Goal: Task Accomplishment & Management: Use online tool/utility

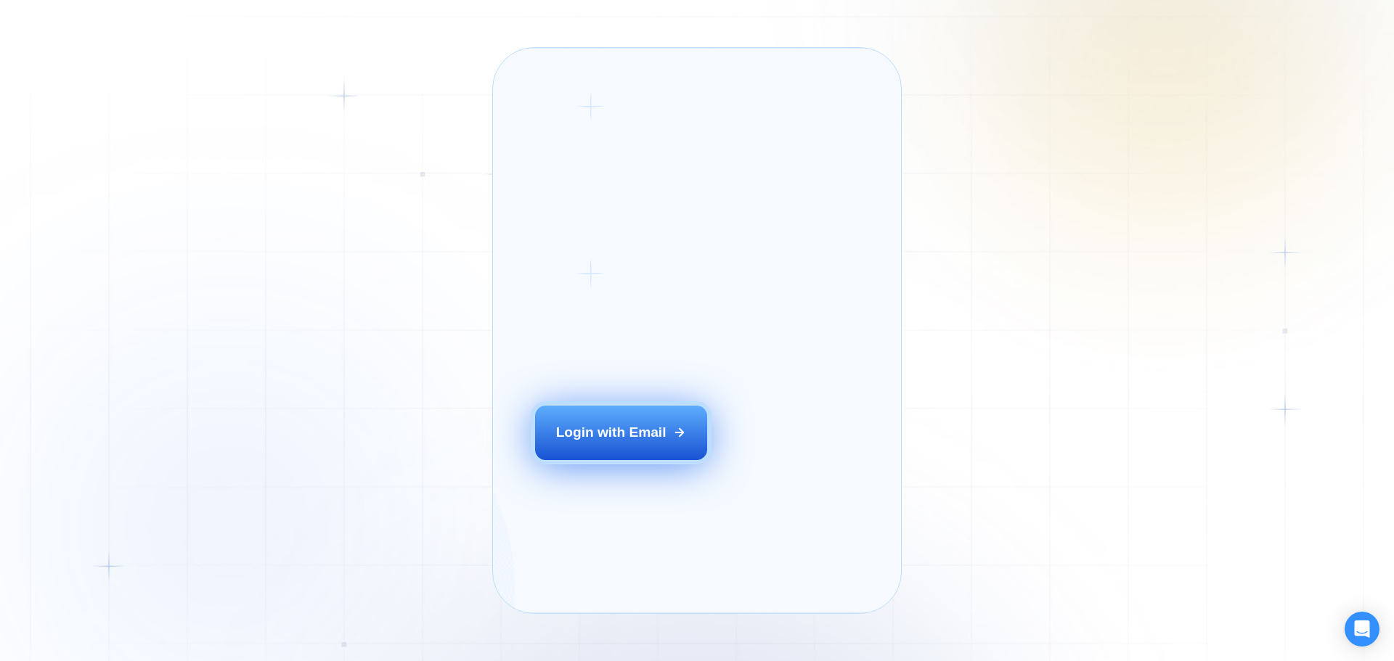
click at [610, 442] on div "Login with Email" at bounding box center [611, 432] width 110 height 19
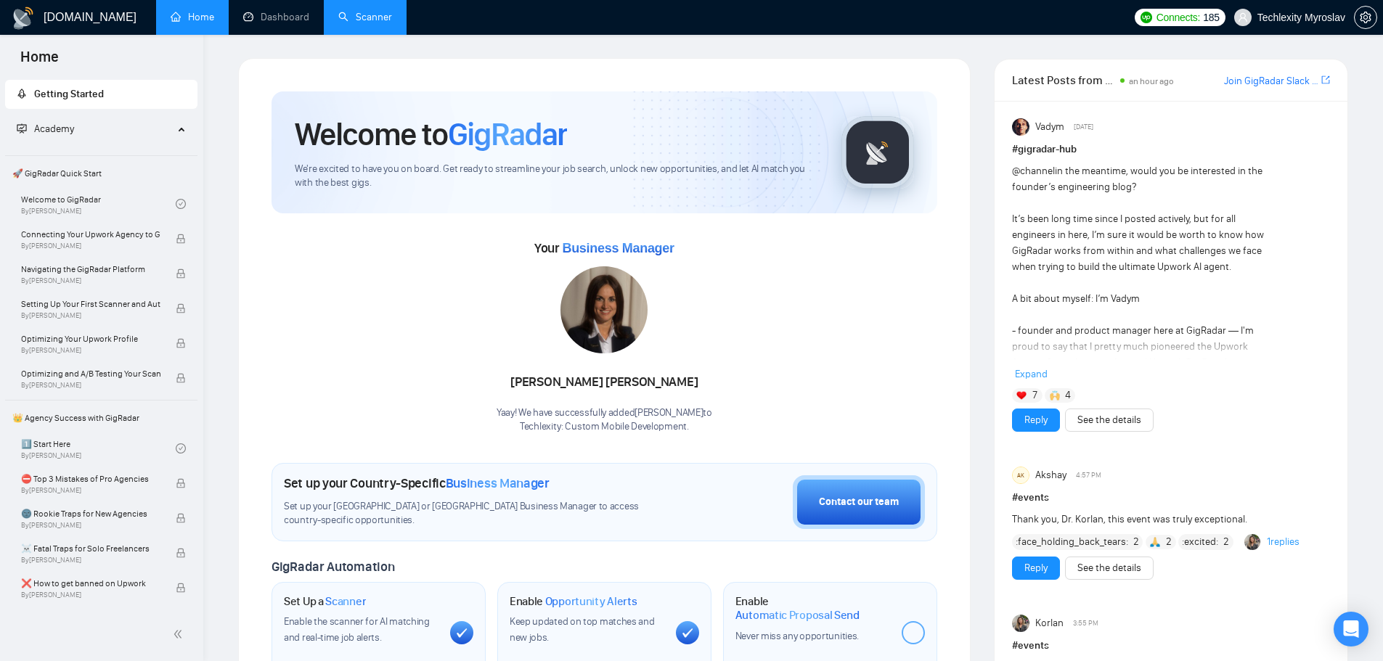
click at [355, 20] on link "Scanner" at bounding box center [365, 17] width 54 height 12
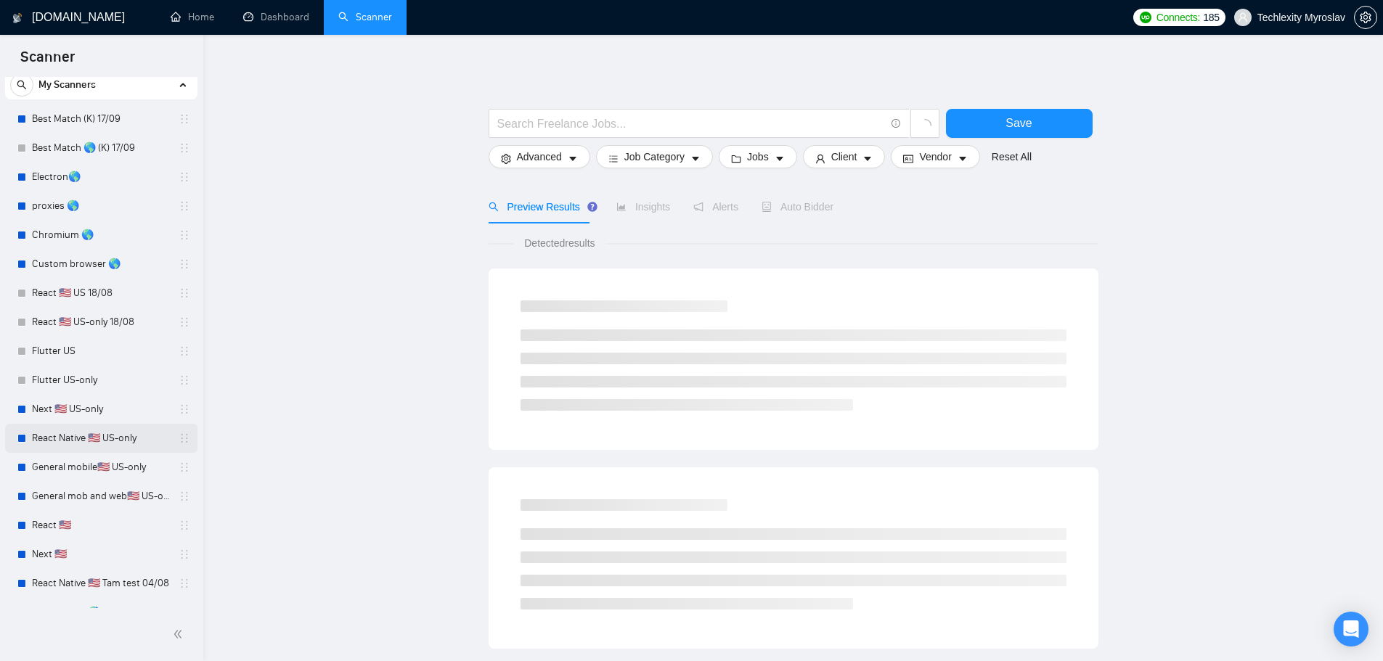
scroll to position [179, 0]
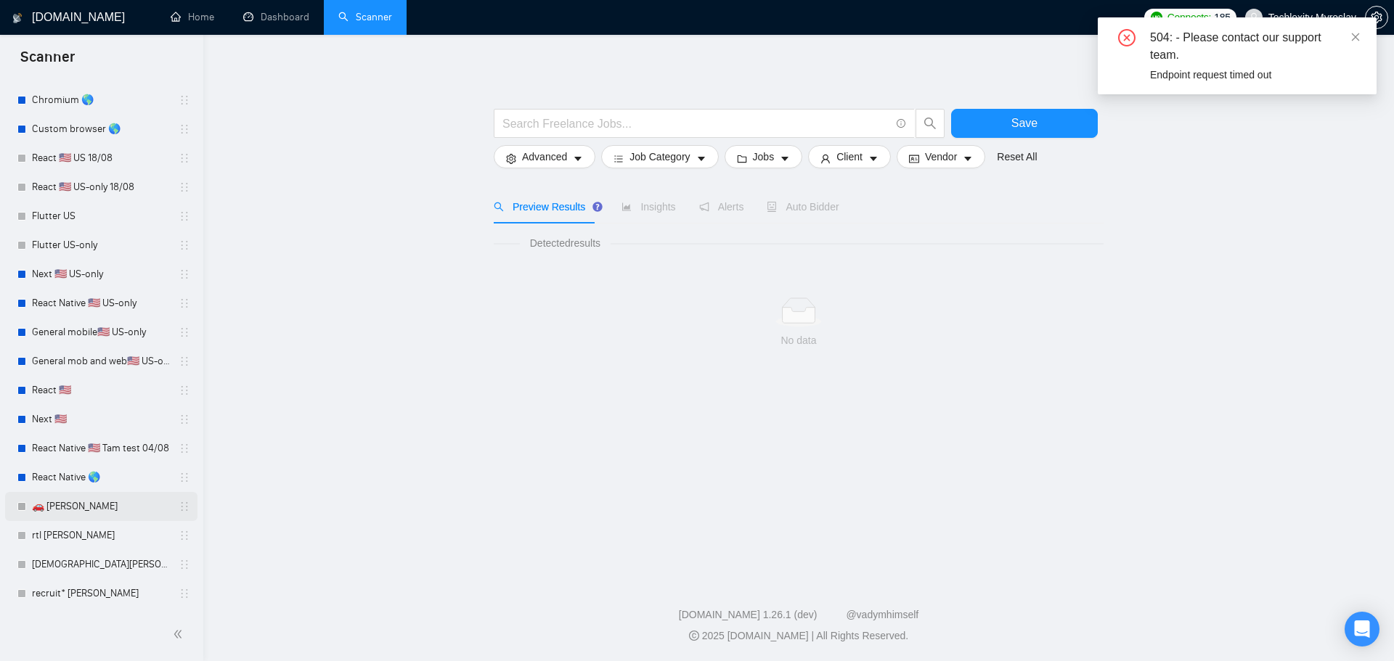
click at [83, 507] on link "🚗 [PERSON_NAME]" at bounding box center [101, 506] width 138 height 29
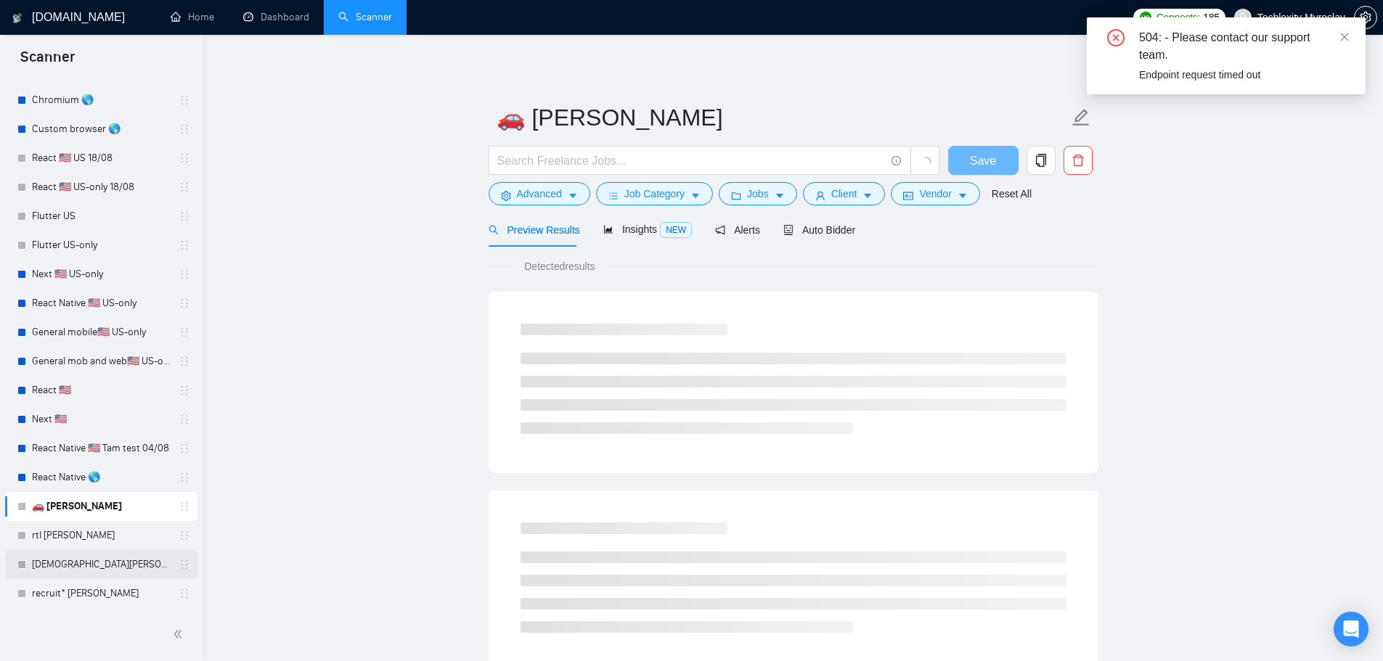
click at [89, 552] on link "[DEMOGRAPHIC_DATA][PERSON_NAME]" at bounding box center [101, 564] width 138 height 29
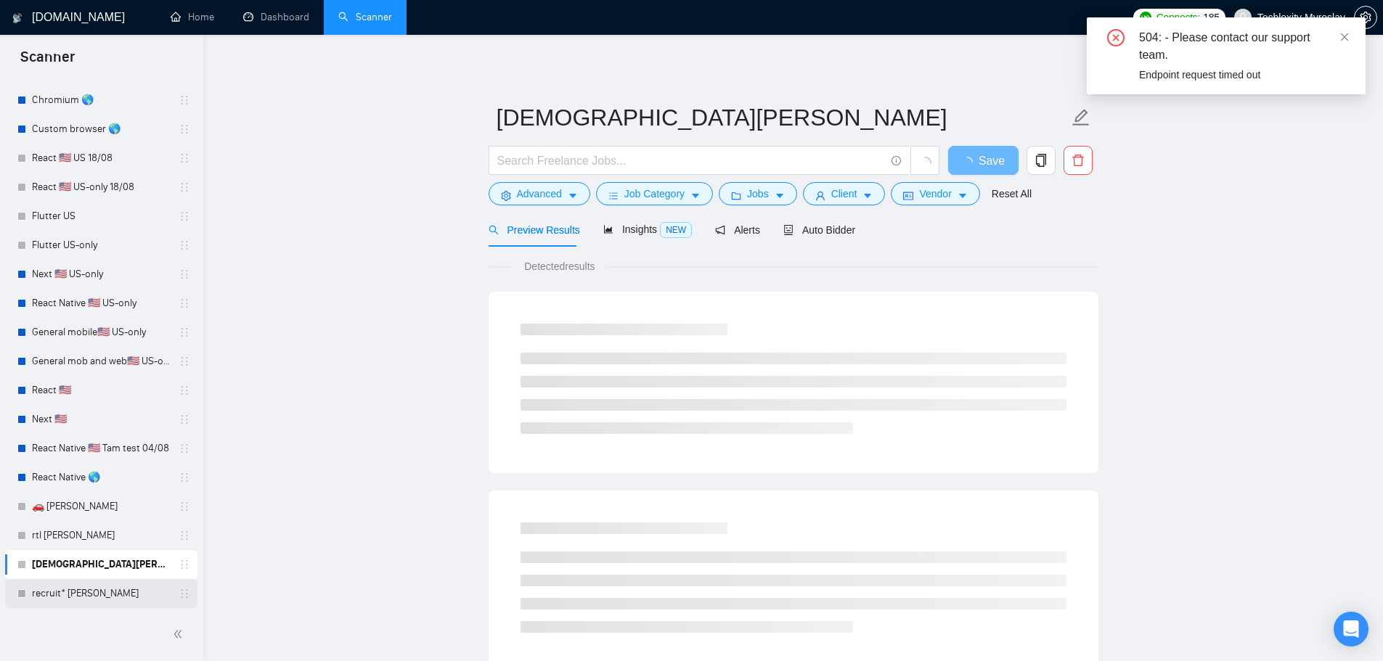
click at [95, 593] on link "recruit* [PERSON_NAME]" at bounding box center [101, 593] width 138 height 29
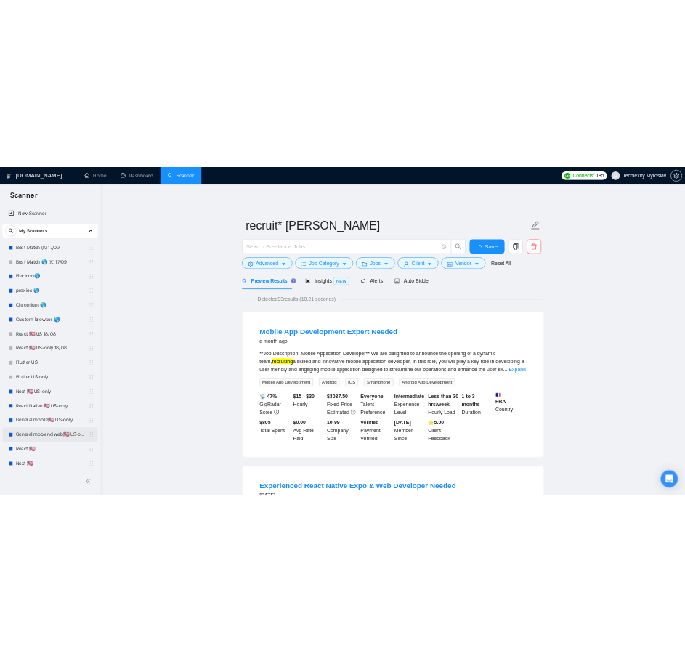
scroll to position [179, 0]
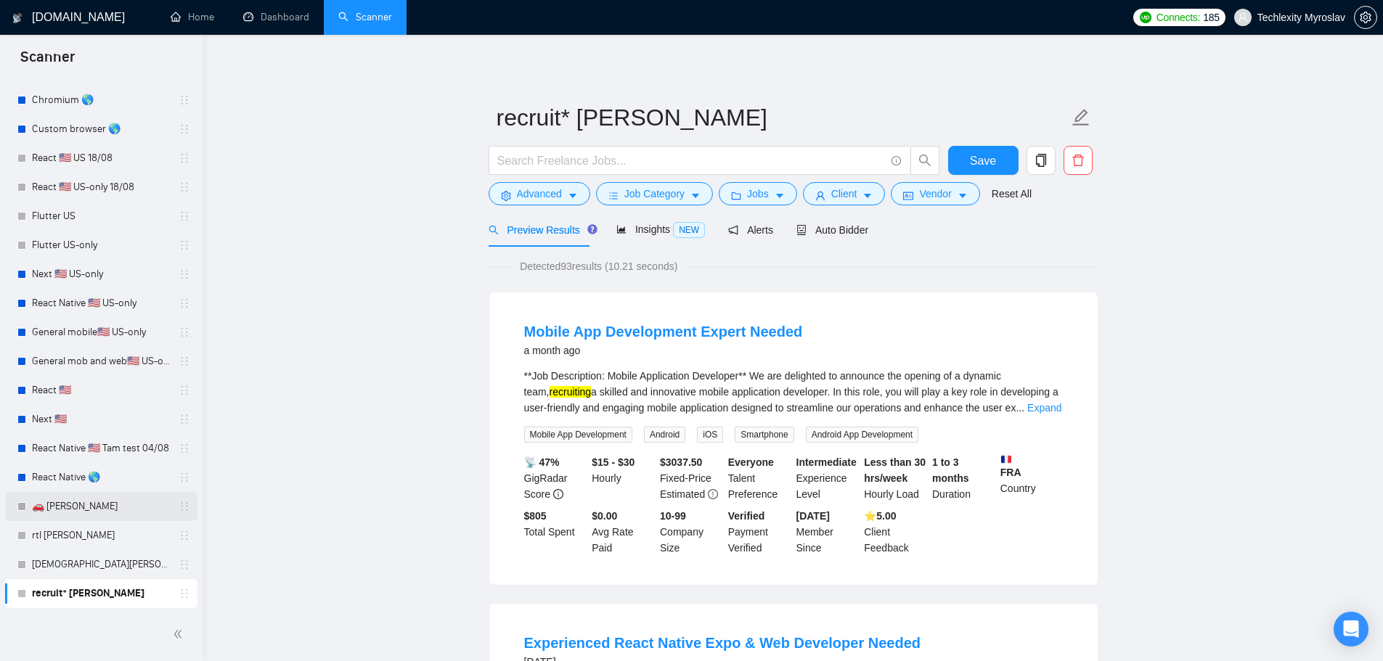
click at [113, 512] on link "🚗 [PERSON_NAME]" at bounding box center [101, 506] width 138 height 29
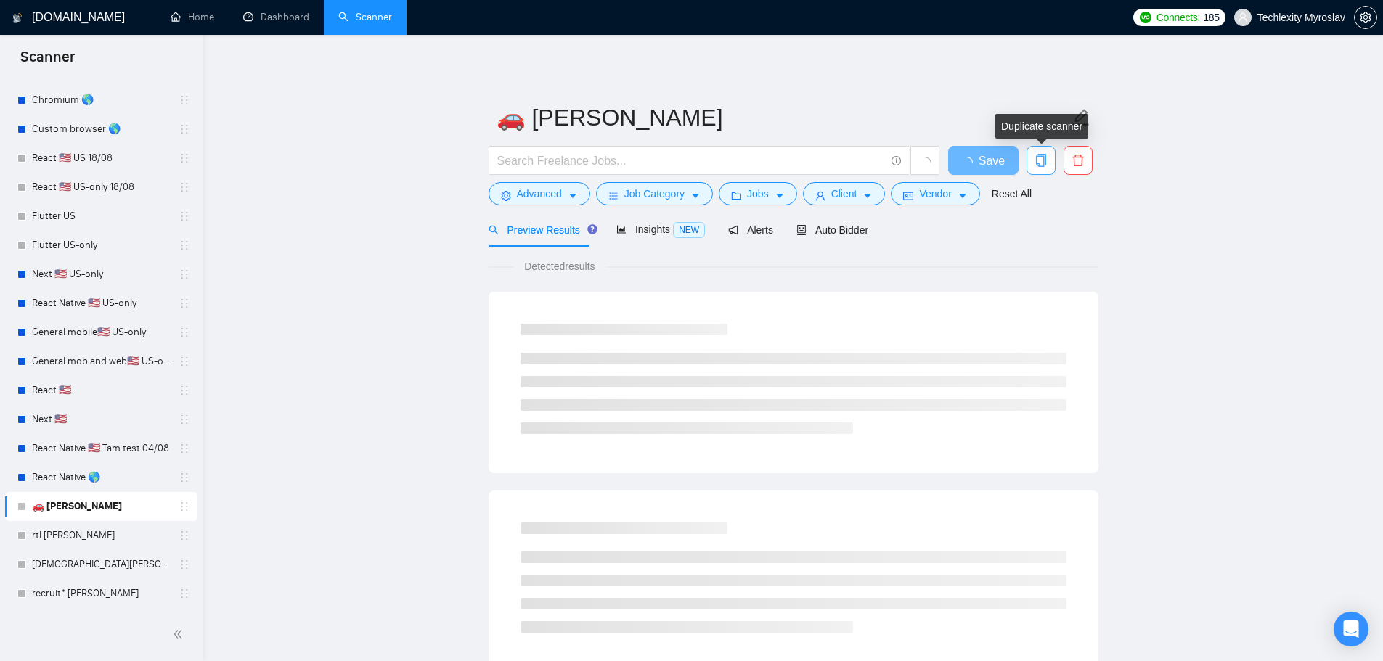
click at [1050, 158] on span "copy" at bounding box center [1041, 160] width 28 height 13
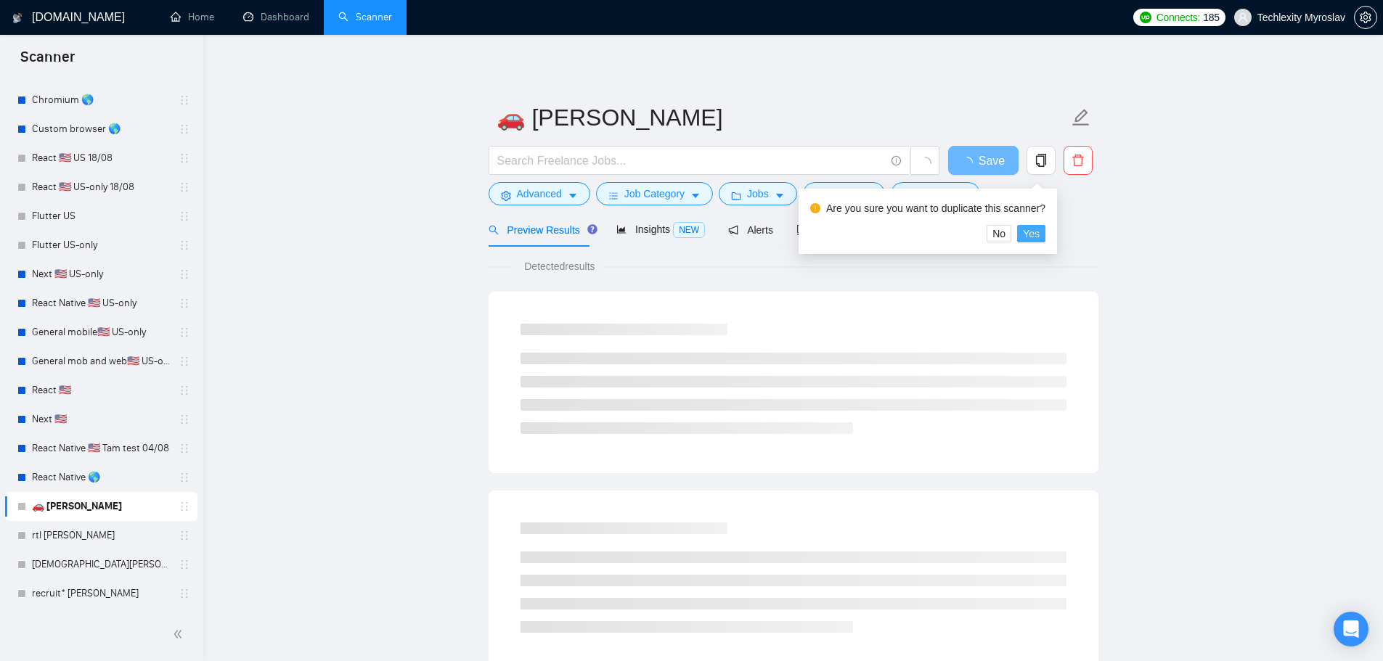
click at [1027, 234] on span "Yes" at bounding box center [1031, 234] width 17 height 16
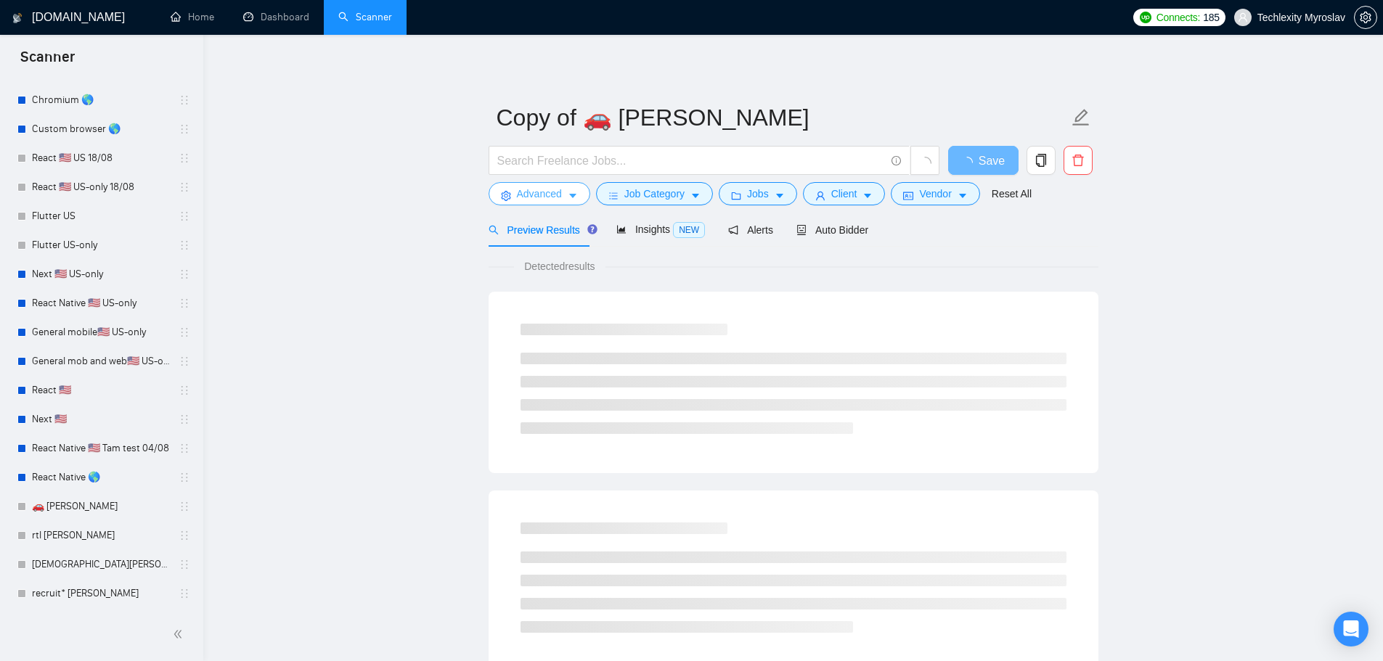
click at [534, 188] on span "Advanced" at bounding box center [539, 194] width 45 height 16
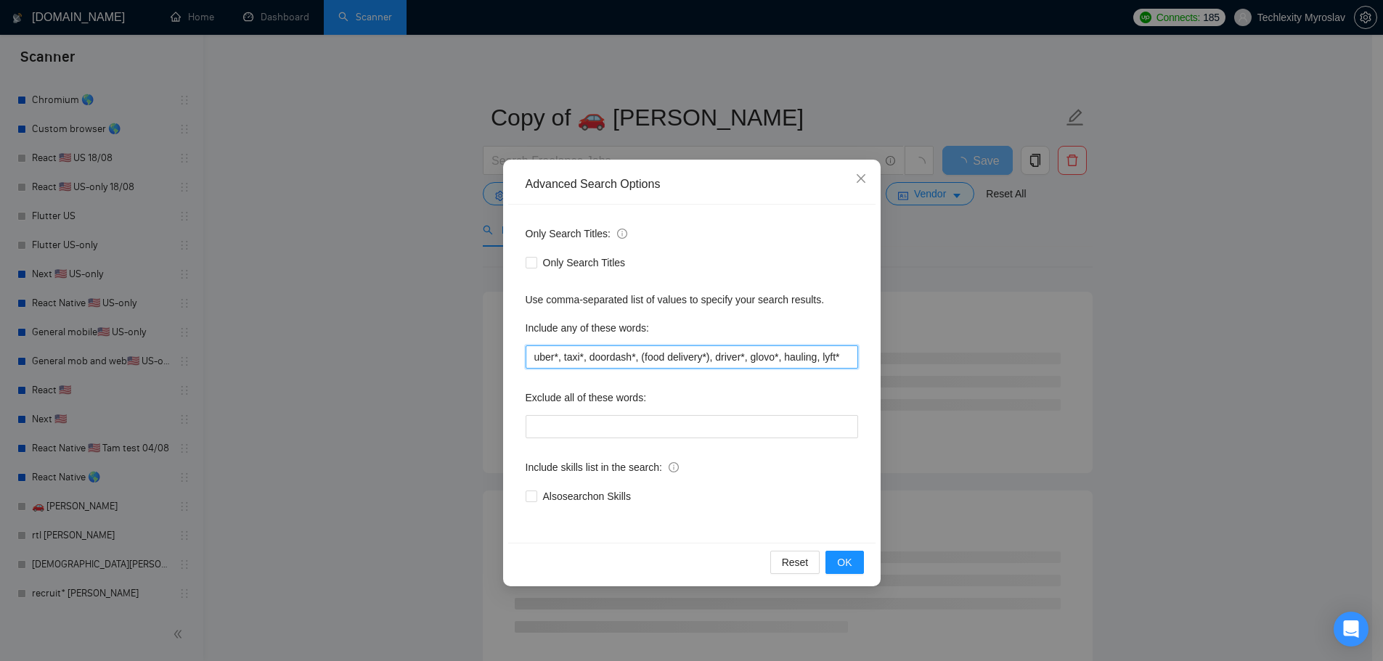
click at [658, 357] on input "uber*, taxi*, doordash*, (food delivery*), driver*, glovo*, hauling, lyft*" at bounding box center [692, 357] width 332 height 23
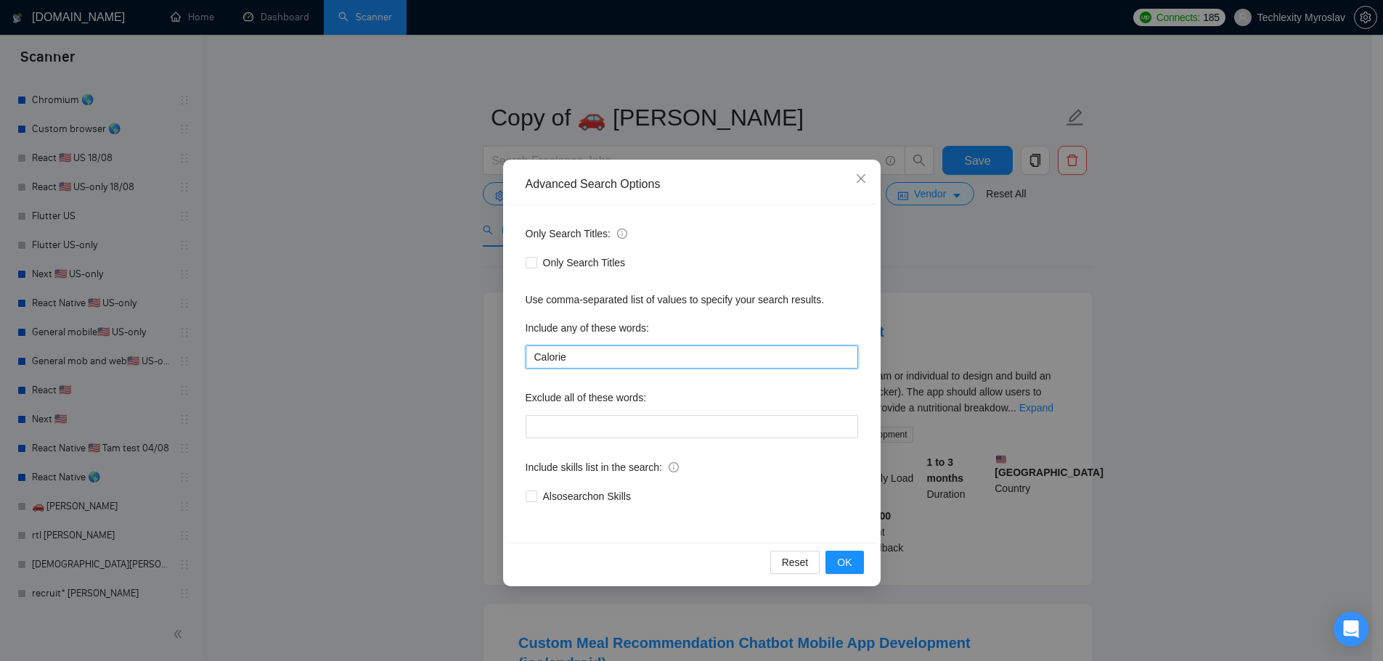
click at [598, 346] on input "Calorie" at bounding box center [692, 357] width 332 height 23
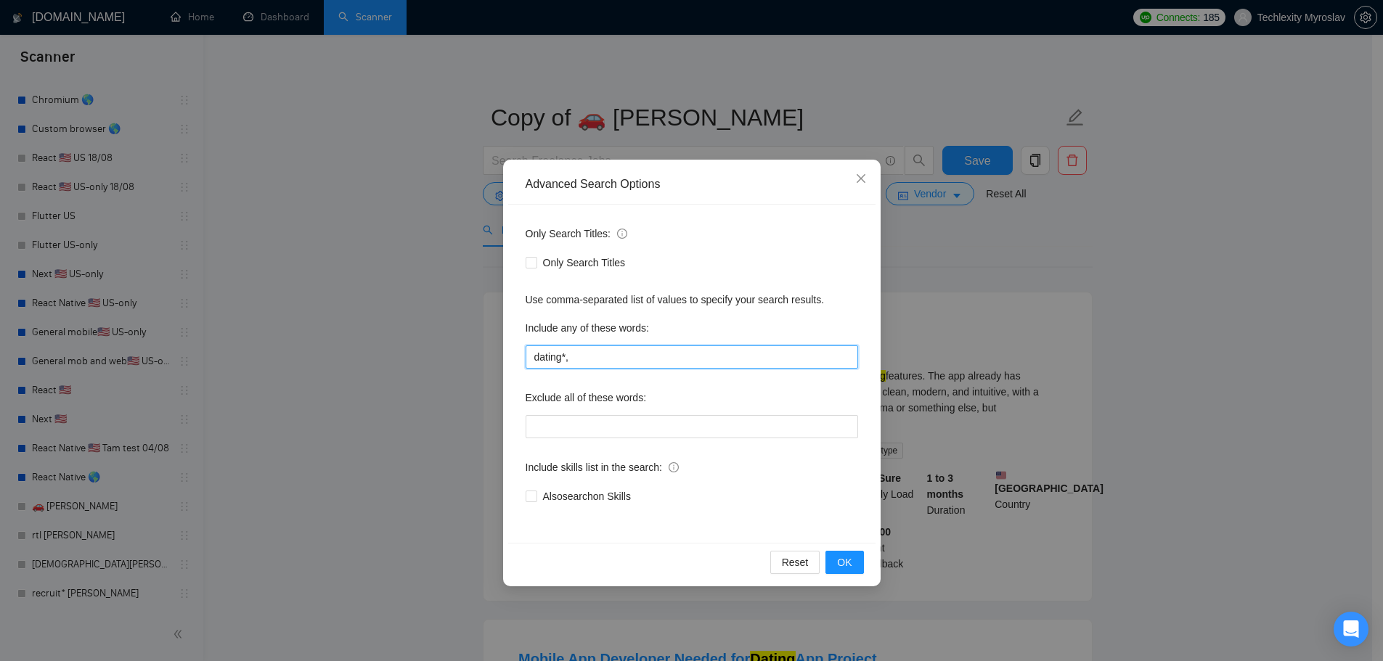
paste input "relationships"
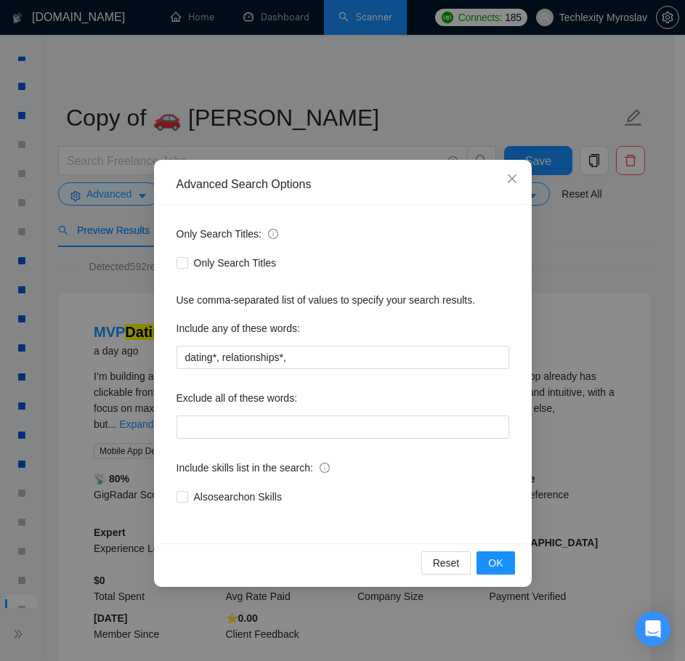
click at [377, 345] on div "Include any of these words:" at bounding box center [342, 331] width 332 height 29
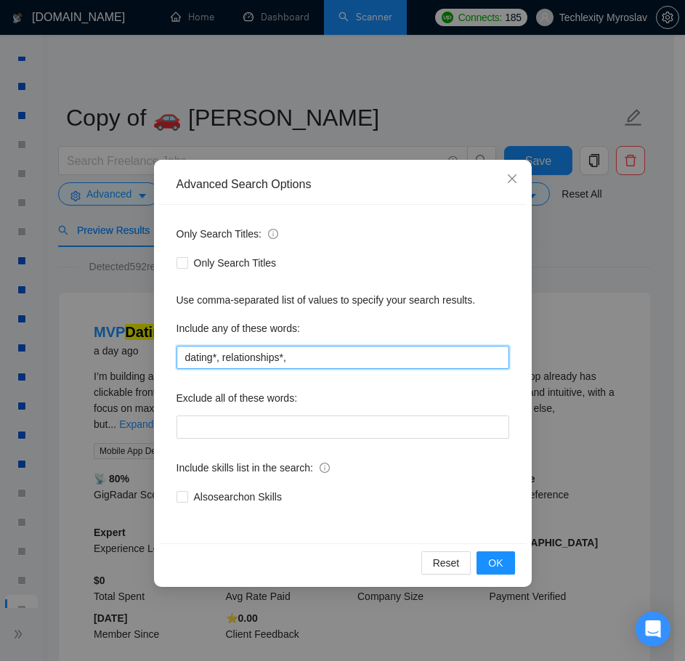
click at [373, 354] on input "dating*, relationships*," at bounding box center [342, 357] width 332 height 23
paste input "romance"
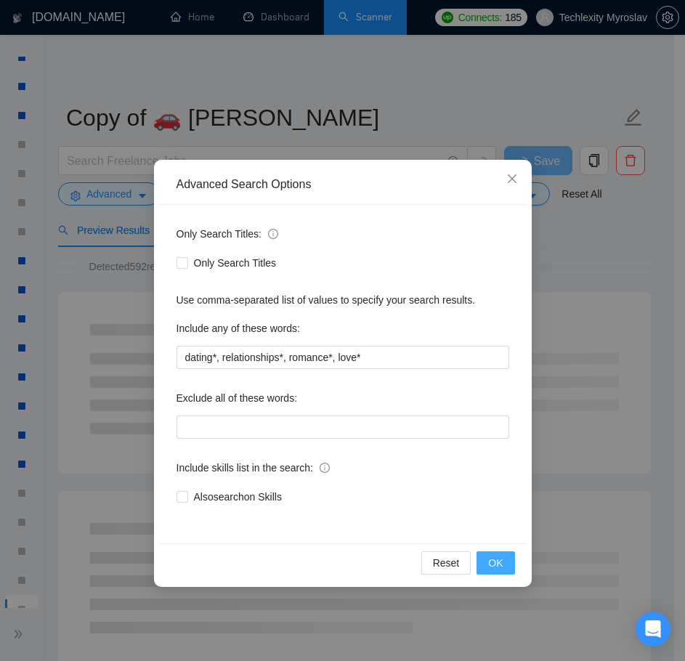
click at [502, 560] on span "OK" at bounding box center [495, 563] width 15 height 16
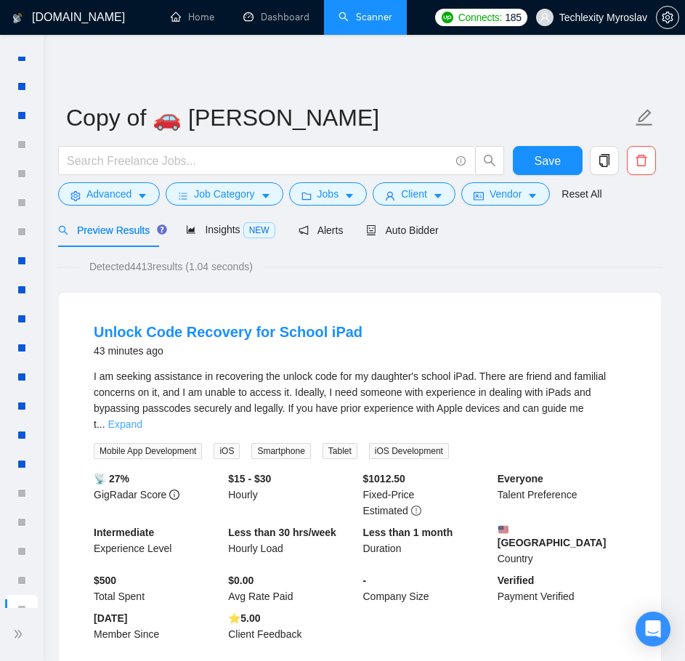
click at [142, 418] on link "Expand" at bounding box center [125, 424] width 34 height 12
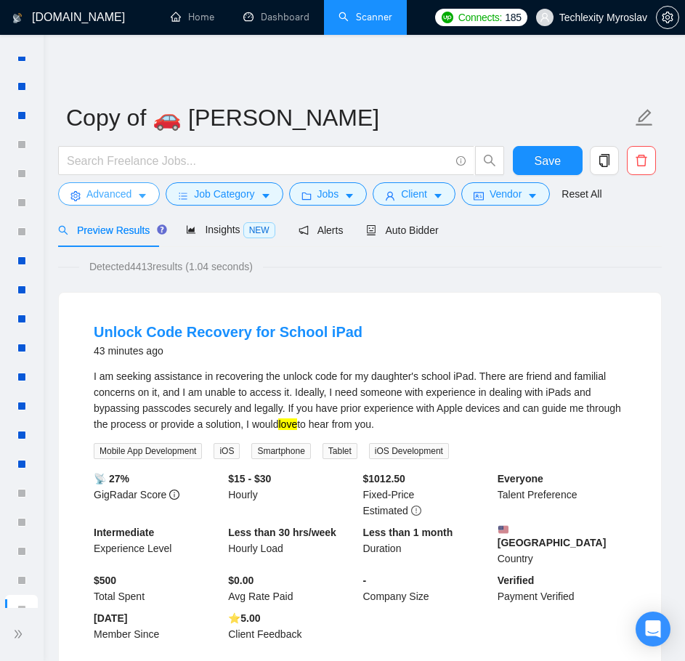
click at [128, 189] on span "Advanced" at bounding box center [108, 194] width 45 height 16
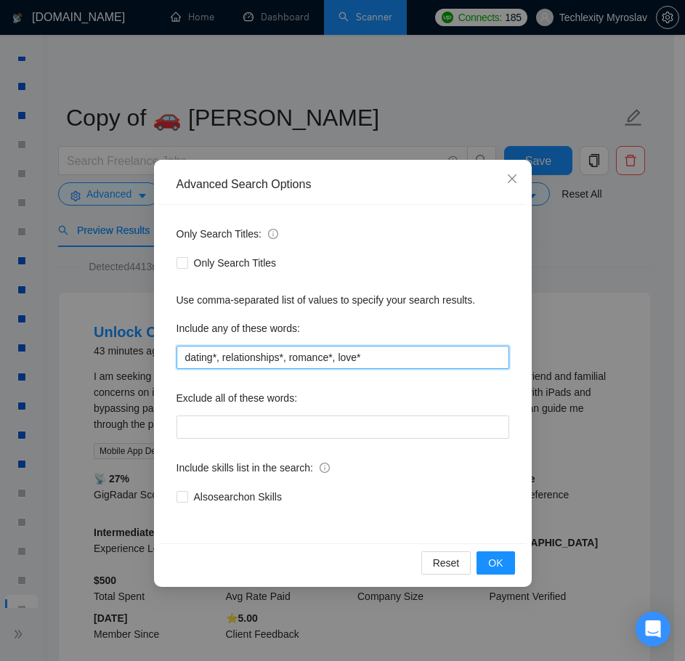
click at [351, 351] on input "dating*, relationships*, romance*, love*" at bounding box center [342, 357] width 332 height 23
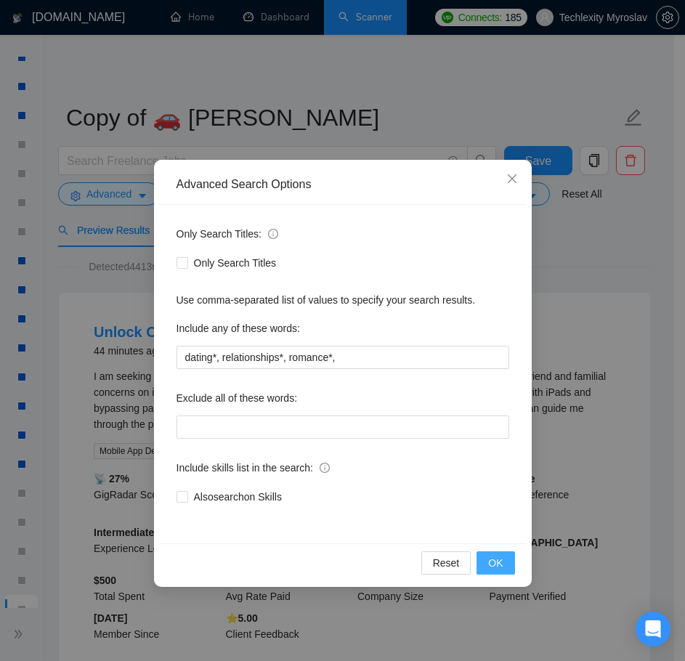
click at [496, 560] on span "OK" at bounding box center [495, 563] width 15 height 16
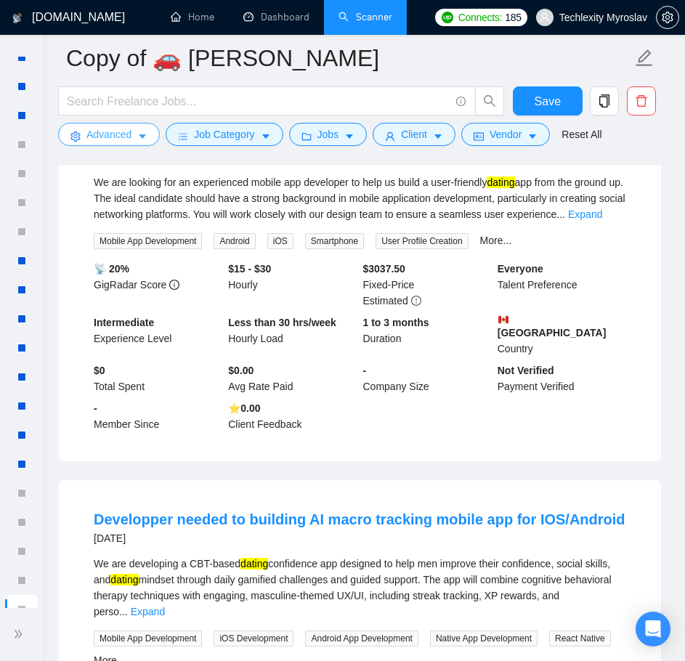
scroll to position [799, 0]
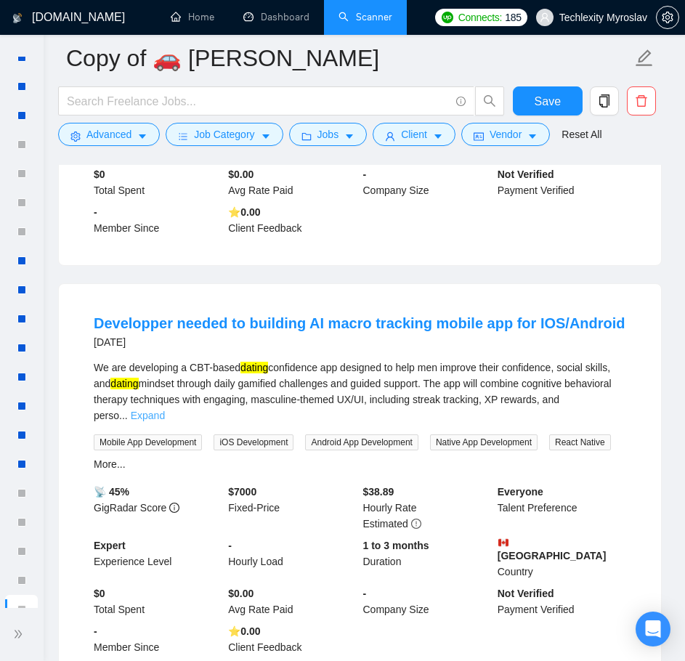
click at [165, 409] on link "Expand" at bounding box center [148, 415] width 34 height 12
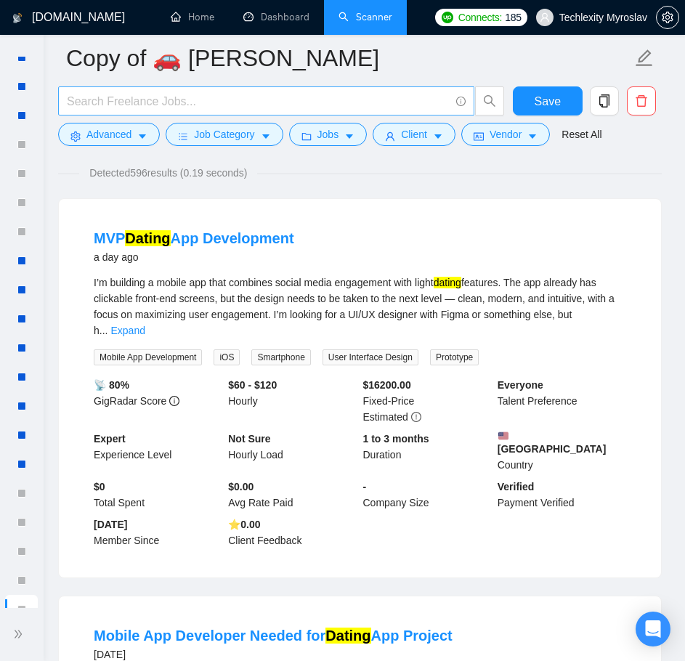
scroll to position [0, 0]
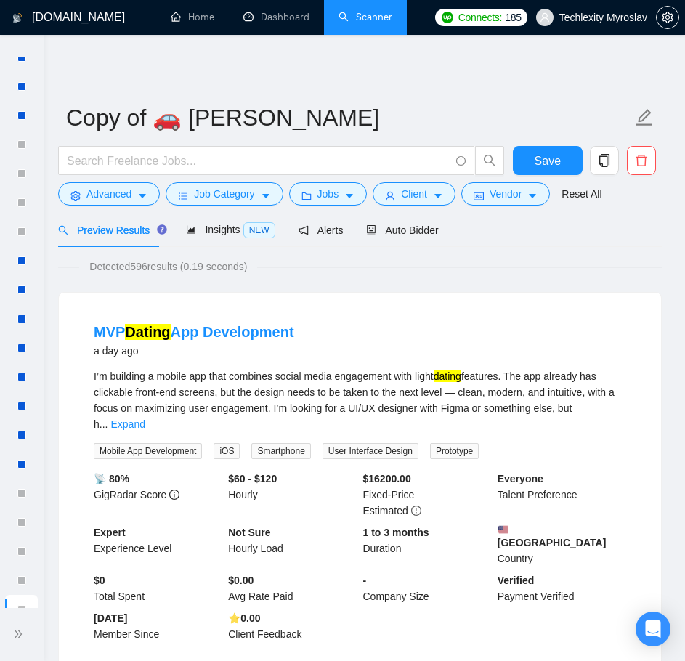
click at [110, 181] on div at bounding box center [281, 164] width 452 height 36
click at [113, 191] on span "Advanced" at bounding box center [108, 194] width 45 height 16
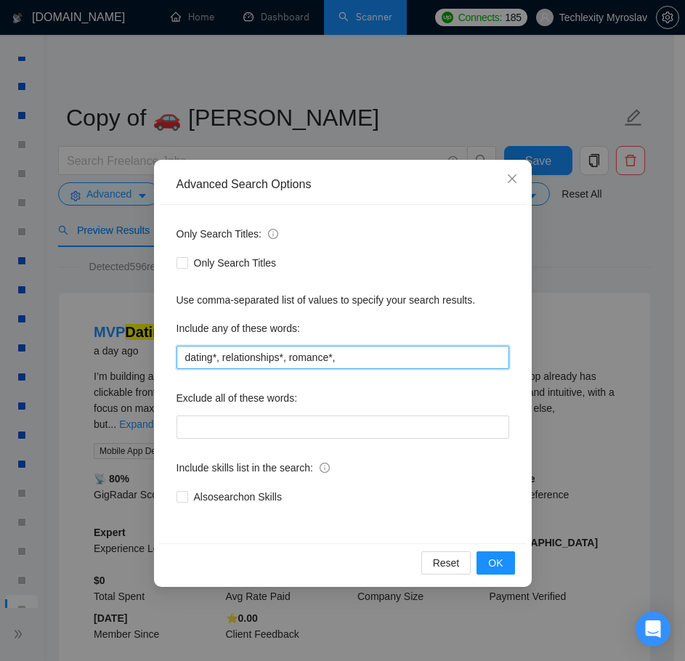
click at [212, 362] on input "dating*, relationships*, romance*," at bounding box center [342, 357] width 332 height 23
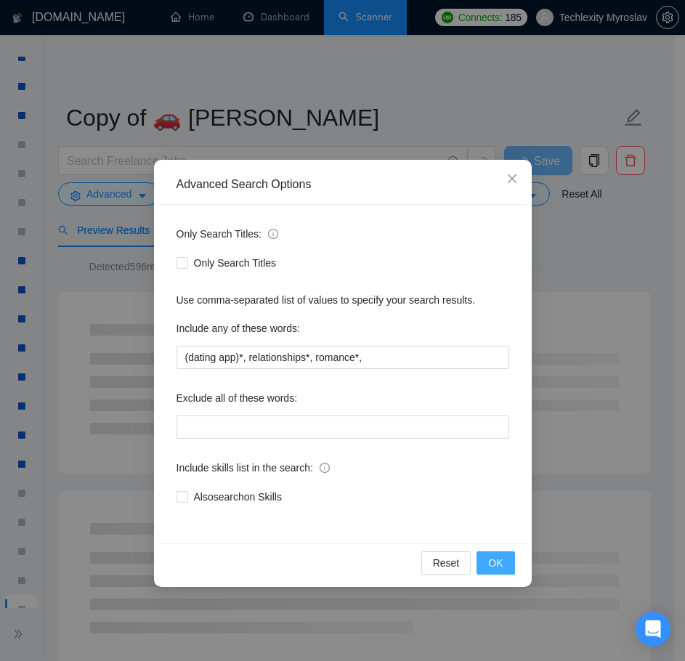
click at [491, 557] on span "OK" at bounding box center [495, 563] width 15 height 16
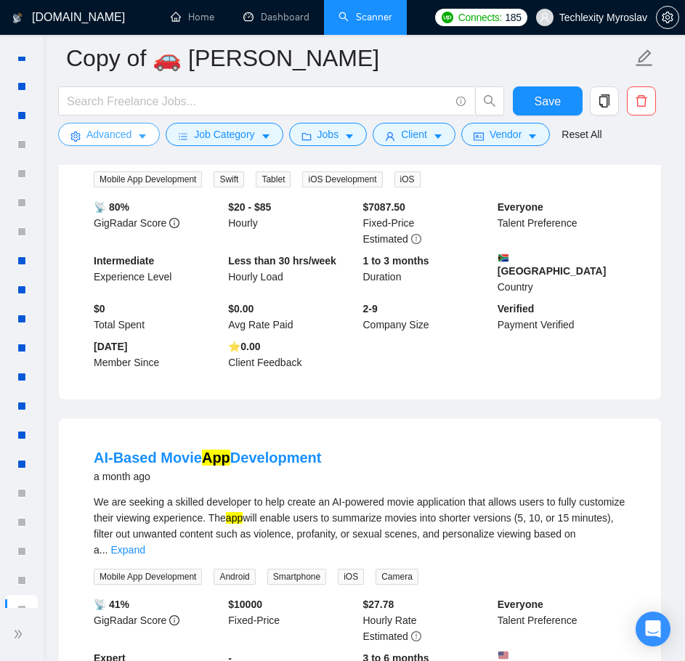
scroll to position [726, 0]
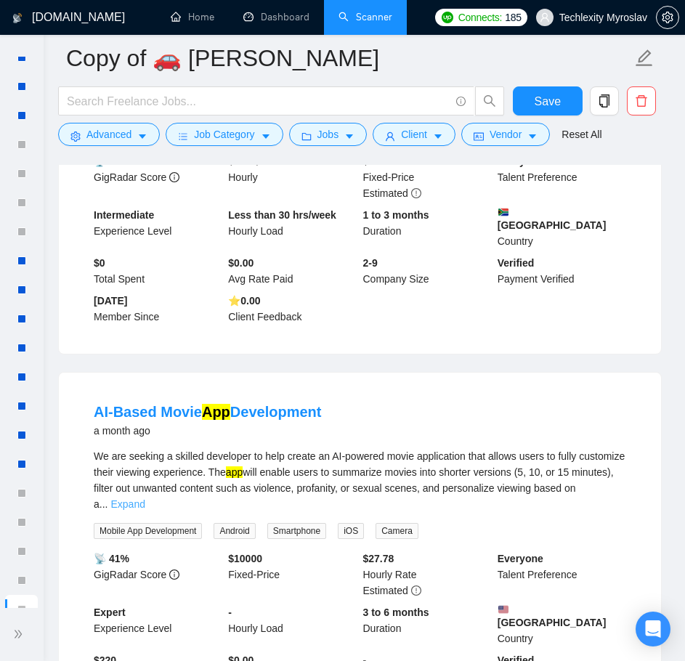
click at [144, 498] on link "Expand" at bounding box center [127, 504] width 34 height 12
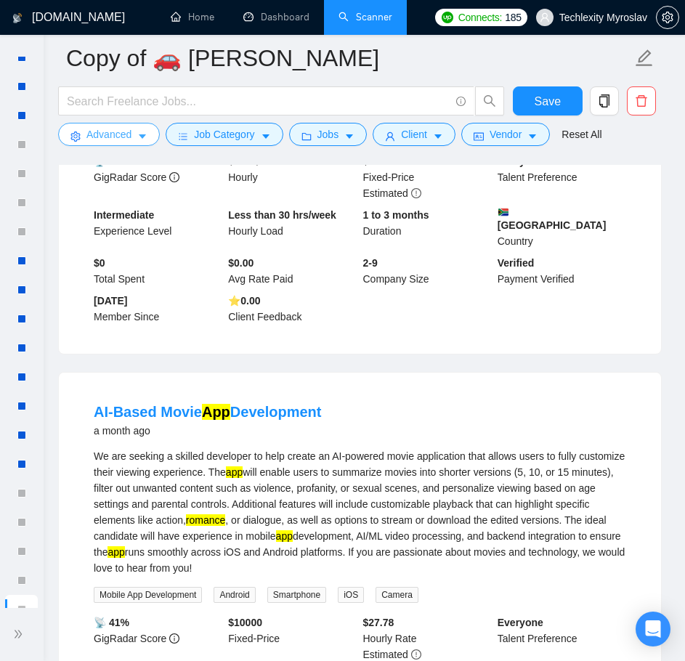
click at [107, 132] on span "Advanced" at bounding box center [108, 134] width 45 height 16
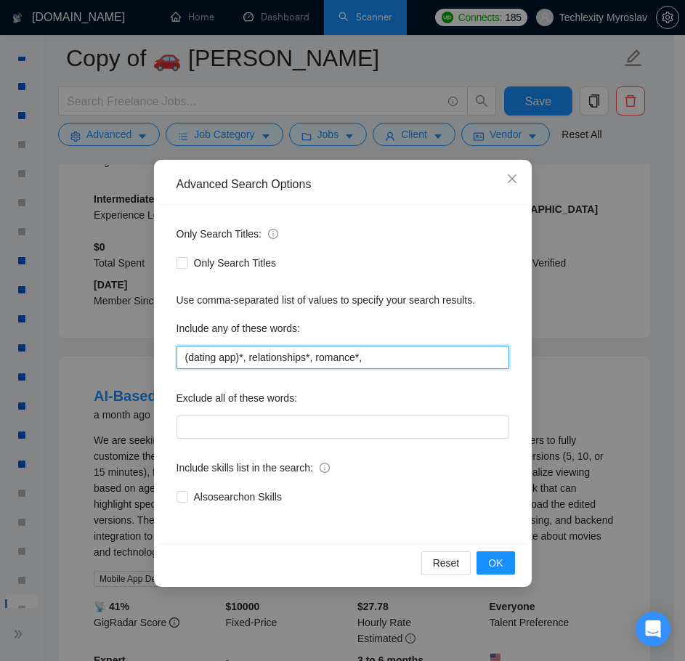
click at [244, 356] on input "(dating app)*, relationships*, romance*," at bounding box center [342, 357] width 332 height 23
click at [217, 361] on input "(dating app)*=, relationships*, romance*," at bounding box center [342, 357] width 332 height 23
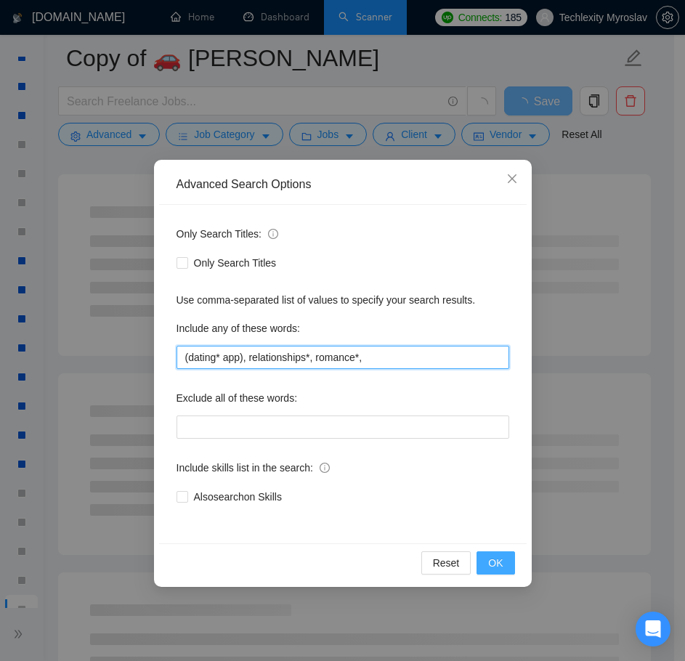
type input "(dating* app), relationships*, romance*,"
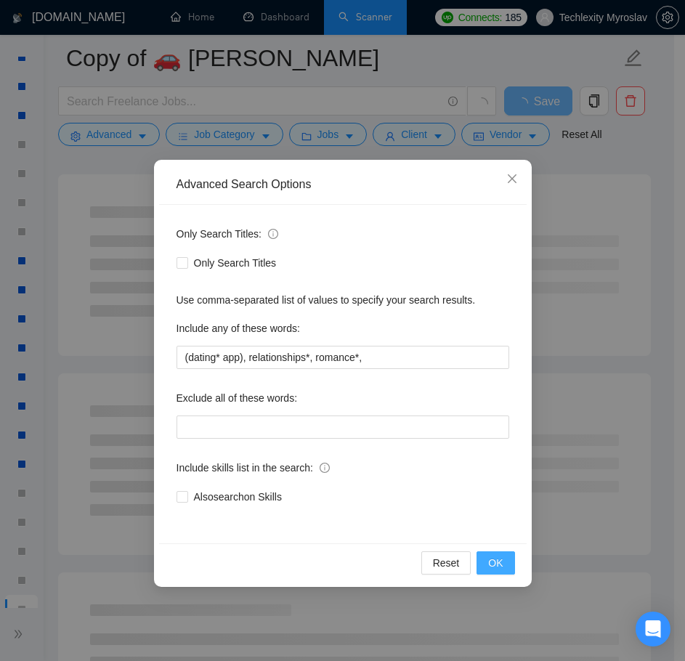
click at [499, 565] on span "OK" at bounding box center [495, 563] width 15 height 16
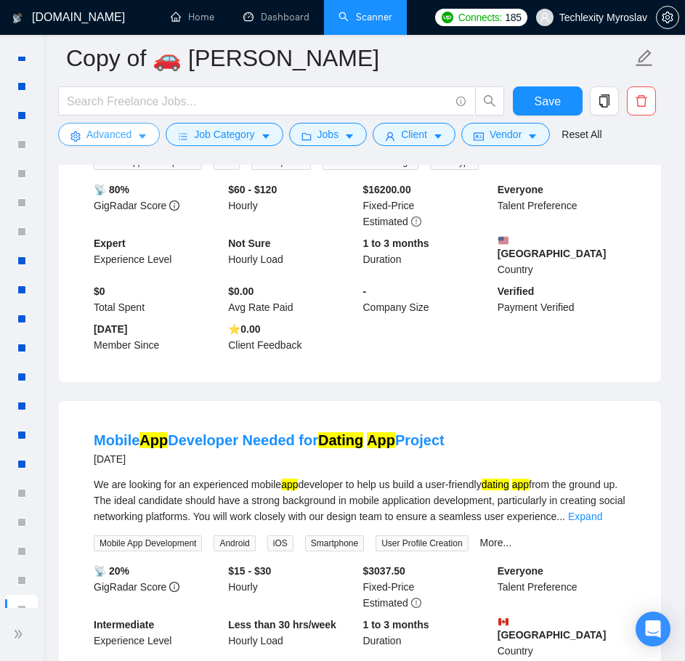
scroll to position [0, 0]
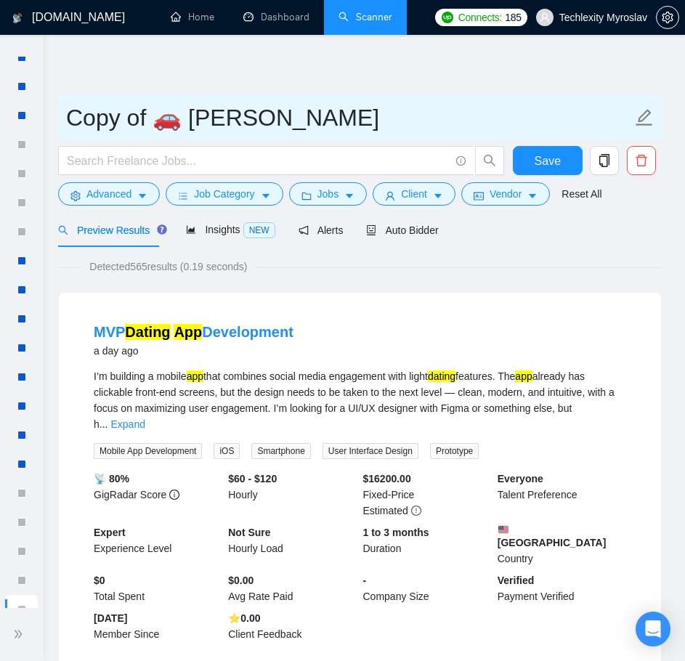
click at [160, 121] on input "Copy of 🚗 [PERSON_NAME]" at bounding box center [348, 117] width 565 height 36
drag, startPoint x: 183, startPoint y: 122, endPoint x: 64, endPoint y: 118, distance: 119.1
click at [64, 118] on span "Copy of 🚗 [PERSON_NAME]" at bounding box center [359, 117] width 603 height 46
paste input "❤️‍🔥"
drag, startPoint x: 192, startPoint y: 116, endPoint x: 105, endPoint y: 128, distance: 87.9
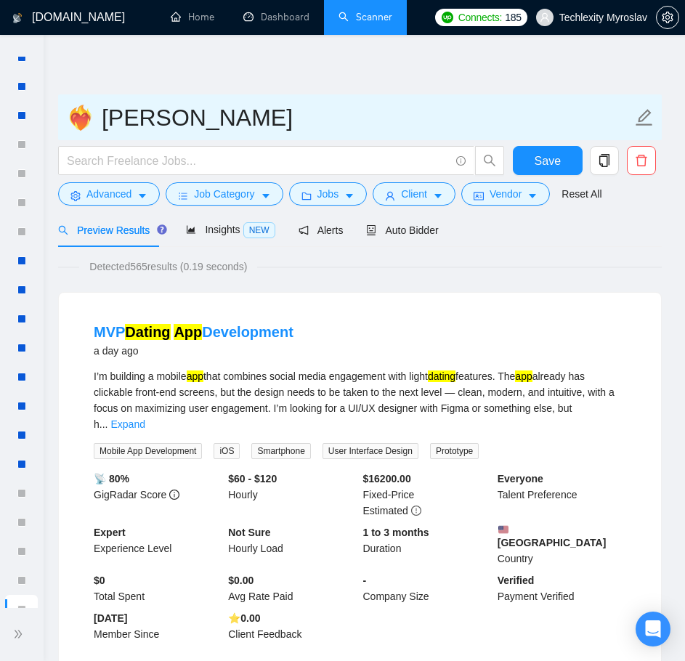
click at [105, 128] on input "❤️‍🔥 [PERSON_NAME]" at bounding box center [348, 117] width 565 height 36
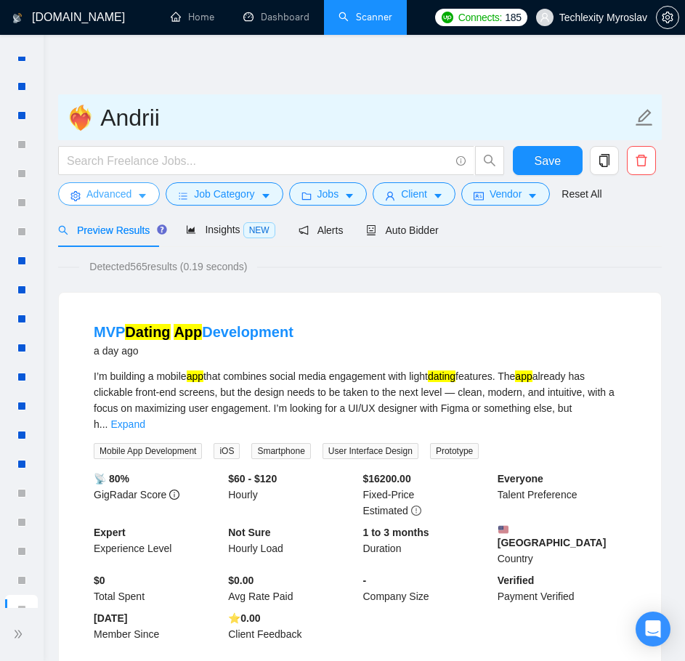
type input "❤️‍🔥 Andrii"
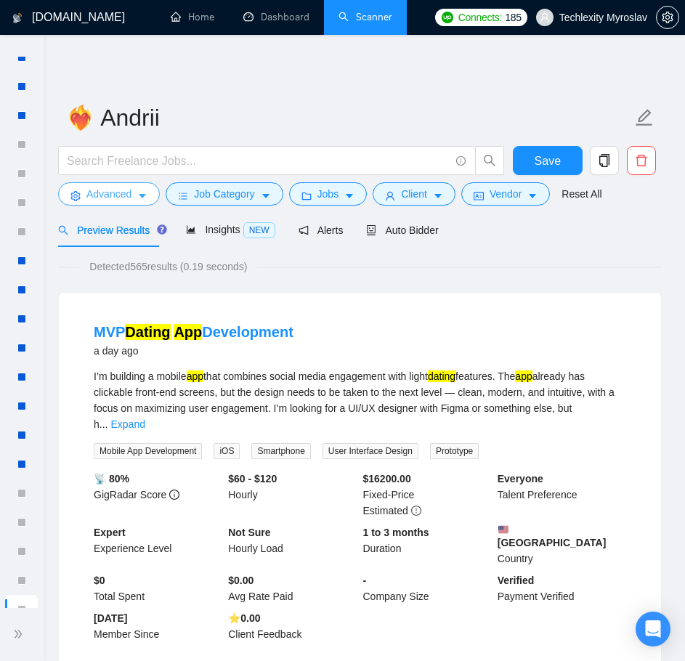
click at [122, 184] on button "Advanced" at bounding box center [109, 193] width 102 height 23
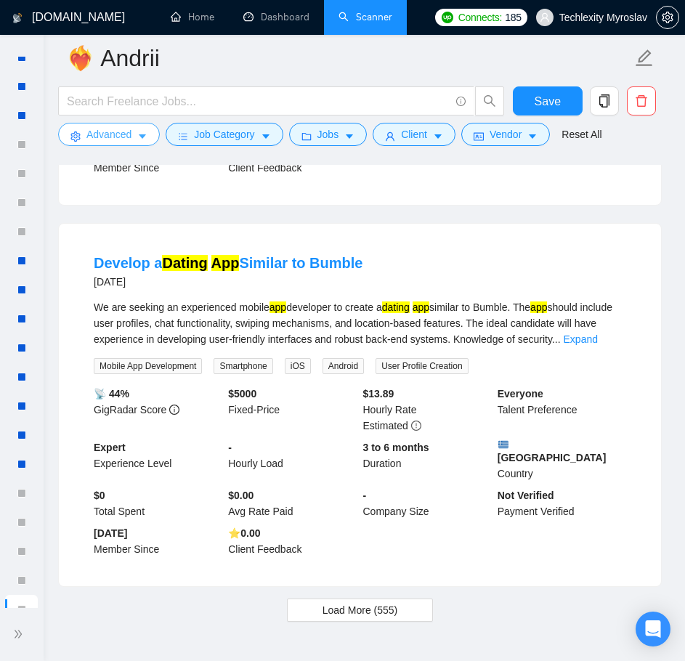
scroll to position [3549, 0]
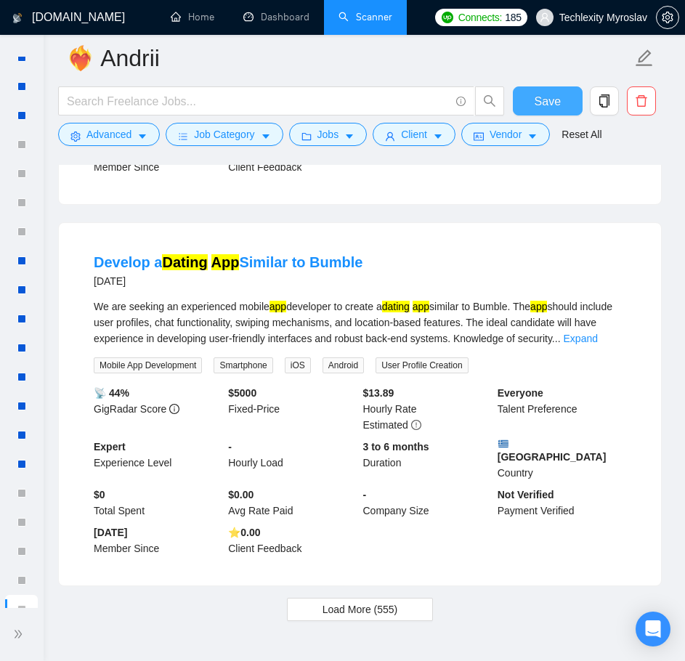
click at [539, 104] on span "Save" at bounding box center [547, 101] width 26 height 18
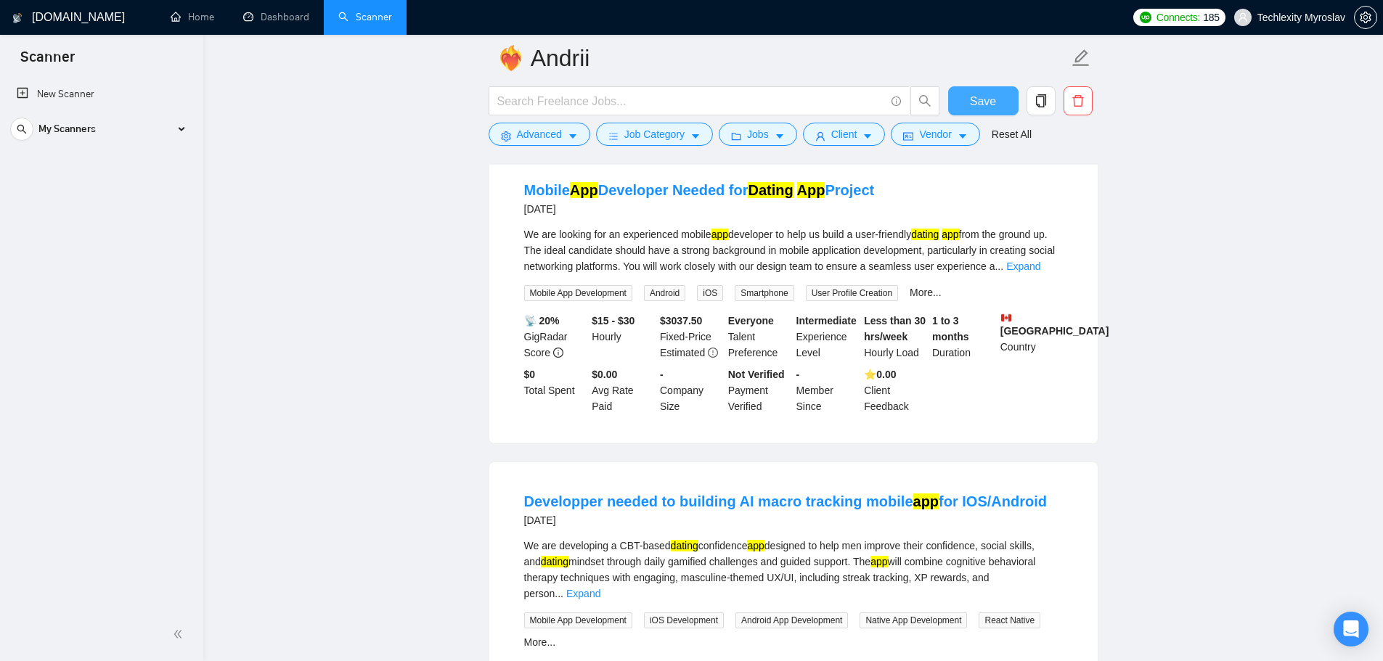
scroll to position [581, 0]
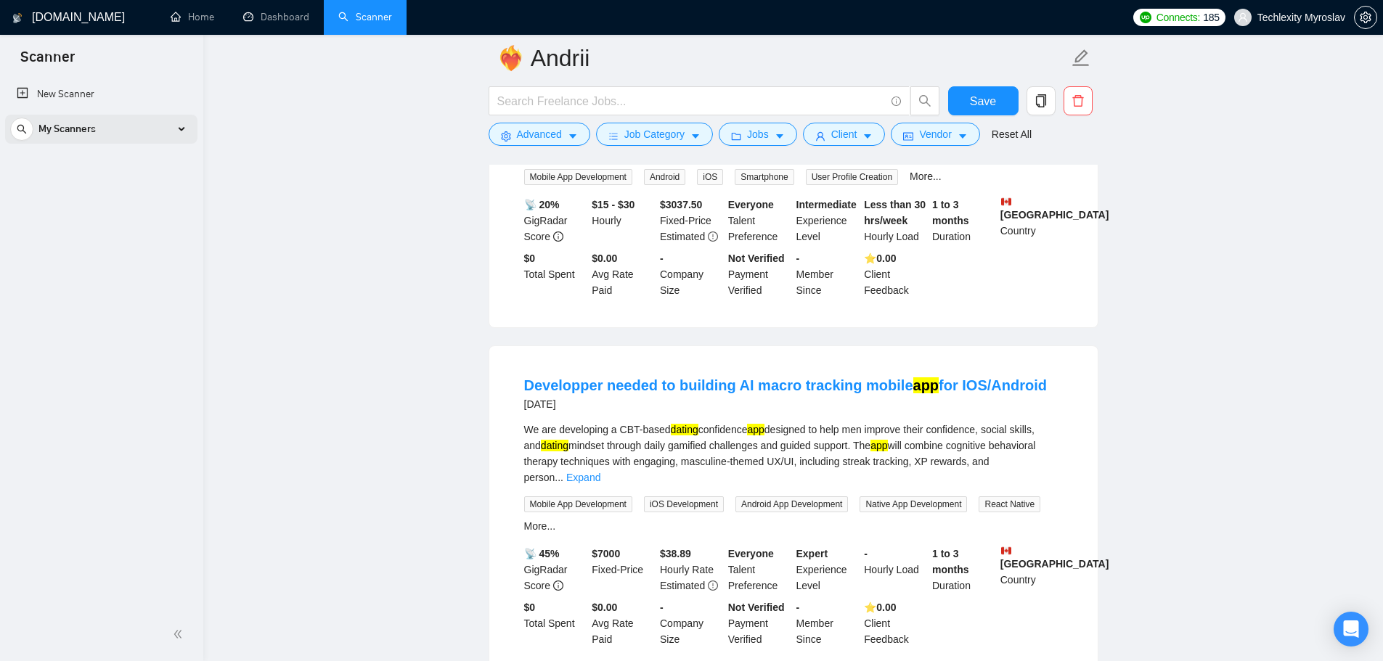
click at [124, 124] on div "My Scanners" at bounding box center [101, 129] width 182 height 29
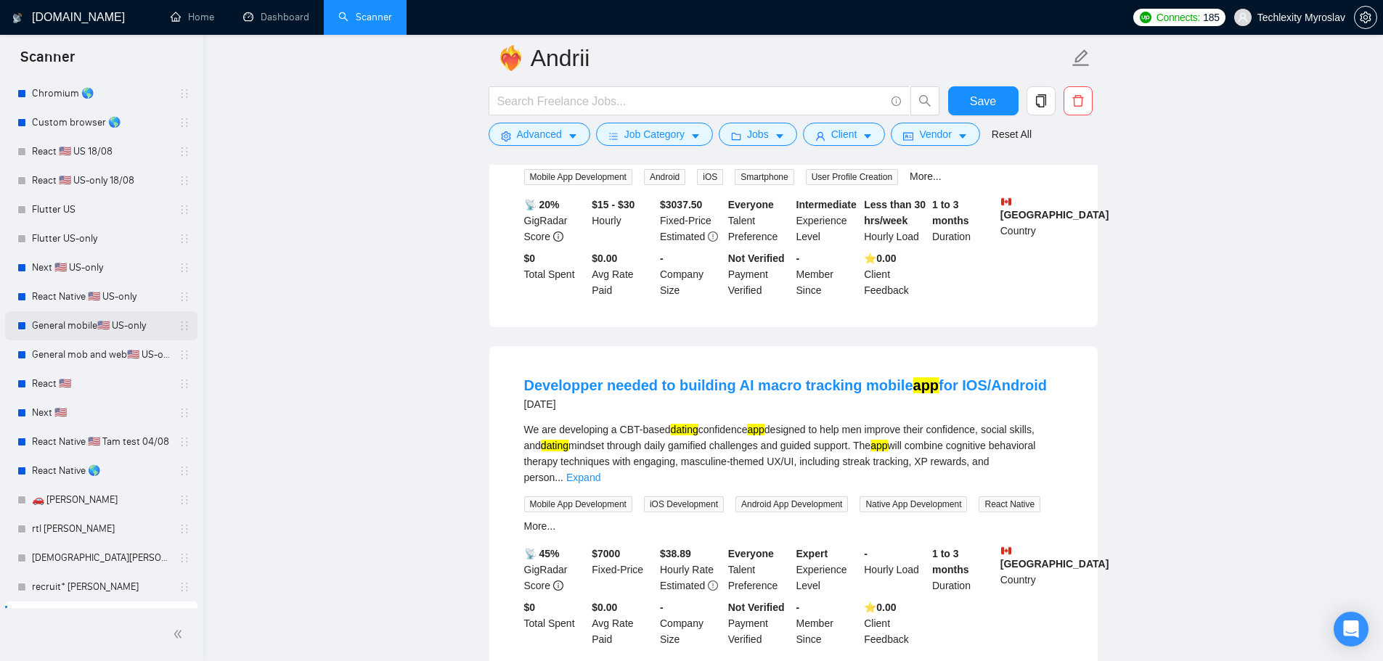
scroll to position [208, 0]
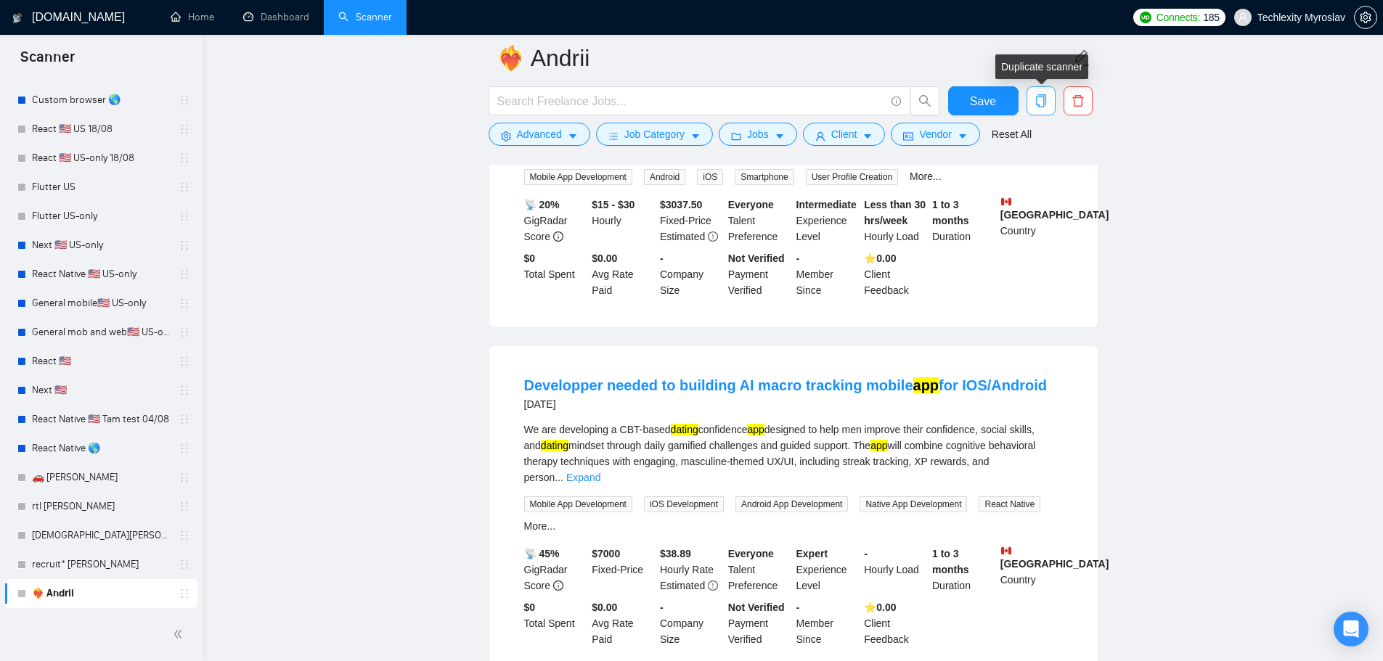
click at [1037, 97] on icon "copy" at bounding box center [1040, 100] width 10 height 13
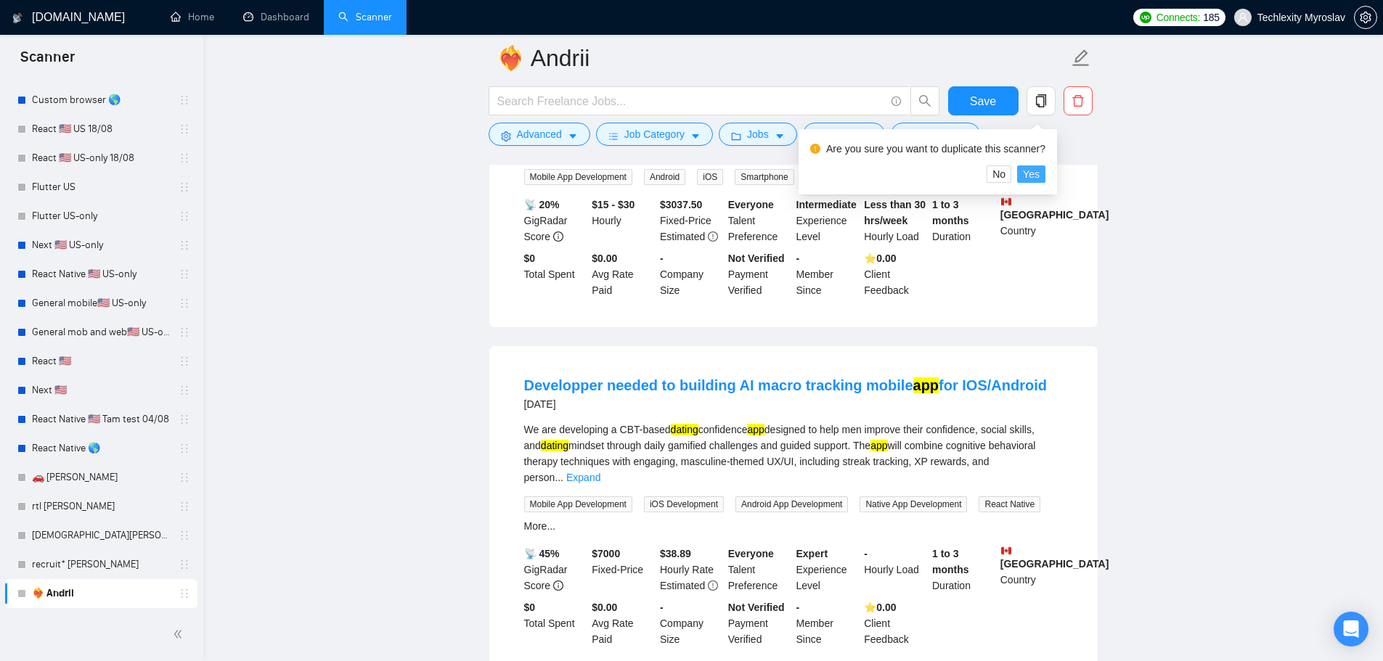
click at [1028, 173] on span "Yes" at bounding box center [1031, 174] width 17 height 16
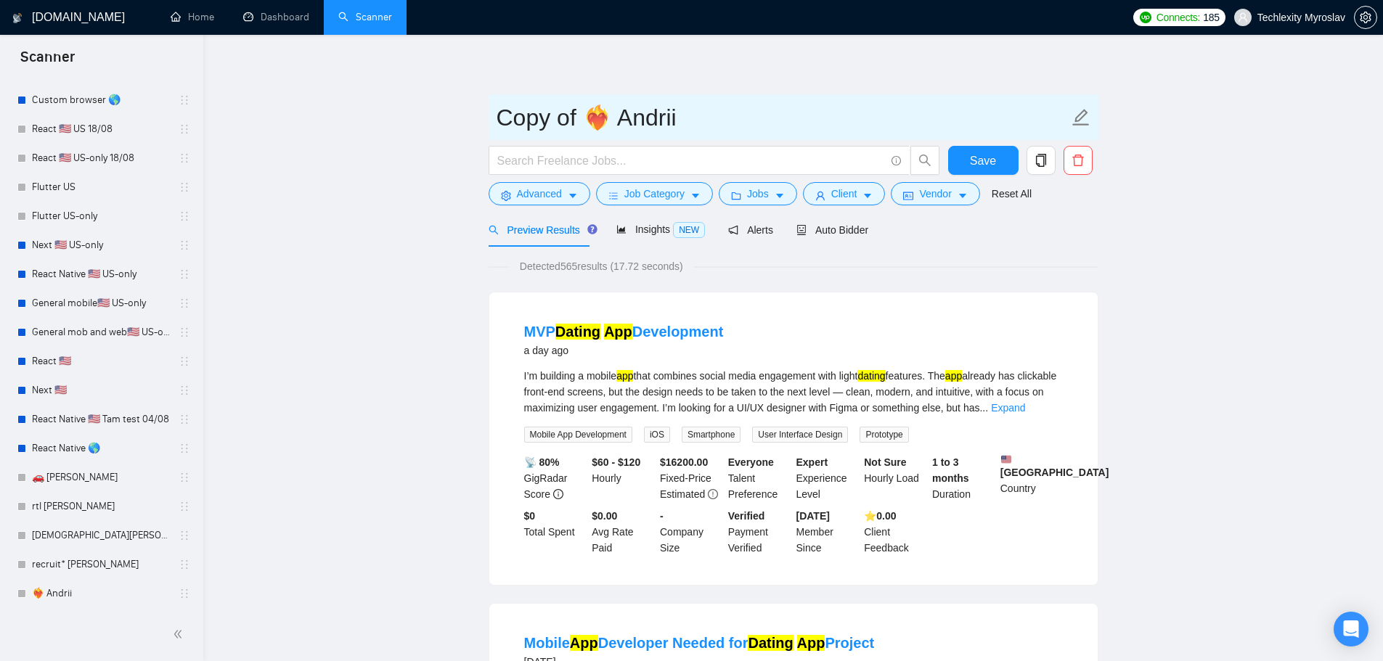
drag, startPoint x: 608, startPoint y: 121, endPoint x: 511, endPoint y: 112, distance: 97.7
click at [512, 112] on input "Copy of ❤️‍🔥 Andrii" at bounding box center [783, 117] width 572 height 36
paste input "🥗"
drag, startPoint x: 527, startPoint y: 128, endPoint x: 474, endPoint y: 125, distance: 53.1
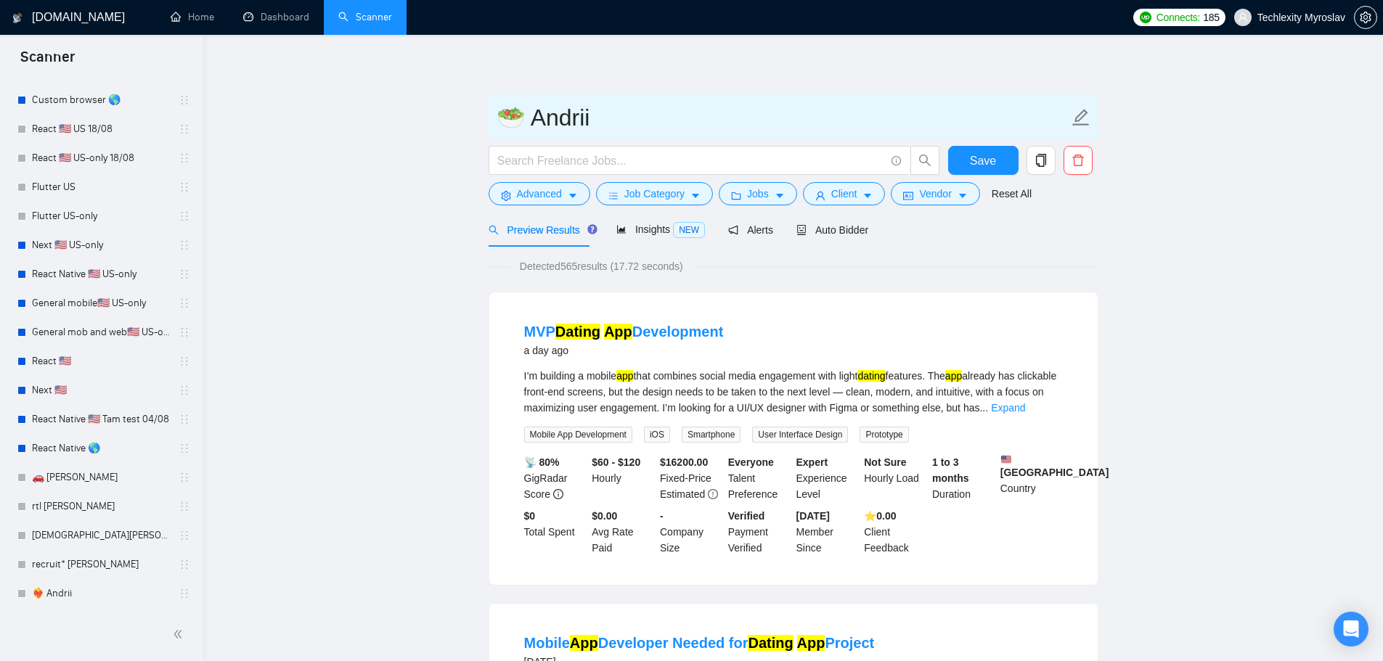
paste input "️"
paste input "🥗"
type input "🍽️ Andrii"
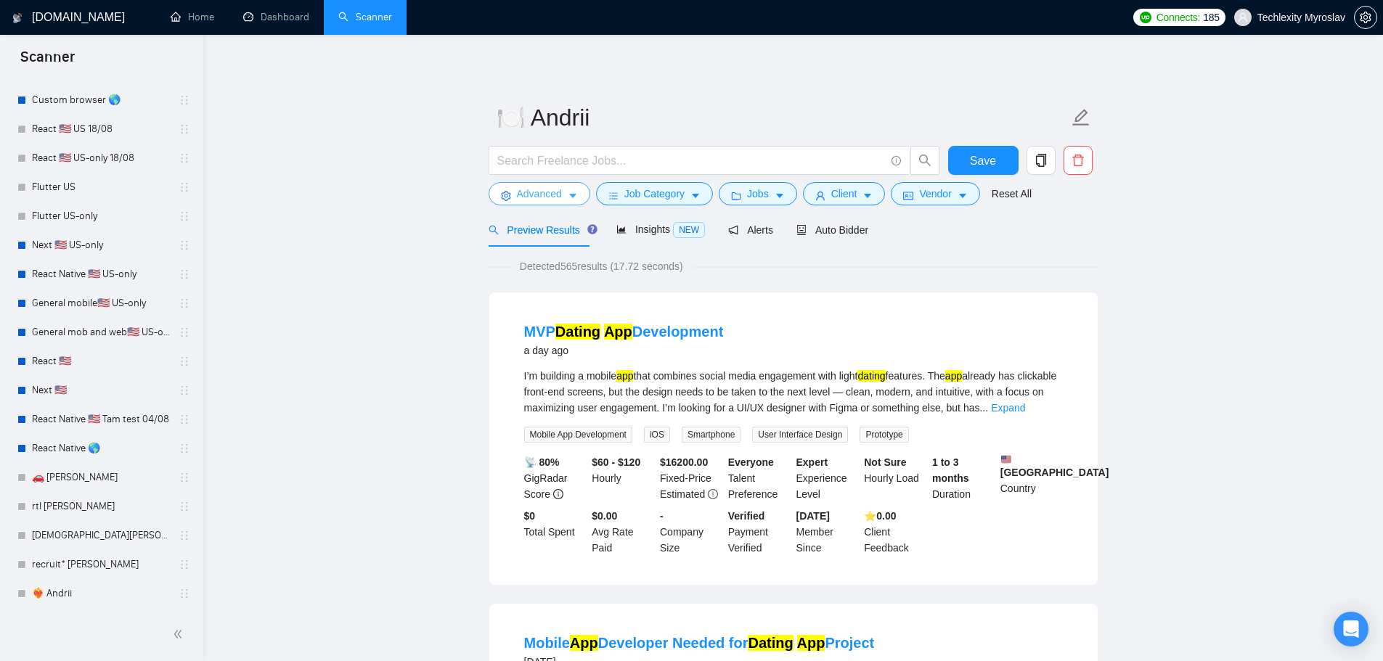
click at [530, 192] on span "Advanced" at bounding box center [539, 194] width 45 height 16
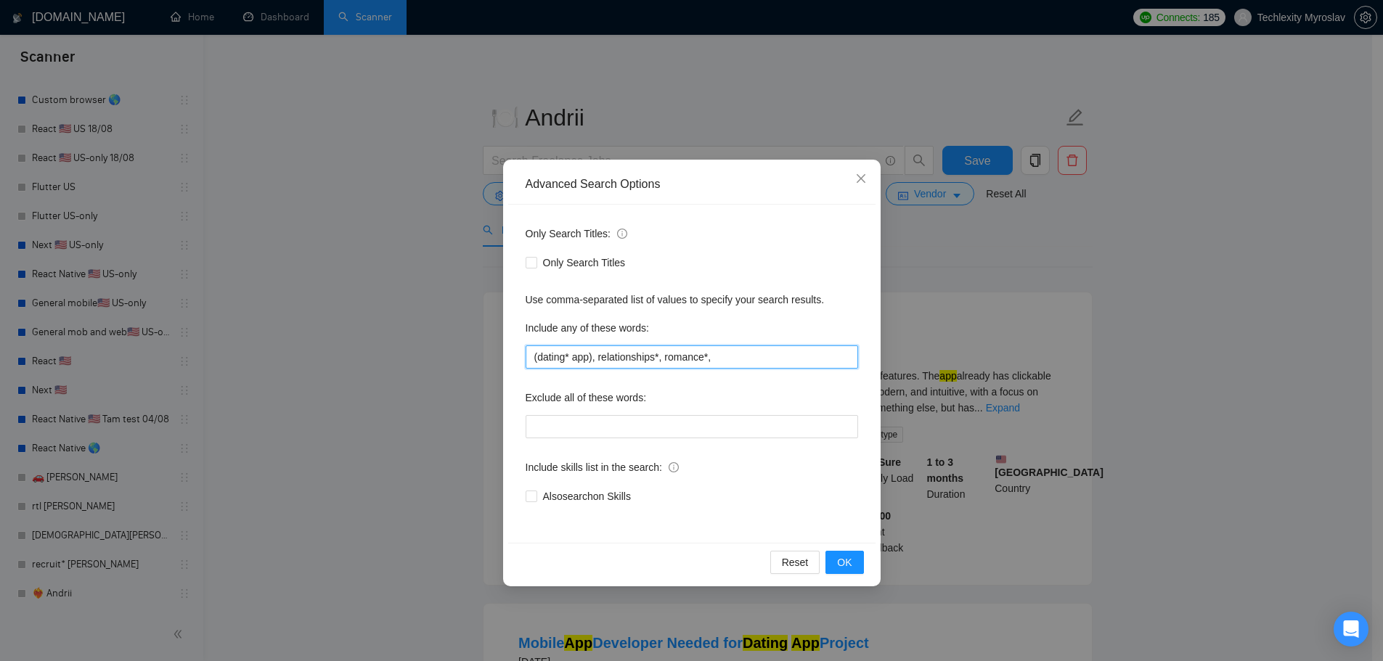
click at [734, 356] on input "(dating* app), relationships*, romance*," at bounding box center [692, 357] width 332 height 23
paste input "🥗"
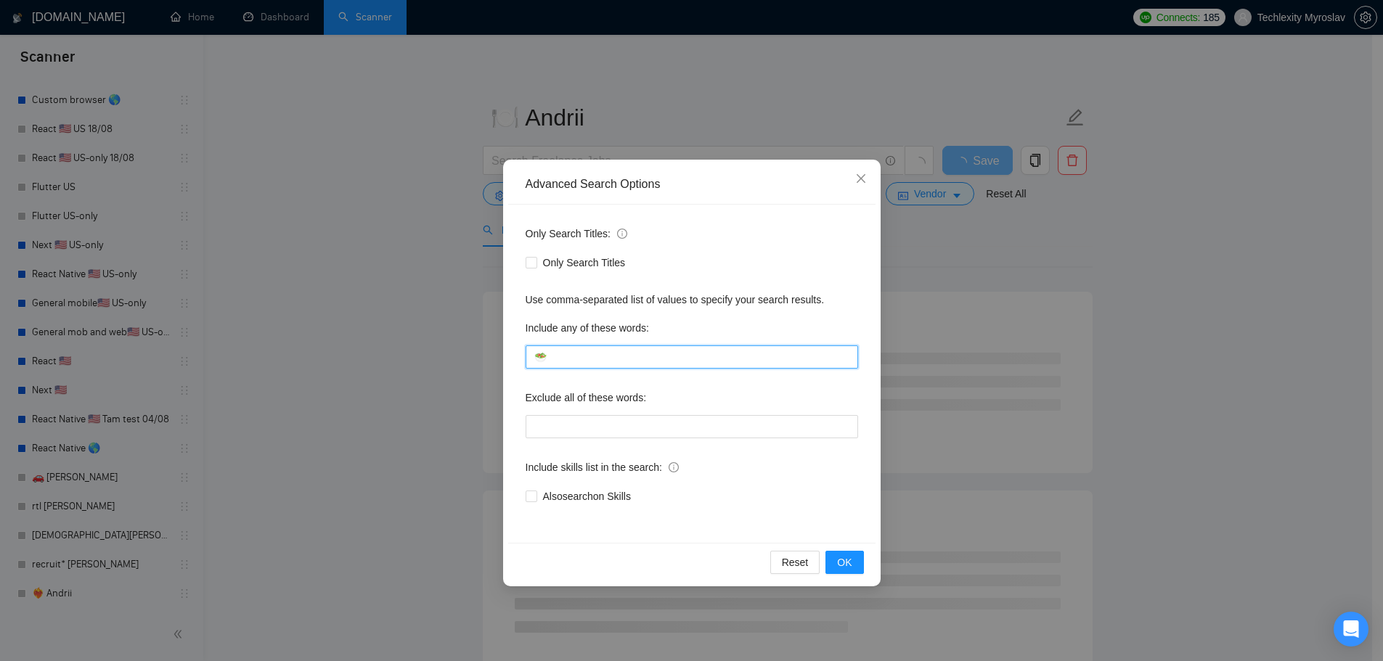
paste input "calorie deficit"
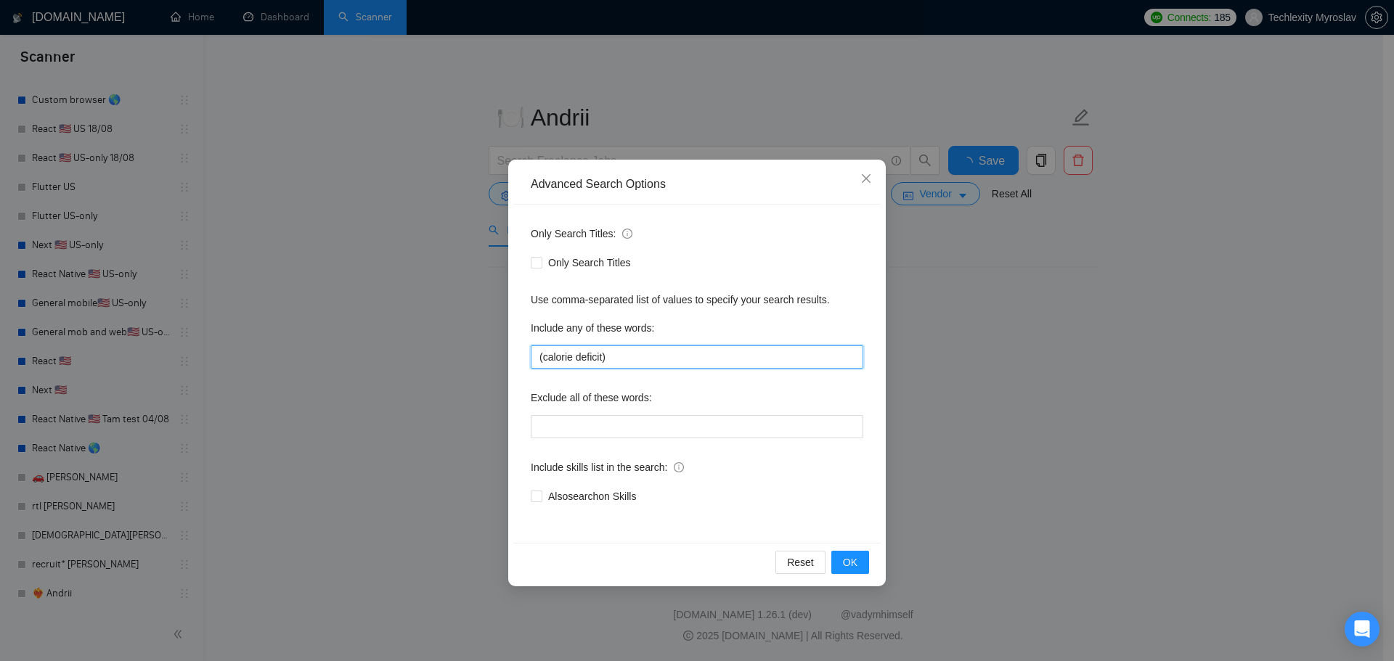
click at [567, 358] on input "(calorie deficit)" at bounding box center [697, 357] width 332 height 23
click at [850, 561] on span "OK" at bounding box center [850, 563] width 15 height 16
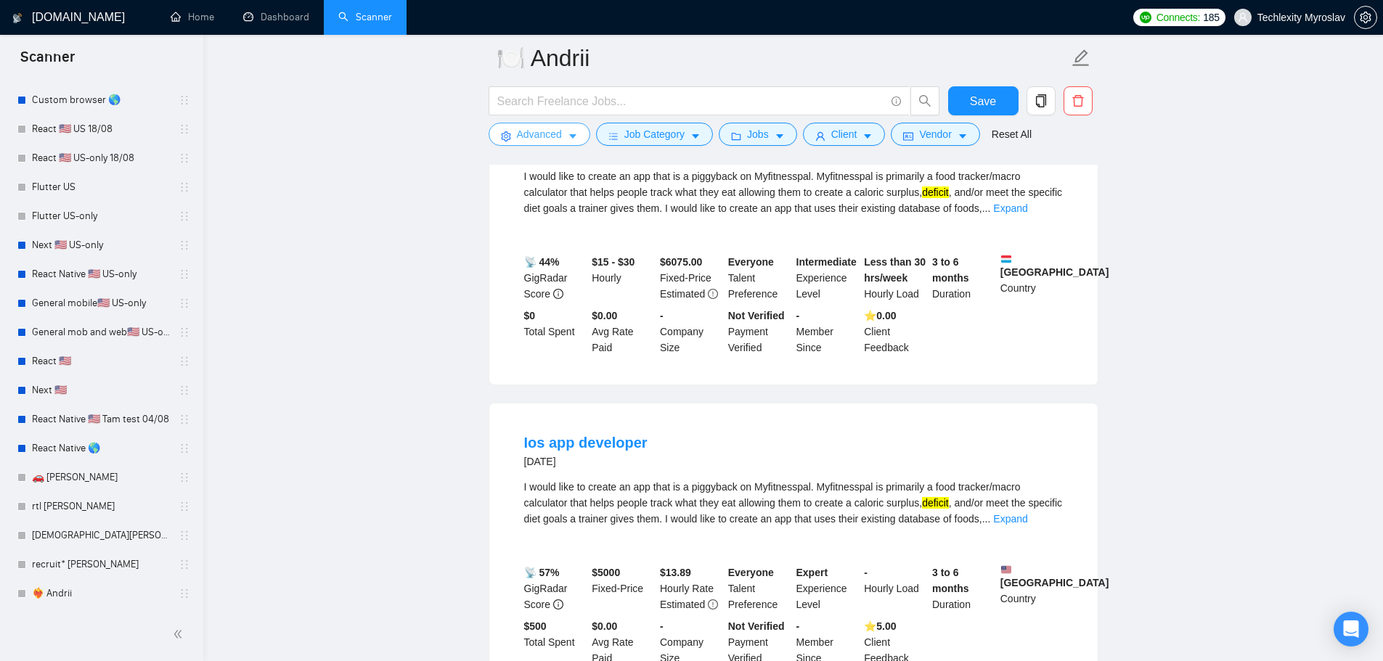
scroll to position [218, 0]
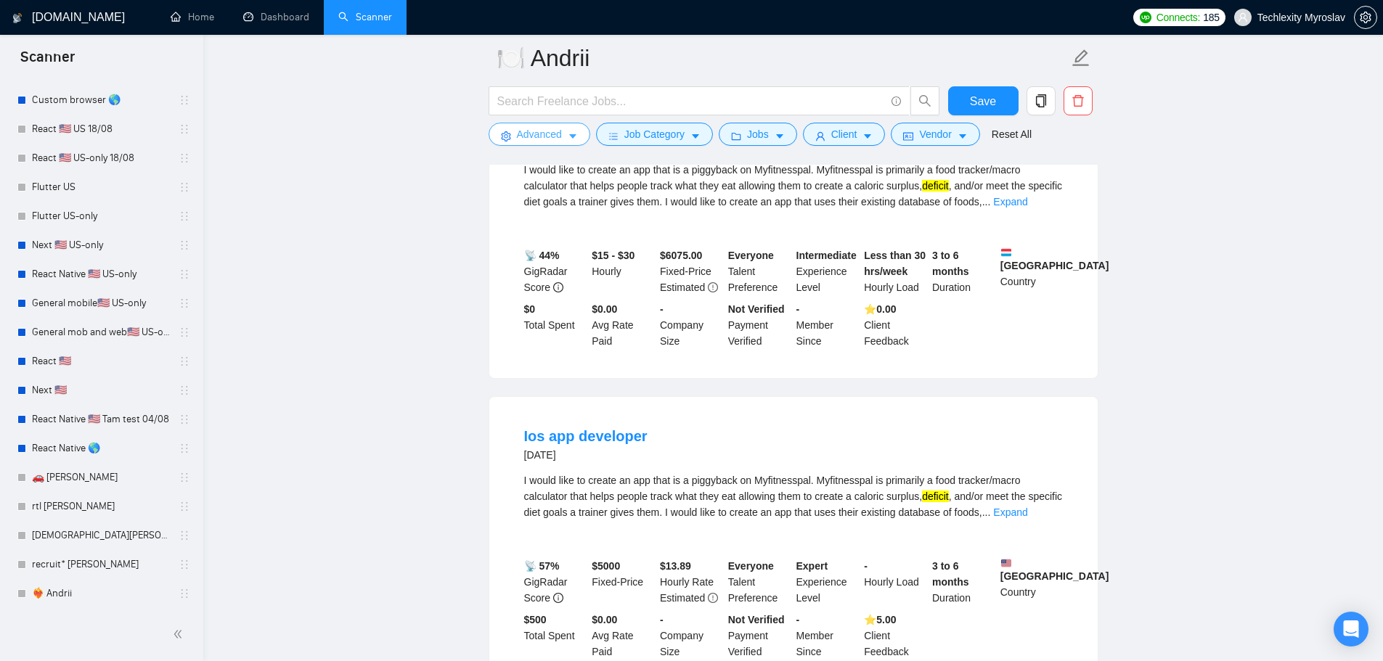
click at [531, 131] on span "Advanced" at bounding box center [539, 134] width 45 height 16
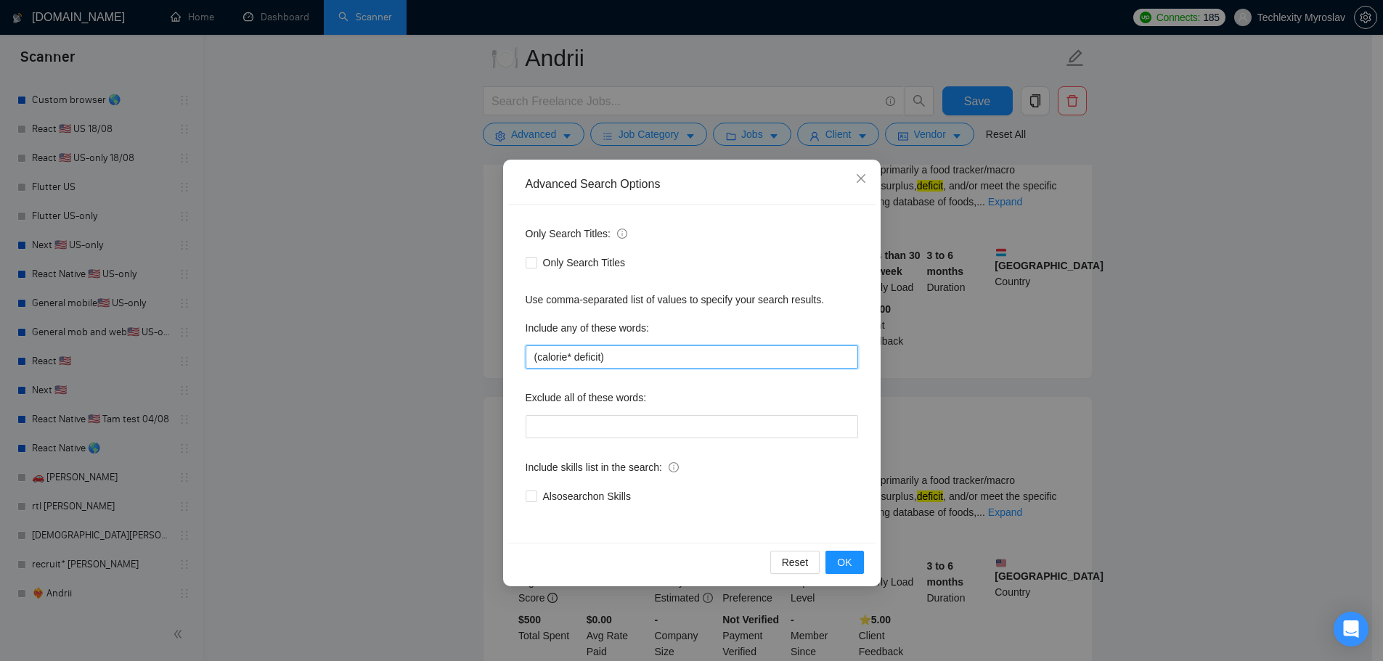
click at [568, 354] on input "(calorie* deficit)" at bounding box center [692, 357] width 332 height 23
click at [617, 355] on input "(calorie deficit)" at bounding box center [692, 357] width 332 height 23
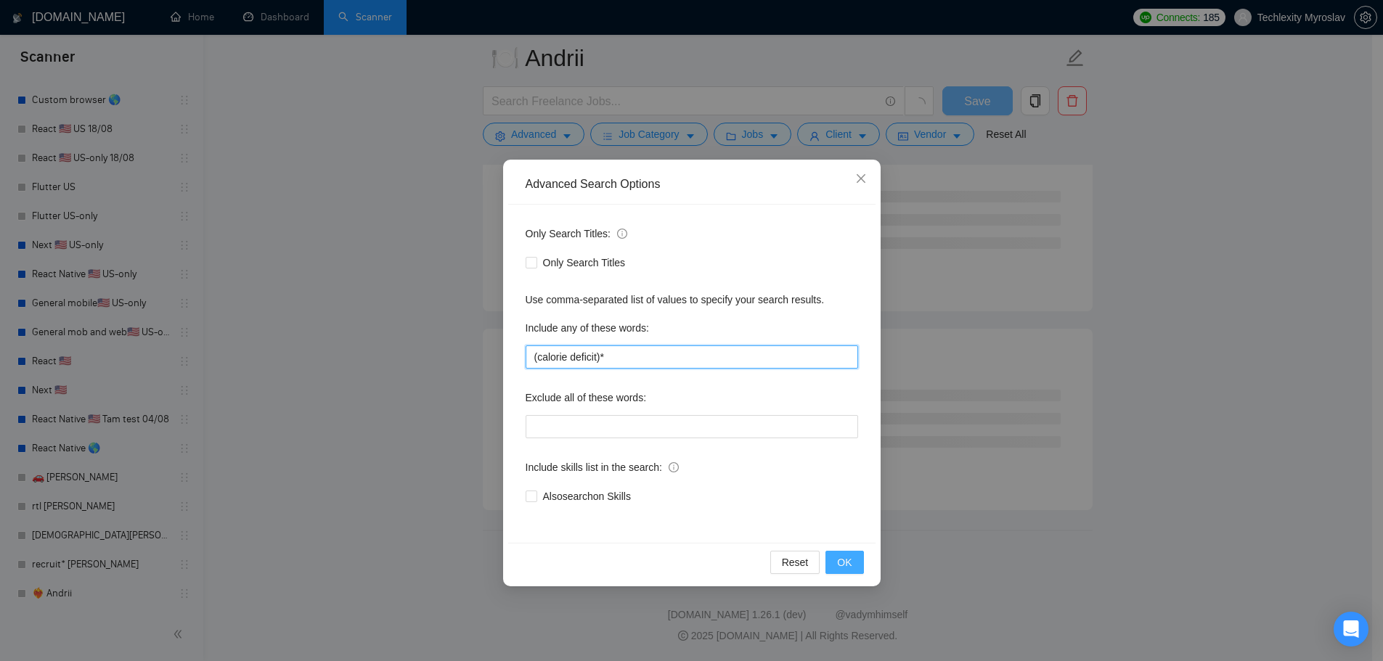
scroll to position [173, 0]
type input "(calorie deficit)*"
click at [852, 561] on button "OK" at bounding box center [844, 562] width 38 height 23
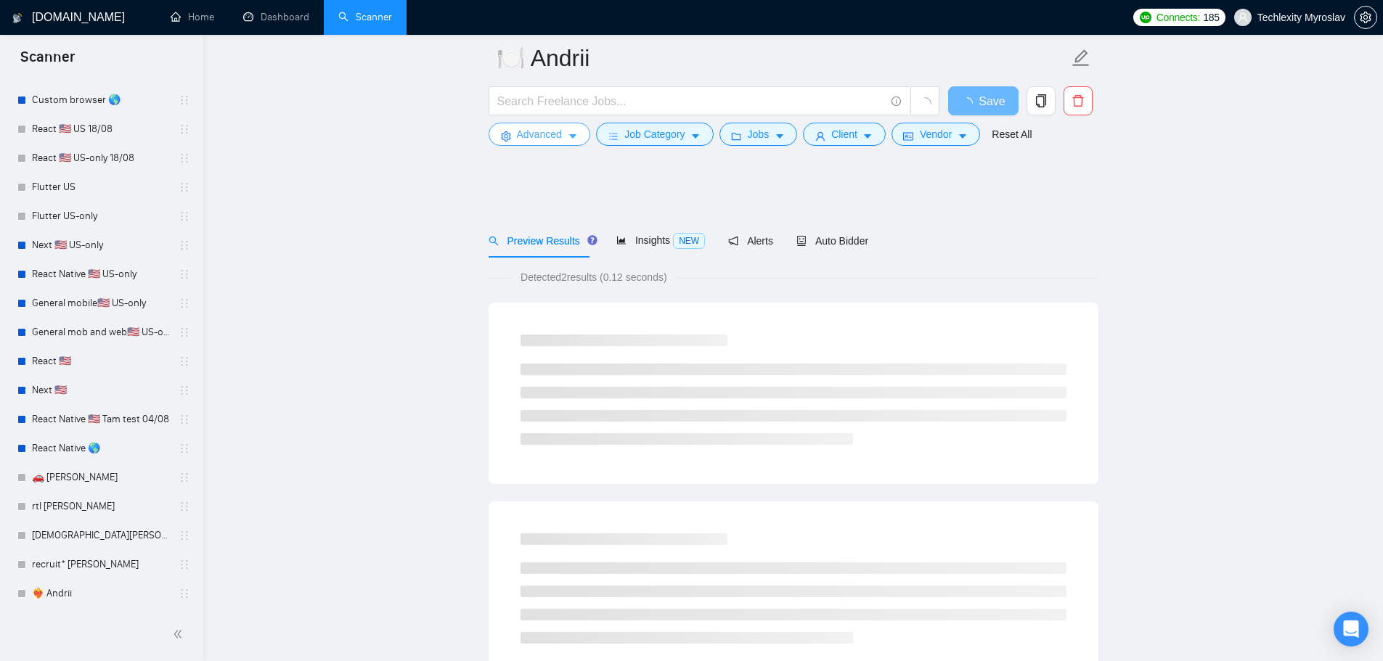
scroll to position [0, 0]
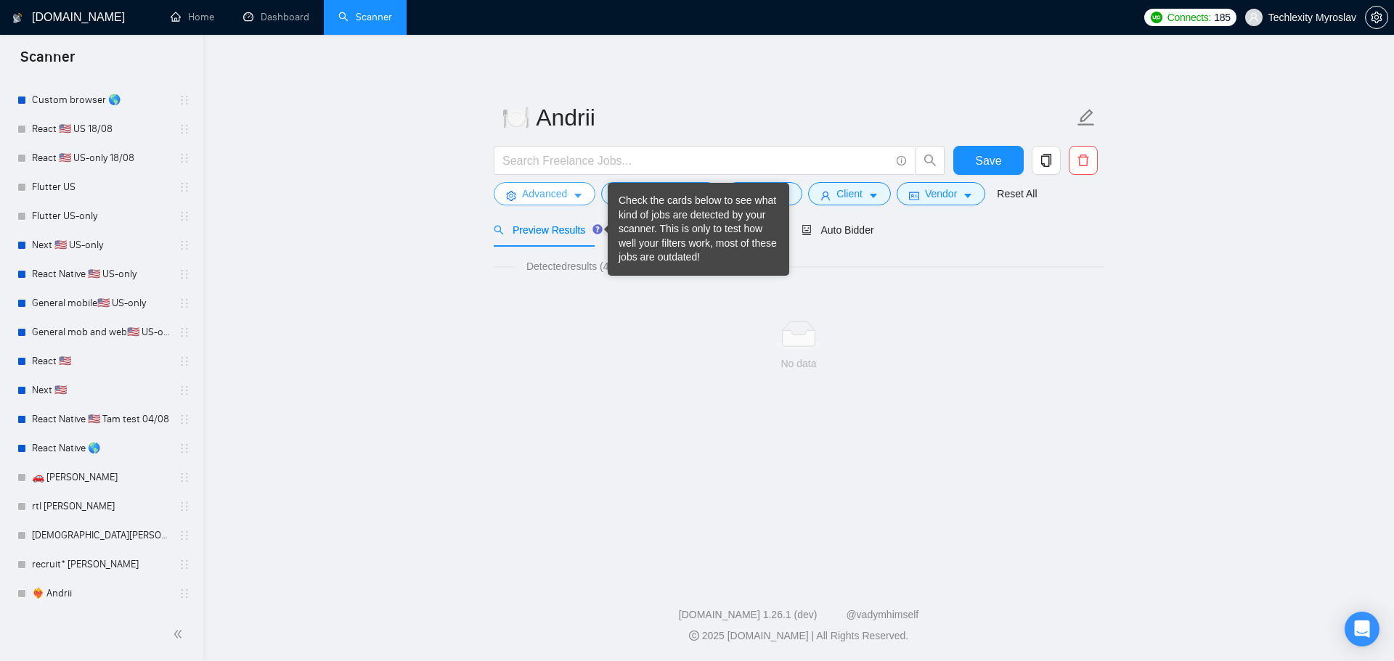
click at [543, 200] on span "Advanced" at bounding box center [544, 194] width 45 height 16
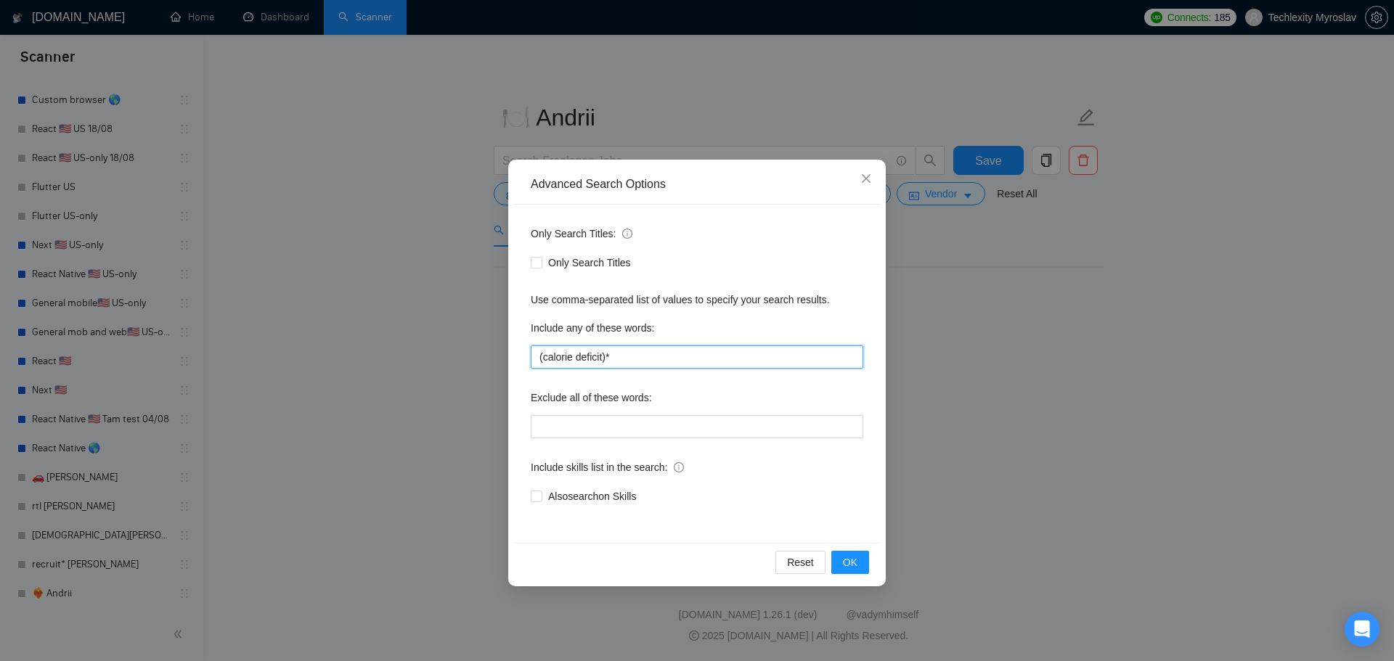
click at [624, 359] on input "(calorie deficit)*" at bounding box center [697, 357] width 332 height 23
paste input "calorie deficit"
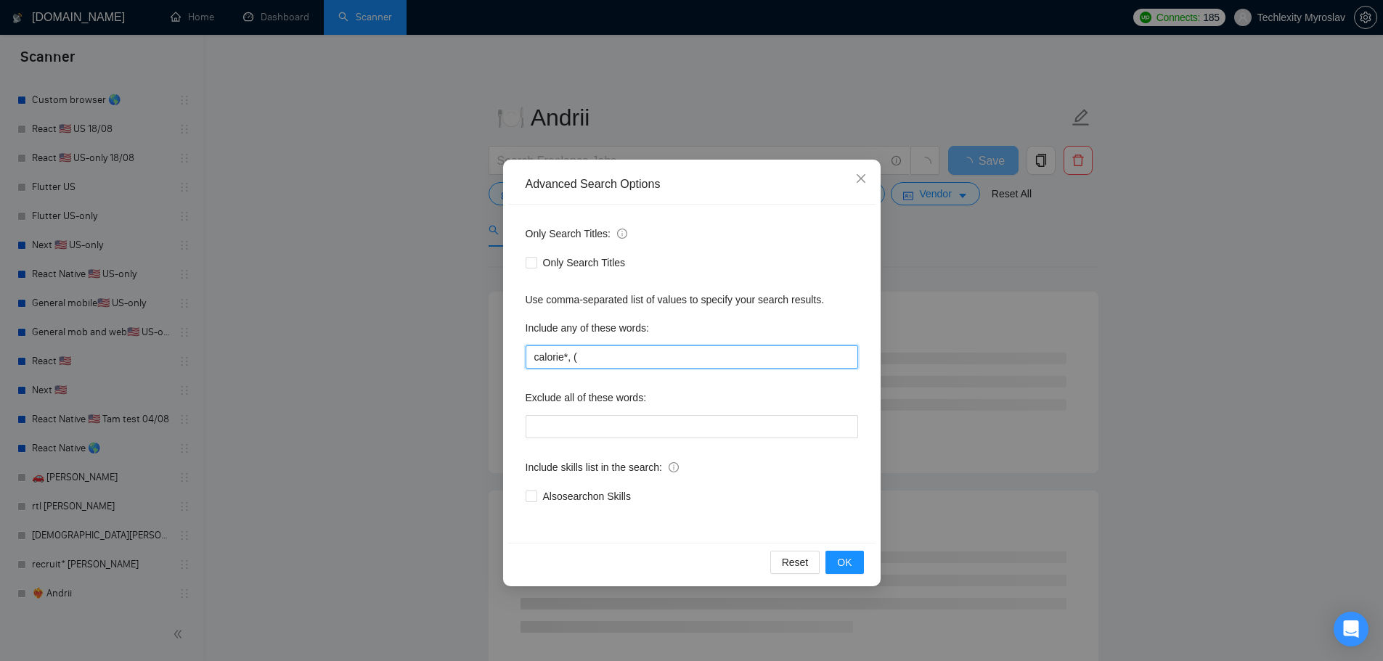
paste input "fat loss"
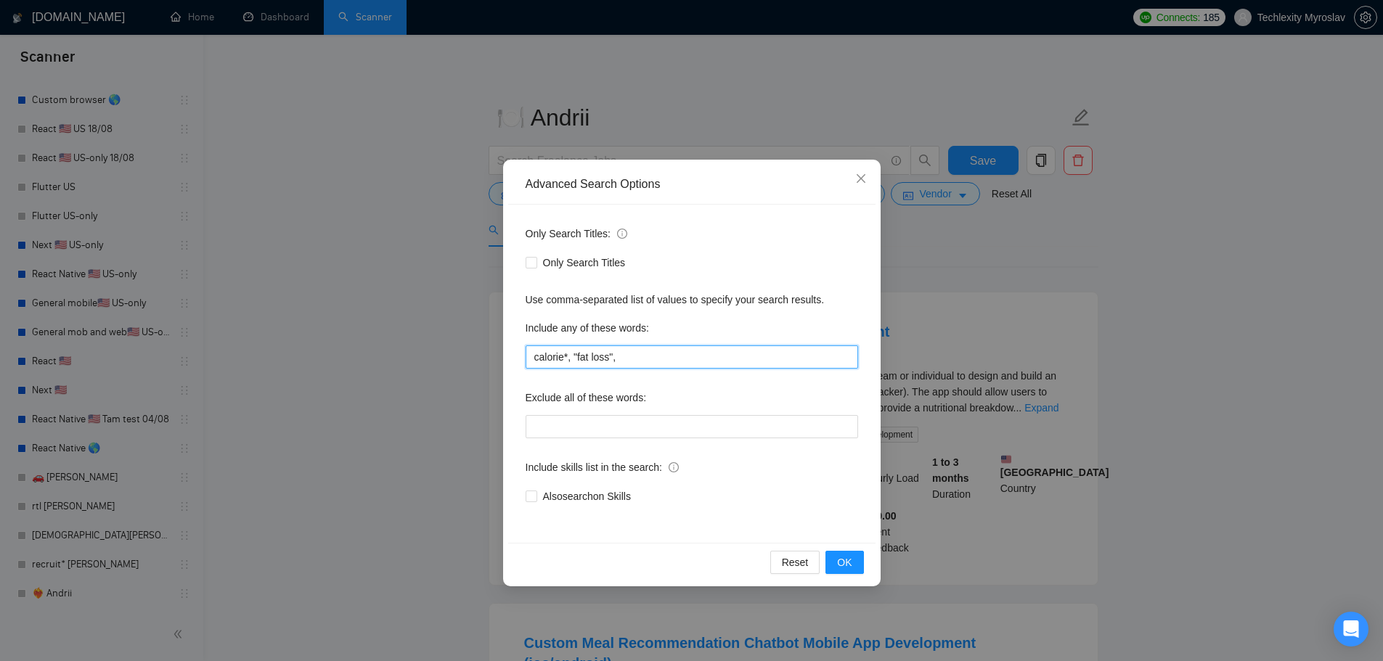
paste input "deficit tracker"
click at [618, 361] on input "calorie*, "fat loss", deficit tracker" at bounding box center [692, 357] width 332 height 23
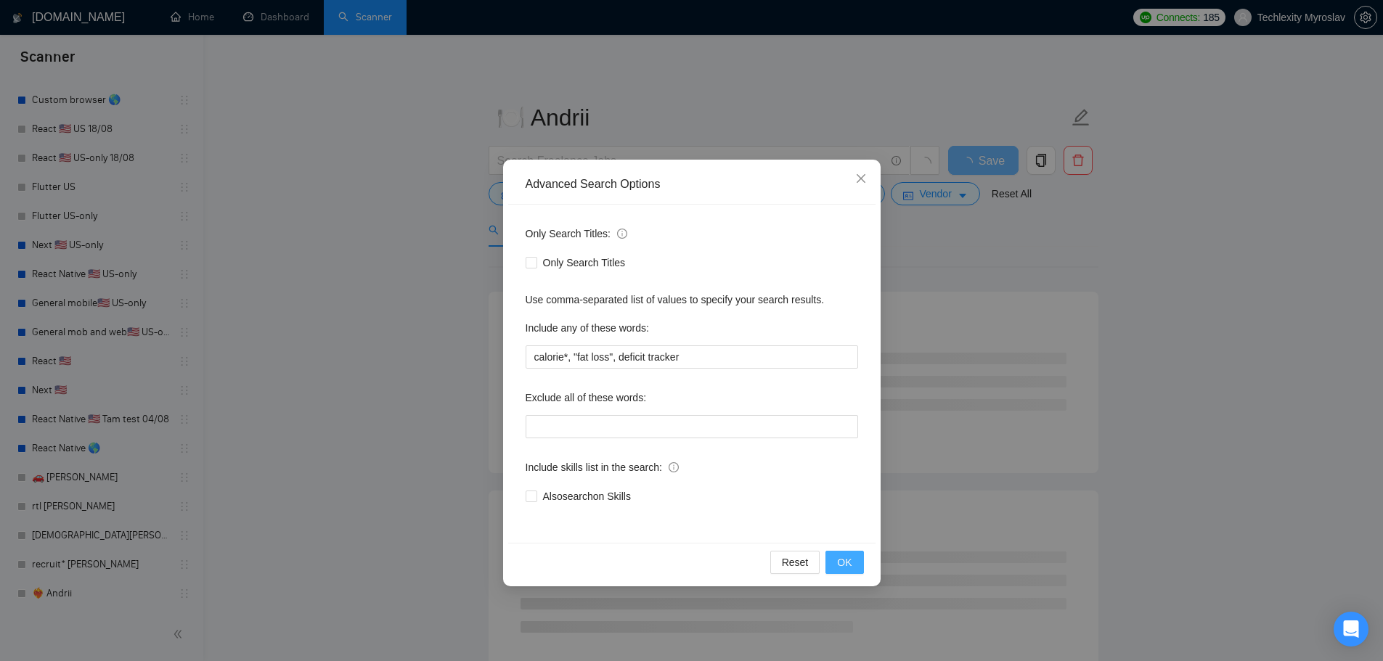
click at [841, 558] on span "OK" at bounding box center [844, 563] width 15 height 16
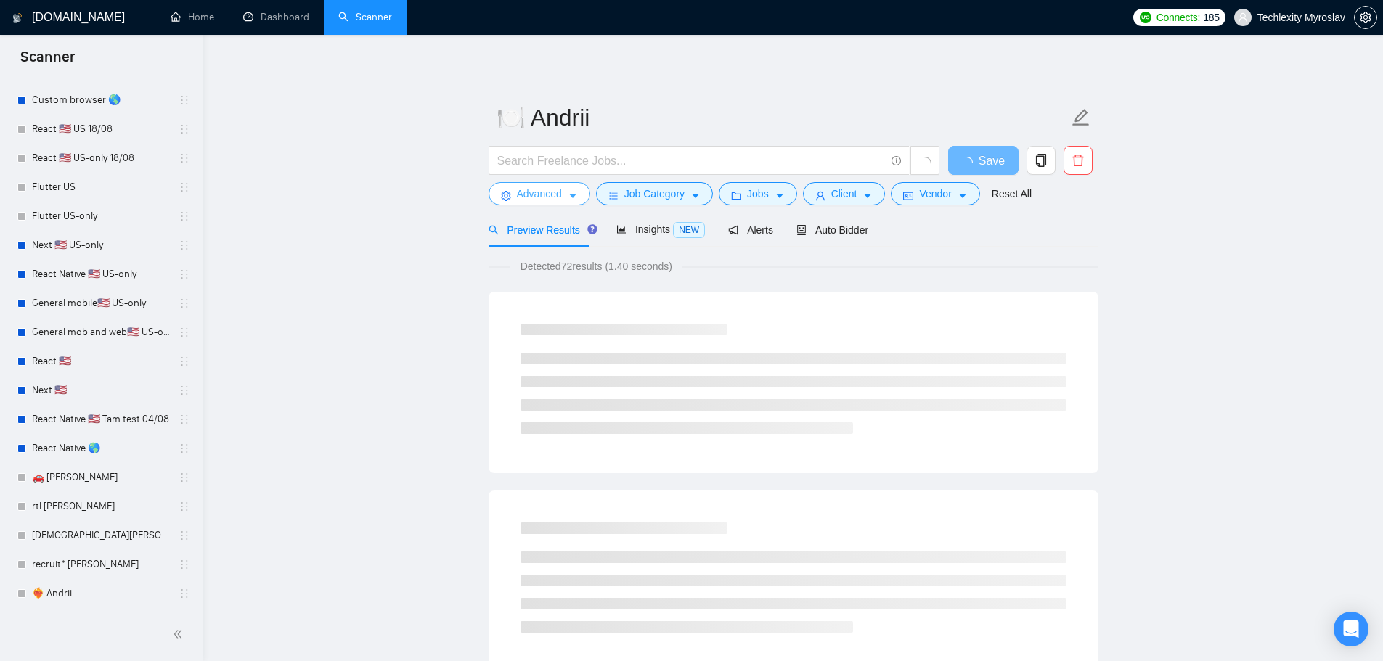
click at [526, 192] on span "Advanced" at bounding box center [539, 194] width 45 height 16
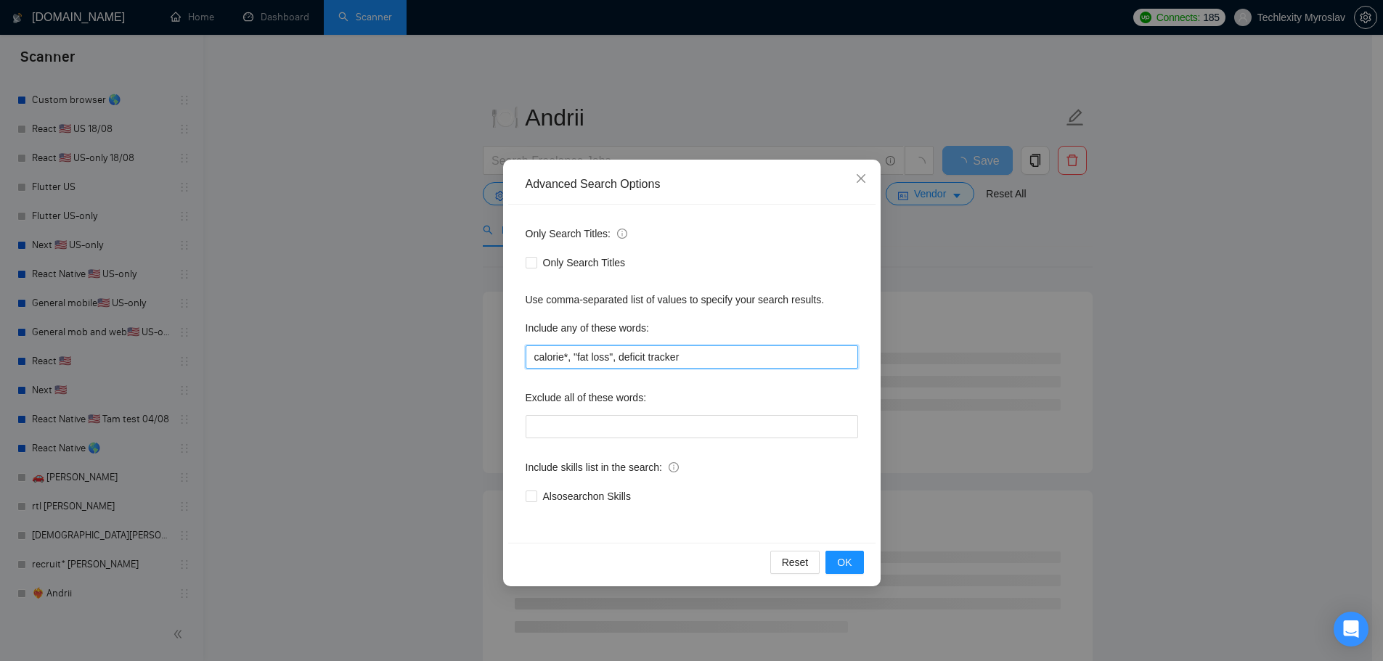
click at [620, 357] on input "calorie*, "fat loss", deficit tracker" at bounding box center [692, 357] width 332 height 23
click at [849, 562] on span "OK" at bounding box center [844, 563] width 15 height 16
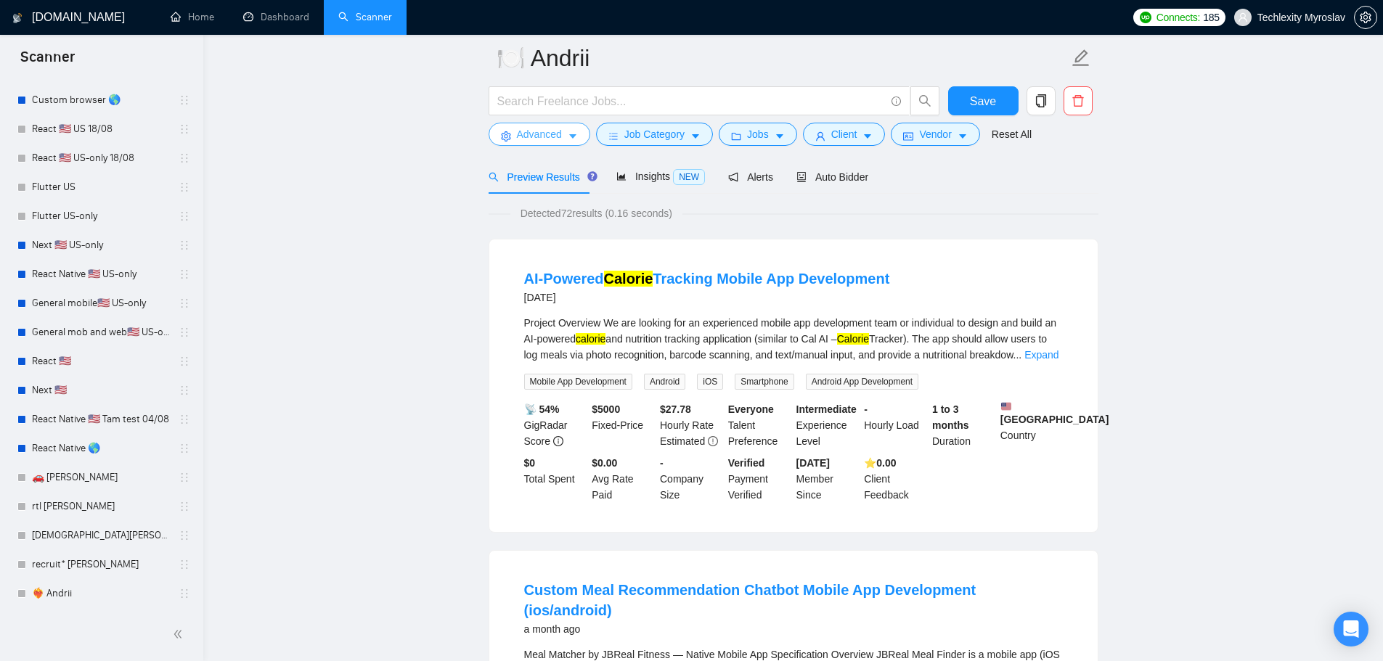
scroll to position [73, 0]
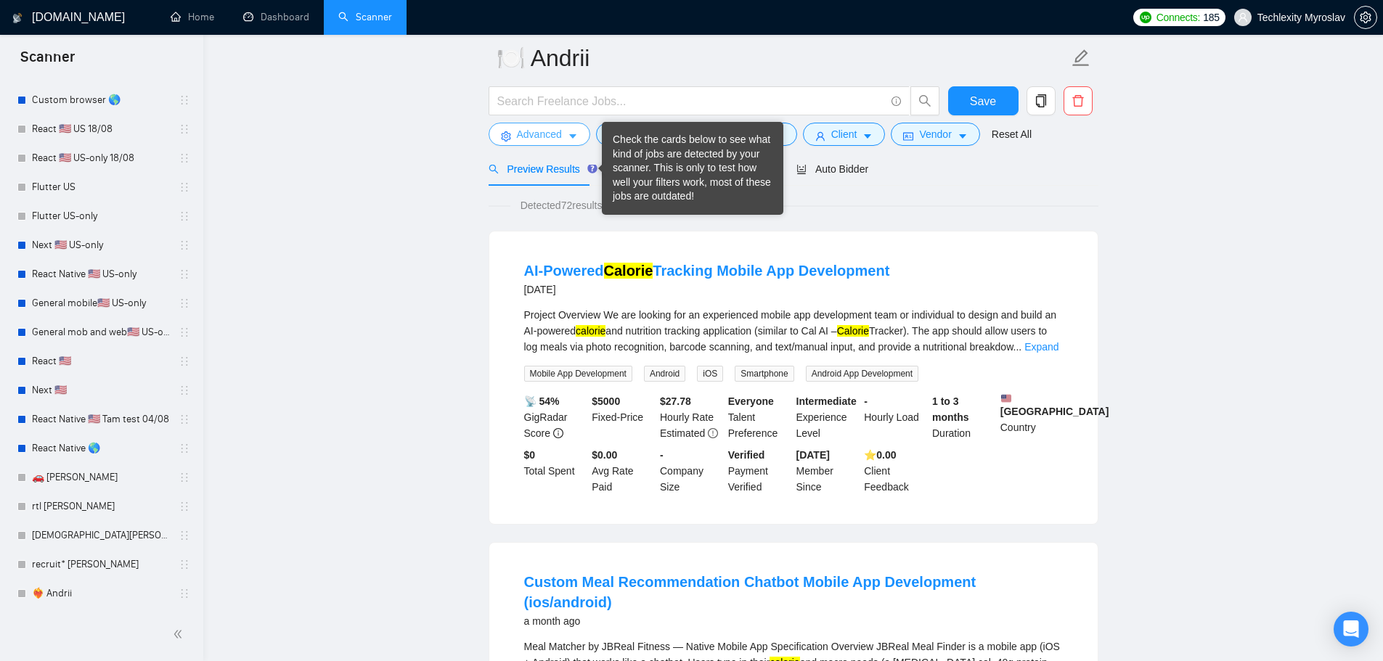
click at [520, 138] on span "Advanced" at bounding box center [539, 134] width 45 height 16
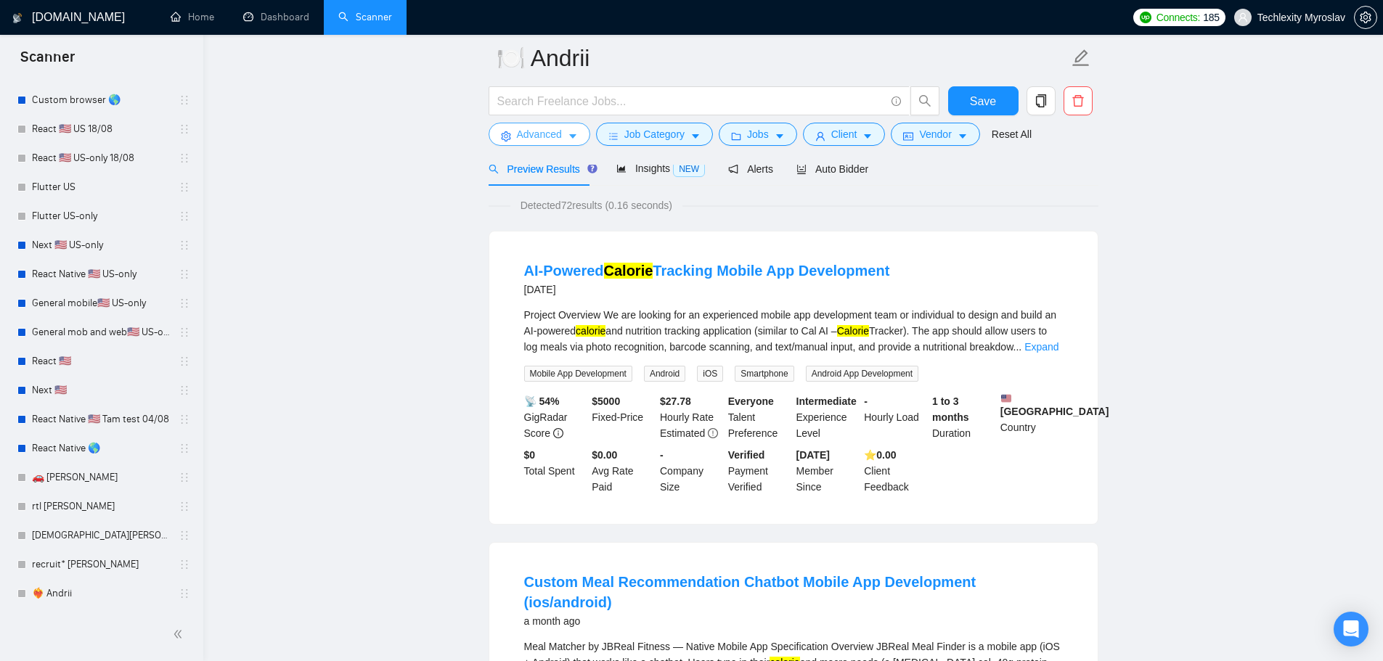
click at [518, 136] on span "Advanced" at bounding box center [539, 134] width 45 height 16
click at [542, 131] on span "Advanced" at bounding box center [539, 134] width 45 height 16
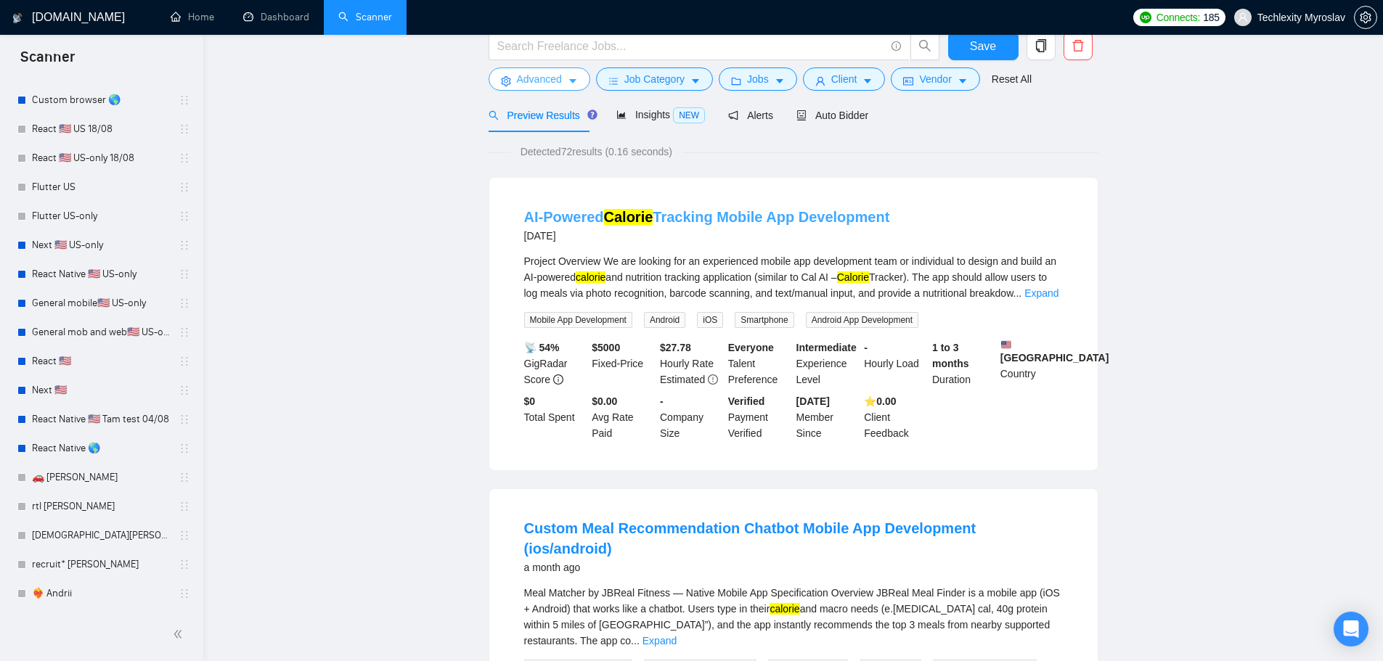
scroll to position [0, 0]
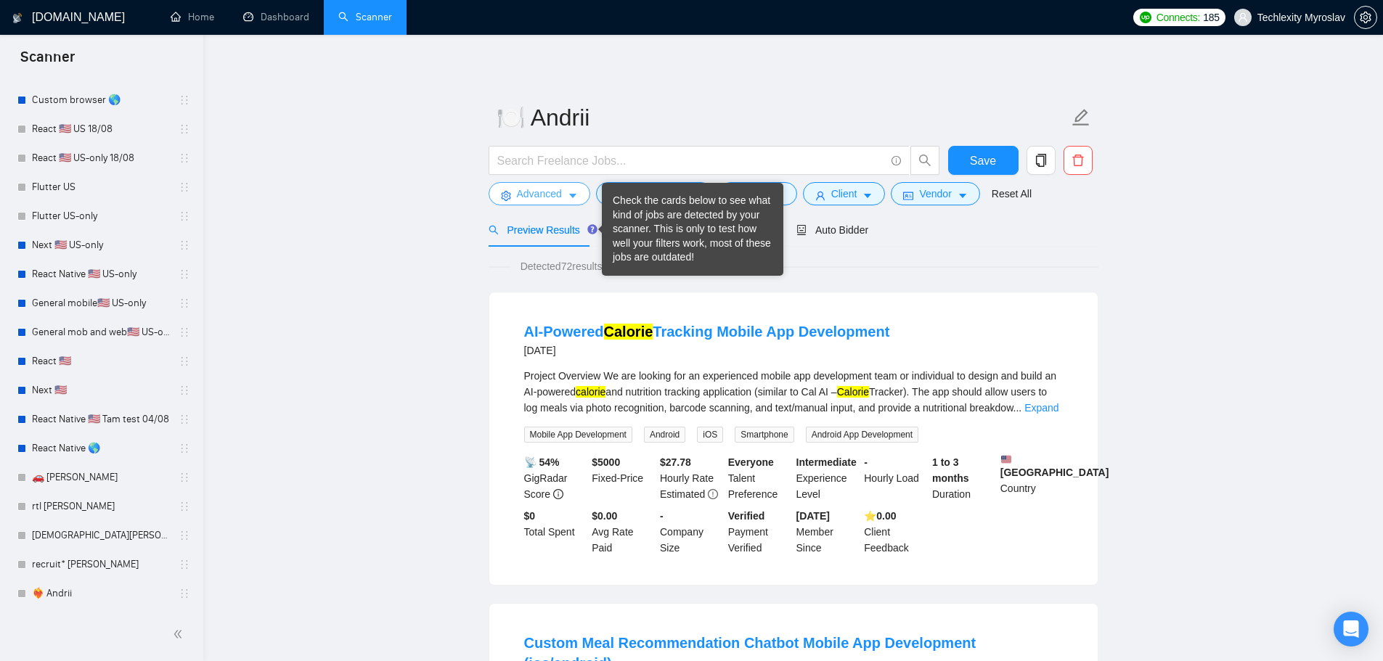
click at [544, 195] on span "Advanced" at bounding box center [539, 194] width 45 height 16
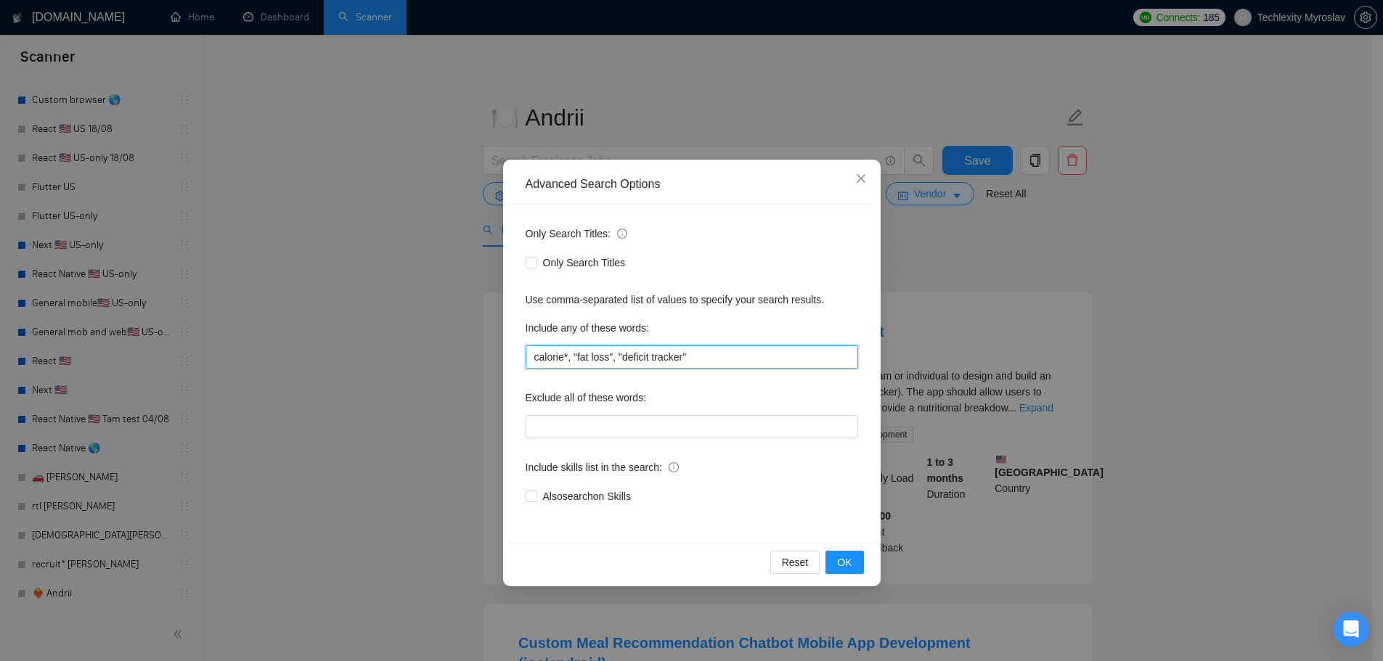
click at [564, 361] on input "calorie*, "fat loss", "deficit tracker"" at bounding box center [692, 357] width 332 height 23
click at [660, 350] on input "calorie*, "fat loss", "deficit tracker"" at bounding box center [692, 357] width 332 height 23
click at [563, 358] on input "calorie*, "fat loss", "deficit tracker"" at bounding box center [692, 357] width 332 height 23
paste input "tracker"
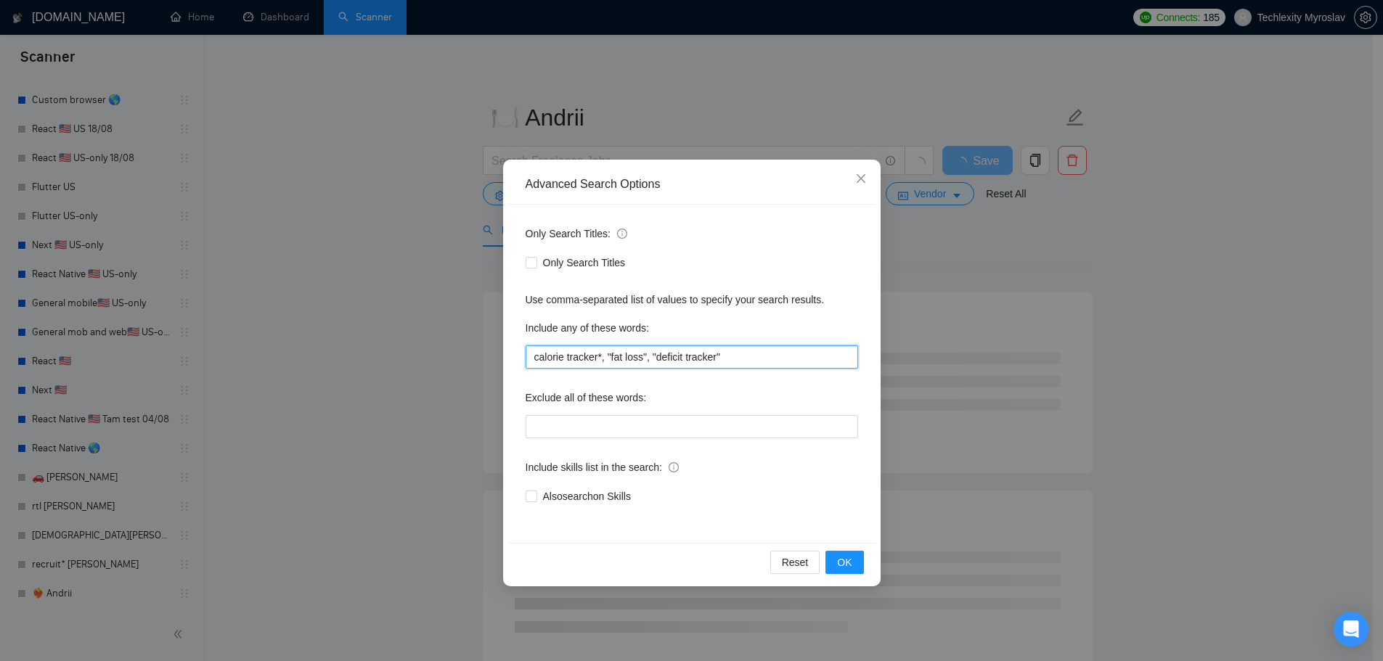
click at [565, 357] on input "calorie tracker*, "fat loss", "deficit tracker"" at bounding box center [692, 357] width 332 height 23
click at [532, 357] on input "calorie tracker*, "fat loss", "deficit tracker"" at bounding box center [692, 357] width 332 height 23
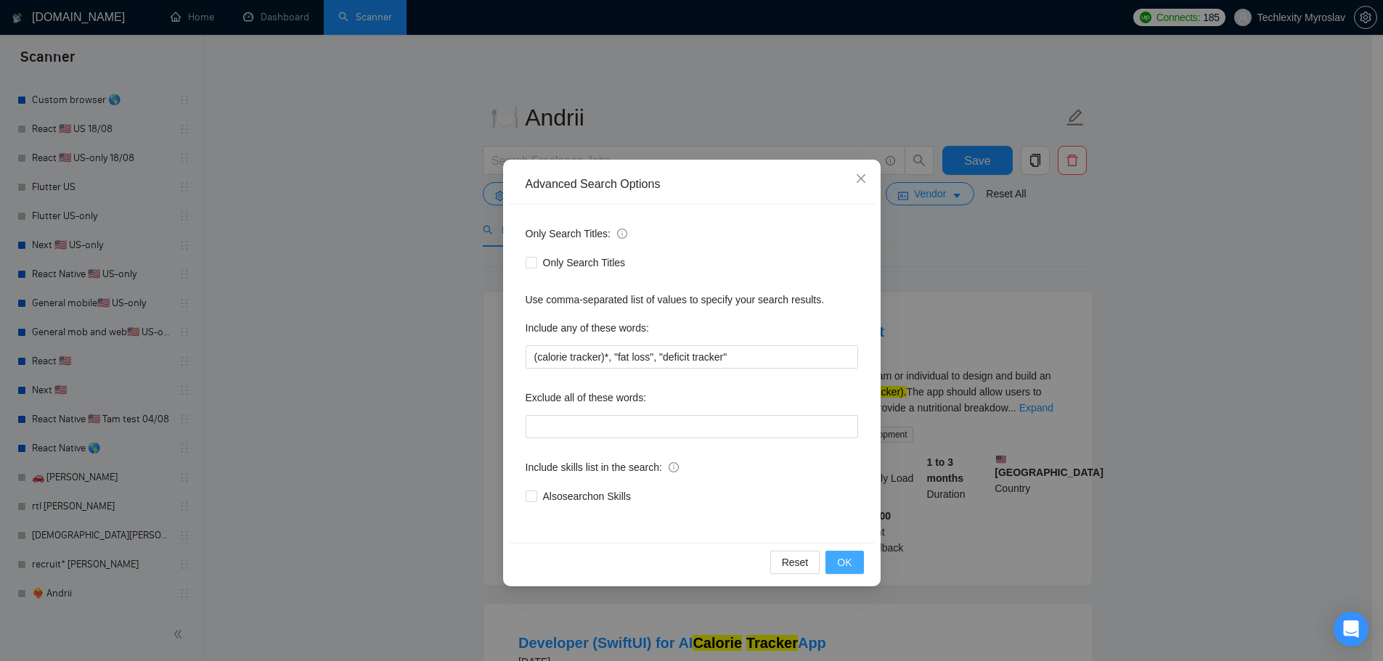
click at [847, 562] on span "OK" at bounding box center [844, 563] width 15 height 16
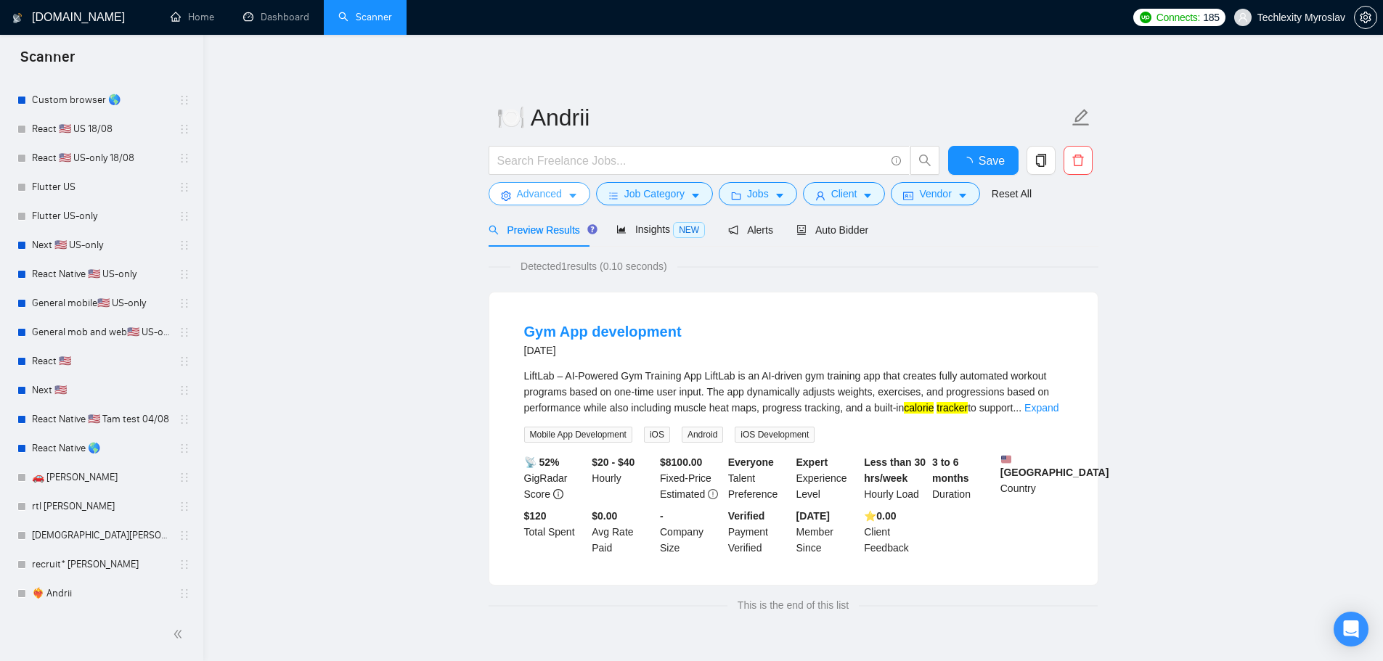
click at [531, 195] on span "Advanced" at bounding box center [539, 194] width 45 height 16
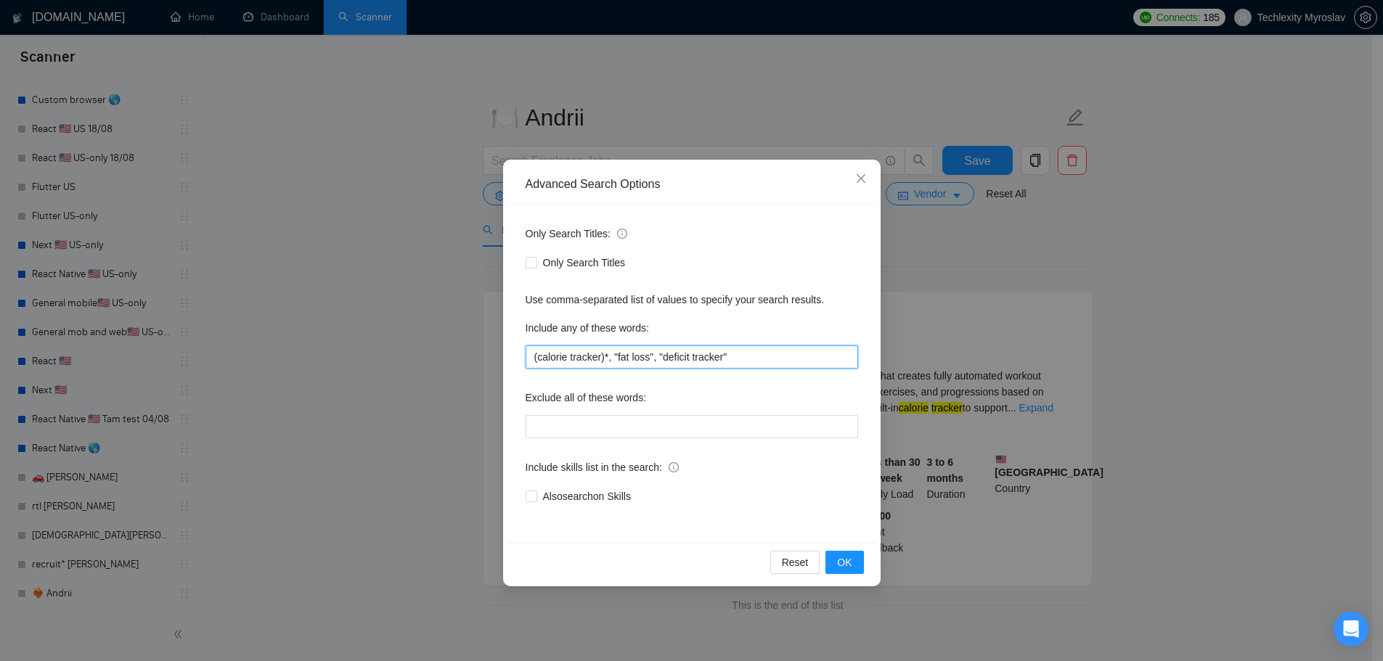
click at [604, 359] on input "(calorie tracker)*, "fat loss", "deficit tracker"" at bounding box center [692, 357] width 332 height 23
click at [857, 560] on button "OK" at bounding box center [844, 562] width 38 height 23
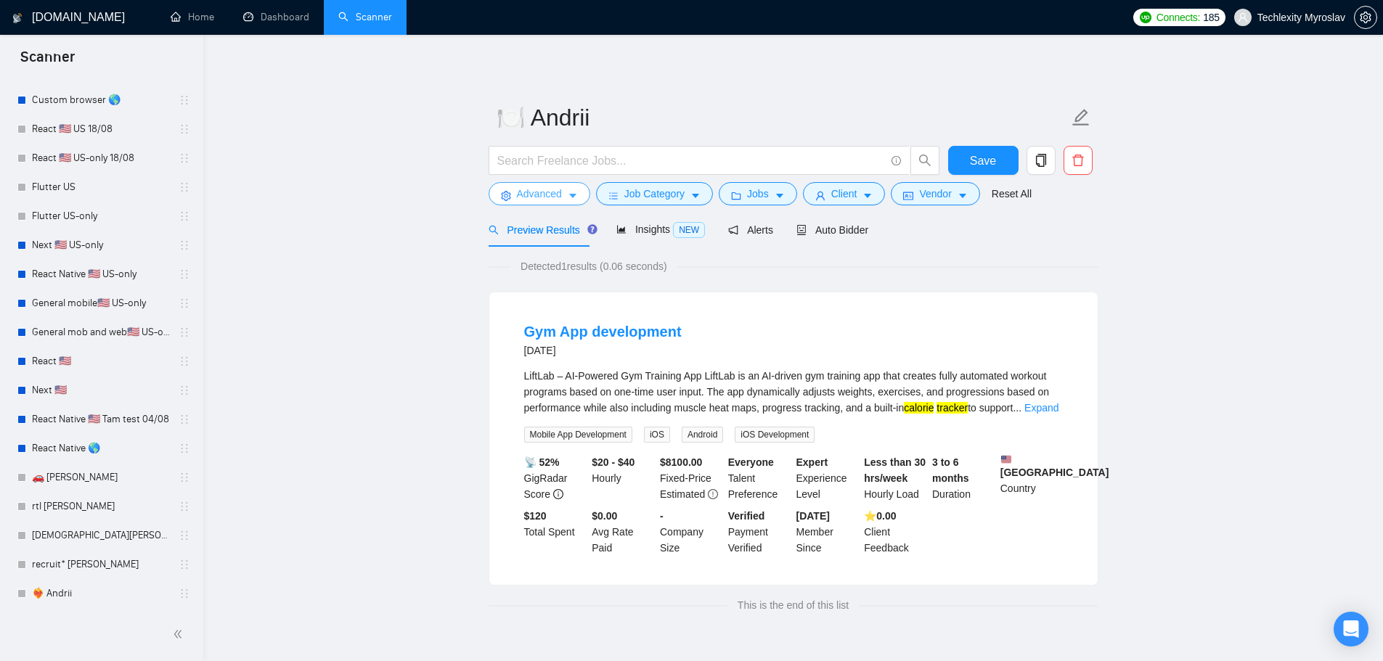
click at [537, 195] on span "Advanced" at bounding box center [539, 194] width 45 height 16
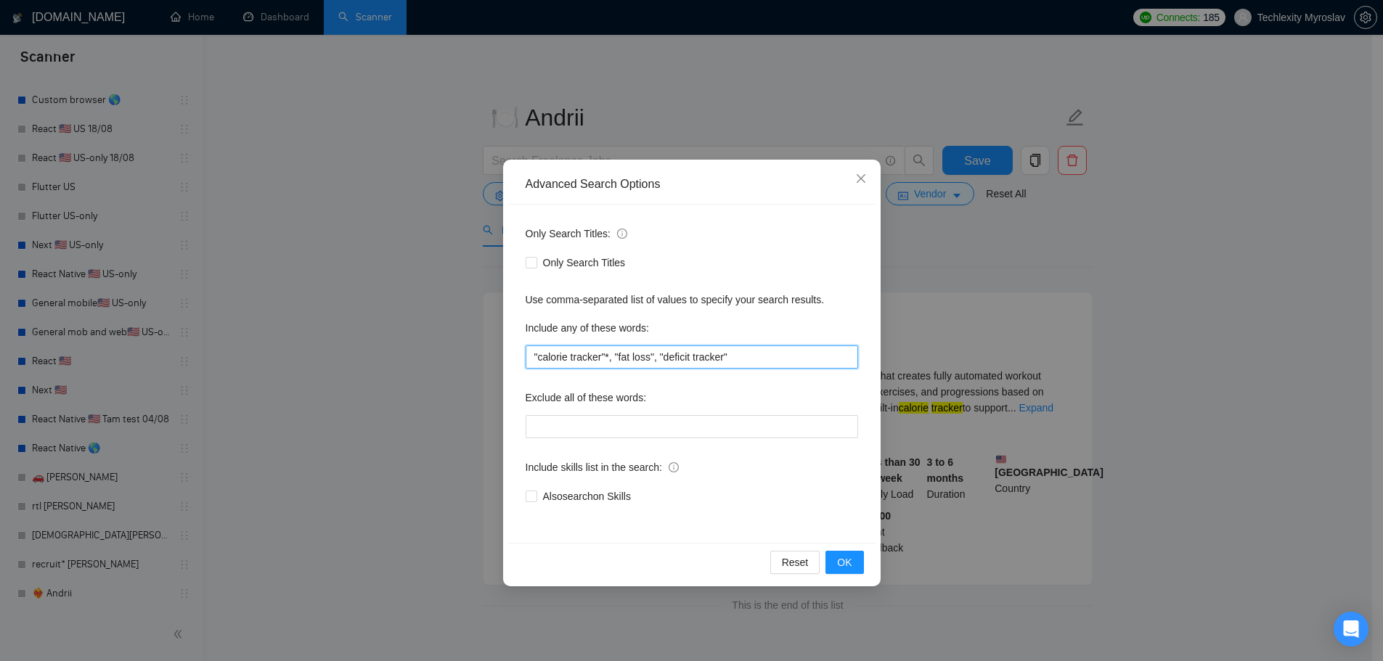
drag, startPoint x: 537, startPoint y: 362, endPoint x: 522, endPoint y: 359, distance: 15.4
click at [518, 359] on div "Only Search Titles: Only Search Titles Use comma-separated list of values to sp…" at bounding box center [691, 374] width 367 height 338
click at [564, 361] on input "calorie tracker"*, "fat loss", "deficit tracker"" at bounding box center [692, 357] width 332 height 23
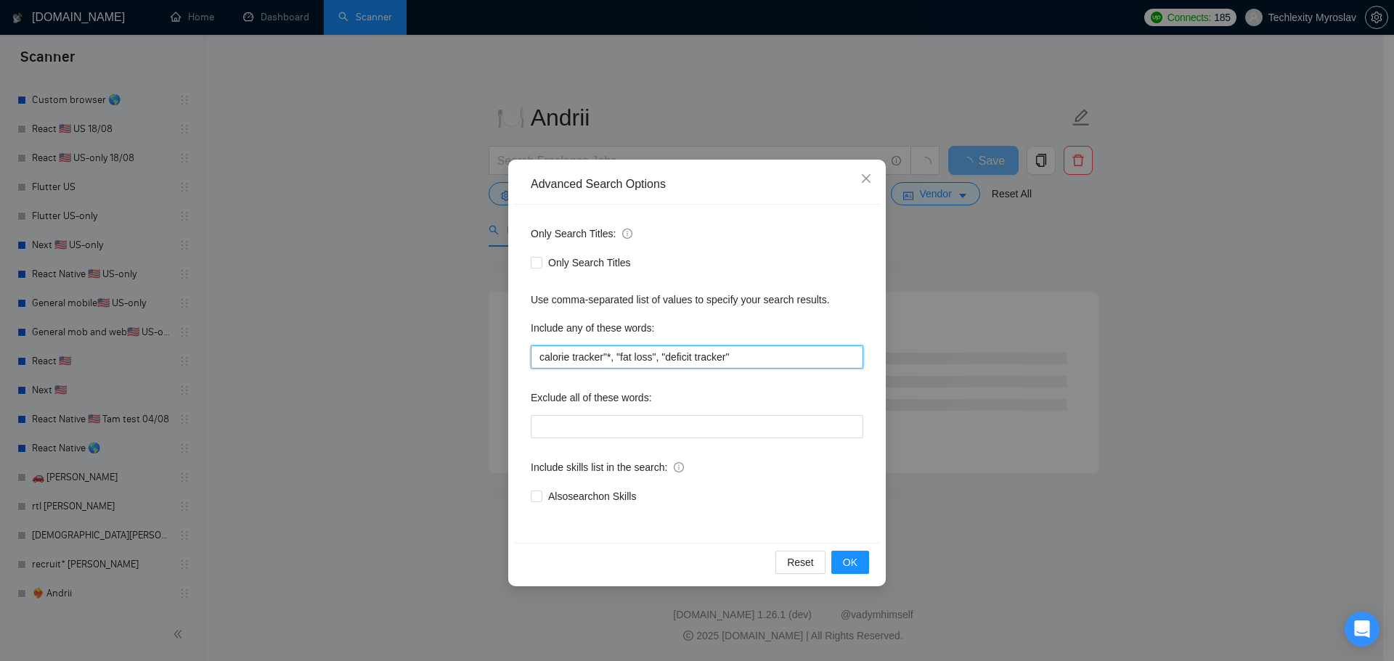
click at [603, 358] on input "calorie tracker"*, "fat loss", "deficit tracker"" at bounding box center [697, 357] width 332 height 23
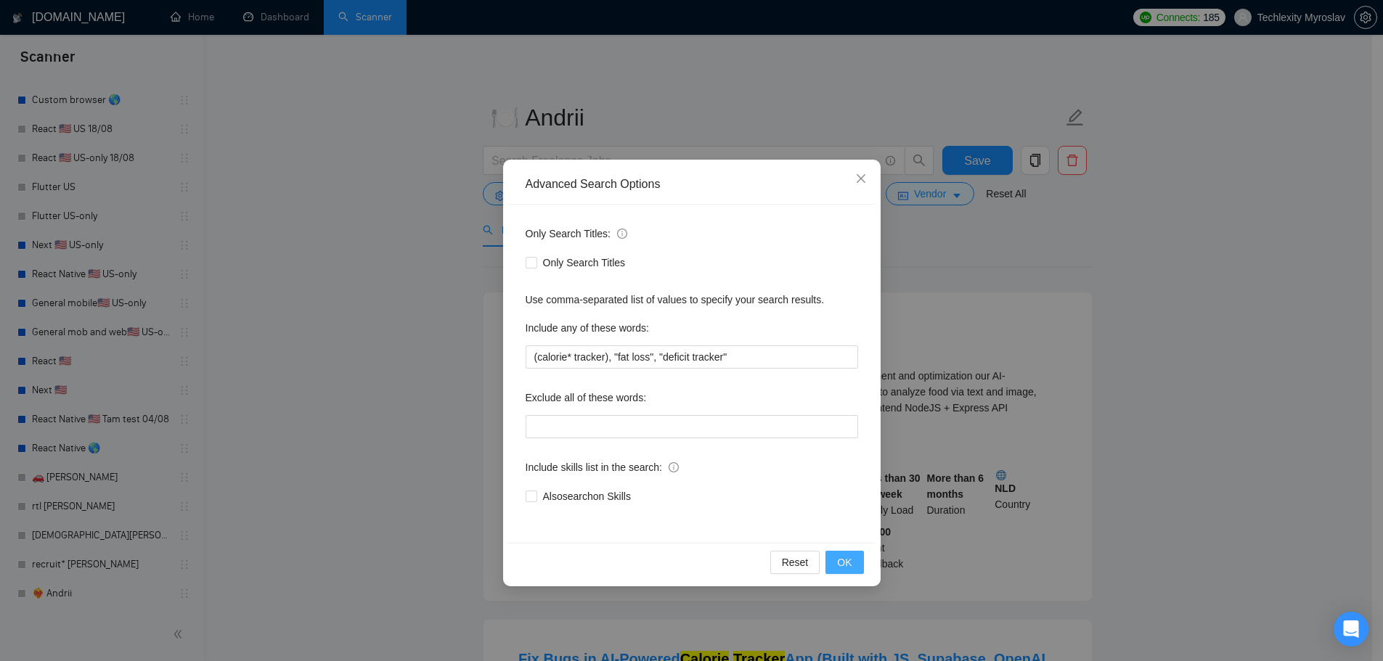
click at [858, 555] on button "OK" at bounding box center [844, 562] width 38 height 23
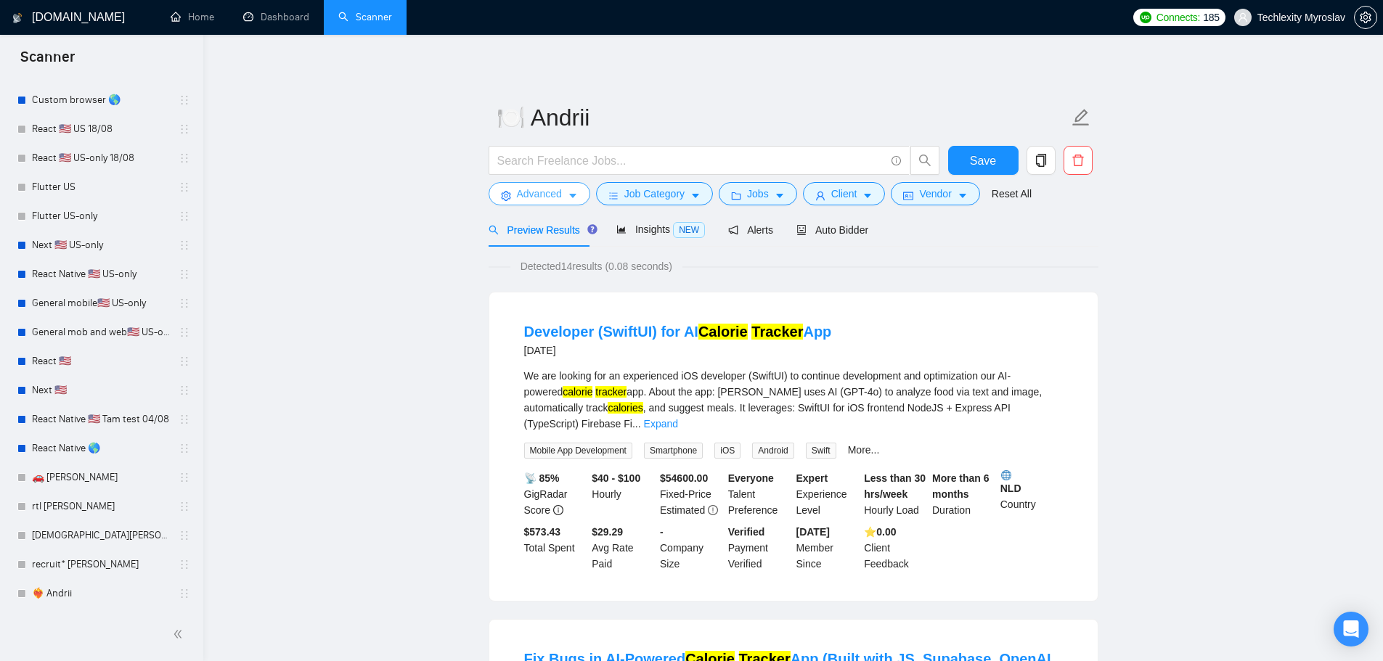
click at [517, 193] on span "Advanced" at bounding box center [539, 194] width 45 height 16
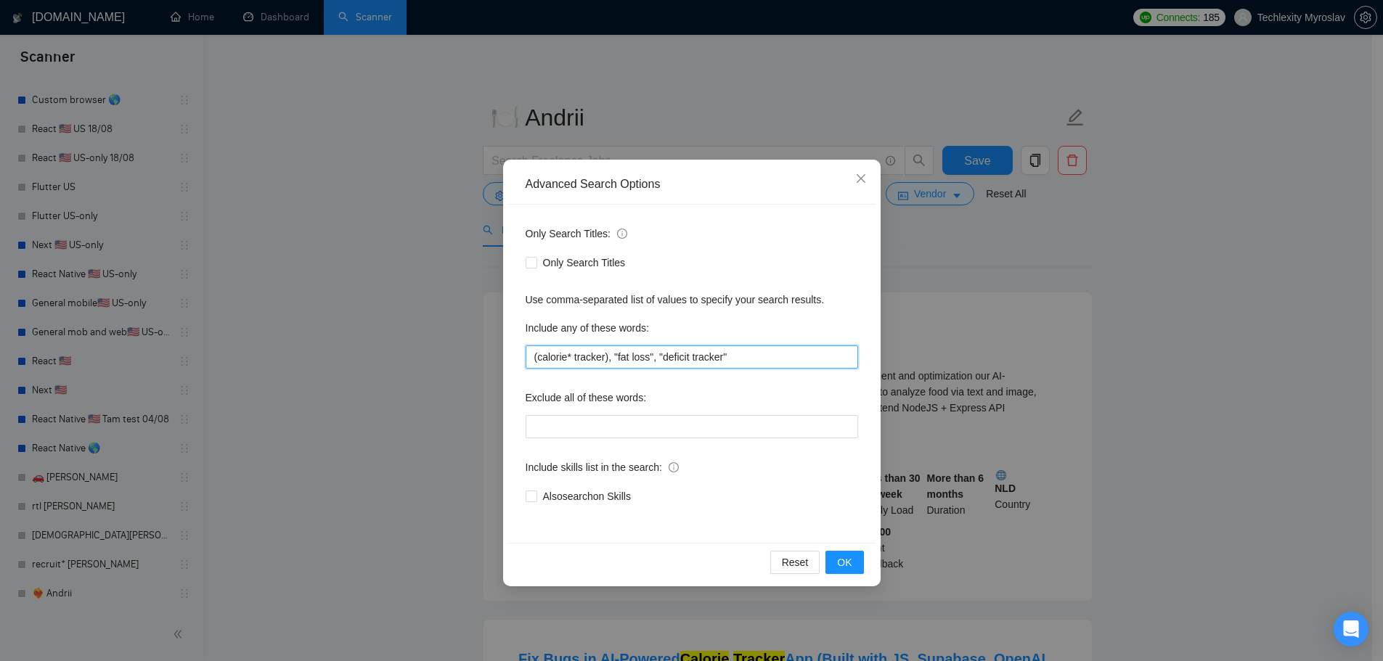
click at [587, 357] on input "(calorie* tracker), "fat loss", "deficit tracker"" at bounding box center [692, 357] width 332 height 23
click at [565, 361] on input "(calorie* tracker), "fat loss", "deficit tracker"" at bounding box center [692, 357] width 332 height 23
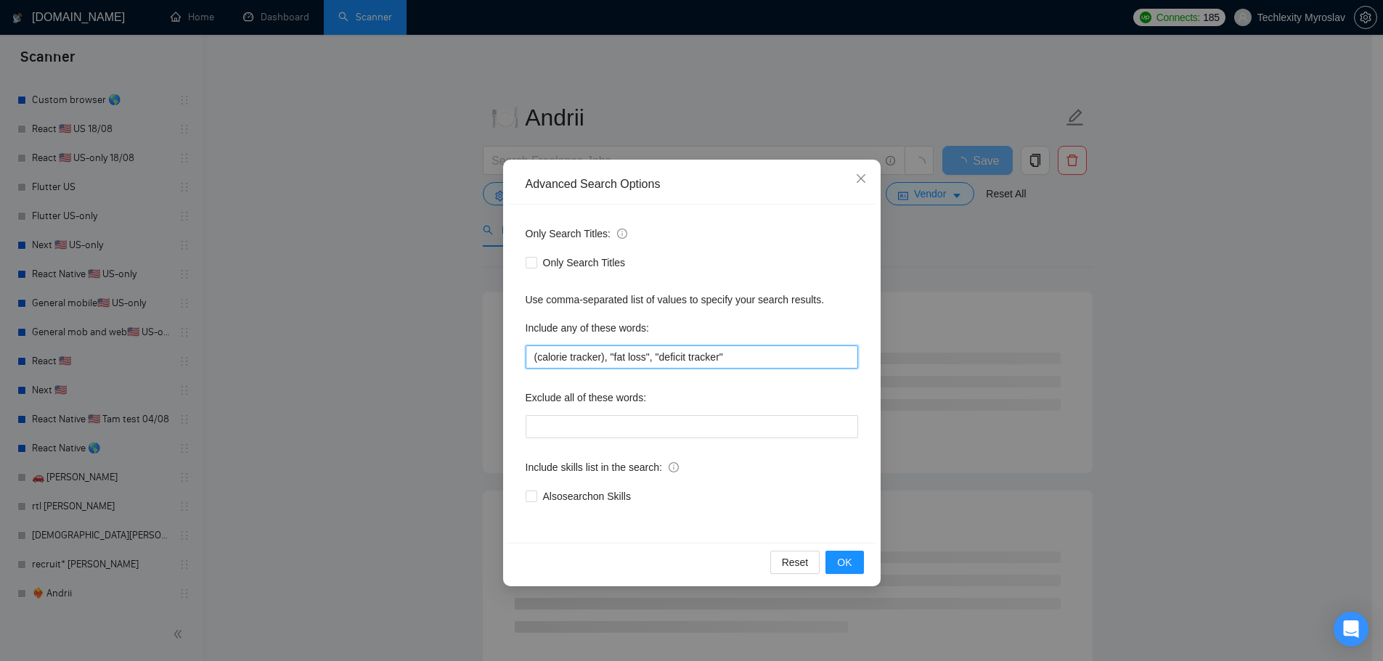
drag, startPoint x: 536, startPoint y: 356, endPoint x: 514, endPoint y: 359, distance: 22.0
click at [514, 359] on div "Only Search Titles: Only Search Titles Use comma-separated list of values to sp…" at bounding box center [691, 374] width 367 height 338
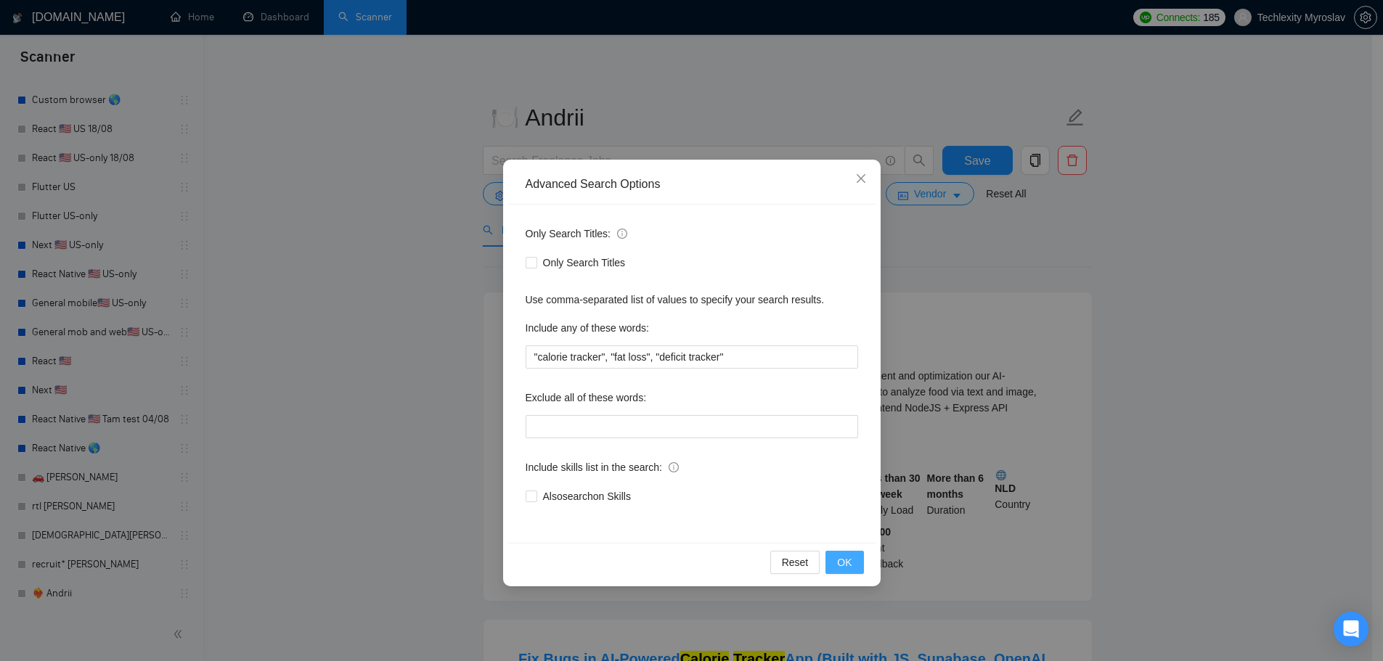
click at [846, 554] on button "OK" at bounding box center [844, 562] width 38 height 23
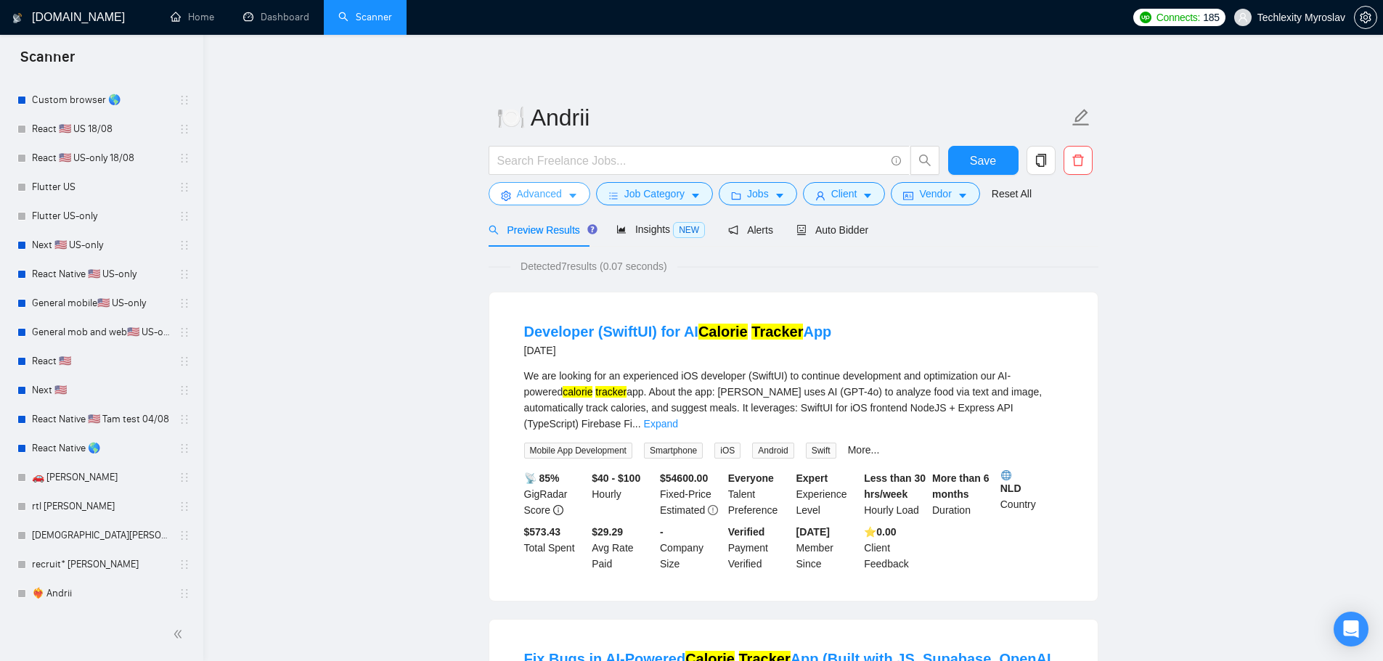
click at [529, 190] on span "Advanced" at bounding box center [539, 194] width 45 height 16
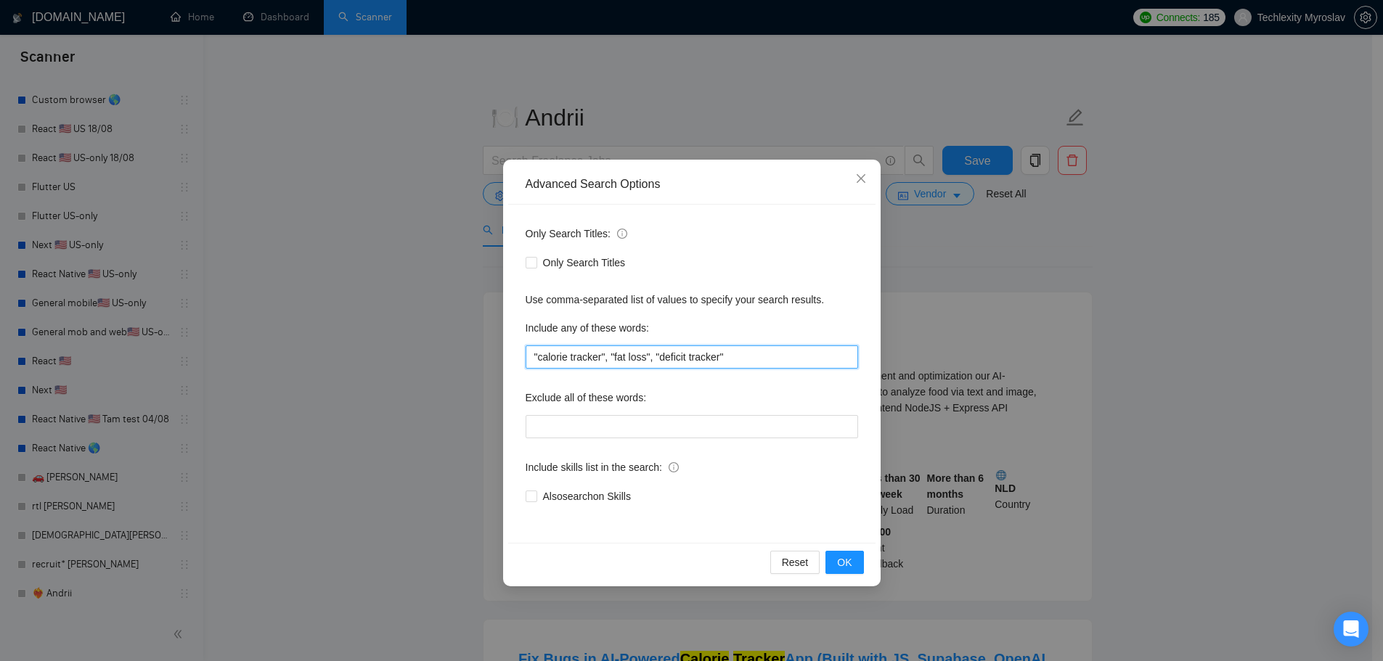
click at [563, 355] on input ""calorie tracker", "fat loss", "deficit tracker"" at bounding box center [692, 357] width 332 height 23
click at [566, 360] on input ""calorie tracker", "fat loss", "deficit tracker"" at bounding box center [692, 357] width 332 height 23
click at [857, 568] on button "OK" at bounding box center [844, 562] width 38 height 23
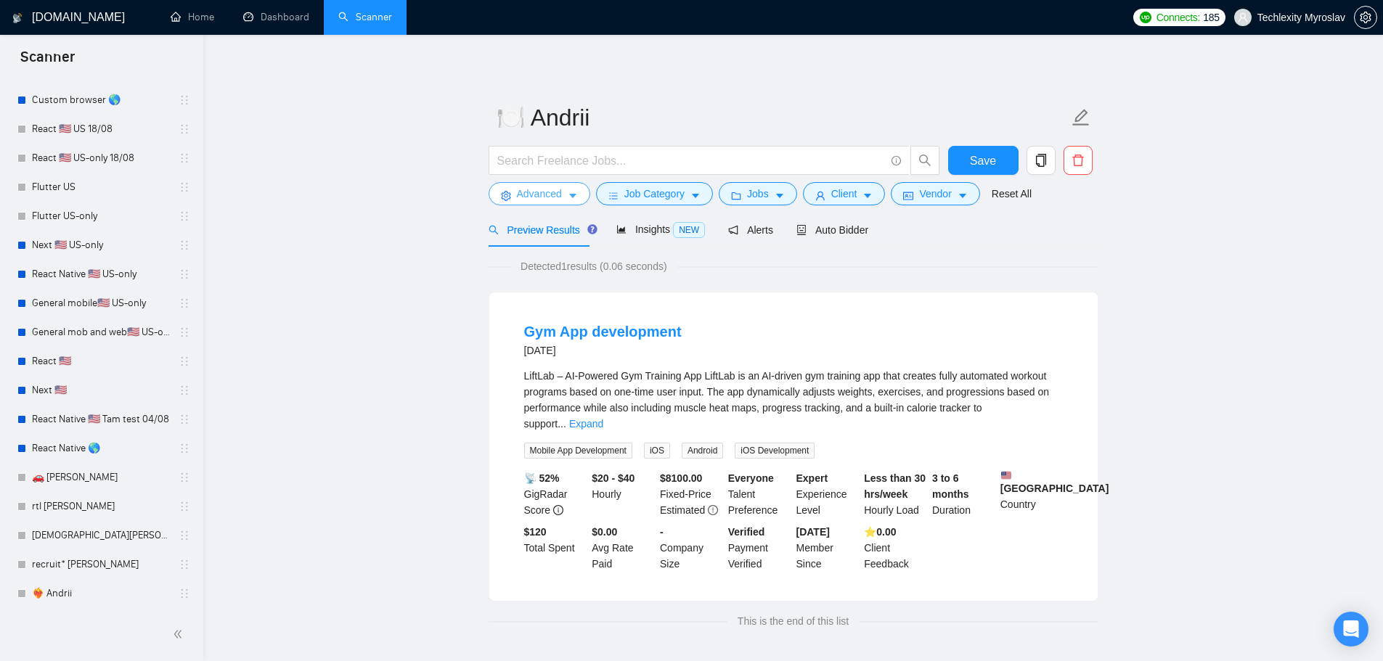
click at [527, 187] on span "Advanced" at bounding box center [539, 194] width 45 height 16
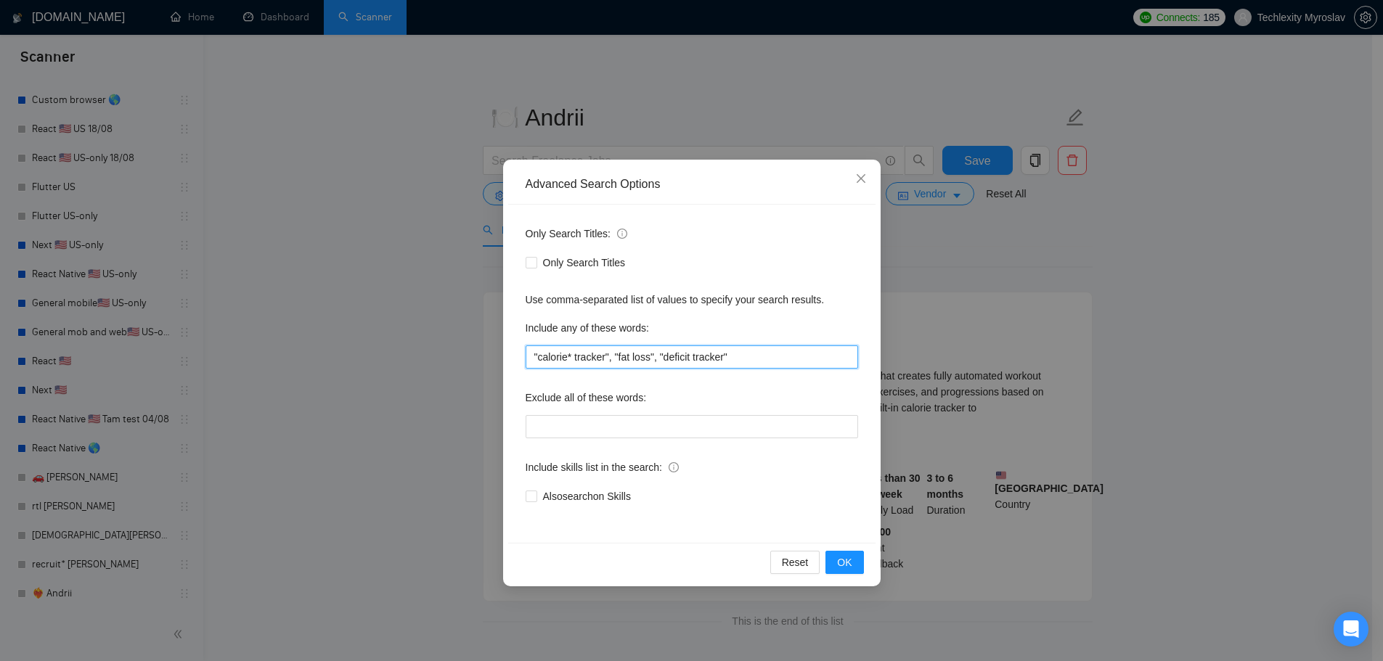
click at [569, 359] on input ""calorie* tracker", "fat loss", "deficit tracker"" at bounding box center [692, 357] width 332 height 23
drag, startPoint x: 536, startPoint y: 358, endPoint x: 526, endPoint y: 359, distance: 10.3
click at [526, 359] on input ""calorie tracker", "fat loss", "deficit tracker"" at bounding box center [692, 357] width 332 height 23
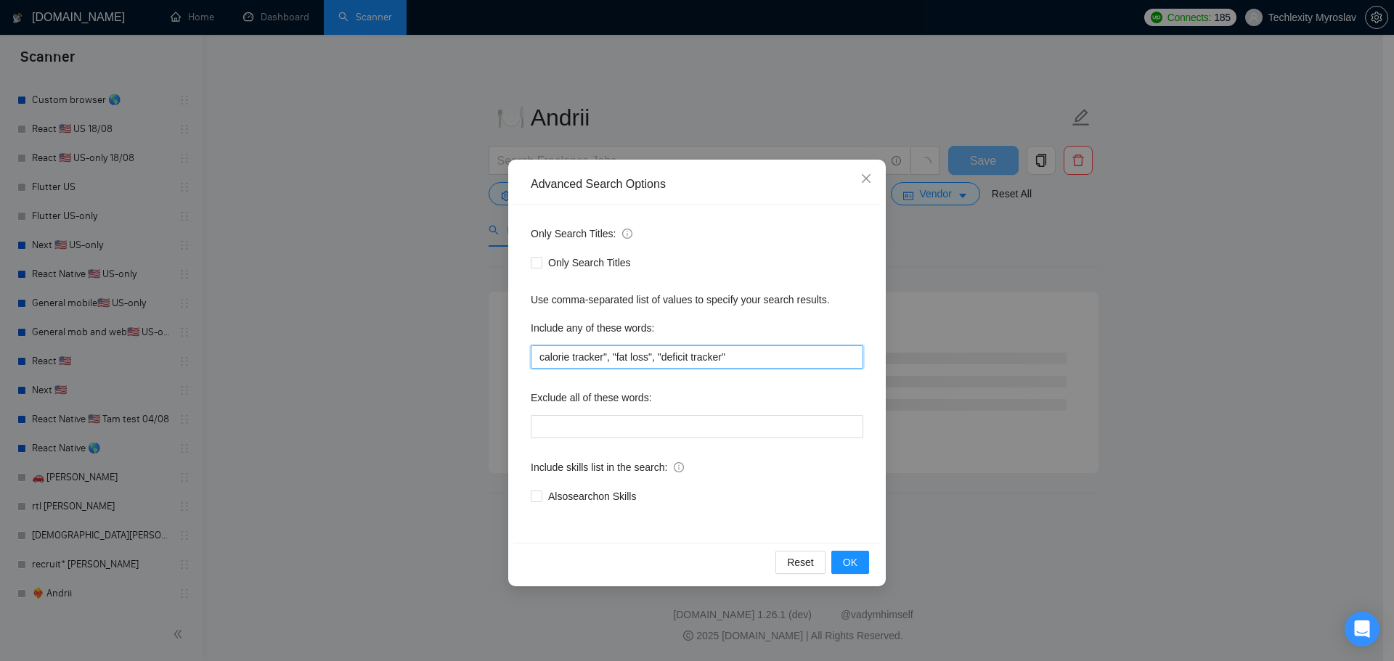
drag, startPoint x: 565, startPoint y: 357, endPoint x: 599, endPoint y: 359, distance: 33.4
click at [599, 359] on input "calorie tracker", "fat loss", "deficit tracker"" at bounding box center [697, 357] width 332 height 23
type input "calorie*, "fat loss", "deficit tracker""
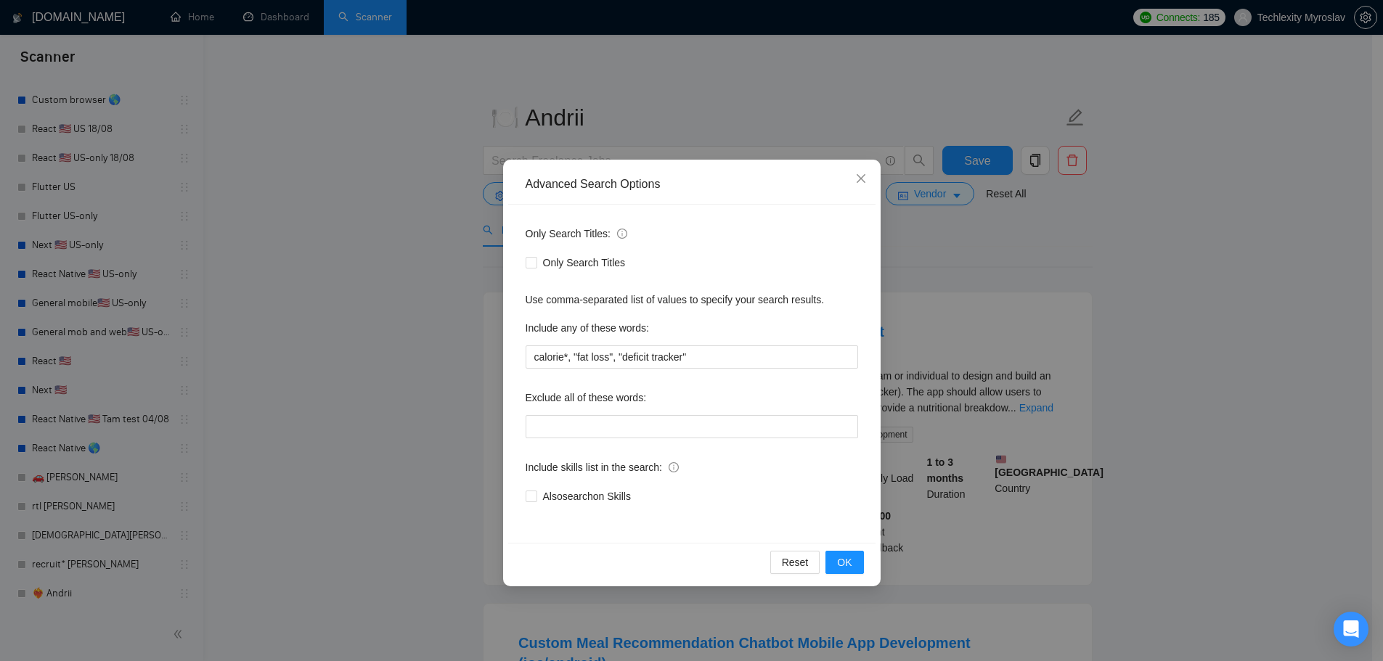
click at [864, 565] on div "Reset OK" at bounding box center [691, 562] width 367 height 38
click at [852, 563] on span "OK" at bounding box center [844, 563] width 15 height 16
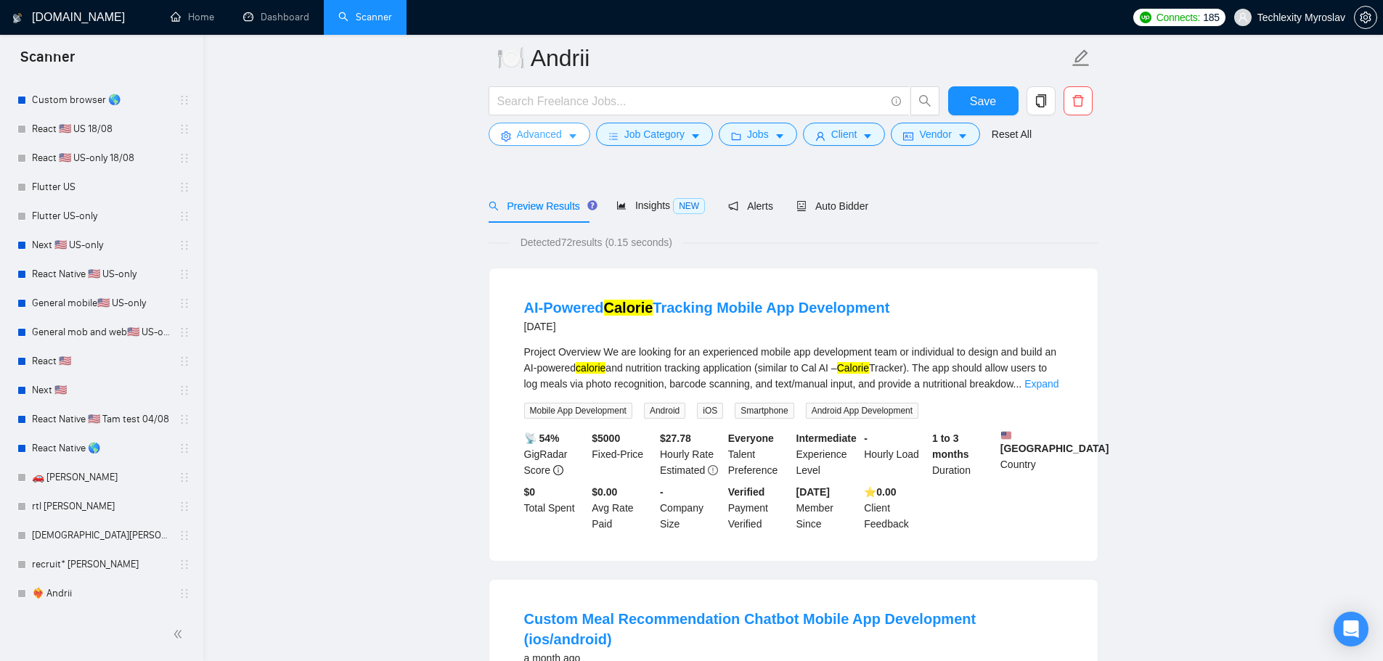
scroll to position [73, 0]
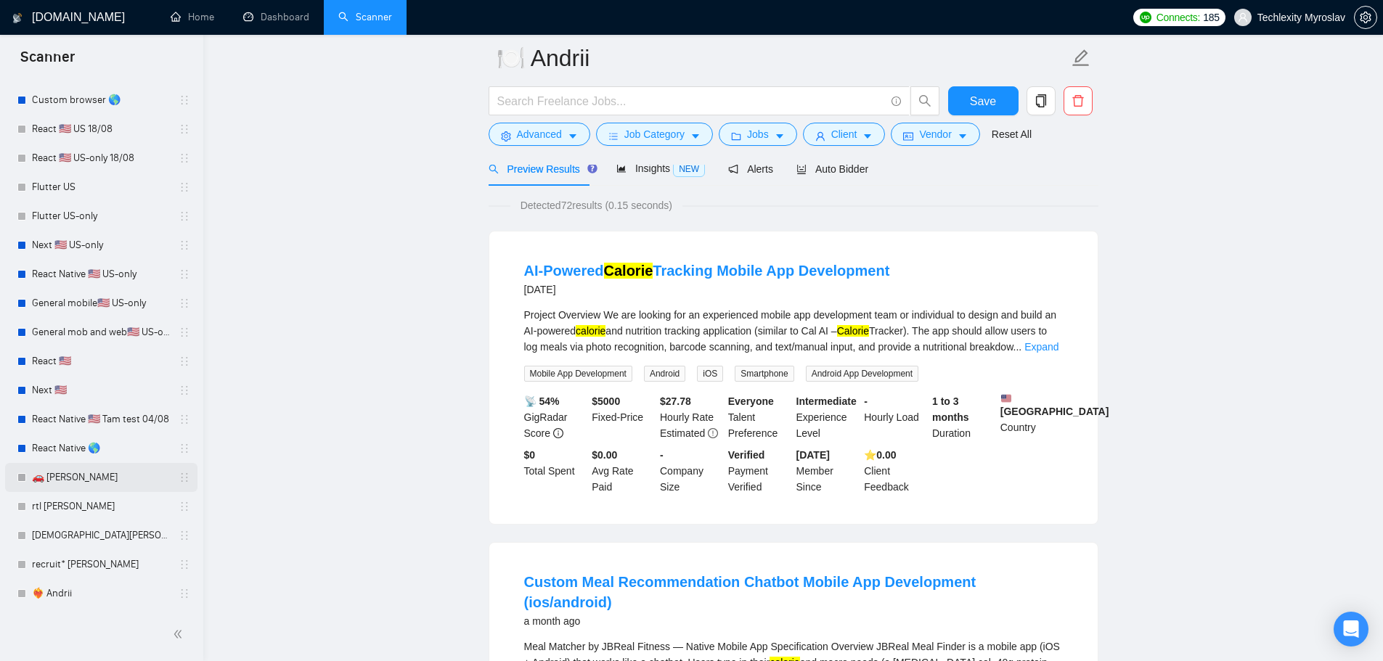
click at [79, 481] on link "🚗 [PERSON_NAME]" at bounding box center [101, 477] width 138 height 29
click at [539, 139] on span "Advanced" at bounding box center [539, 134] width 45 height 16
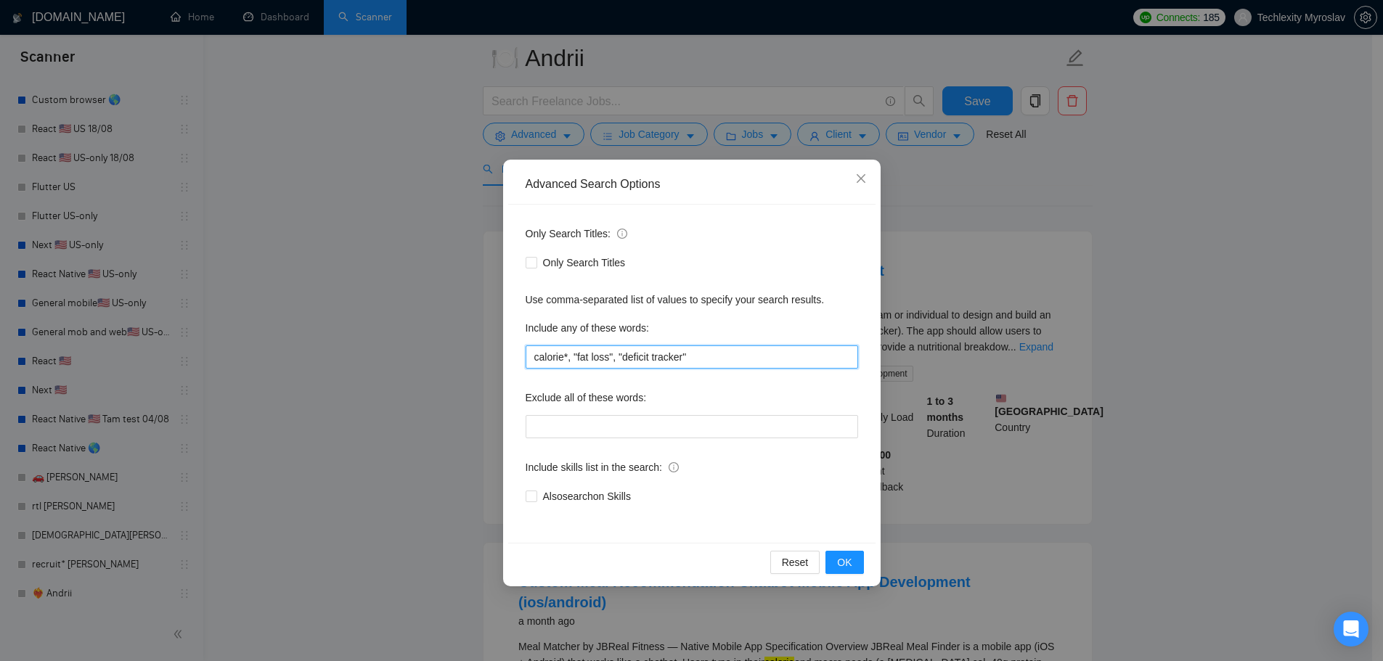
drag, startPoint x: 576, startPoint y: 361, endPoint x: 606, endPoint y: 362, distance: 29.8
click at [606, 362] on input "calorie*, "fat loss", "deficit tracker"" at bounding box center [692, 357] width 332 height 23
click at [607, 362] on input "calorie*, "fat loss", "deficit tracker"" at bounding box center [692, 357] width 332 height 23
paste input "tracker"
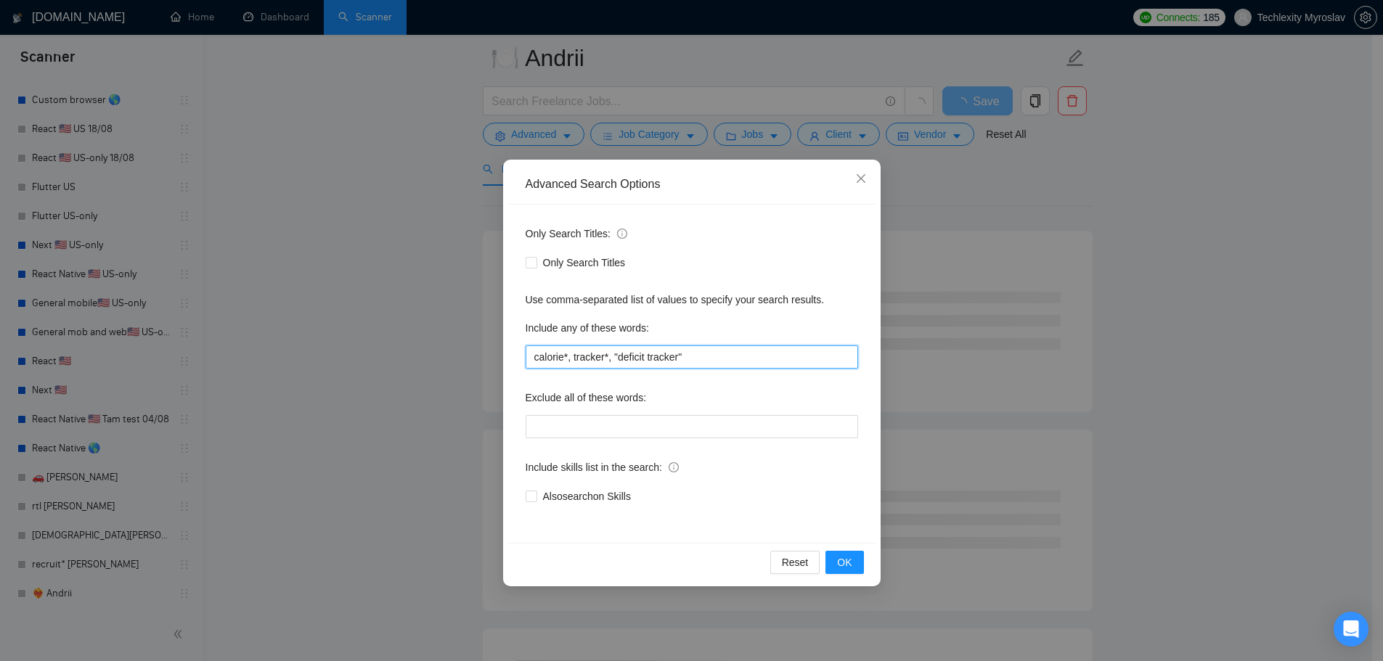
click at [669, 361] on input "calorie*, tracker*, "deficit tracker"" at bounding box center [692, 357] width 332 height 23
drag, startPoint x: 692, startPoint y: 356, endPoint x: 646, endPoint y: 357, distance: 45.7
click at [646, 357] on input "calorie*, tracker*, "deficit tracker"" at bounding box center [692, 357] width 332 height 23
click at [615, 357] on input "calorie*, tracker*, "deficit" at bounding box center [692, 357] width 332 height 23
click at [646, 356] on input "calorie*, tracker*, deficit" at bounding box center [692, 357] width 332 height 23
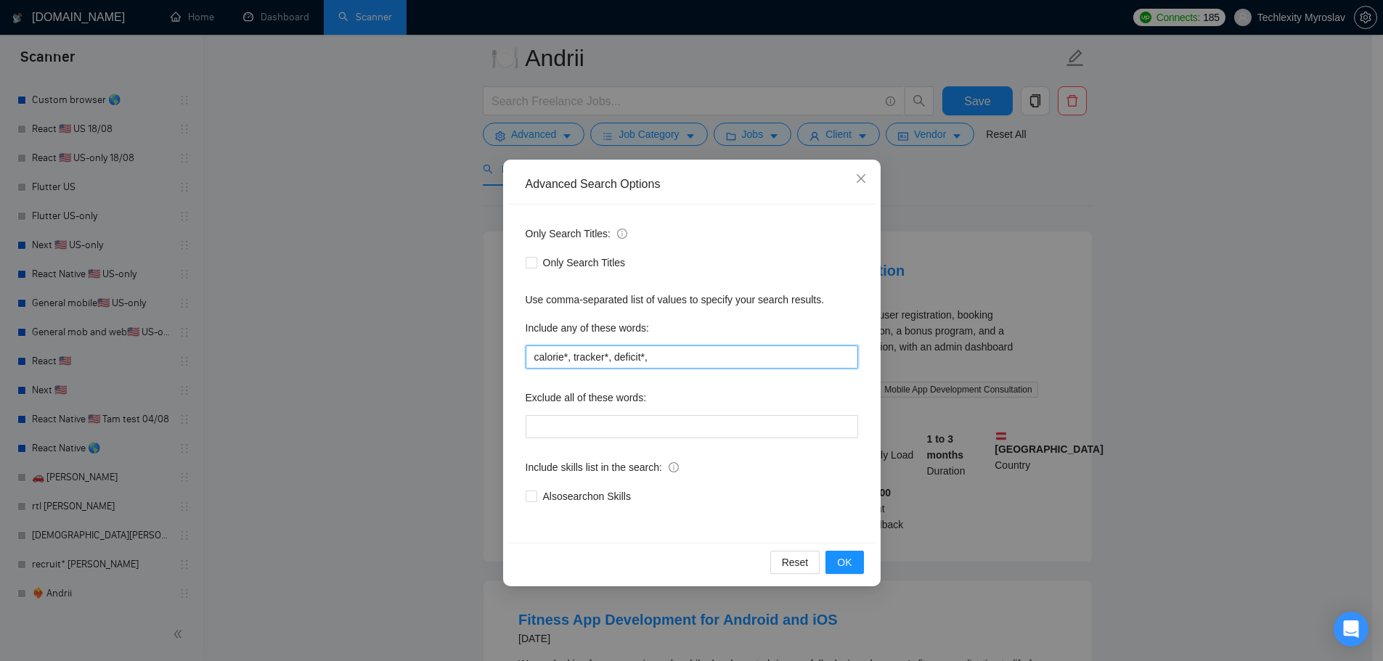
paste input ""food diary*""
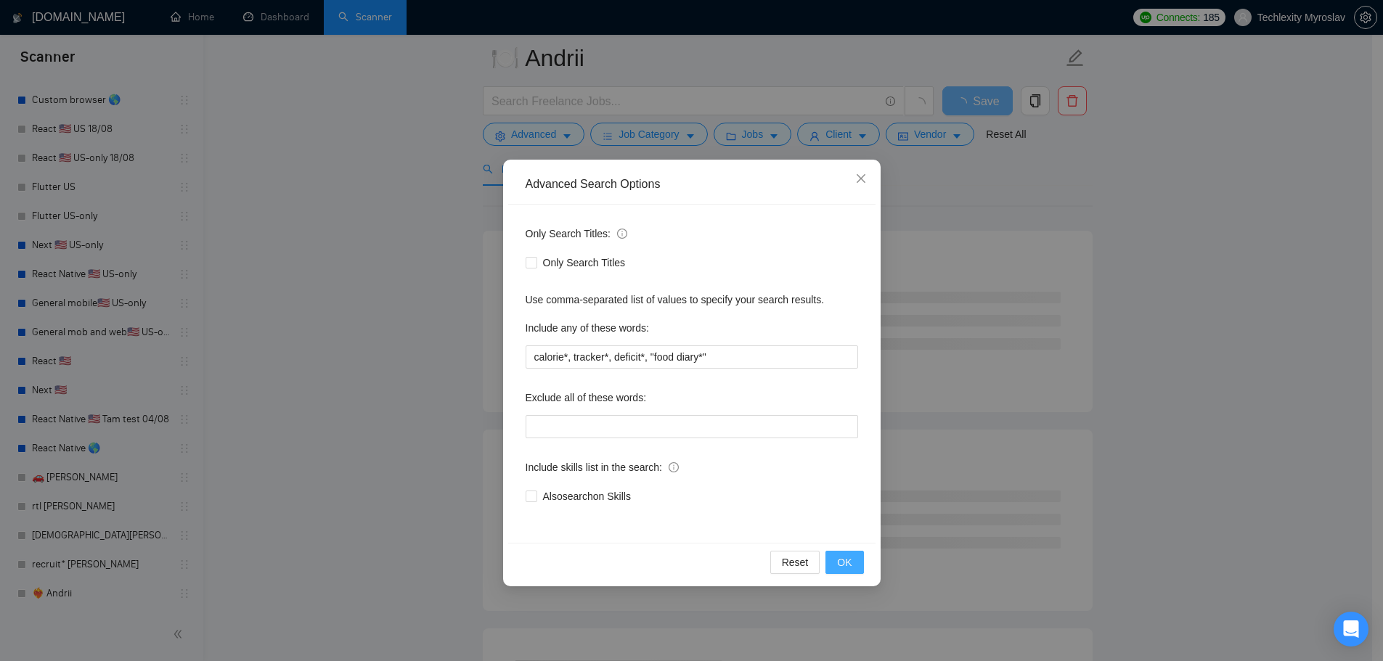
click at [846, 563] on span "OK" at bounding box center [844, 563] width 15 height 16
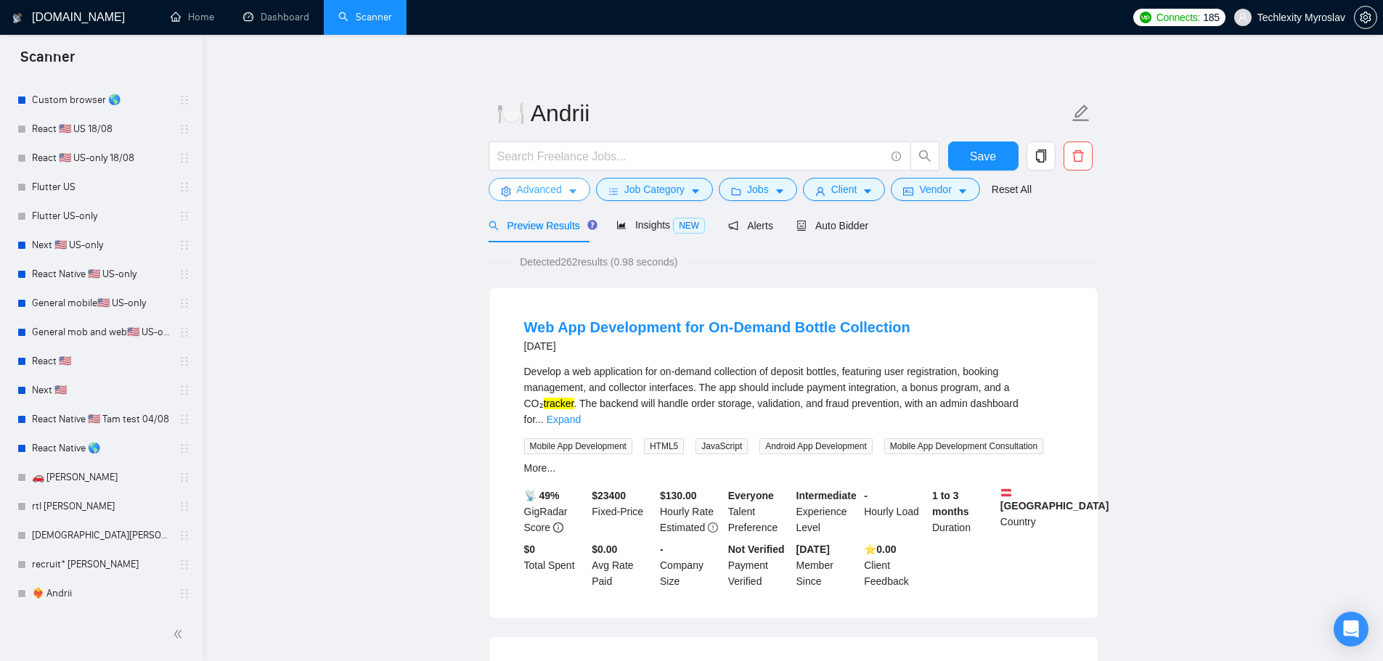
scroll to position [0, 0]
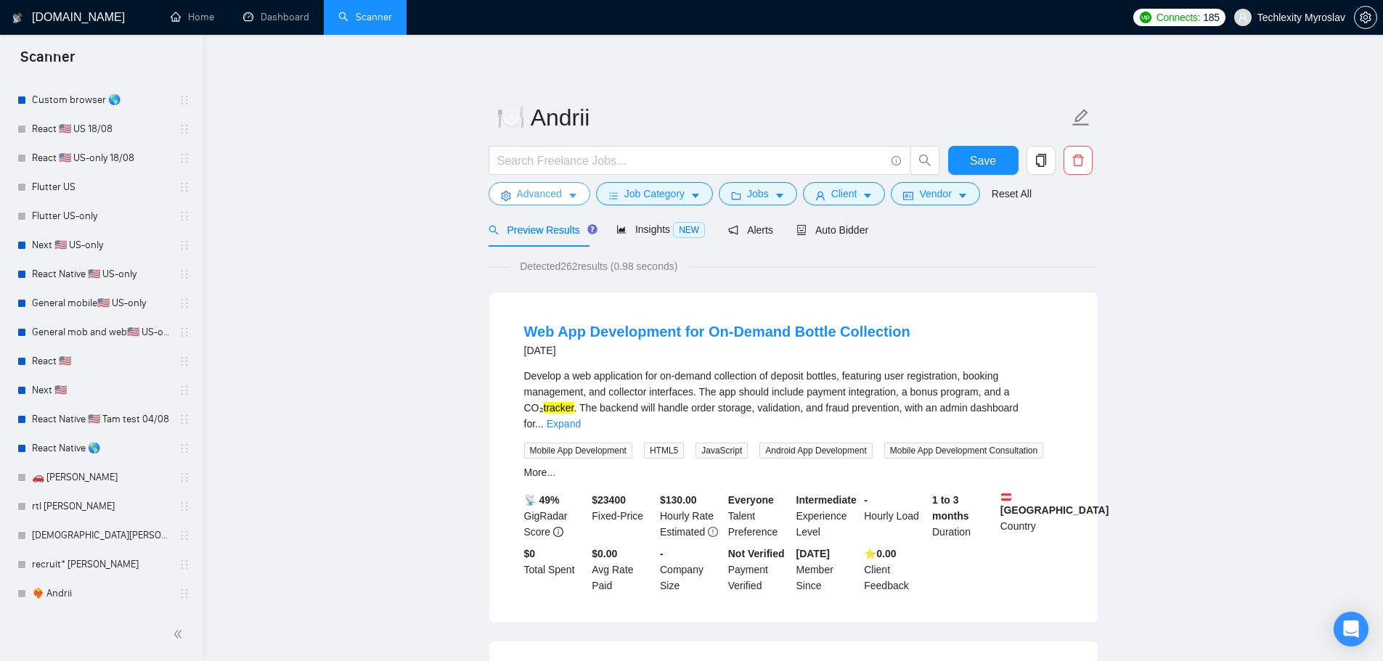
click at [534, 200] on span "Advanced" at bounding box center [539, 194] width 45 height 16
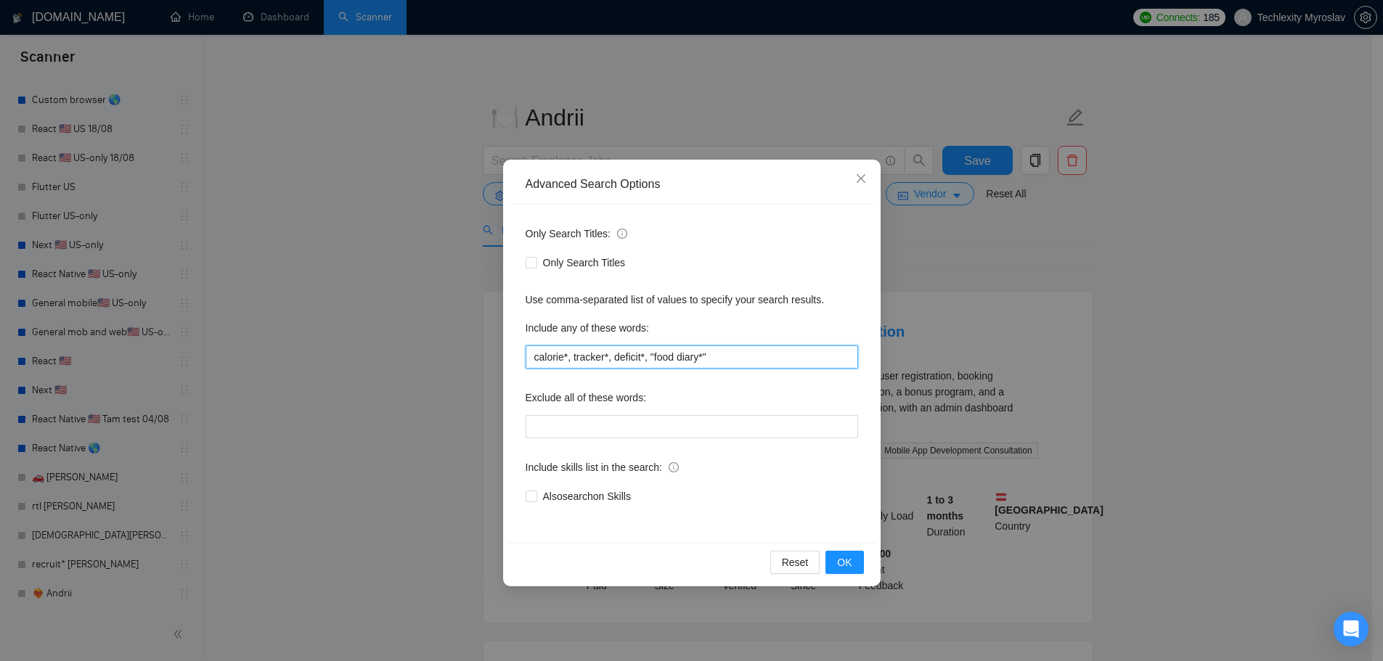
click at [532, 362] on input "calorie*, tracker*, deficit*, "food diary*"" at bounding box center [692, 357] width 332 height 23
click at [619, 359] on input "(calorie tracker*), tracker*, deficit*, "food diary*"" at bounding box center [692, 357] width 332 height 23
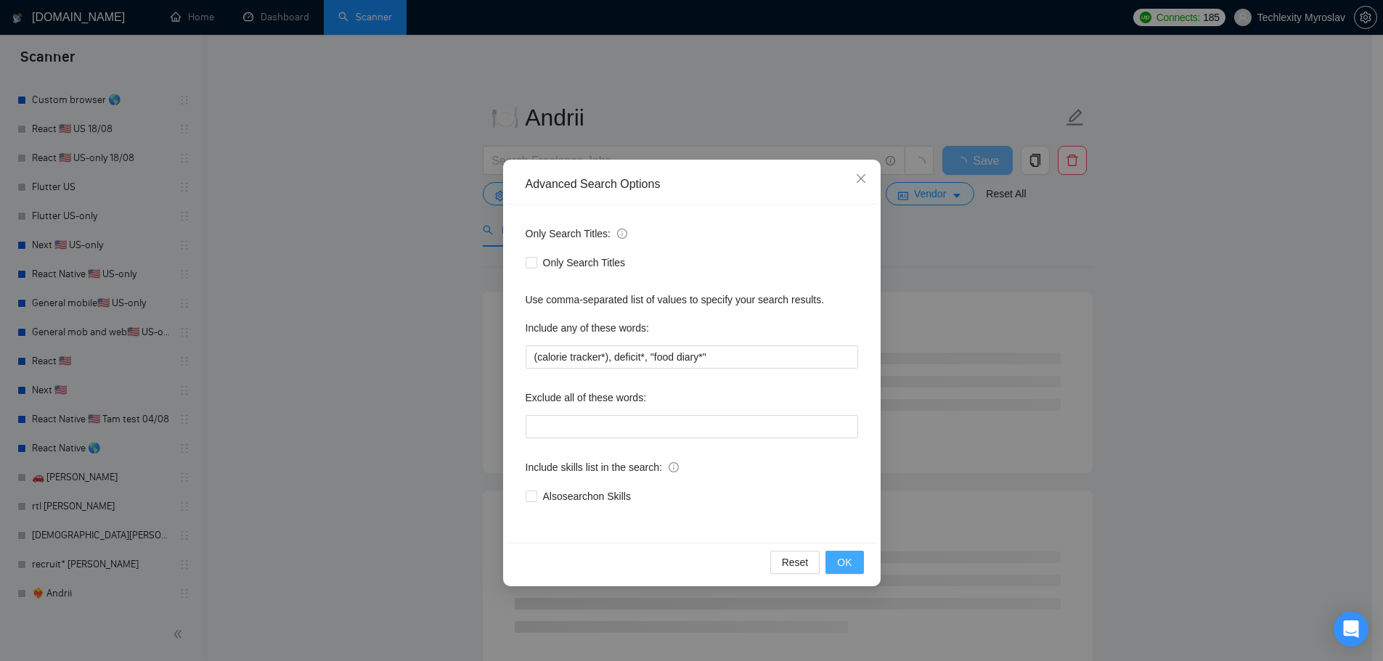
click at [840, 563] on span "OK" at bounding box center [844, 563] width 15 height 16
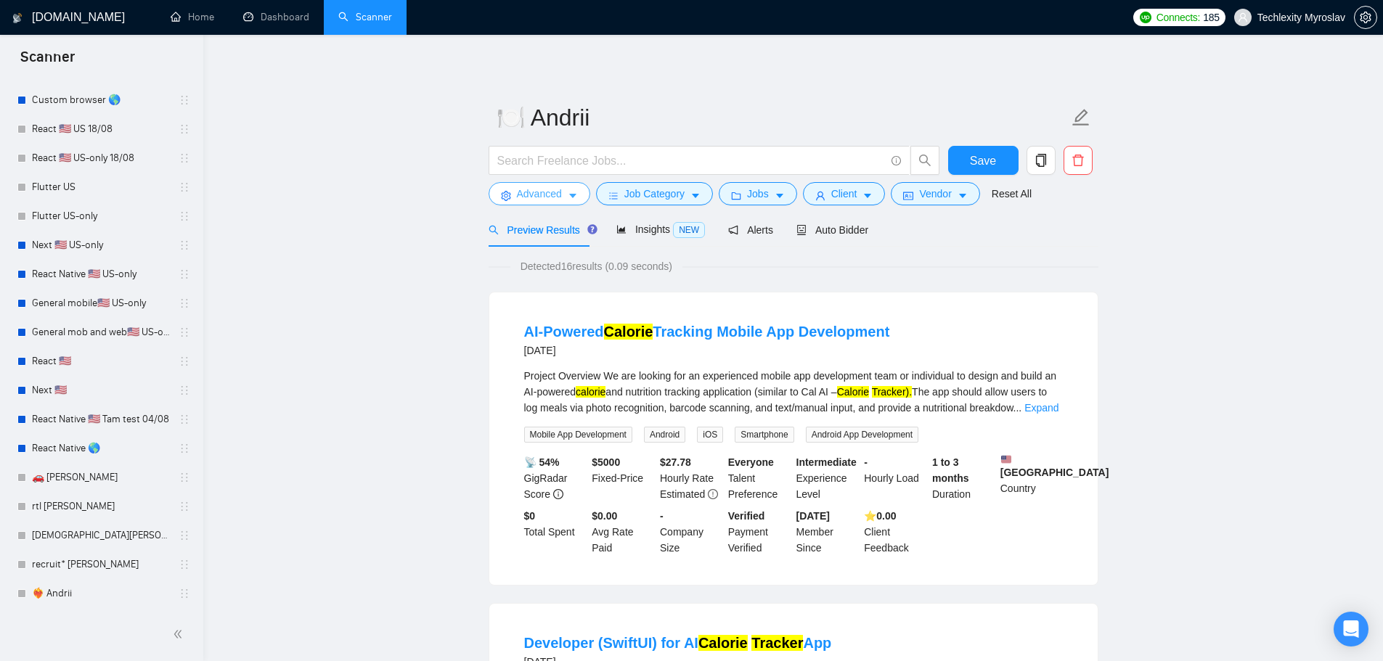
click at [518, 194] on span "Advanced" at bounding box center [539, 194] width 45 height 16
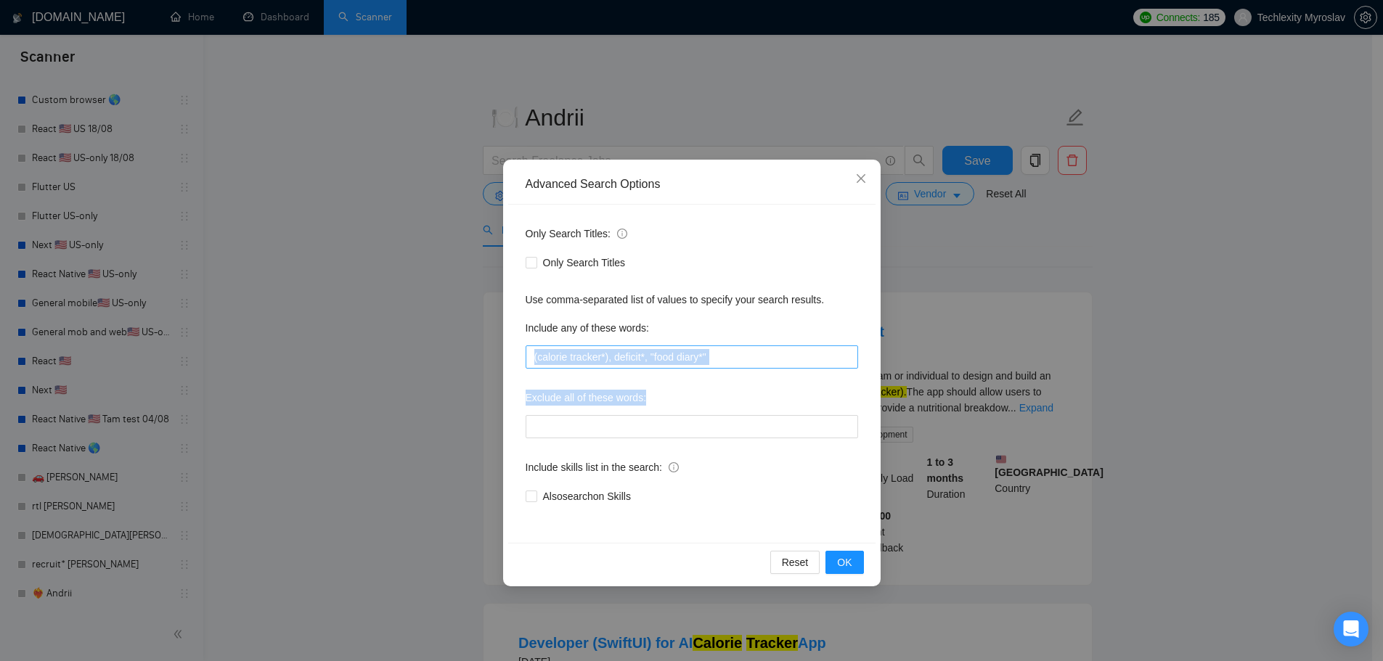
drag, startPoint x: 738, startPoint y: 371, endPoint x: 683, endPoint y: 362, distance: 55.9
click at [685, 362] on div "Only Search Titles: Only Search Titles Use comma-separated list of values to sp…" at bounding box center [691, 374] width 367 height 338
click at [723, 356] on input "(calorie tracker*), deficit*, "food diary*"" at bounding box center [692, 357] width 332 height 23
drag, startPoint x: 739, startPoint y: 357, endPoint x: 611, endPoint y: 367, distance: 128.1
click at [611, 367] on input "(calorie tracker*), deficit*, "food diary*"" at bounding box center [692, 357] width 332 height 23
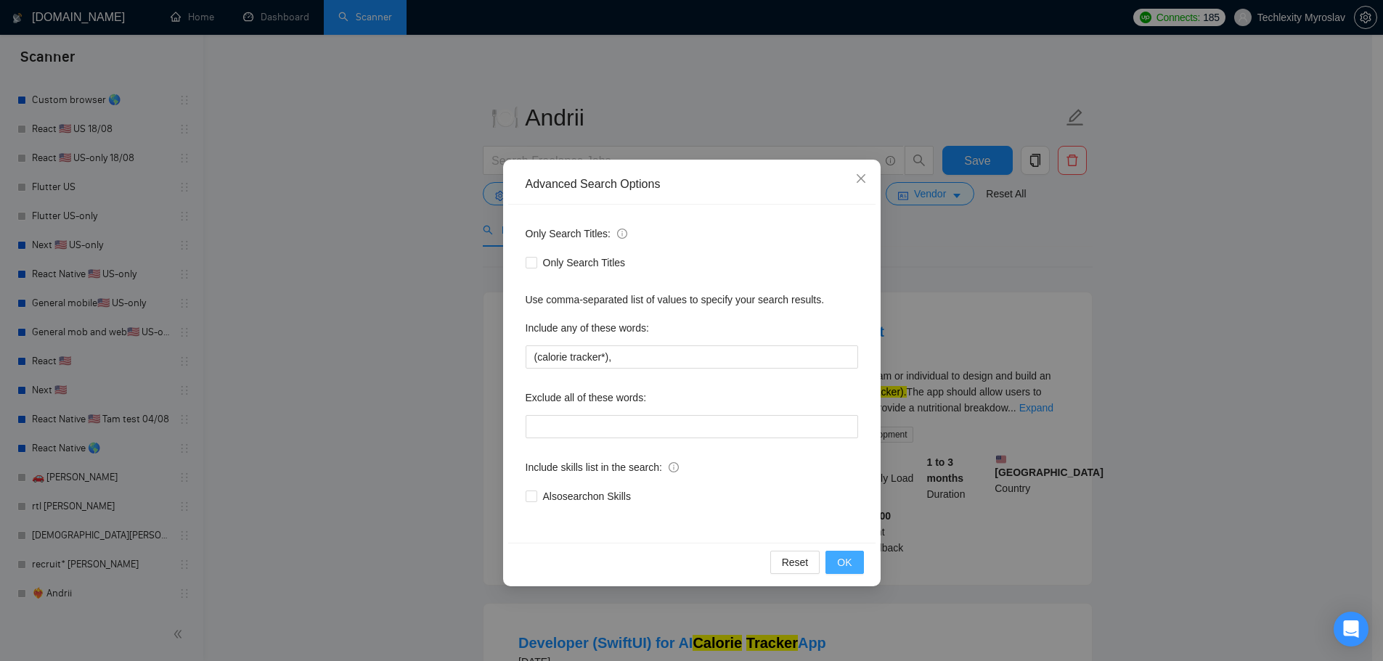
click at [850, 562] on span "OK" at bounding box center [844, 563] width 15 height 16
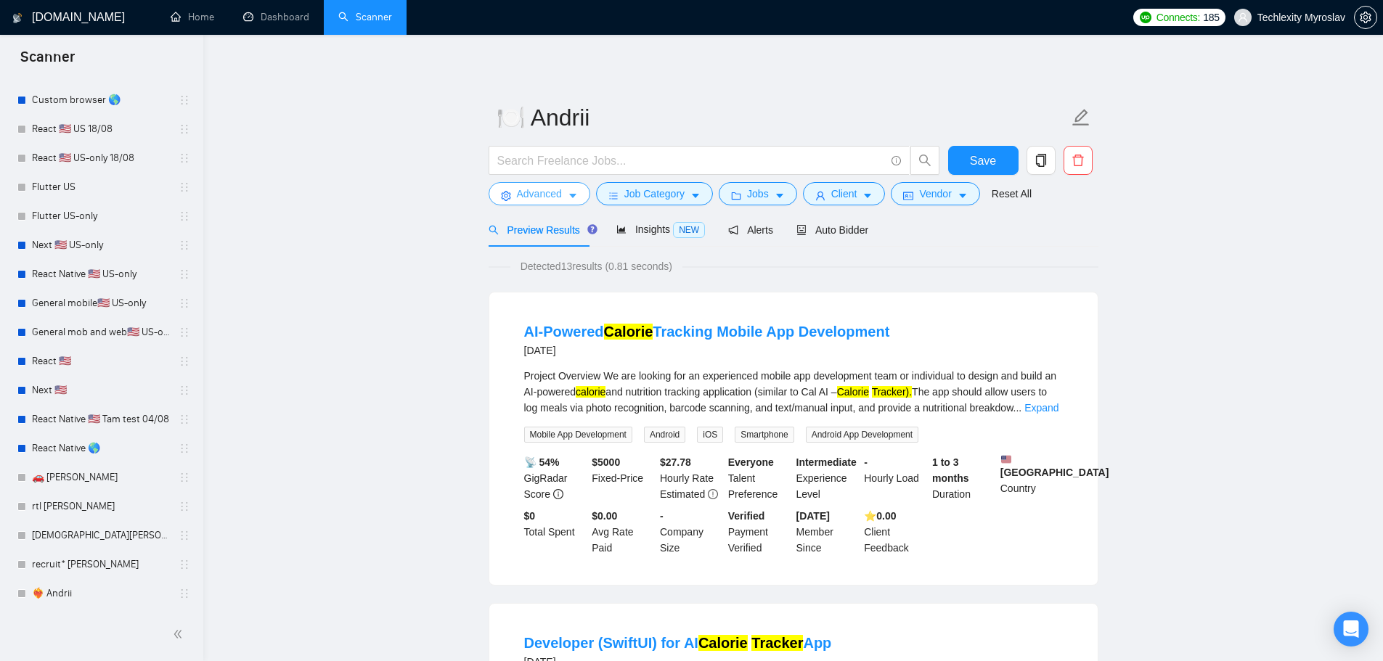
click at [529, 203] on button "Advanced" at bounding box center [540, 193] width 102 height 23
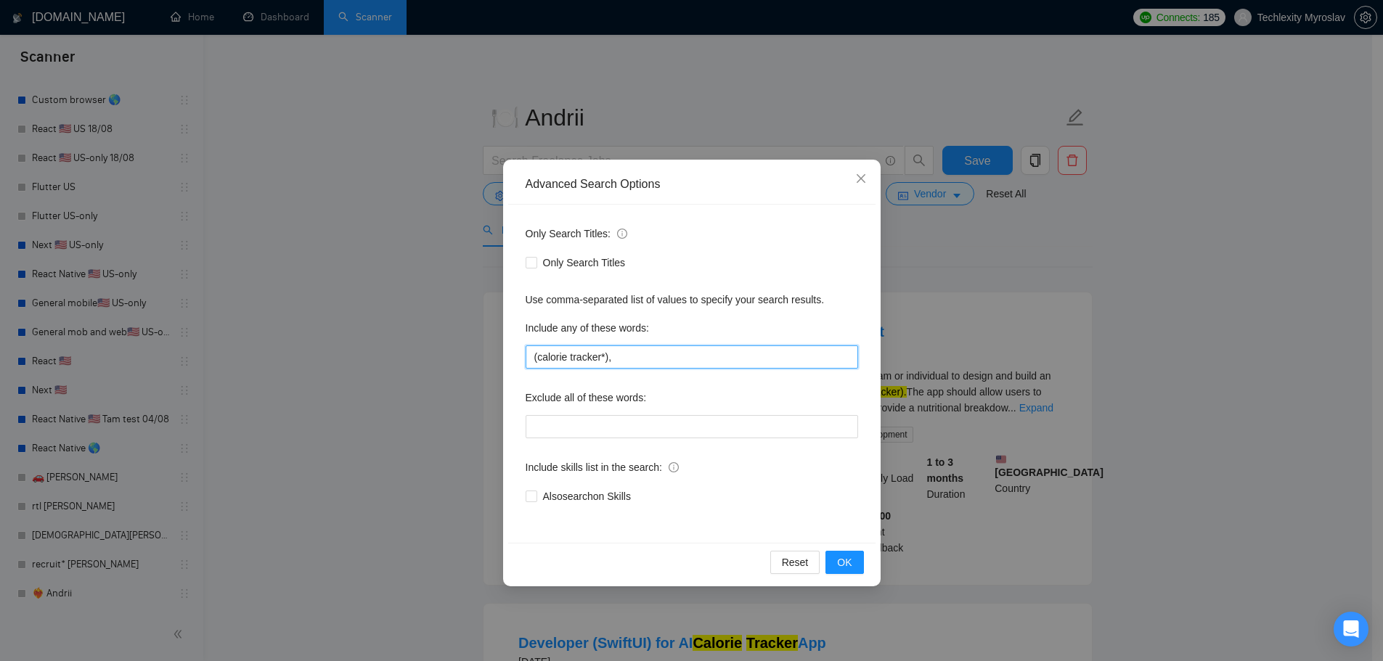
drag, startPoint x: 643, startPoint y: 359, endPoint x: 378, endPoint y: 329, distance: 266.6
click at [378, 329] on div "Advanced Search Options Only Search Titles: Only Search Titles Use comma-separa…" at bounding box center [691, 330] width 1383 height 661
drag, startPoint x: 585, startPoint y: 352, endPoint x: 575, endPoint y: 352, distance: 10.2
click at [585, 352] on input "(calorie tracker*)," at bounding box center [692, 357] width 332 height 23
drag, startPoint x: 538, startPoint y: 362, endPoint x: 603, endPoint y: 364, distance: 64.6
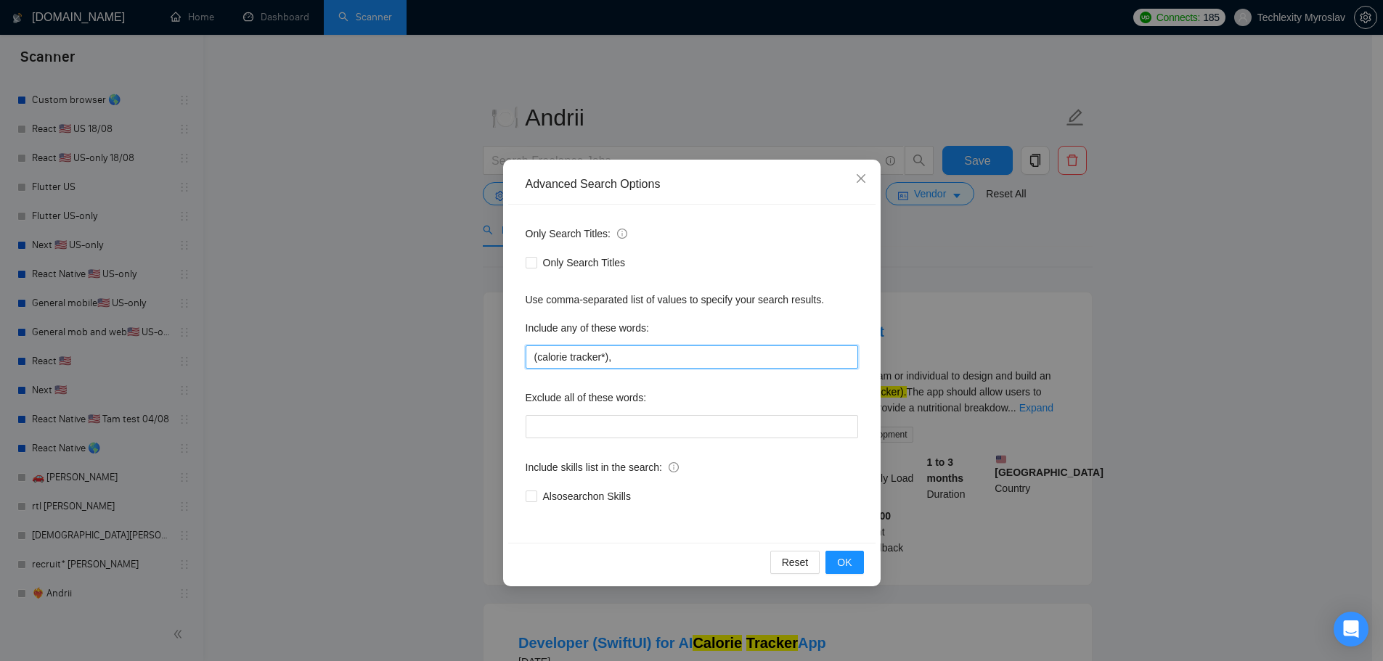
click at [603, 364] on input "(calorie tracker*)," at bounding box center [692, 357] width 332 height 23
paste input "track calories"
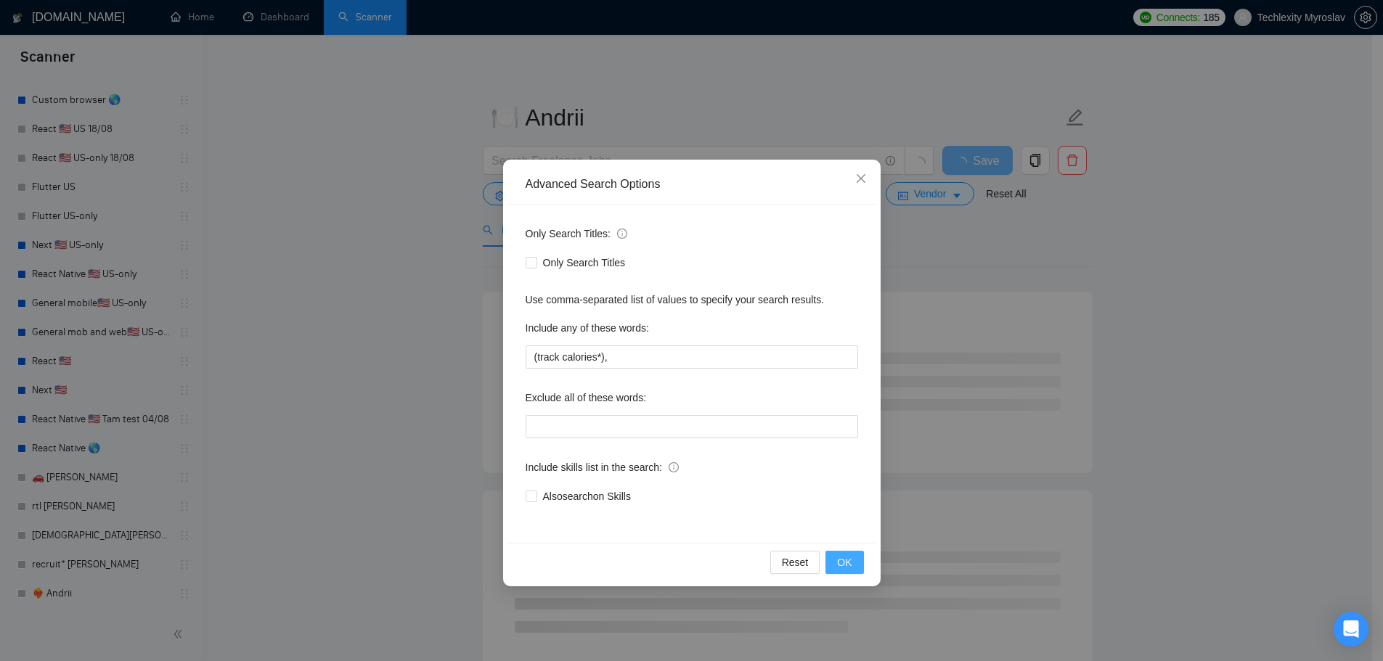
click at [842, 567] on span "OK" at bounding box center [844, 563] width 15 height 16
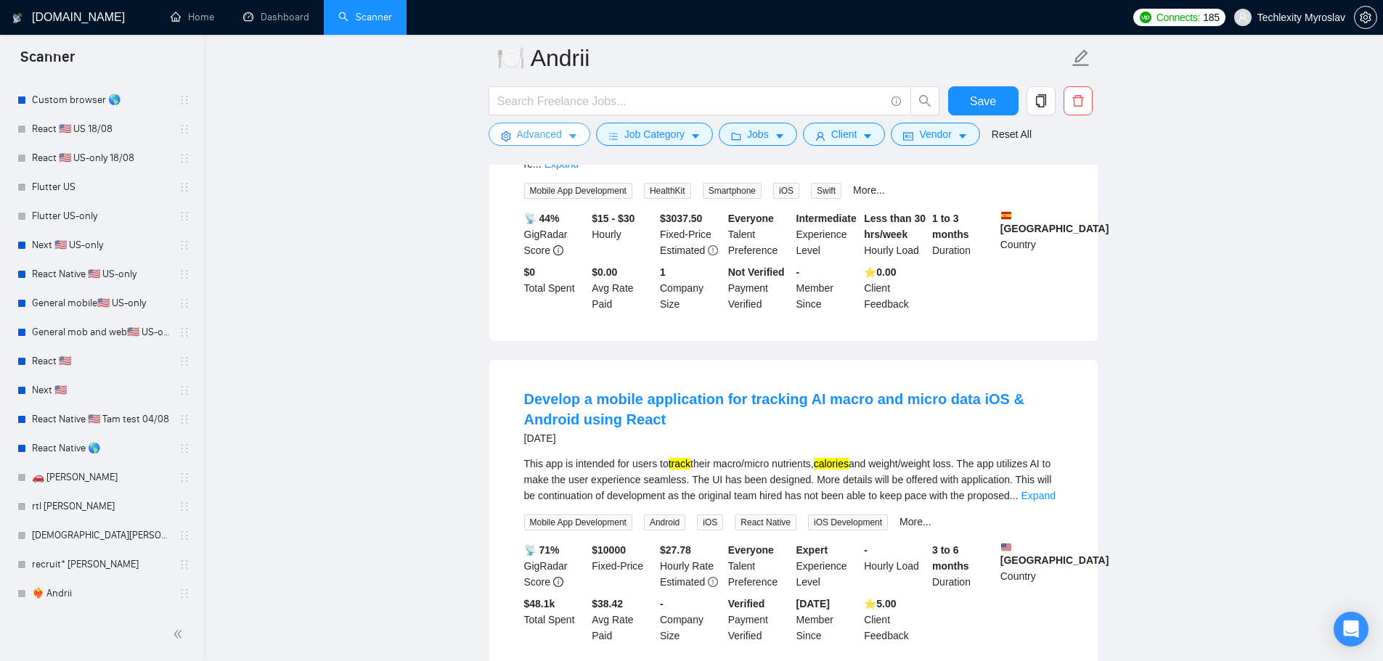
scroll to position [290, 0]
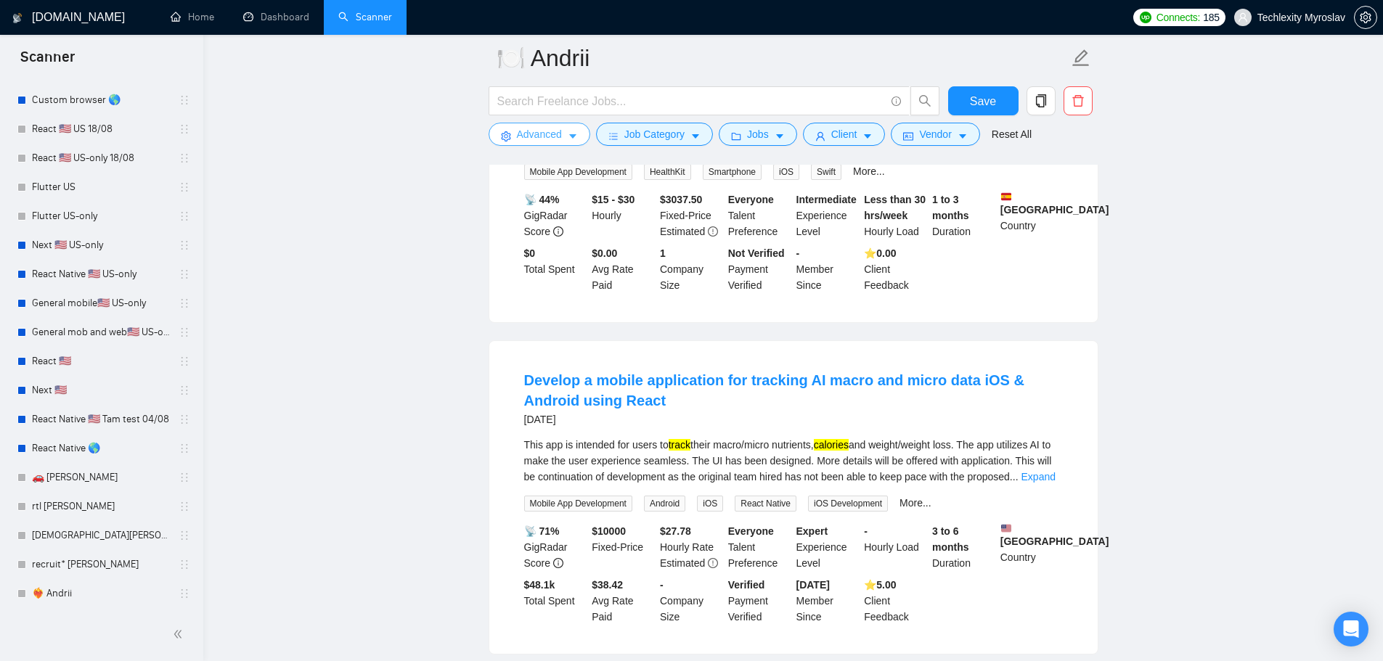
click at [539, 135] on span "Advanced" at bounding box center [539, 134] width 45 height 16
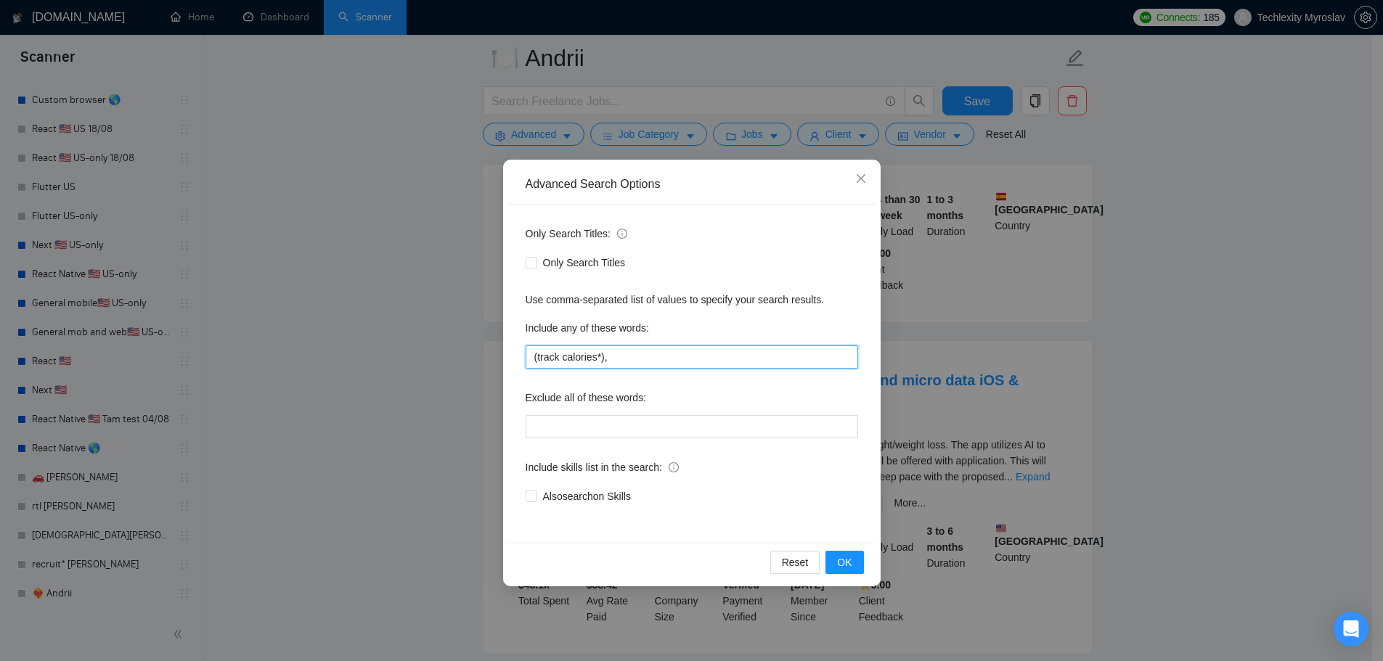
click at [663, 354] on input "(track calories*)," at bounding box center [692, 357] width 332 height 23
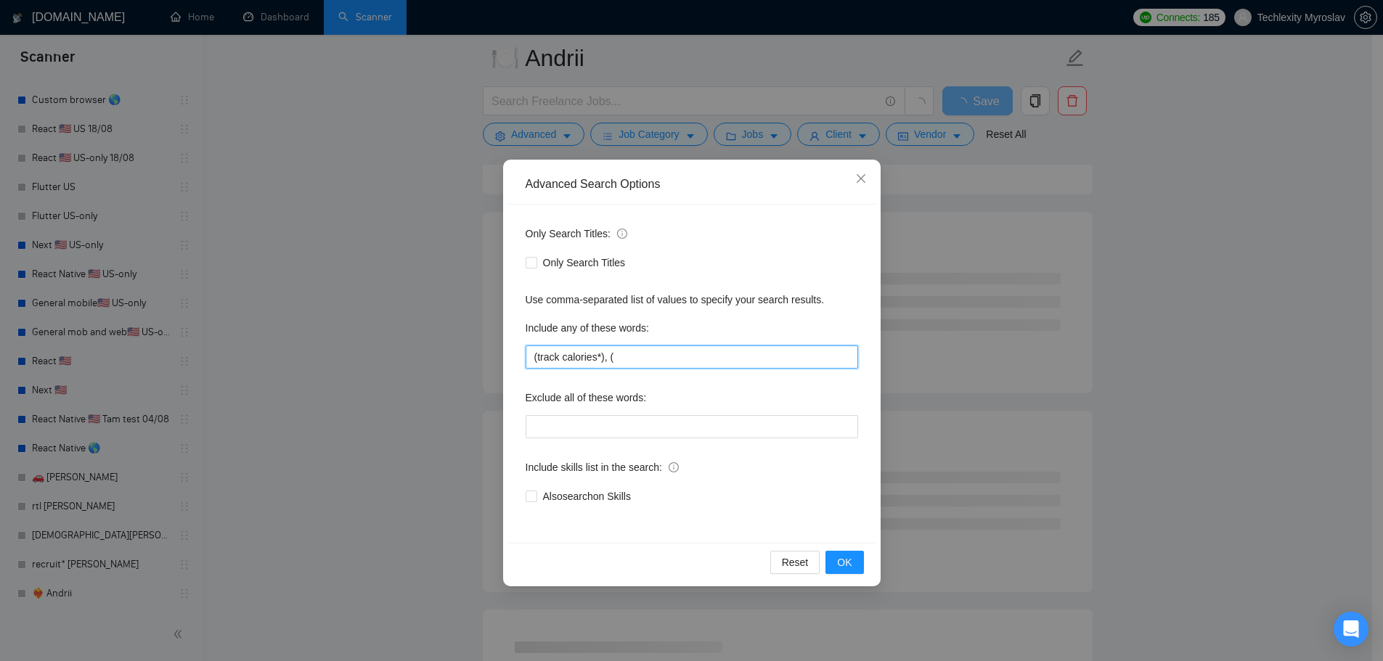
paste input "deficit app"
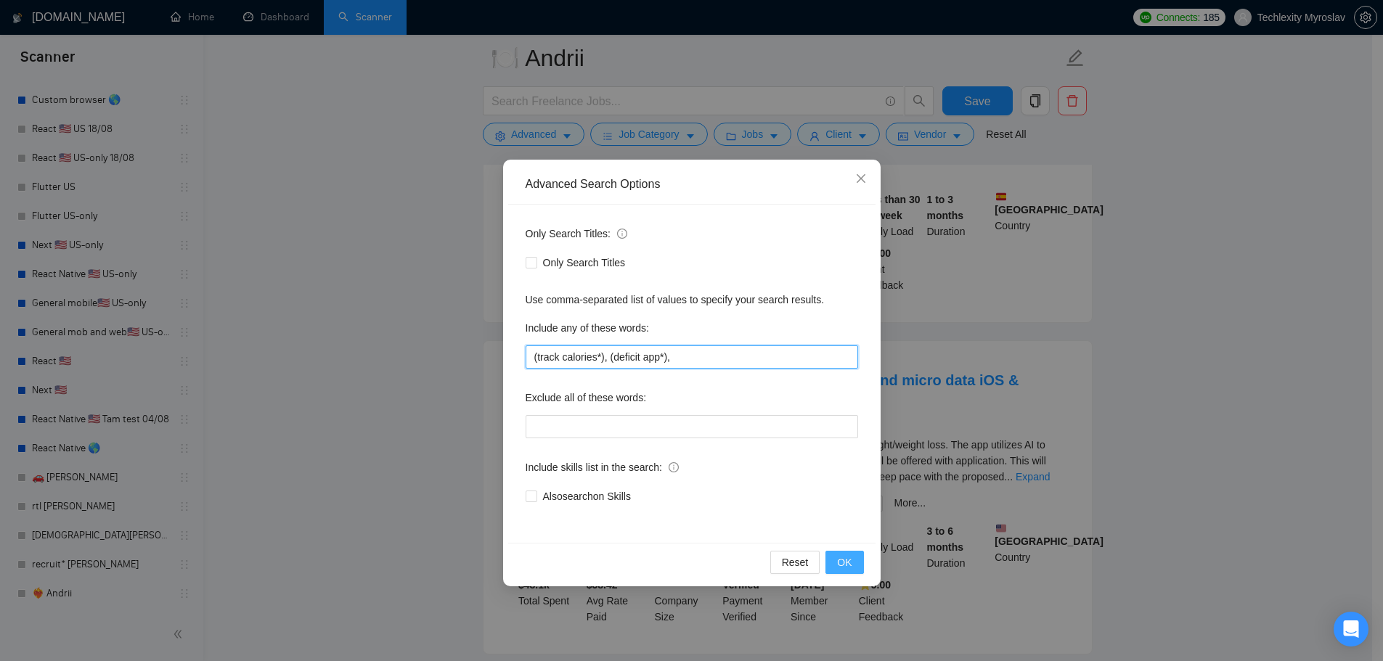
type input "(track calories*), (deficit app*),"
click at [851, 568] on span "OK" at bounding box center [844, 563] width 15 height 16
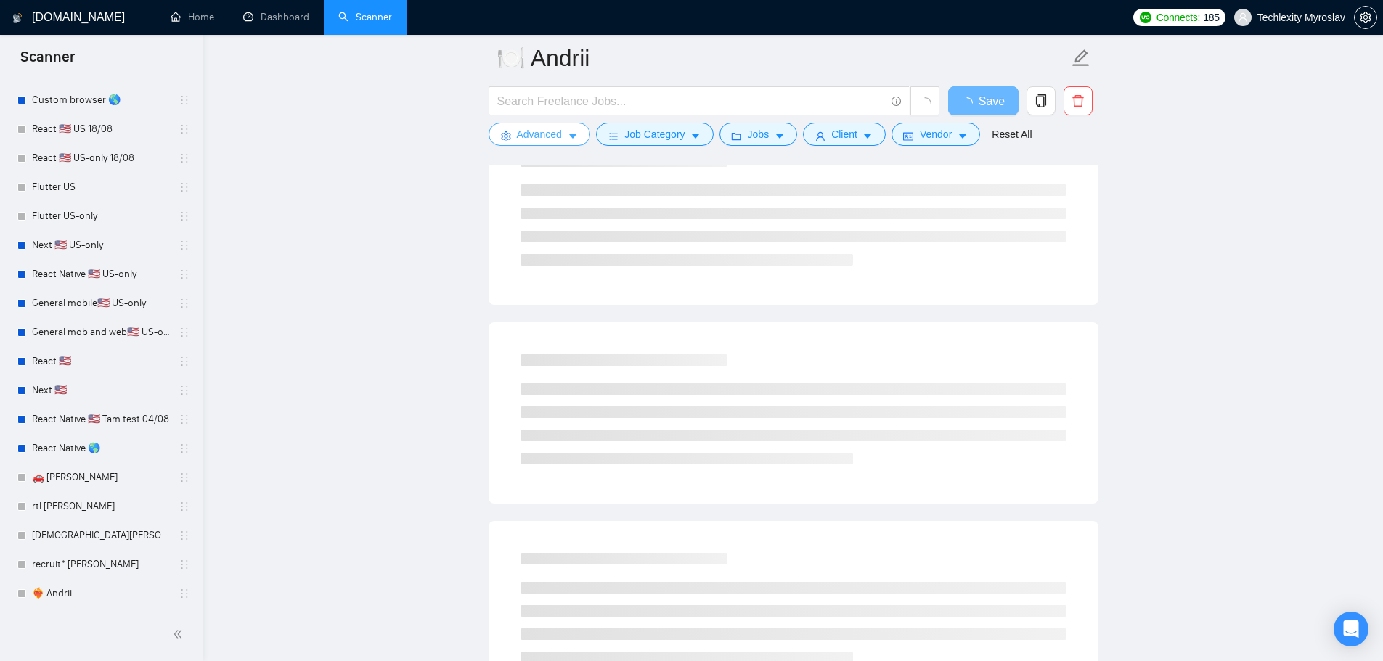
scroll to position [0, 0]
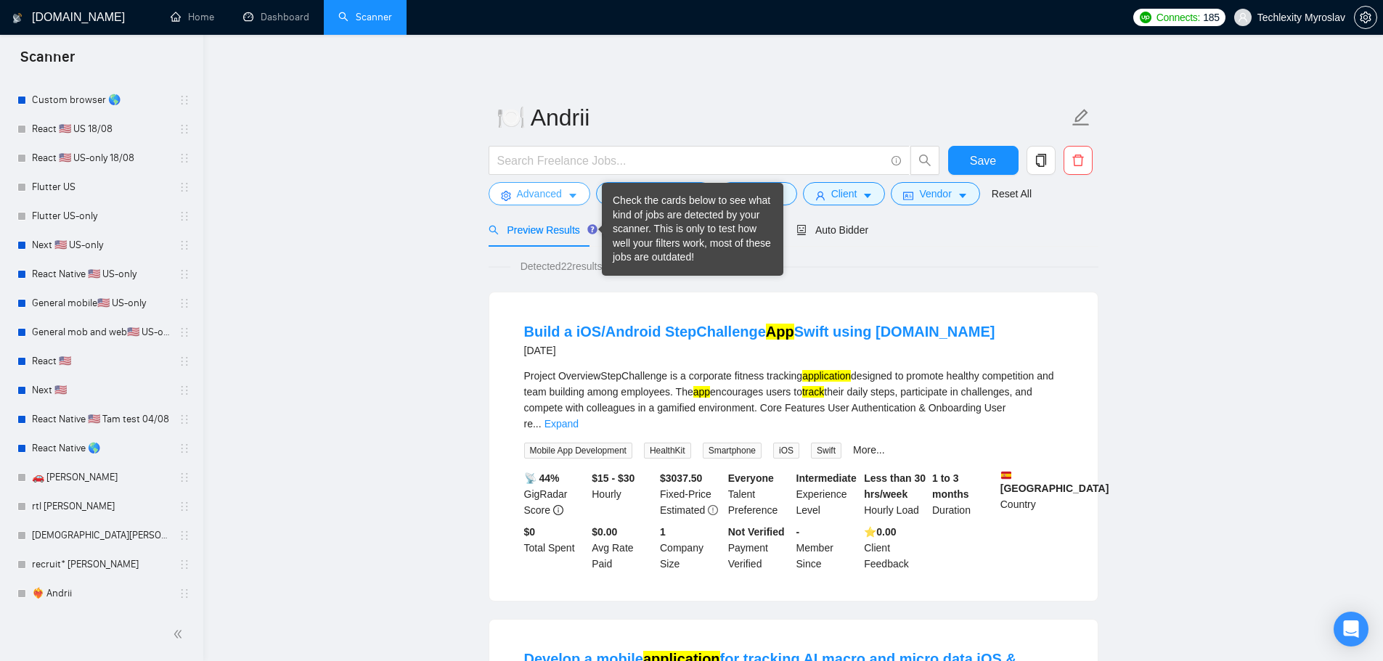
click at [527, 185] on button "Advanced" at bounding box center [540, 193] width 102 height 23
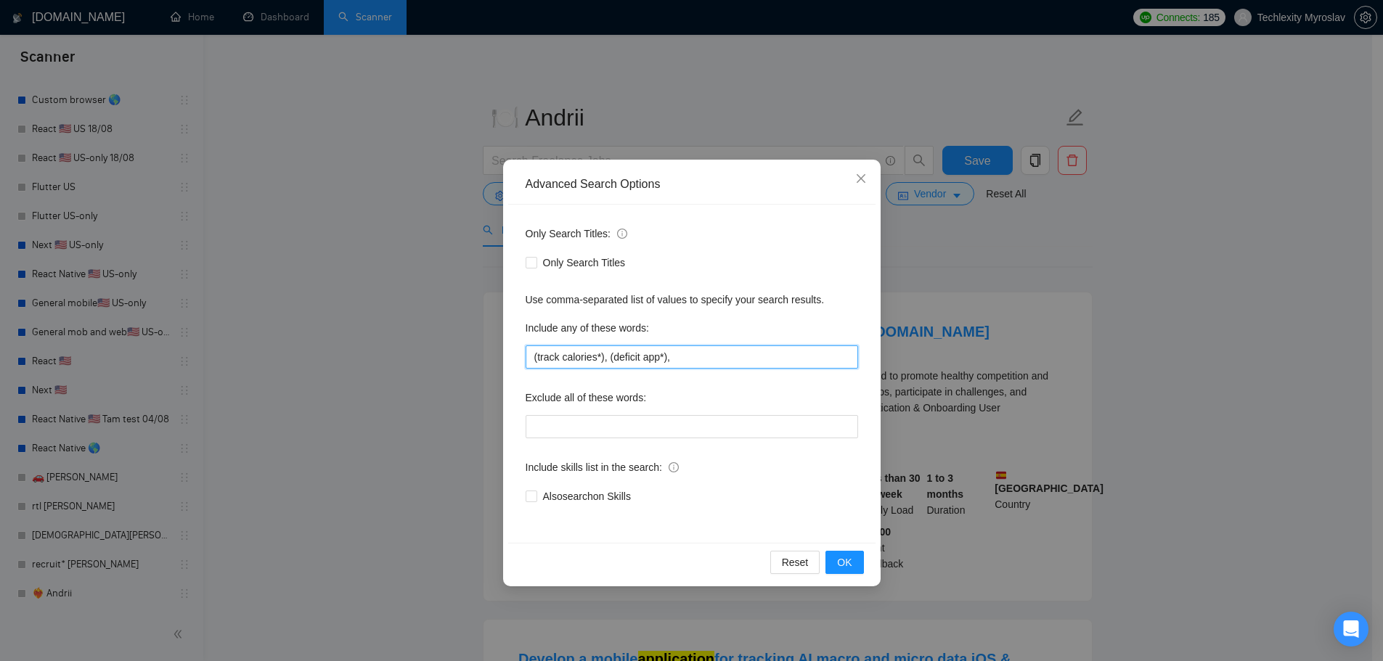
click at [708, 357] on input "(track calories*), (deficit app*)," at bounding box center [692, 357] width 332 height 23
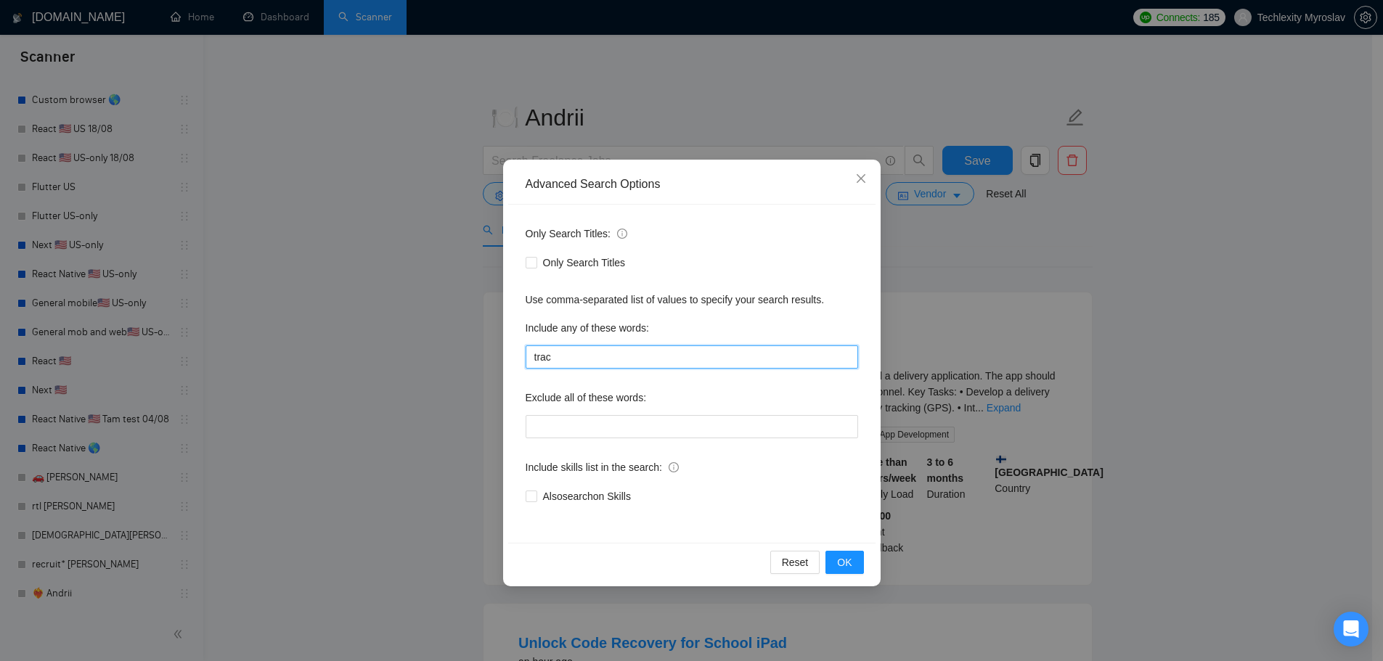
type input "track"
paste input ""calorie tracker""
type input ""calorie tracker""
click at [849, 558] on span "OK" at bounding box center [844, 563] width 15 height 16
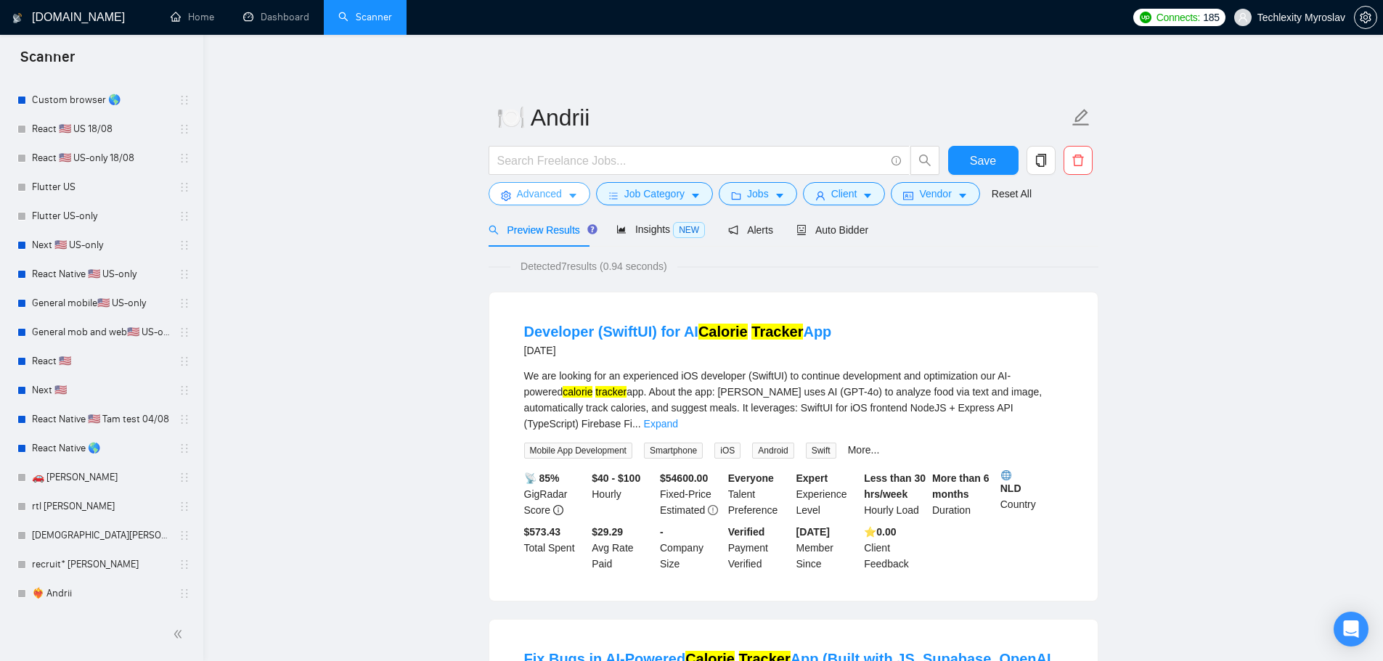
click at [532, 189] on span "Advanced" at bounding box center [539, 194] width 45 height 16
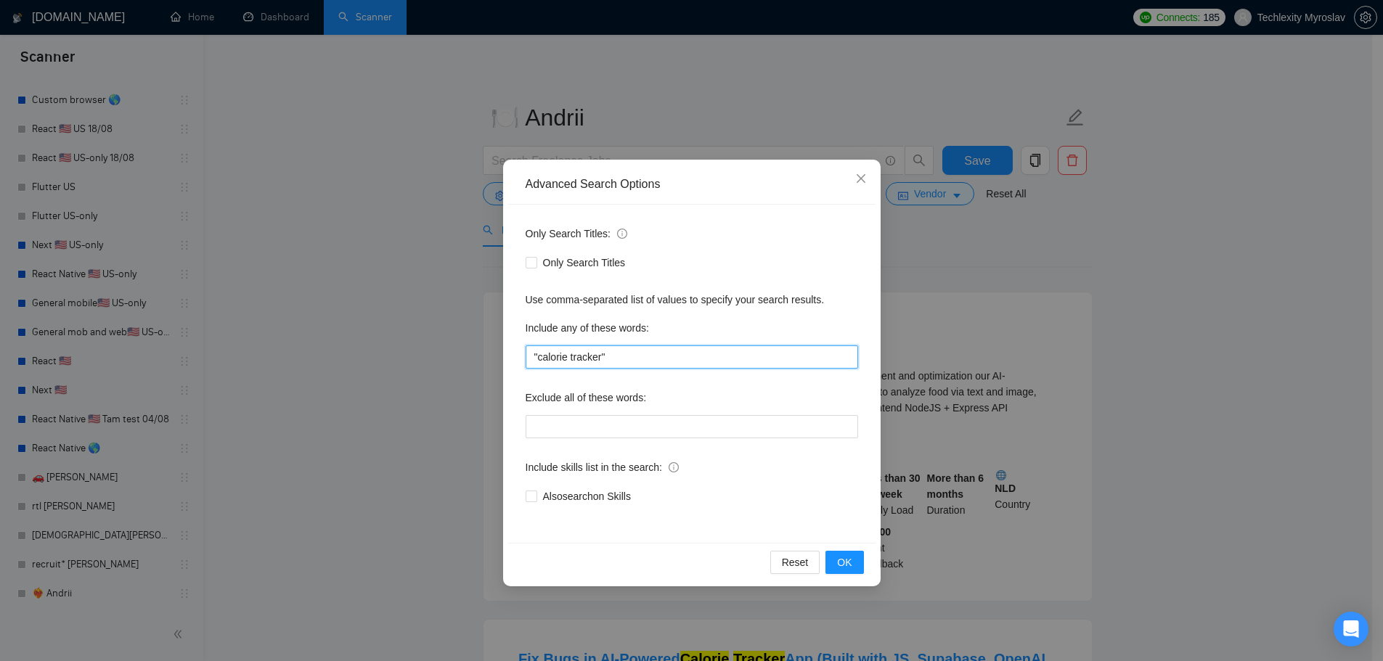
click at [608, 359] on input ""calorie tracker"" at bounding box center [692, 357] width 332 height 23
click at [845, 564] on span "OK" at bounding box center [844, 563] width 15 height 16
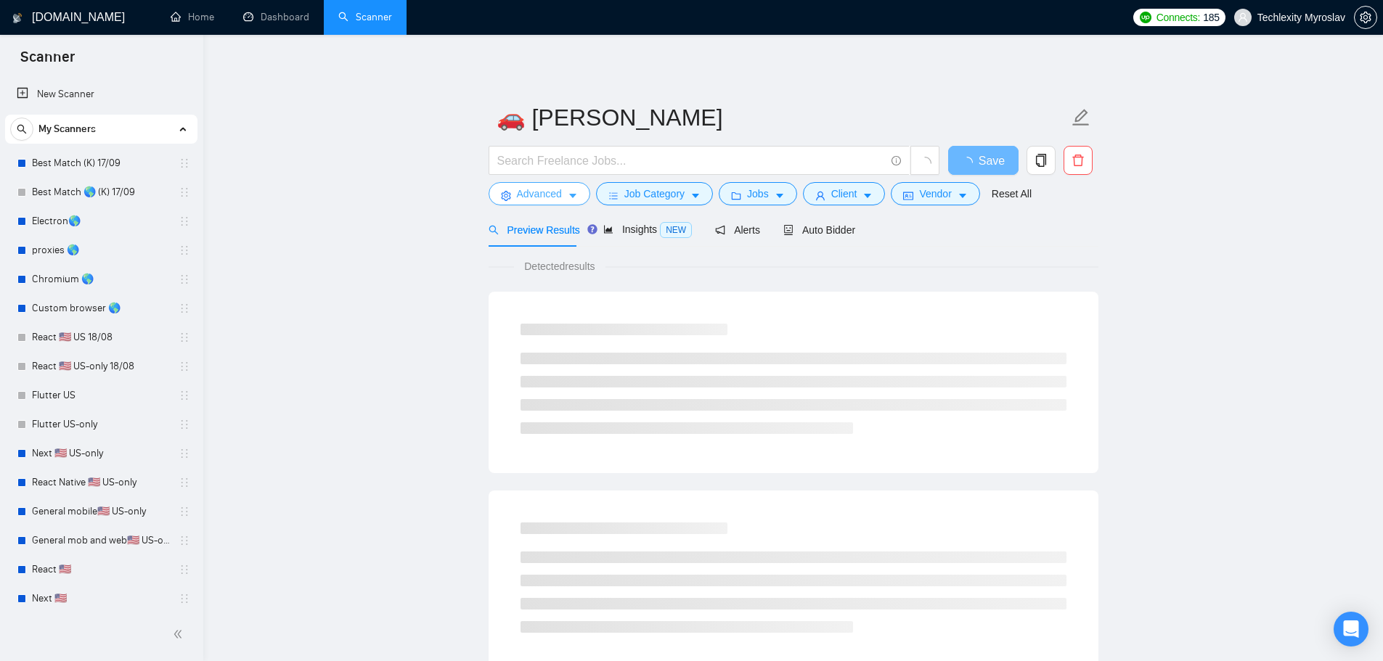
click at [540, 195] on span "Advanced" at bounding box center [539, 194] width 45 height 16
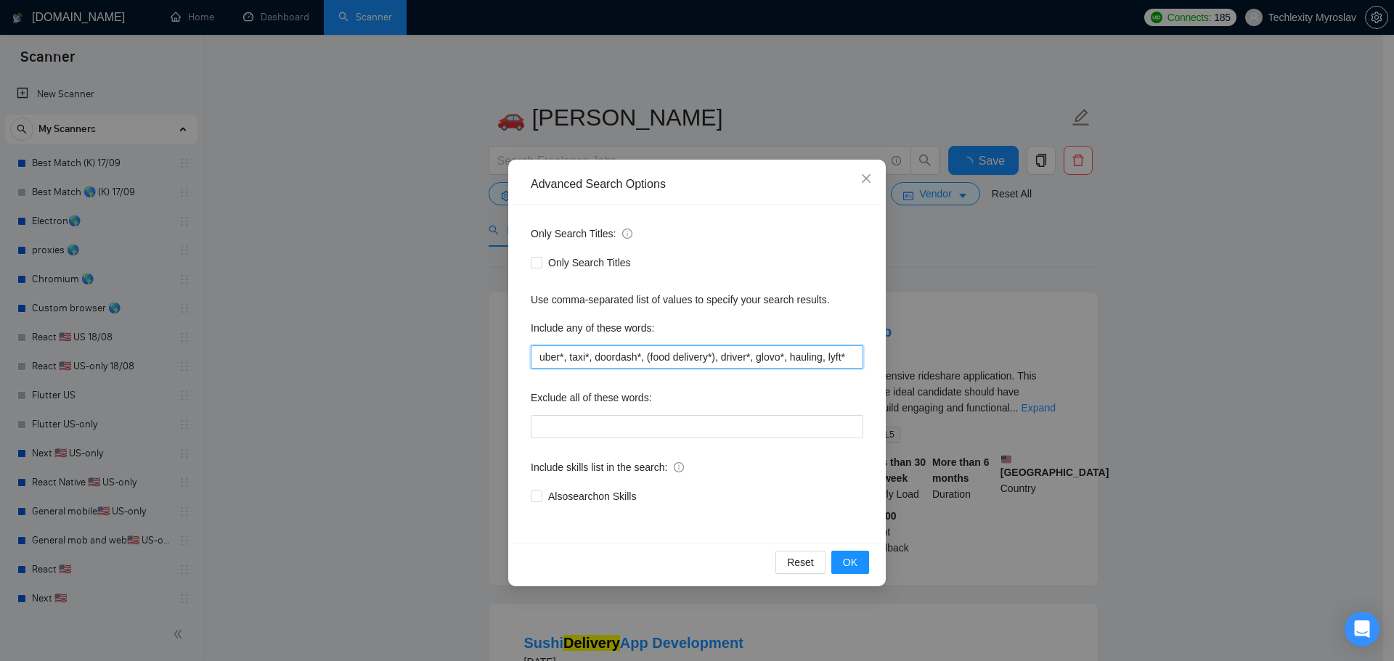
click at [621, 354] on input "uber*, taxi*, doordash*, (food delivery*), driver*, glovo*, hauling, lyft*" at bounding box center [697, 357] width 332 height 23
click at [651, 367] on input "uber*, taxi*, doordash*, (food delivery*), driver*, glovo*, hauling, lyft*" at bounding box center [697, 357] width 332 height 23
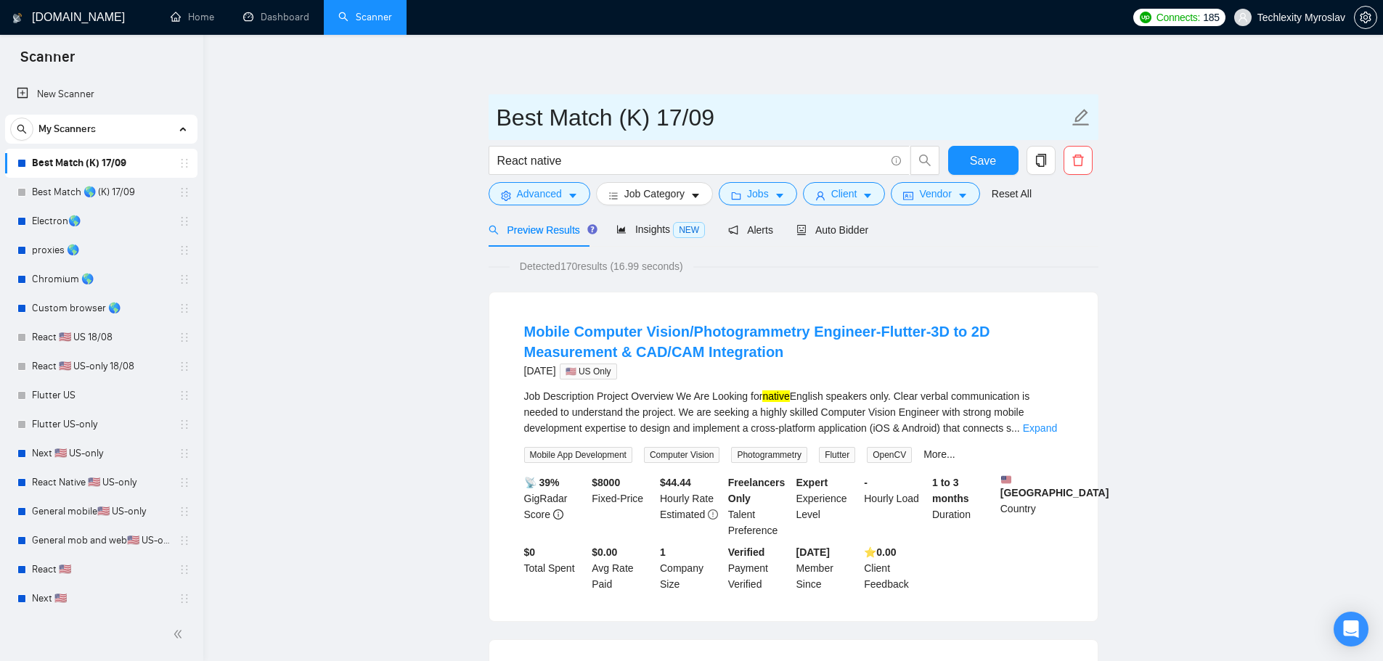
drag, startPoint x: 618, startPoint y: 120, endPoint x: 651, endPoint y: 125, distance: 33.8
click at [651, 125] on input "Best Match (K) 17/09" at bounding box center [783, 117] width 572 height 36
paste input "🗽"
type input "Best Match 🗽 17/09"
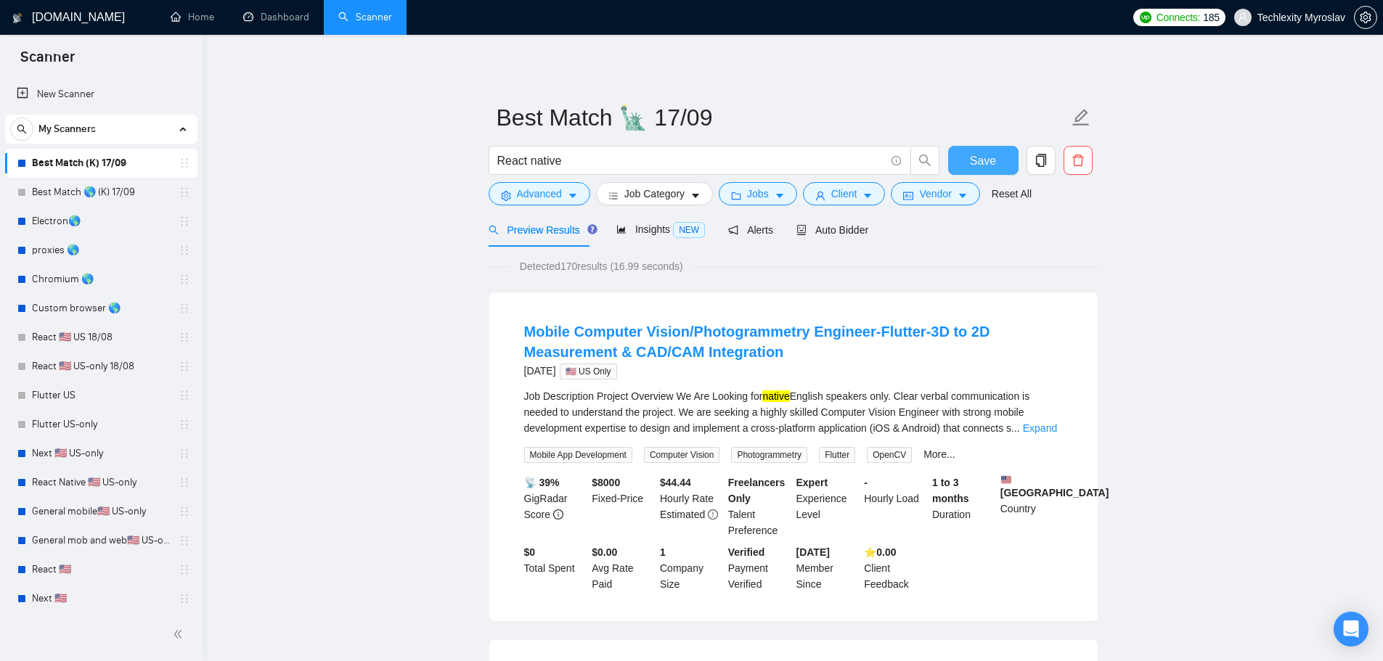
click at [979, 155] on span "Save" at bounding box center [983, 161] width 26 height 18
click at [626, 168] on input "React native" at bounding box center [691, 161] width 388 height 18
click at [993, 163] on span "Save" at bounding box center [983, 161] width 26 height 18
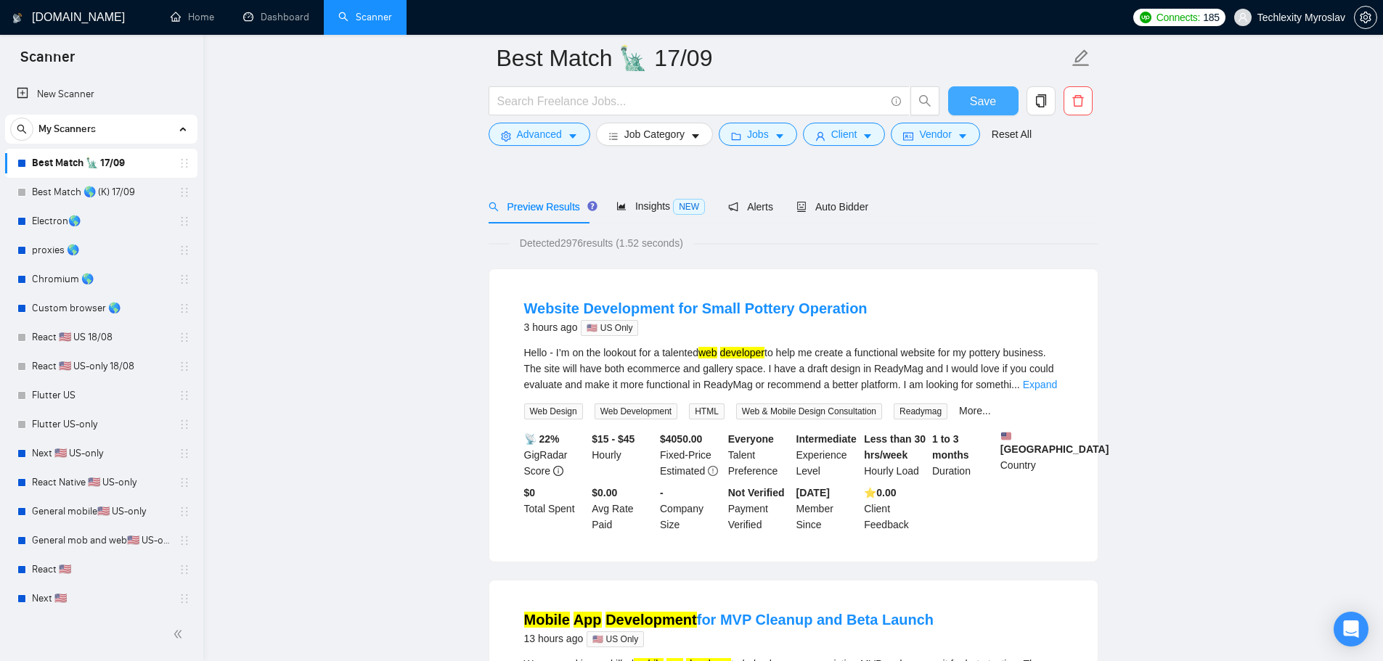
scroll to position [73, 0]
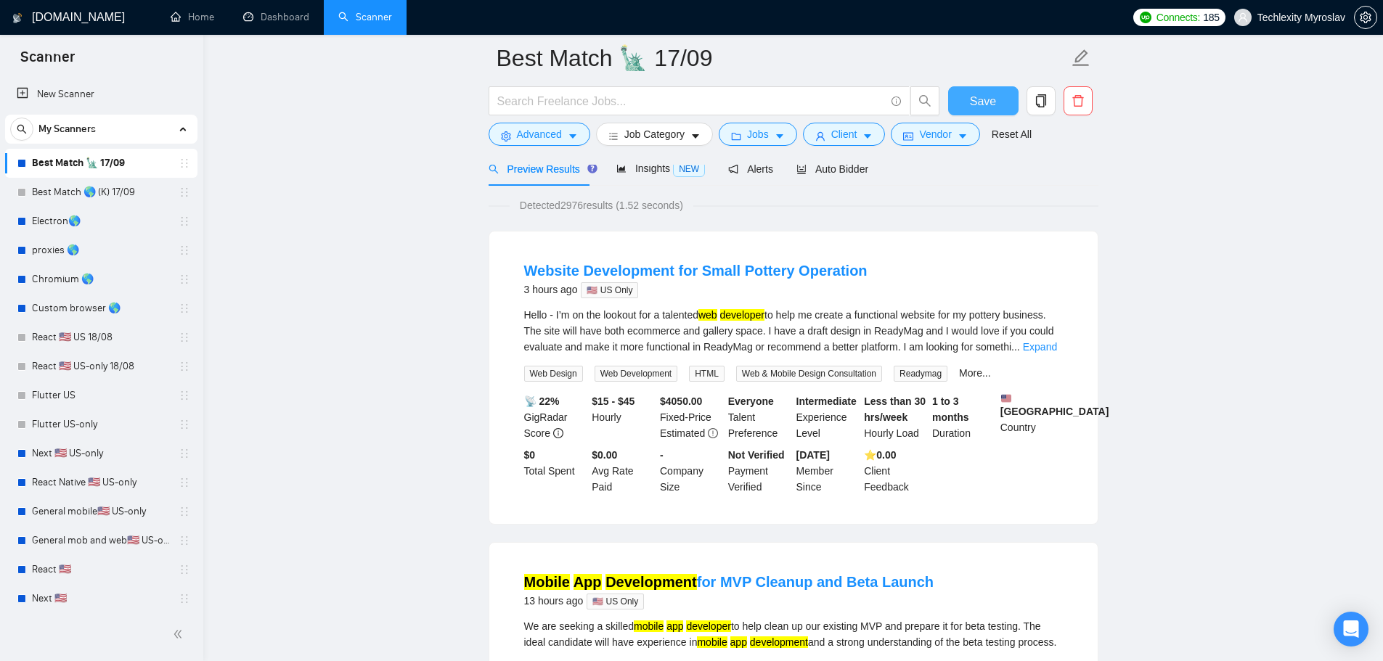
click at [972, 96] on span "Save" at bounding box center [983, 101] width 26 height 18
click at [86, 185] on link "Best Match 🌎 (K) 17/09" at bounding box center [101, 192] width 138 height 29
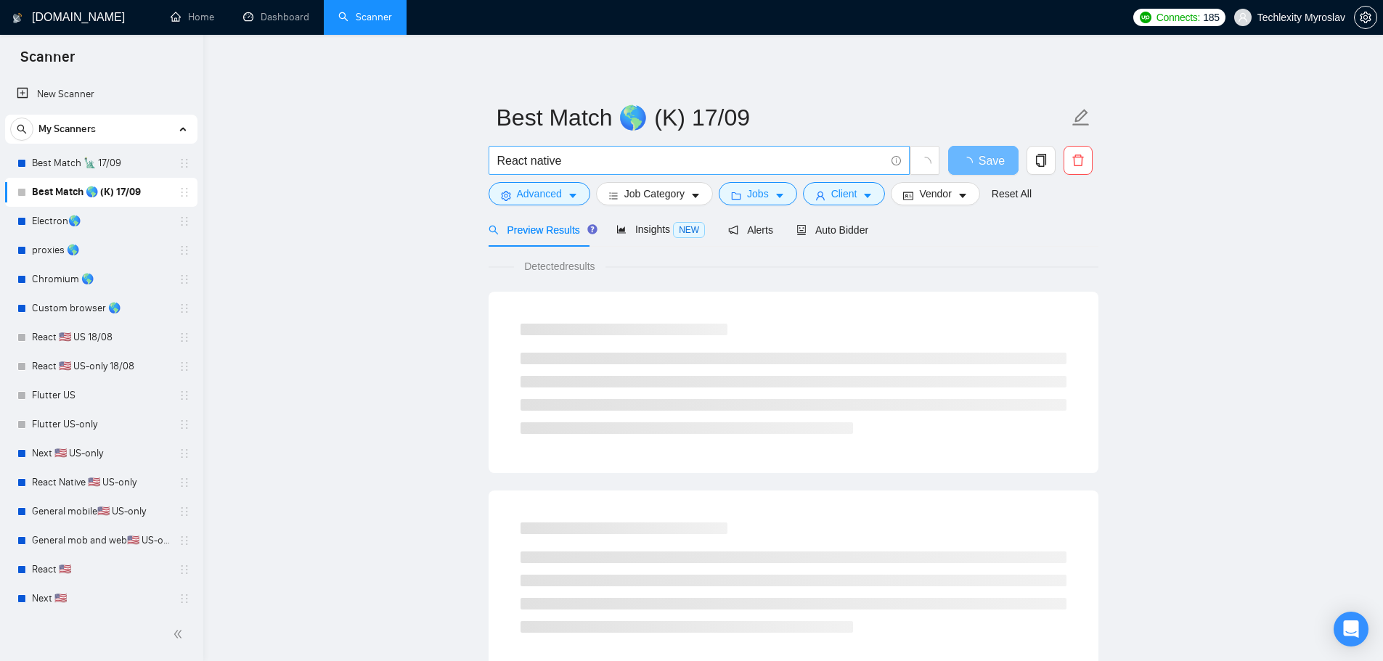
click at [589, 158] on input "React native" at bounding box center [691, 161] width 388 height 18
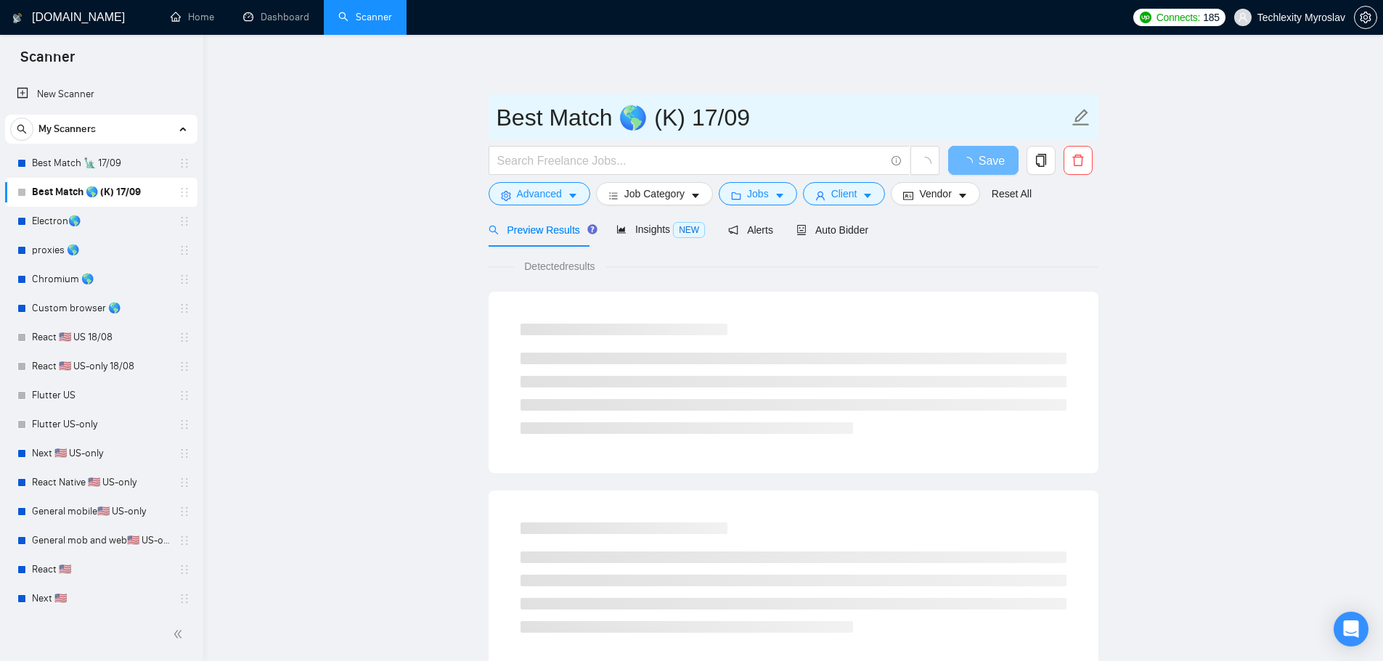
drag, startPoint x: 687, startPoint y: 121, endPoint x: 656, endPoint y: 126, distance: 31.8
click at [656, 126] on input "Best Match 🌎 (K) 17/09" at bounding box center [783, 117] width 572 height 36
click at [624, 117] on input "Best Match 🌎17/09" at bounding box center [783, 117] width 572 height 36
click at [648, 120] on input "Best Match🌎17/09" at bounding box center [783, 117] width 572 height 36
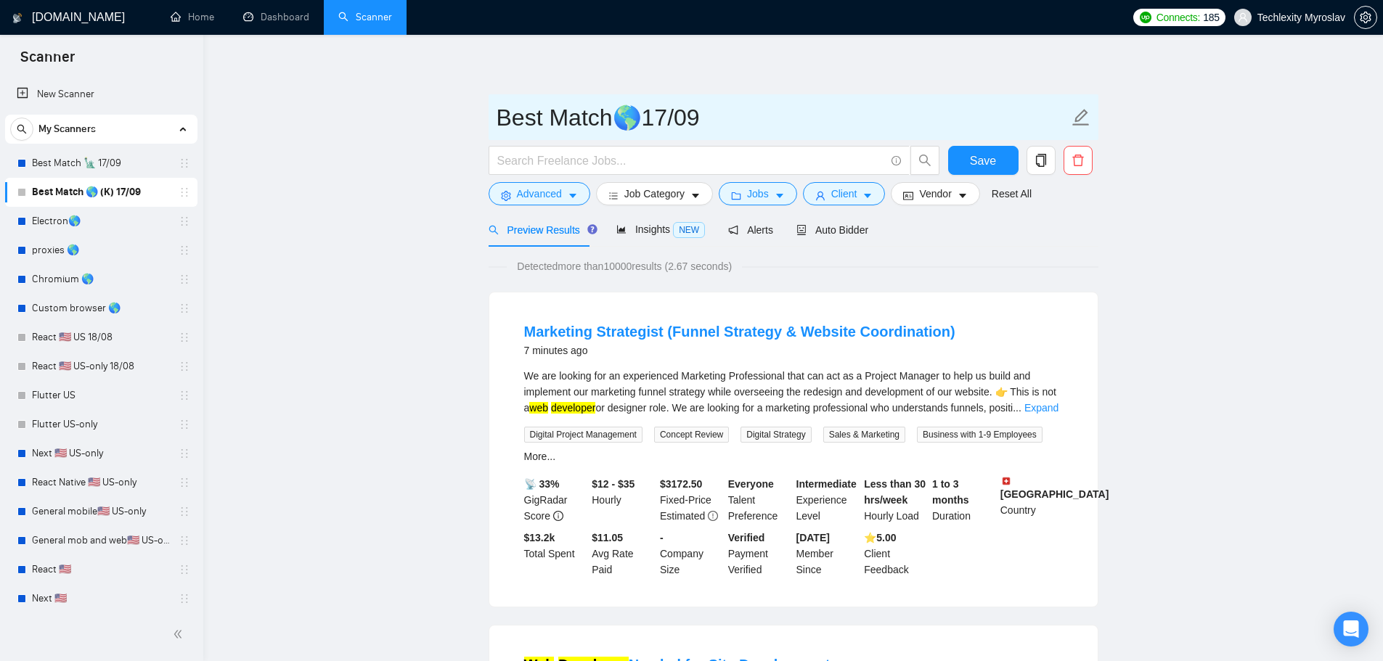
type input "Best Match🌎17/09"
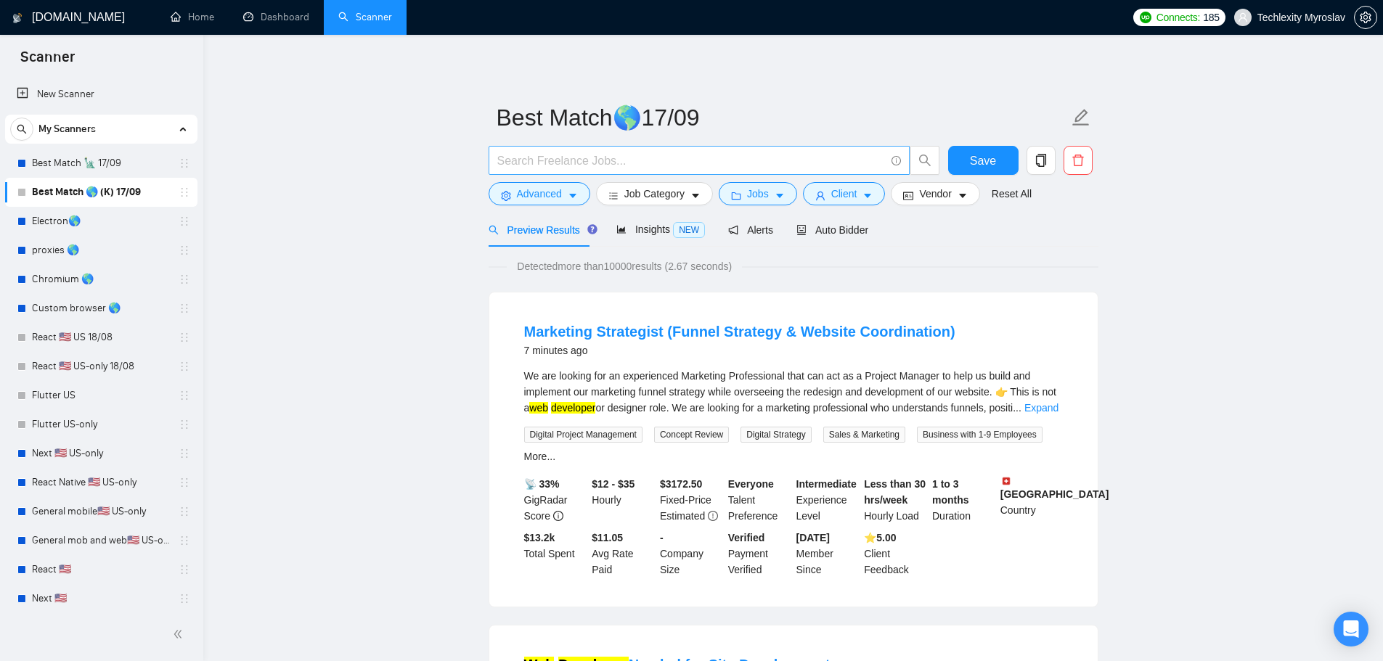
click at [626, 166] on input "text" at bounding box center [691, 161] width 388 height 18
click at [563, 161] on input "text" at bounding box center [691, 161] width 388 height 18
click at [977, 154] on span "Save" at bounding box center [983, 161] width 26 height 18
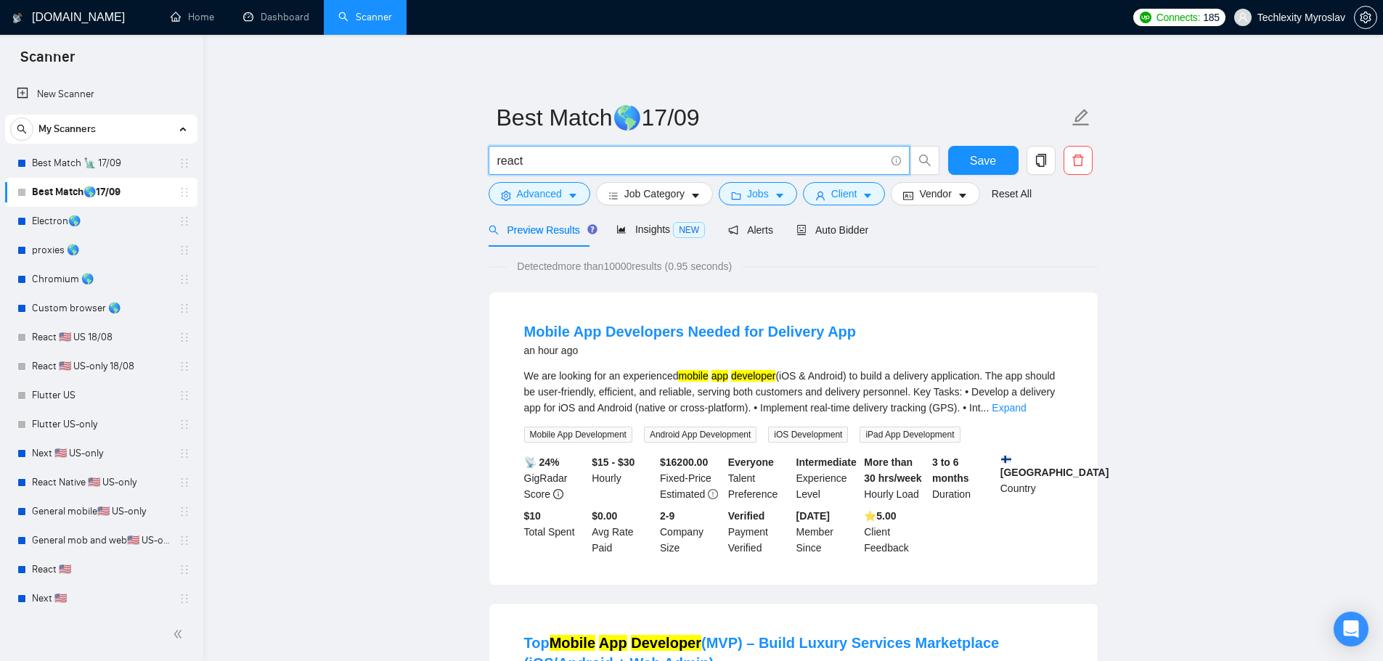
click at [608, 161] on input "react" at bounding box center [691, 161] width 388 height 18
click at [618, 158] on input "react" at bounding box center [691, 161] width 388 height 18
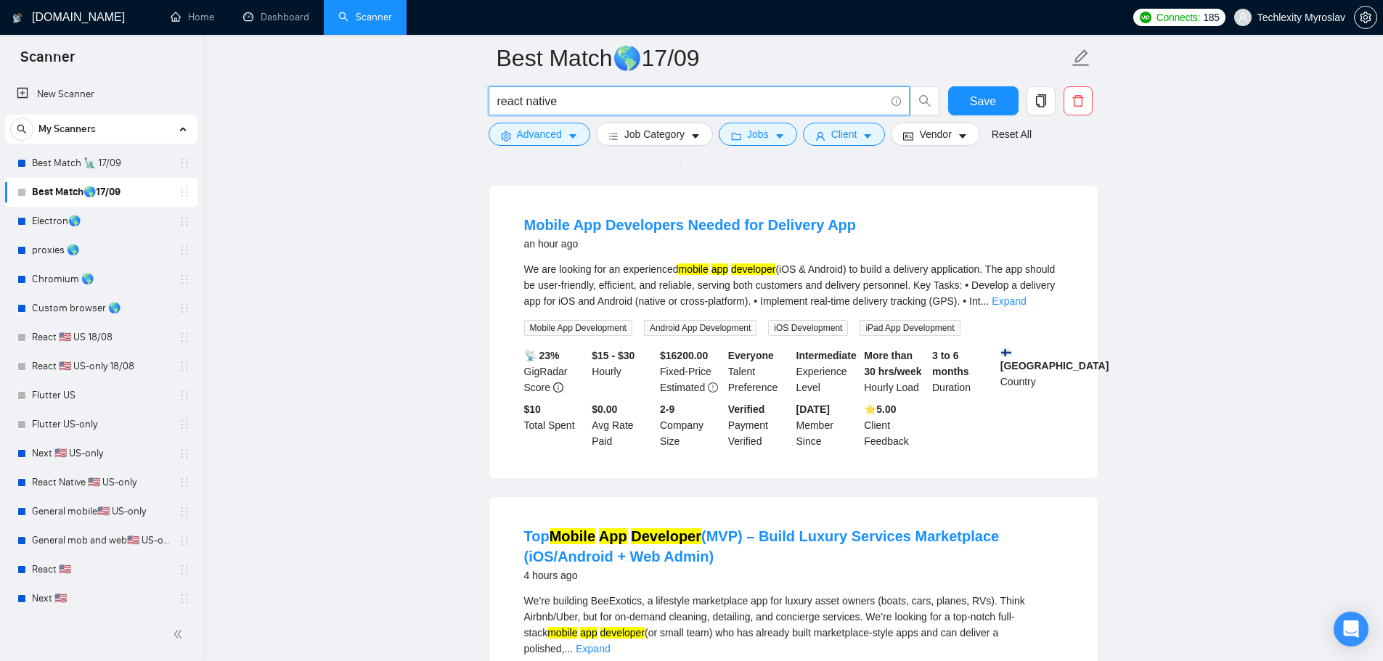
scroll to position [145, 0]
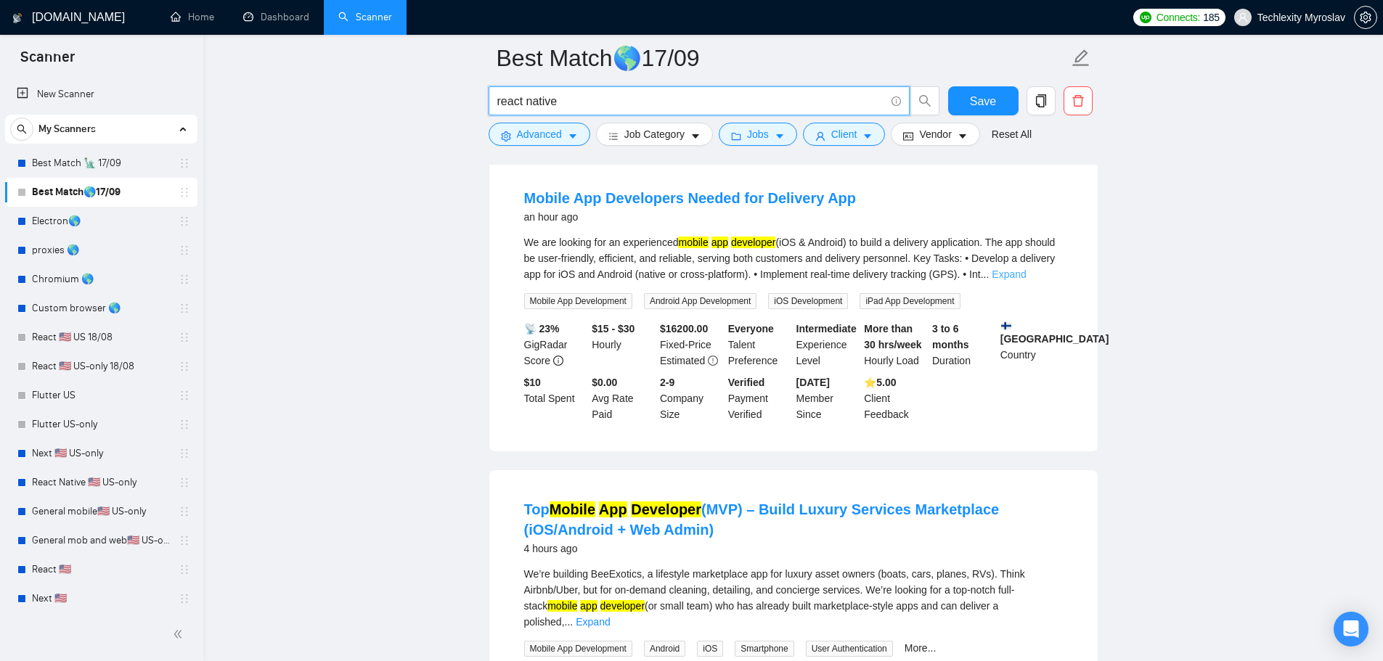
type input "react native"
click at [1026, 270] on link "Expand" at bounding box center [1009, 275] width 34 height 12
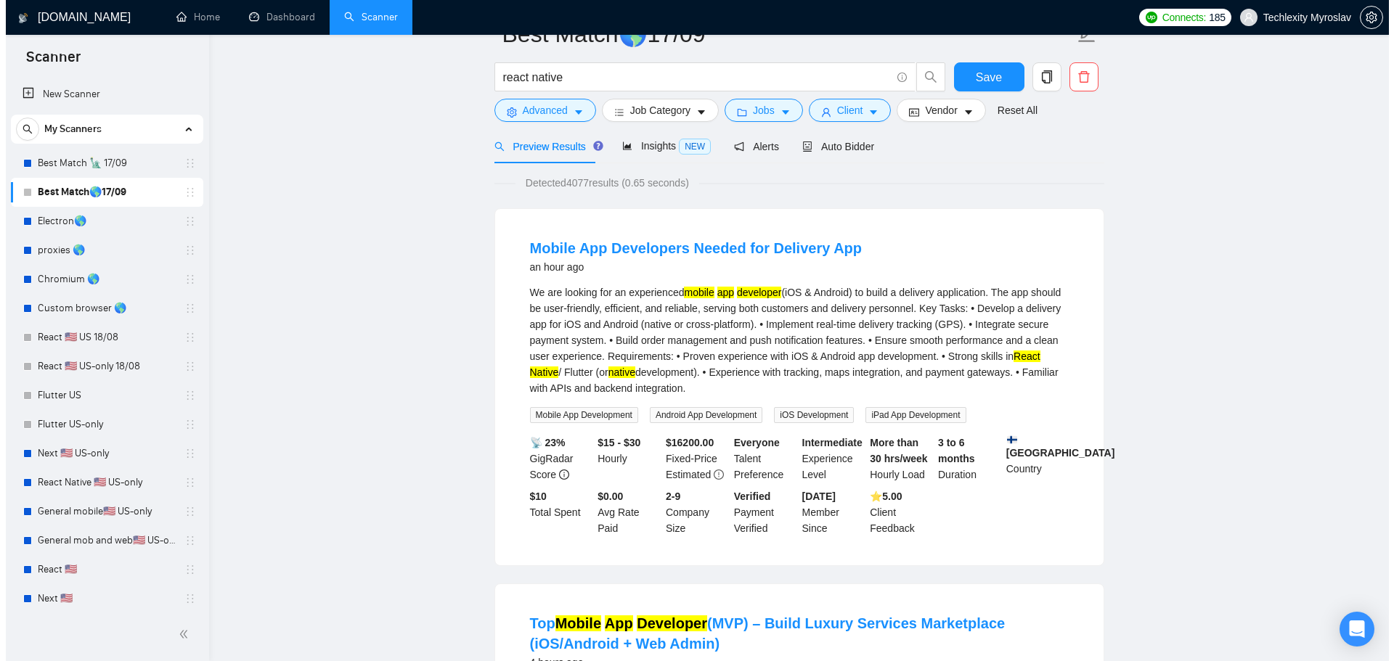
scroll to position [0, 0]
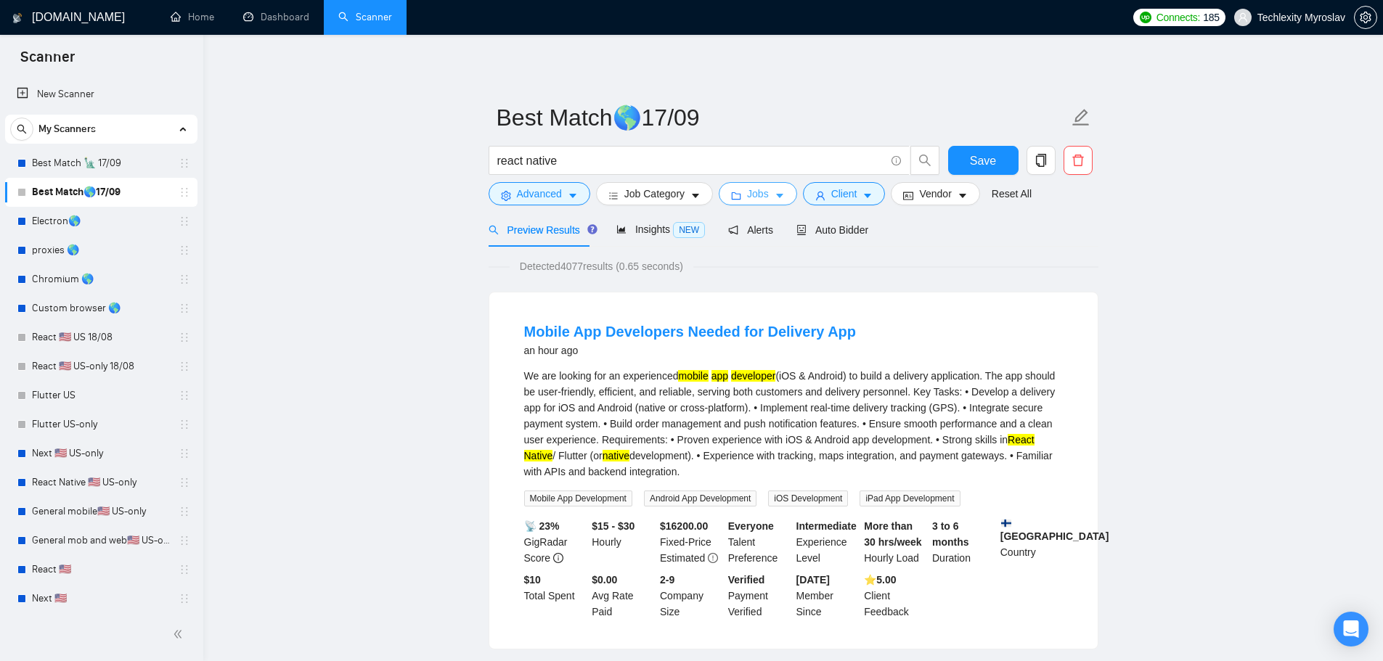
click at [751, 198] on span "Jobs" at bounding box center [758, 194] width 22 height 16
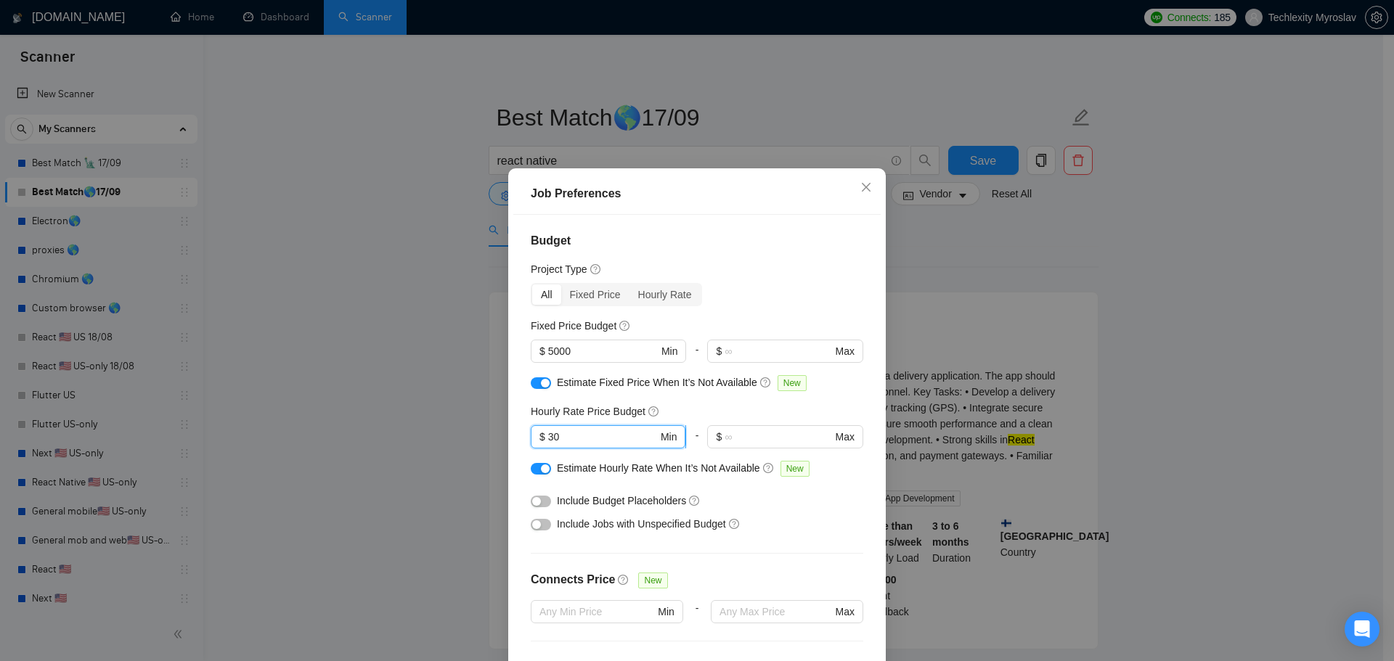
drag, startPoint x: 563, startPoint y: 437, endPoint x: 543, endPoint y: 437, distance: 19.6
click at [548, 437] on input "30" at bounding box center [603, 437] width 110 height 16
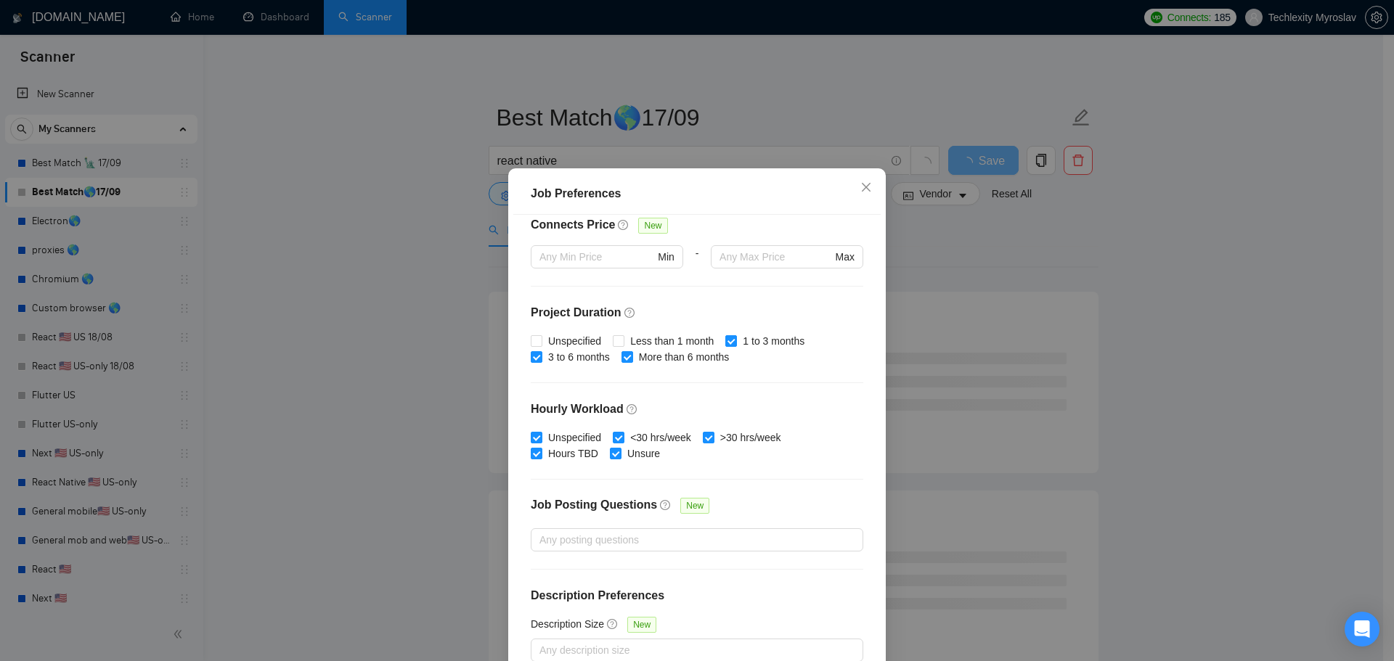
scroll to position [73, 0]
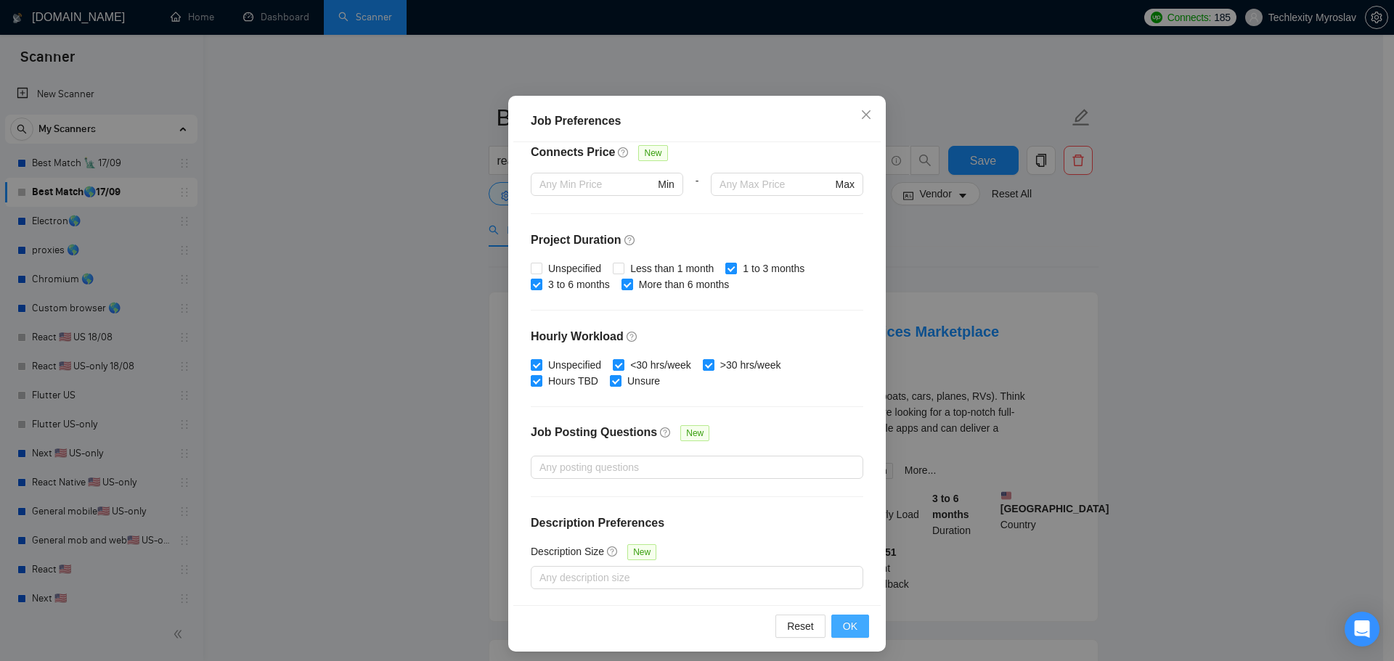
type input "35"
click at [843, 621] on span "OK" at bounding box center [850, 626] width 15 height 16
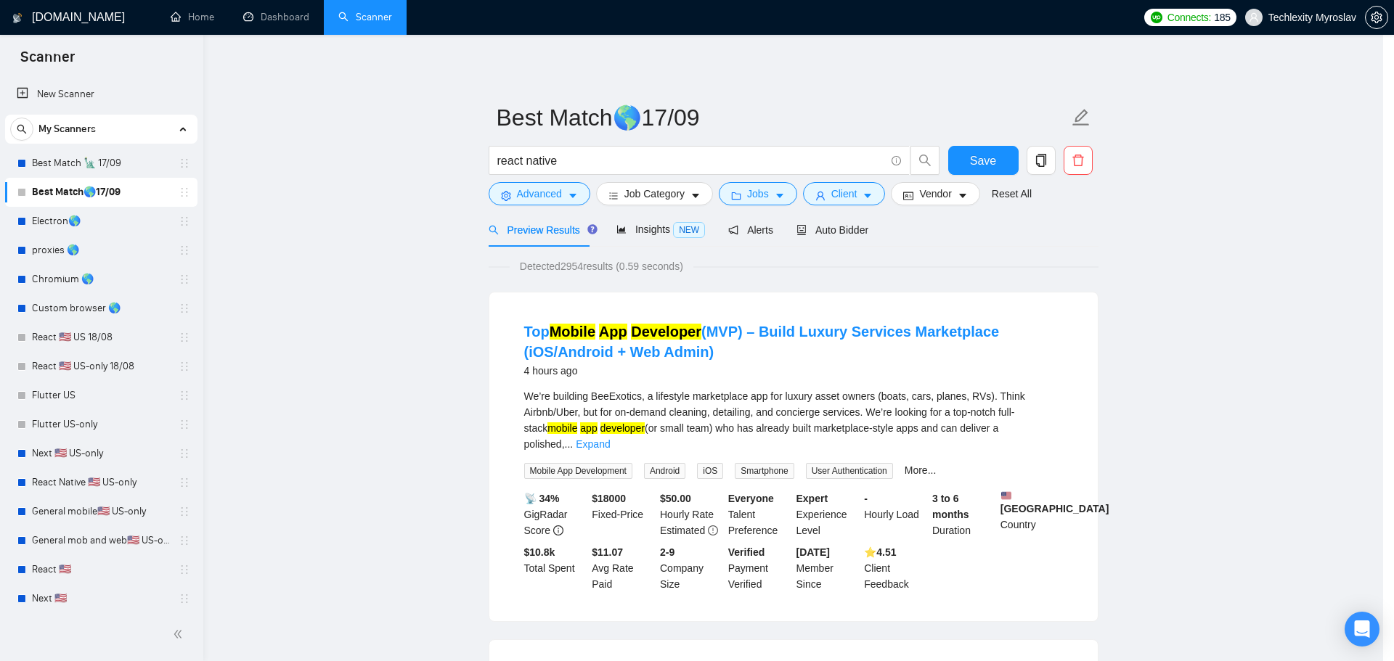
scroll to position [0, 0]
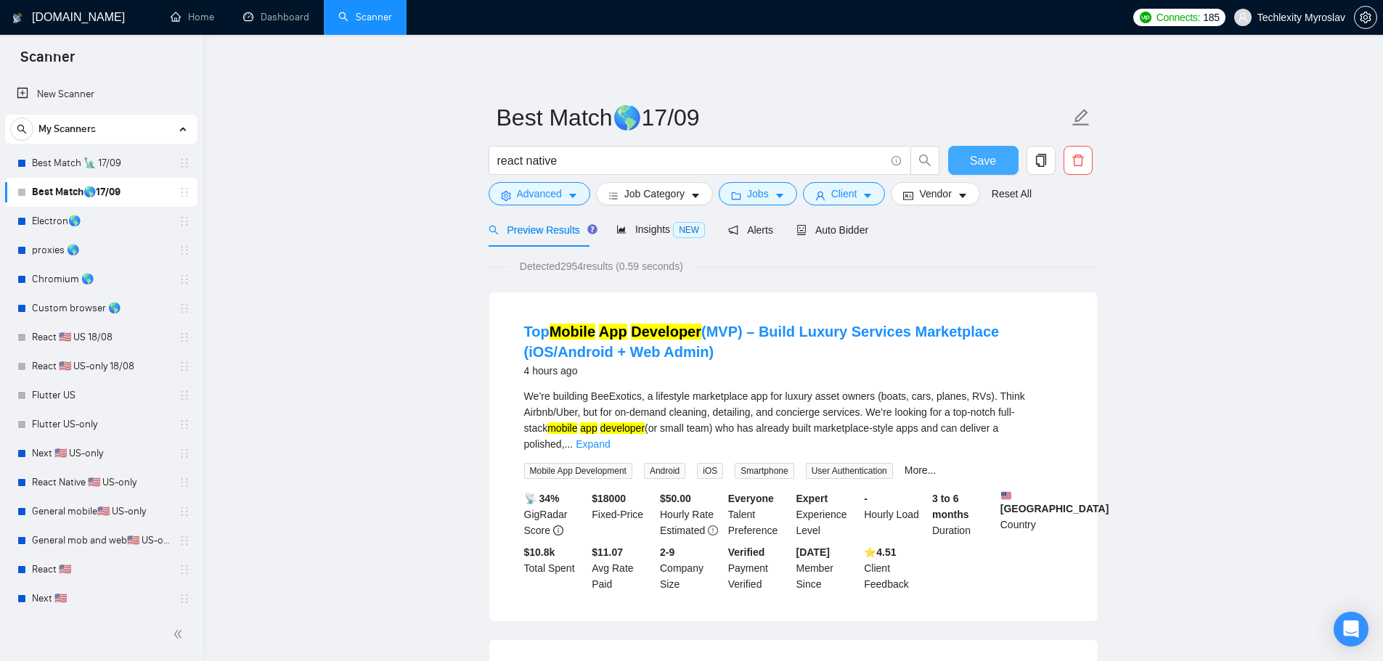
click at [965, 160] on button "Save" at bounding box center [983, 160] width 70 height 29
click at [759, 192] on span "Jobs" at bounding box center [758, 194] width 22 height 16
click at [817, 192] on icon "user" at bounding box center [820, 196] width 10 height 10
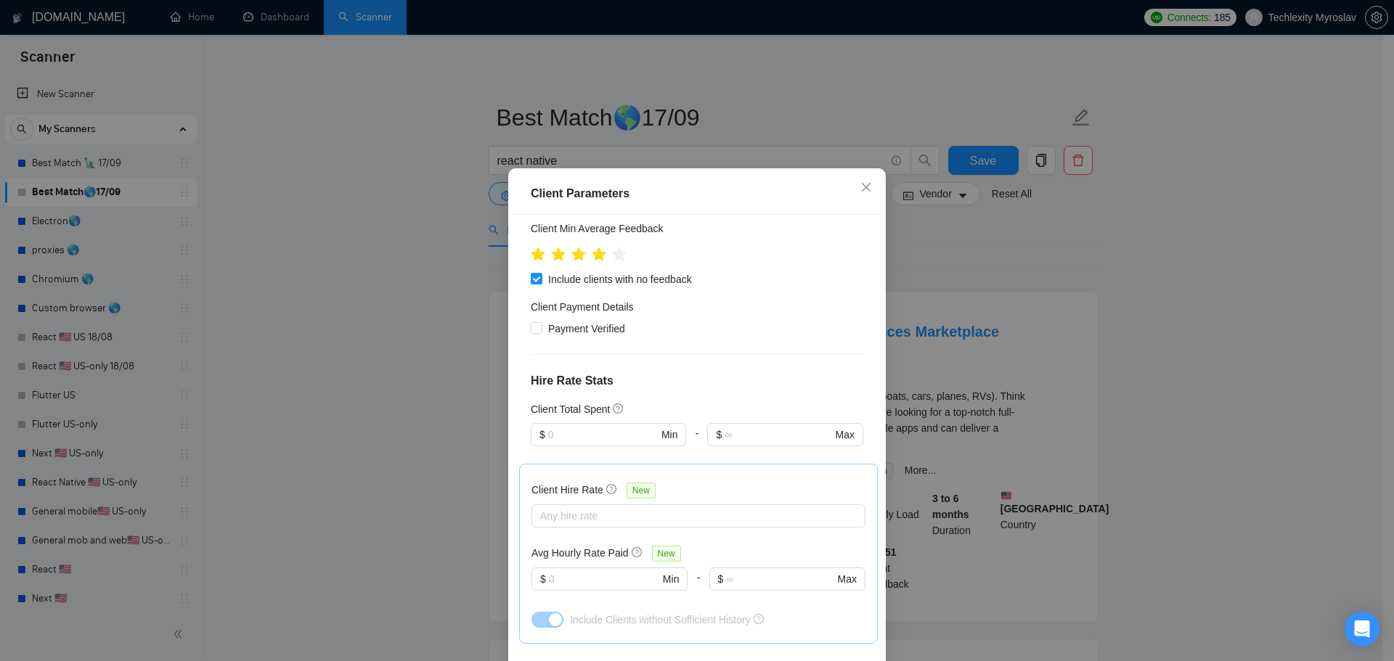
scroll to position [436, 0]
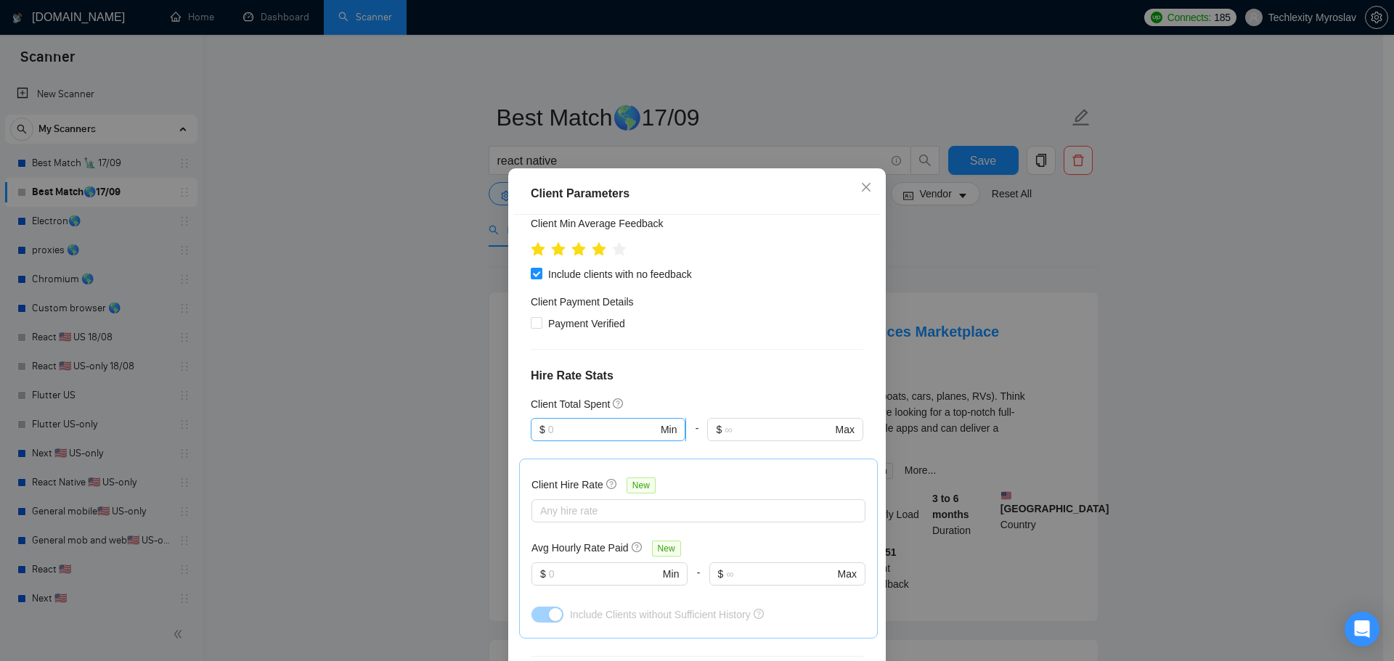
click at [565, 422] on input "text" at bounding box center [603, 430] width 110 height 16
click at [563, 412] on div "$10,000" at bounding box center [601, 406] width 135 height 16
type input "10000"
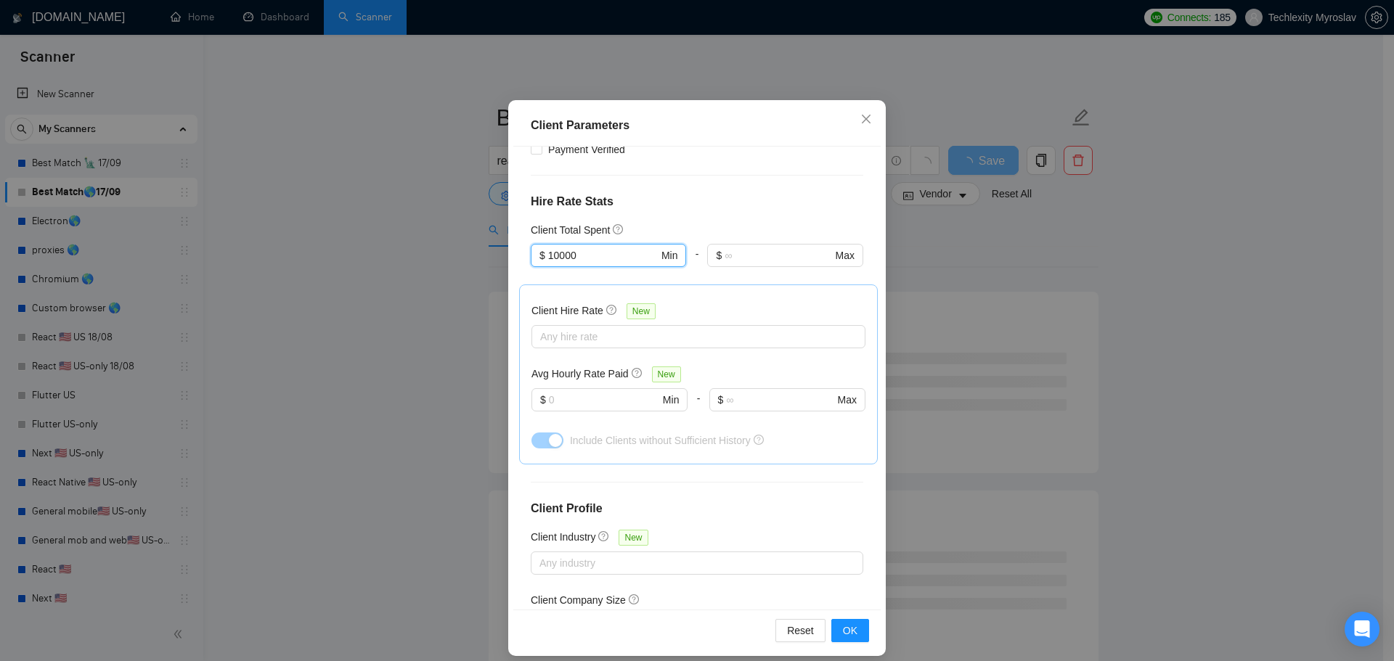
scroll to position [81, 0]
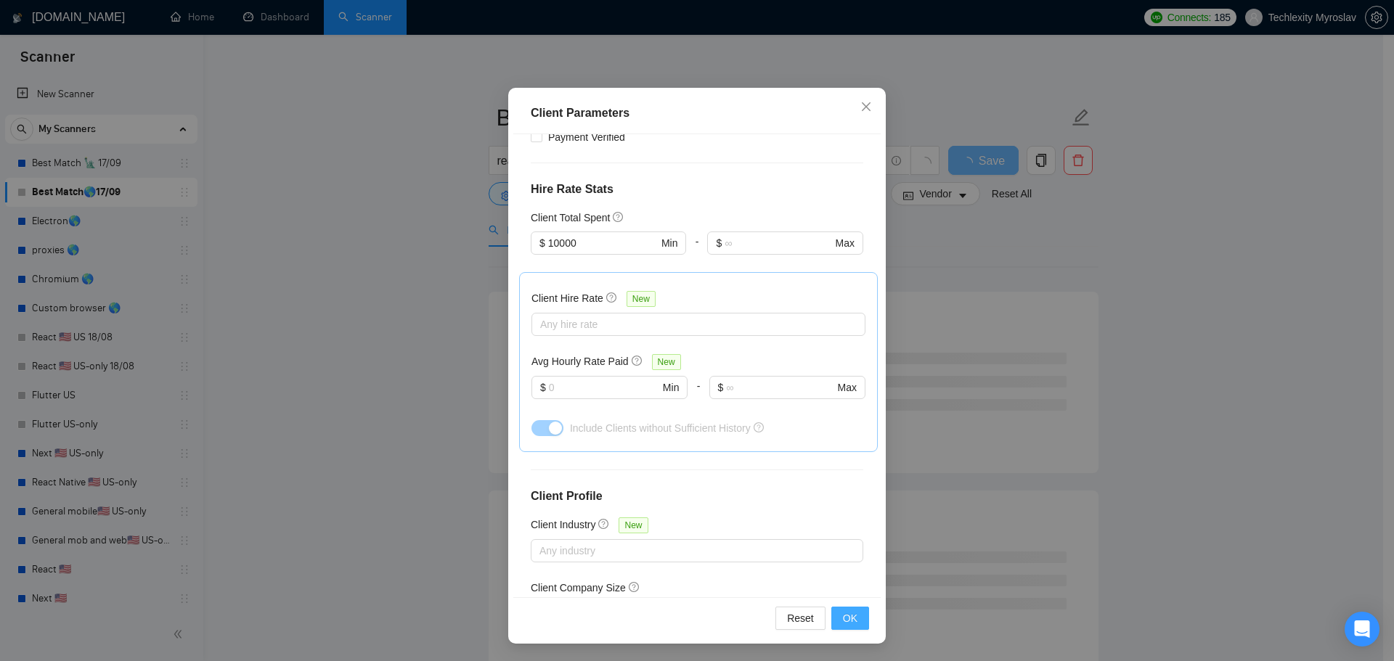
click at [843, 623] on span "OK" at bounding box center [850, 618] width 15 height 16
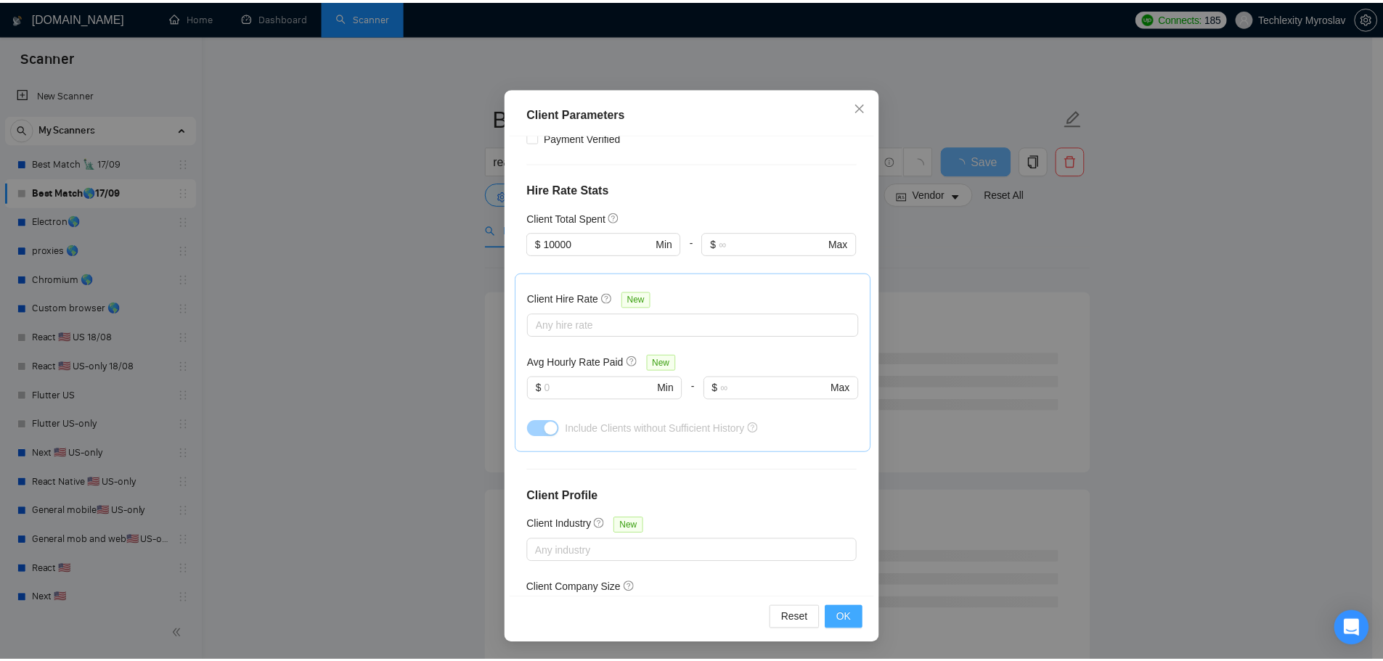
scroll to position [0, 0]
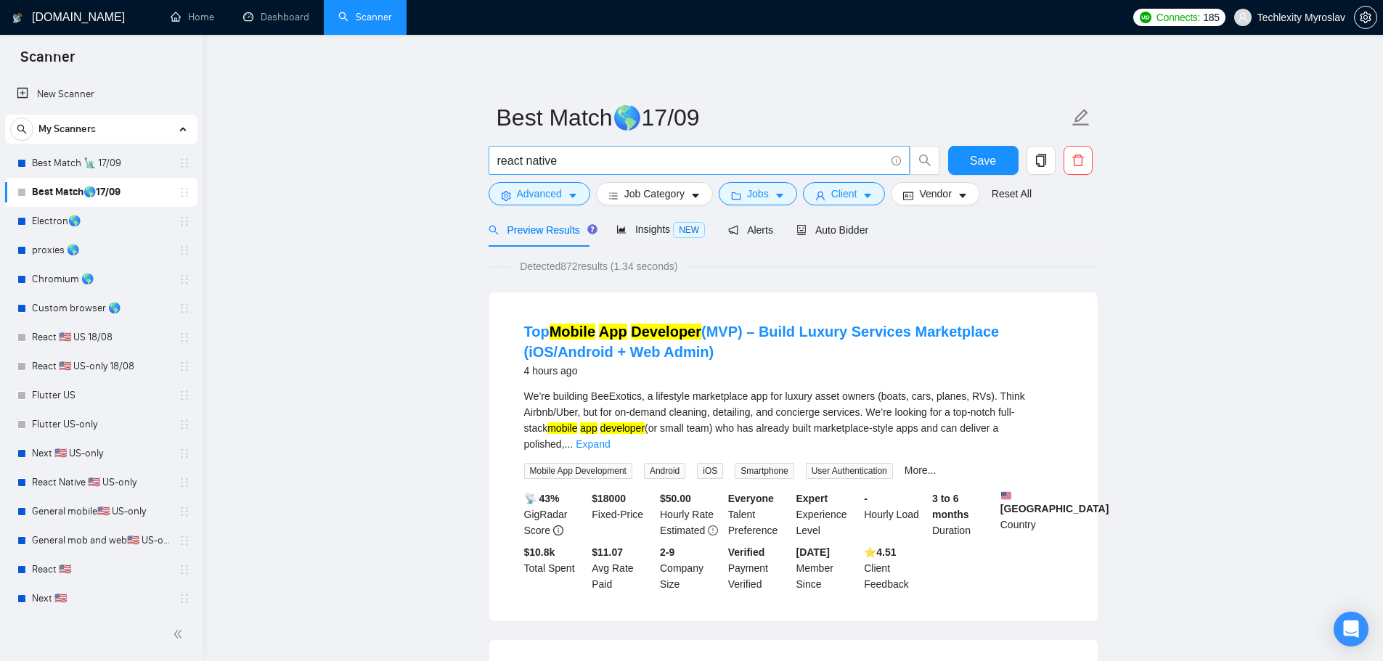
click at [586, 159] on input "react native" at bounding box center [691, 161] width 388 height 18
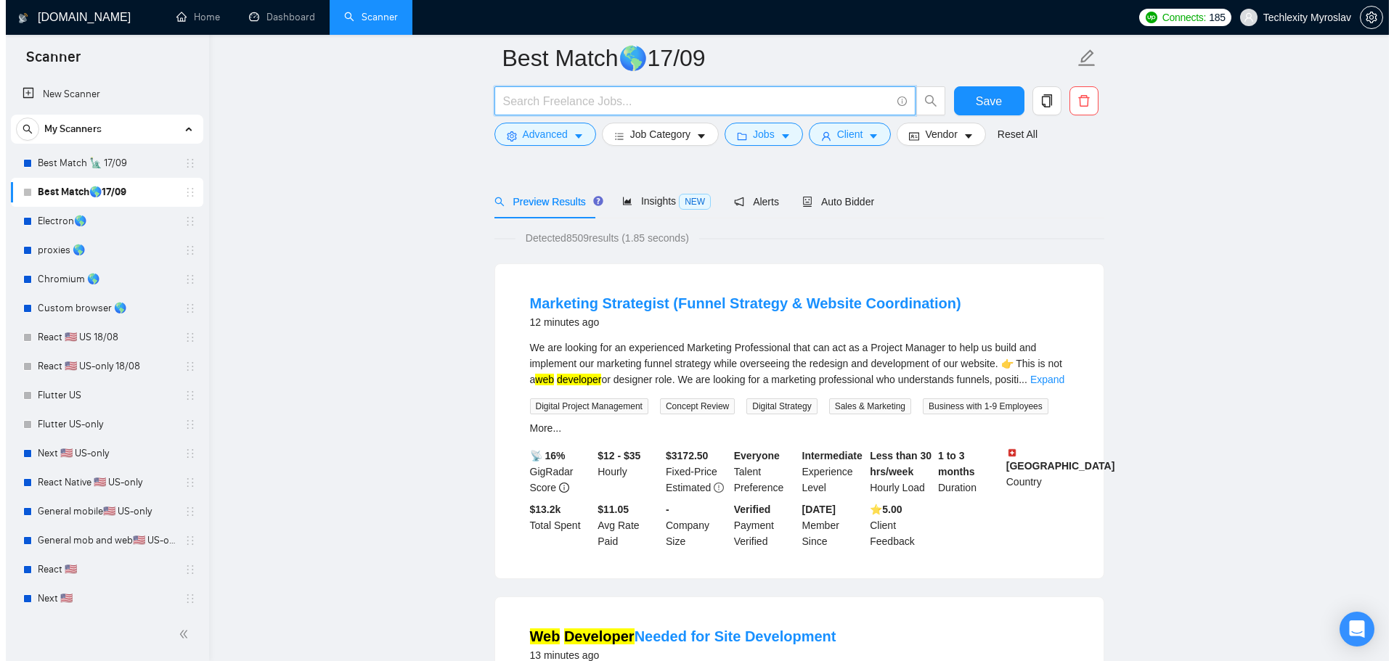
scroll to position [73, 0]
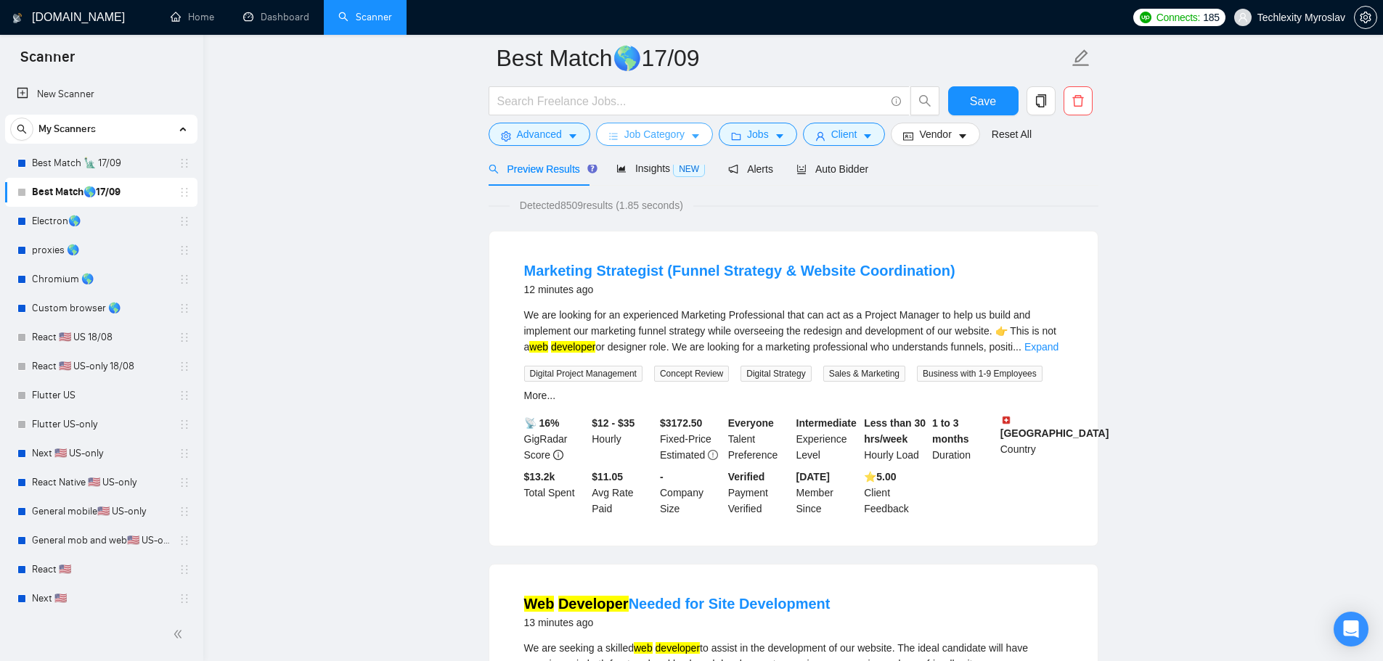
click at [666, 139] on span "Job Category" at bounding box center [654, 134] width 60 height 16
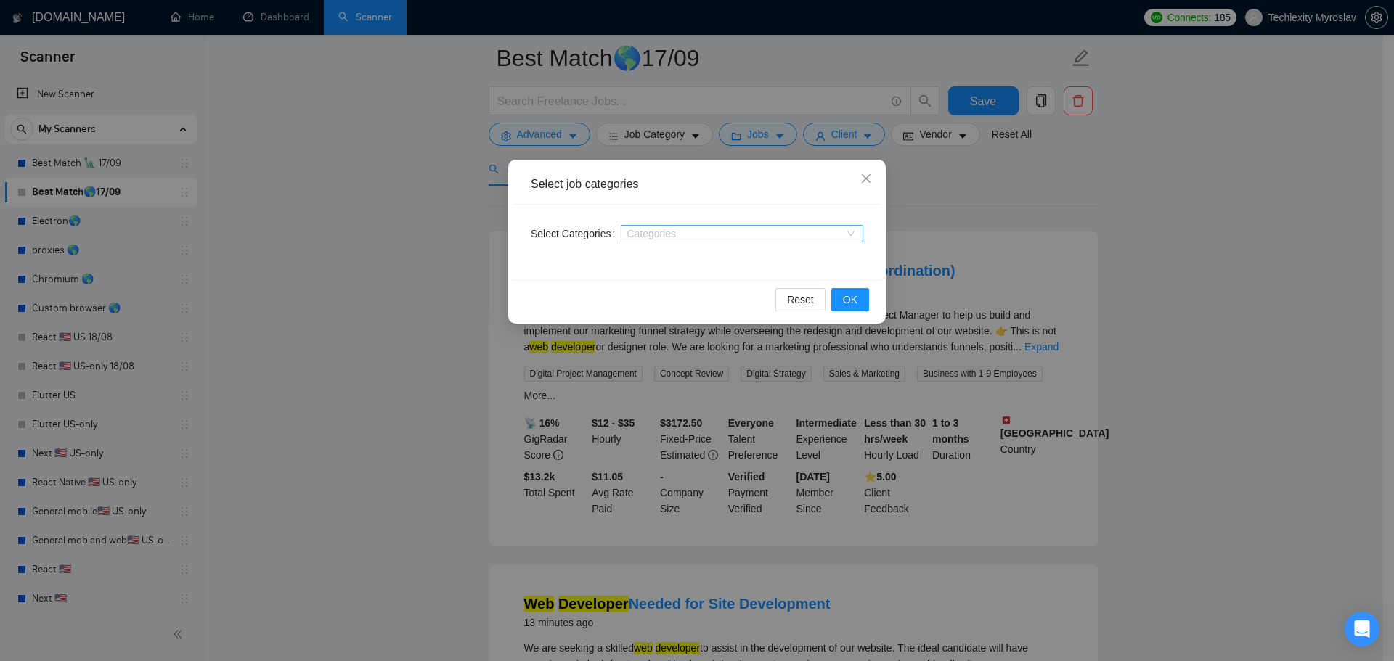
click at [648, 232] on div at bounding box center [734, 234] width 221 height 12
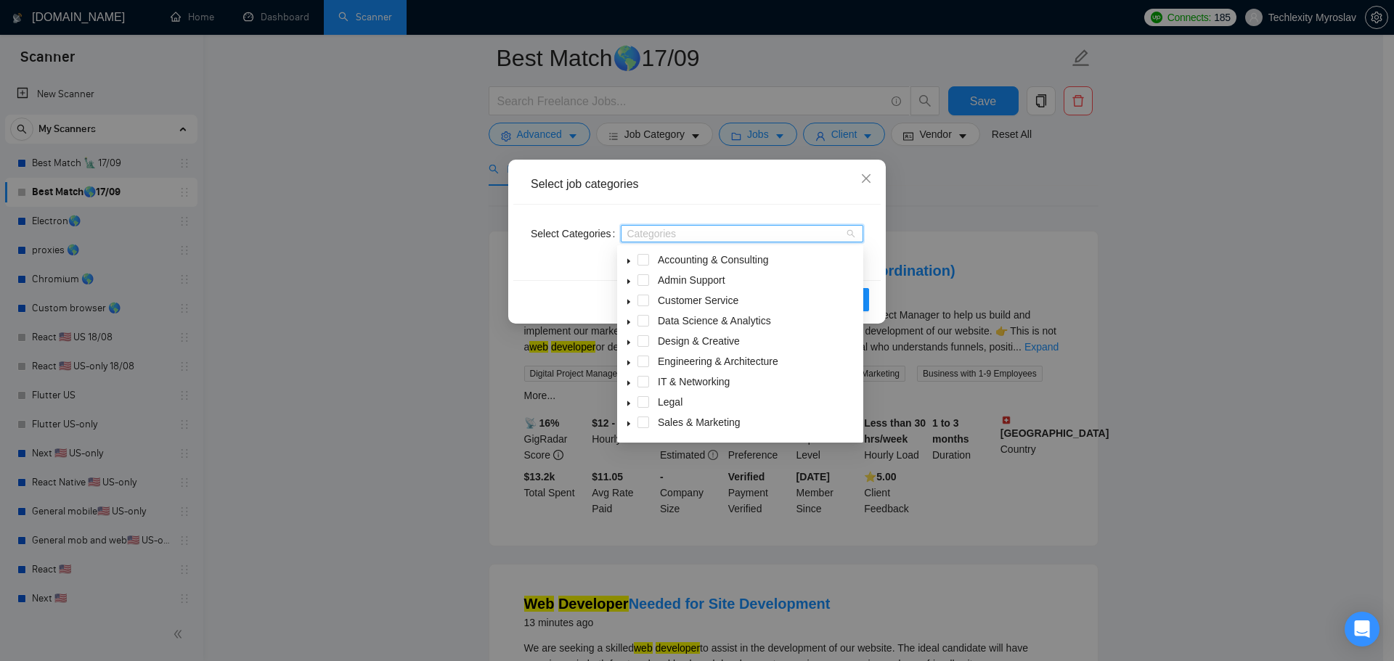
click at [626, 383] on icon "caret-down" at bounding box center [628, 383] width 7 height 7
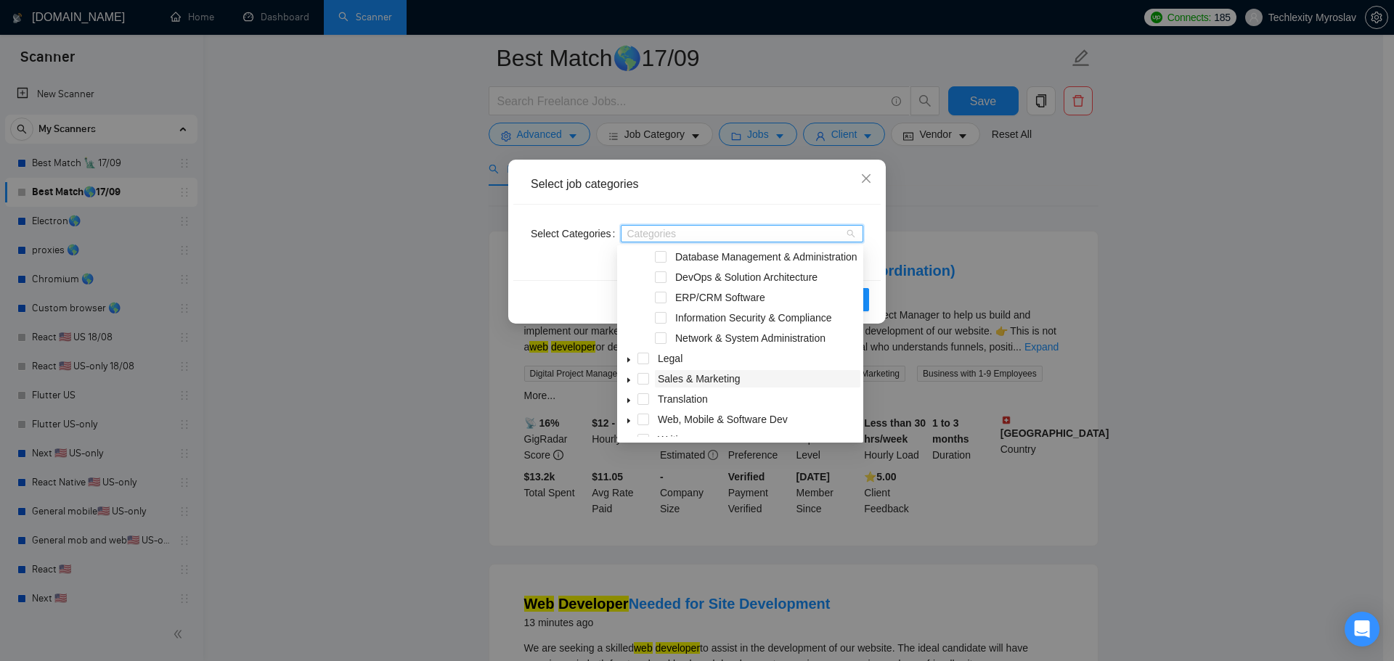
scroll to position [177, 0]
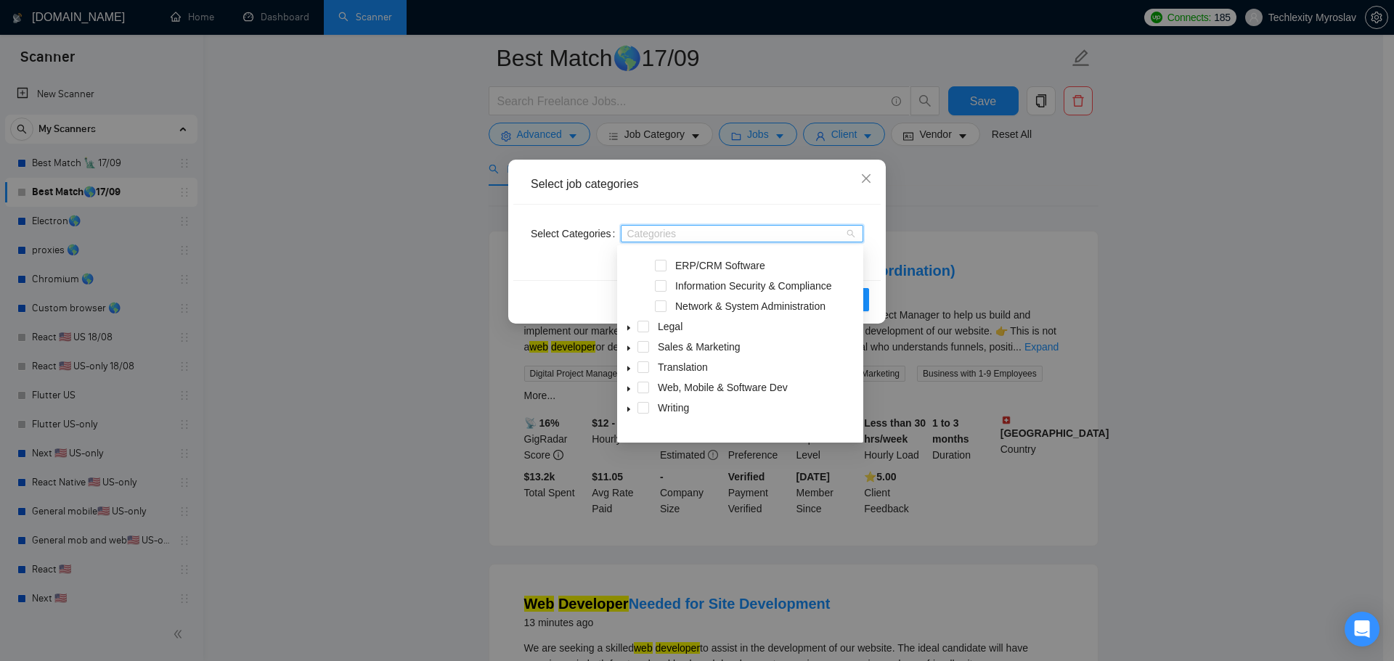
click at [627, 393] on icon "caret-down" at bounding box center [628, 388] width 7 height 7
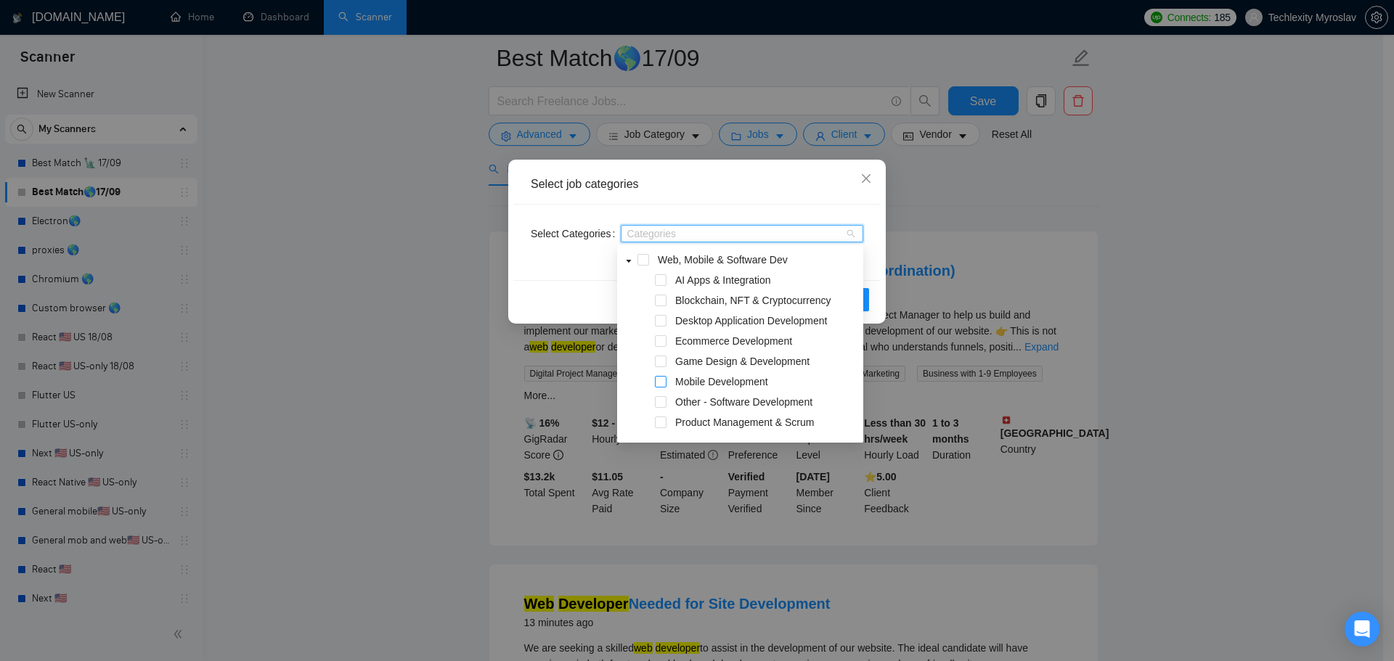
click at [661, 385] on span at bounding box center [661, 382] width 12 height 12
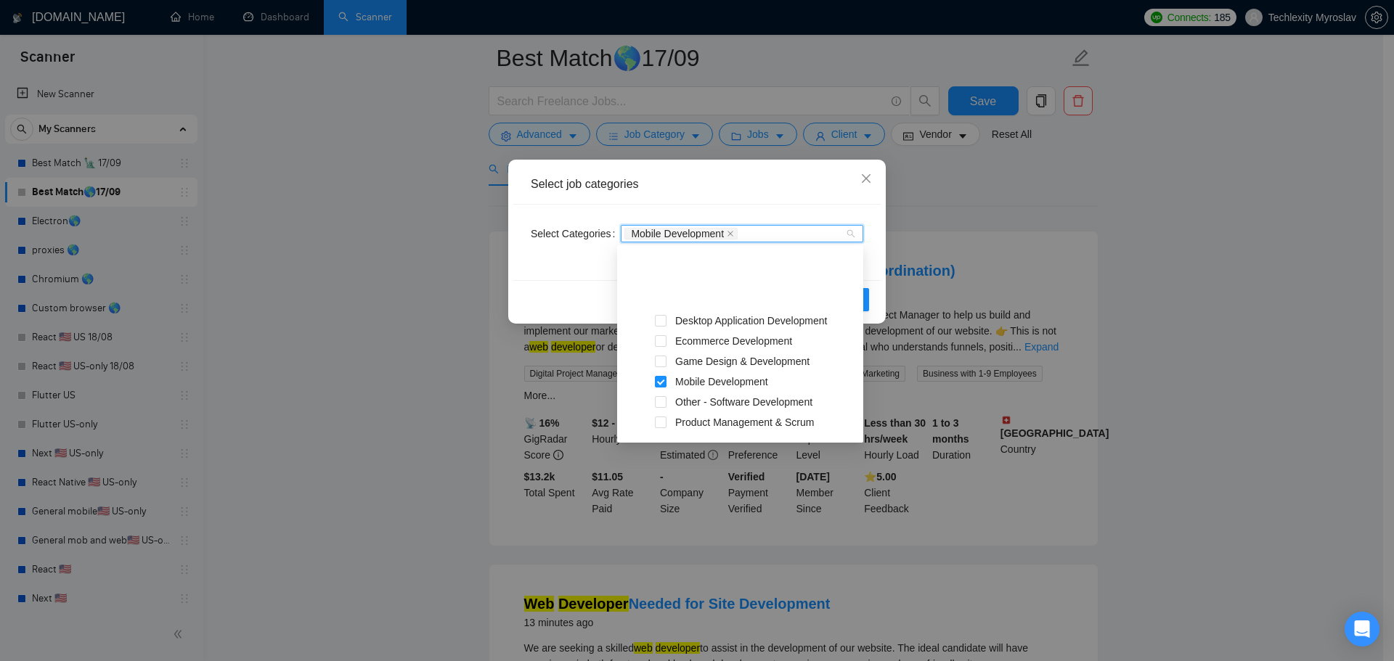
scroll to position [395, 0]
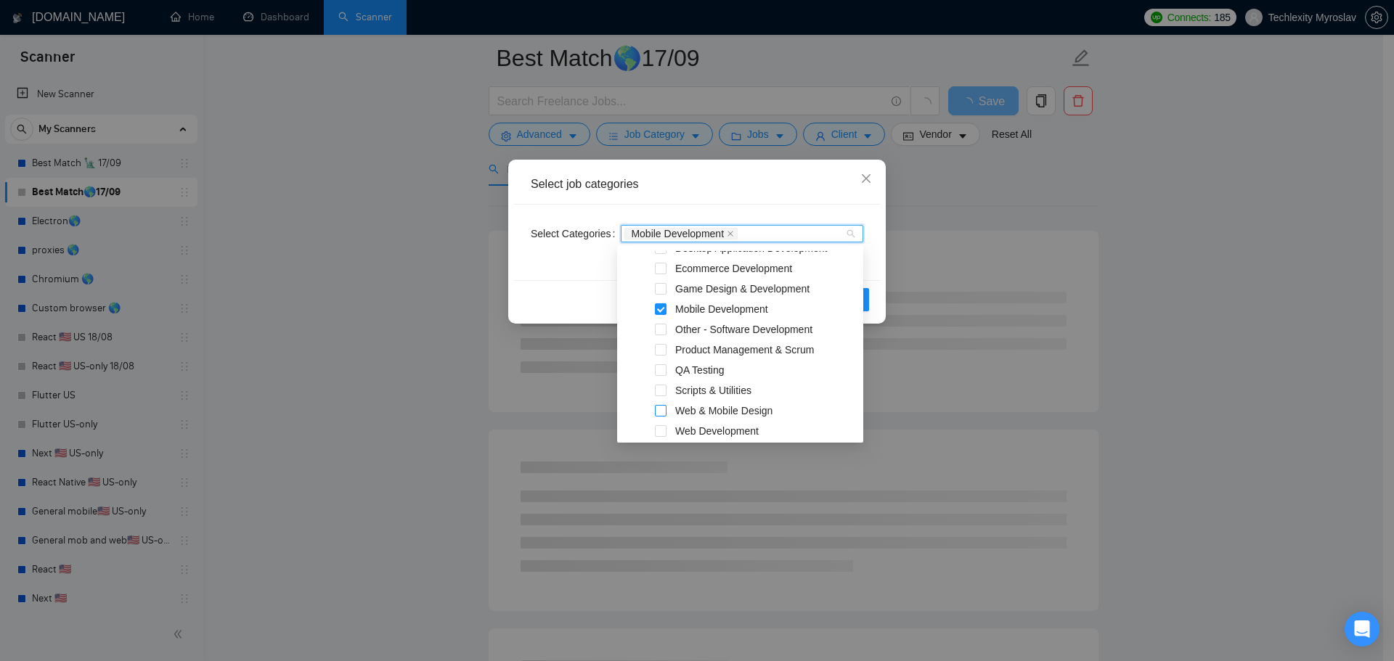
click at [661, 412] on span at bounding box center [661, 411] width 12 height 12
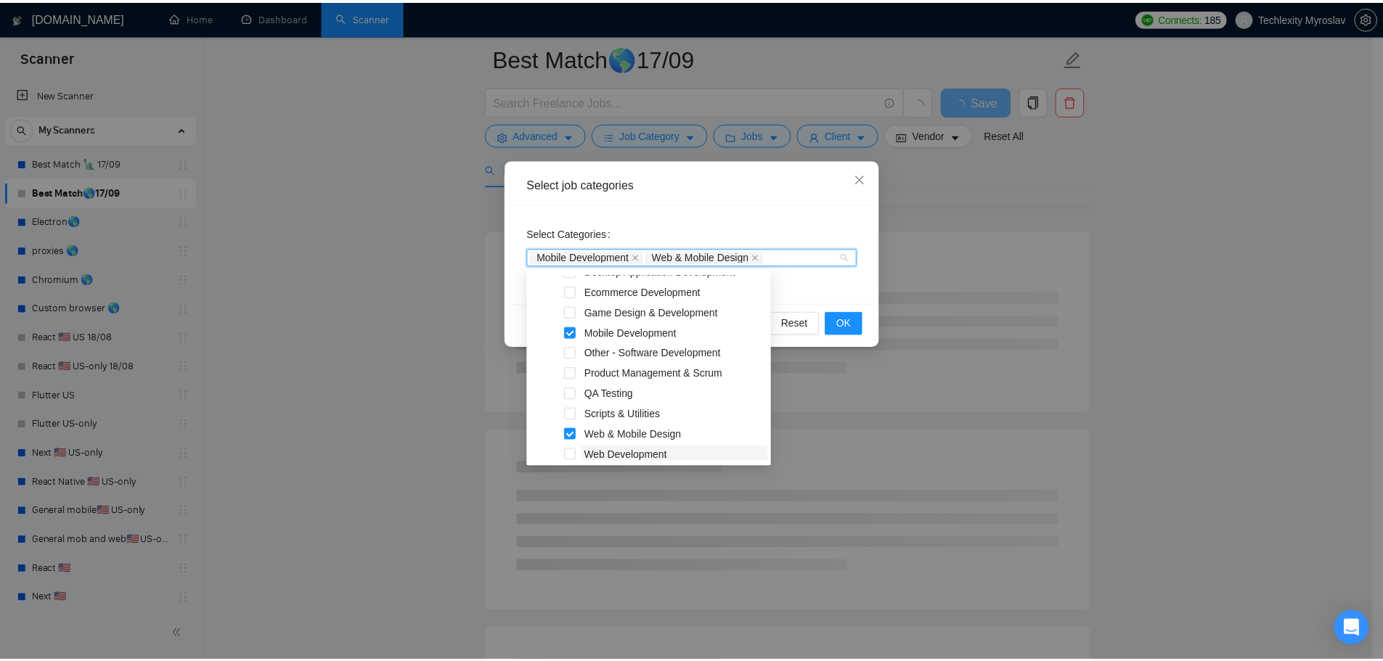
scroll to position [421, 0]
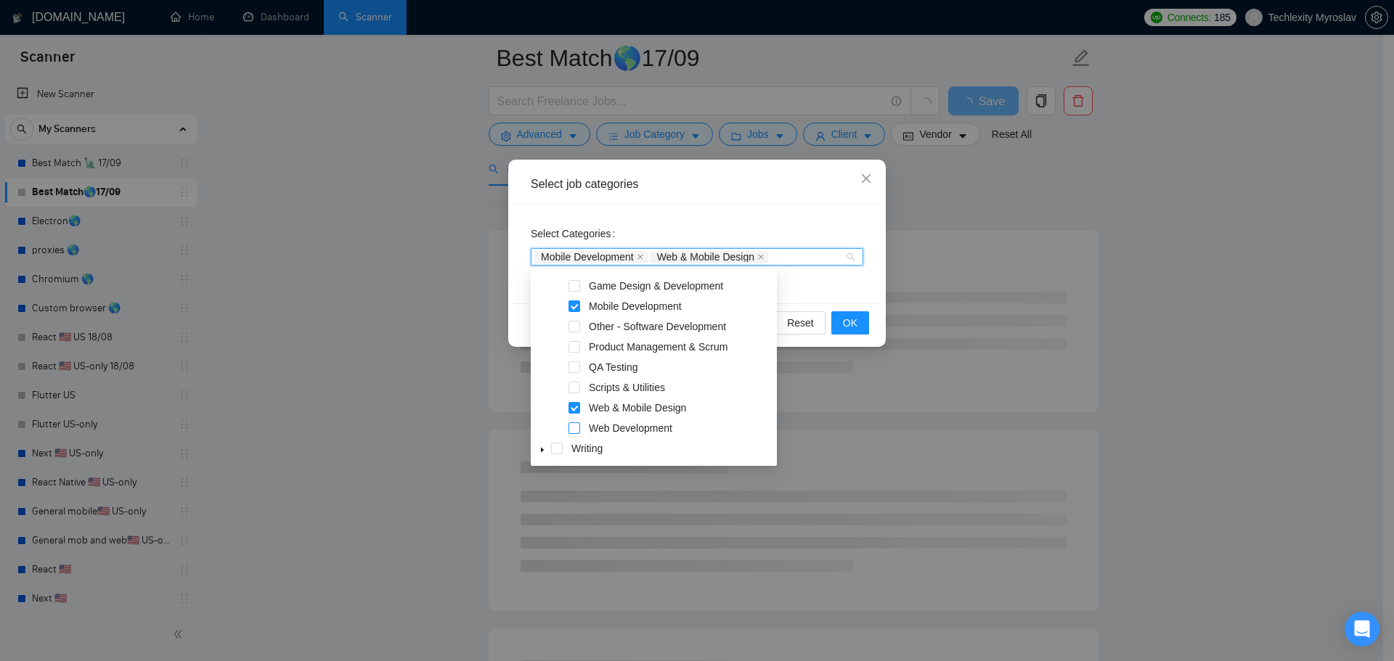
click at [571, 433] on span at bounding box center [574, 428] width 12 height 12
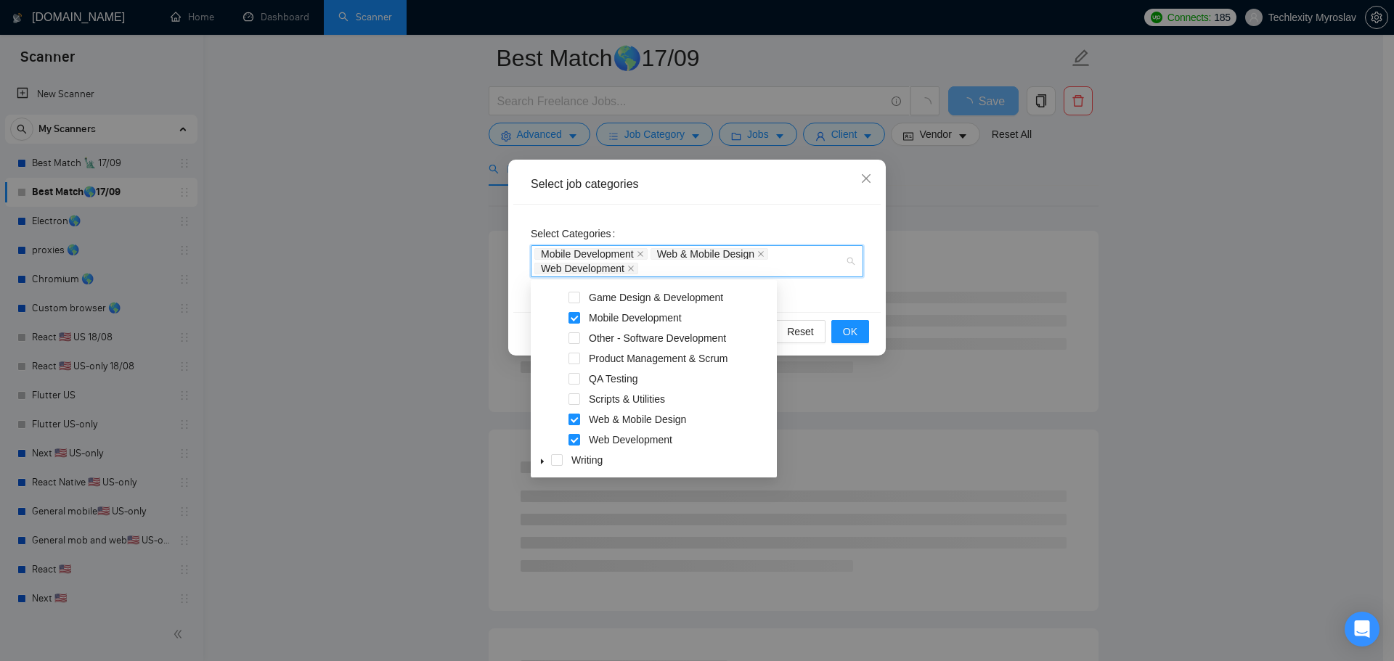
click at [572, 419] on span at bounding box center [574, 420] width 12 height 12
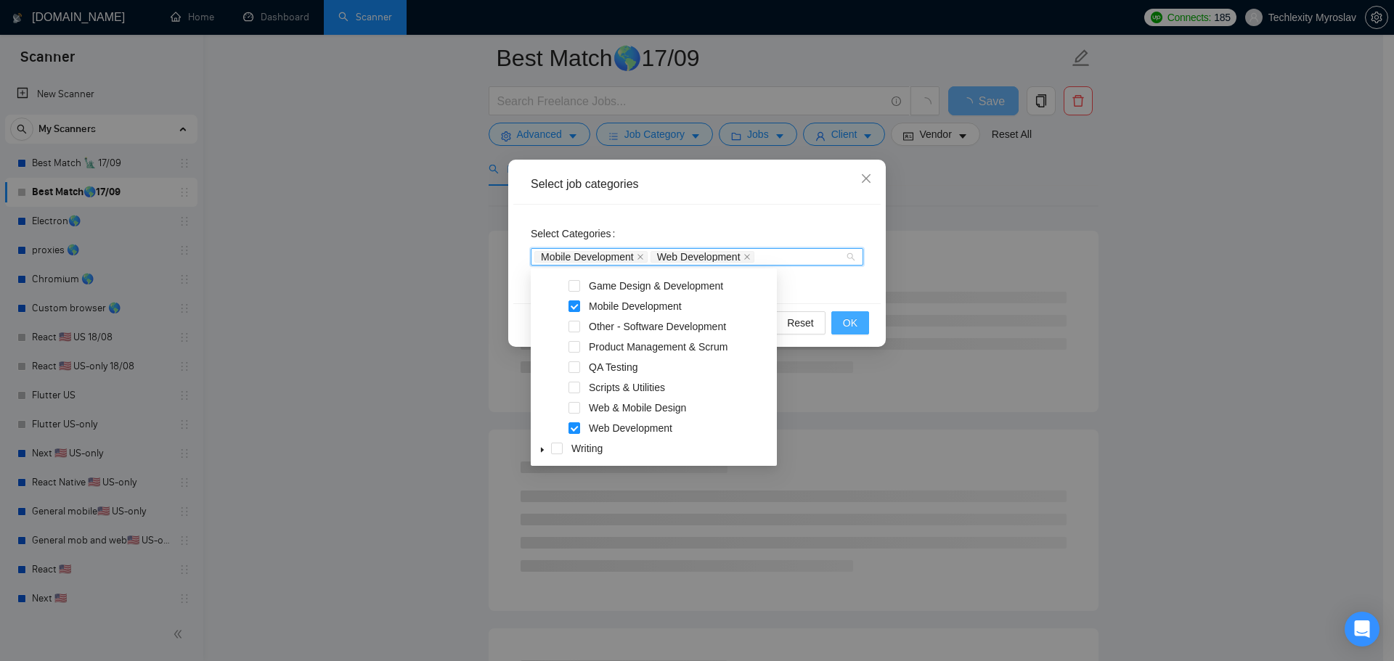
click at [857, 316] on span "OK" at bounding box center [850, 323] width 15 height 16
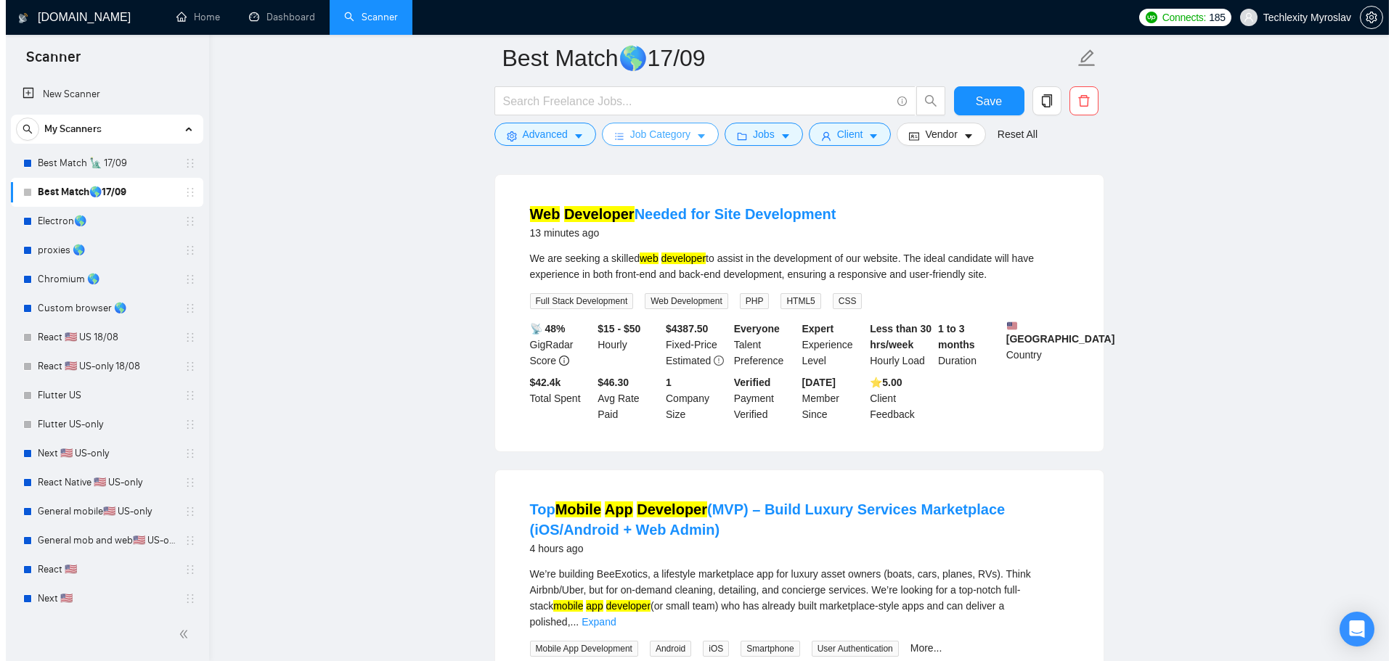
scroll to position [73, 0]
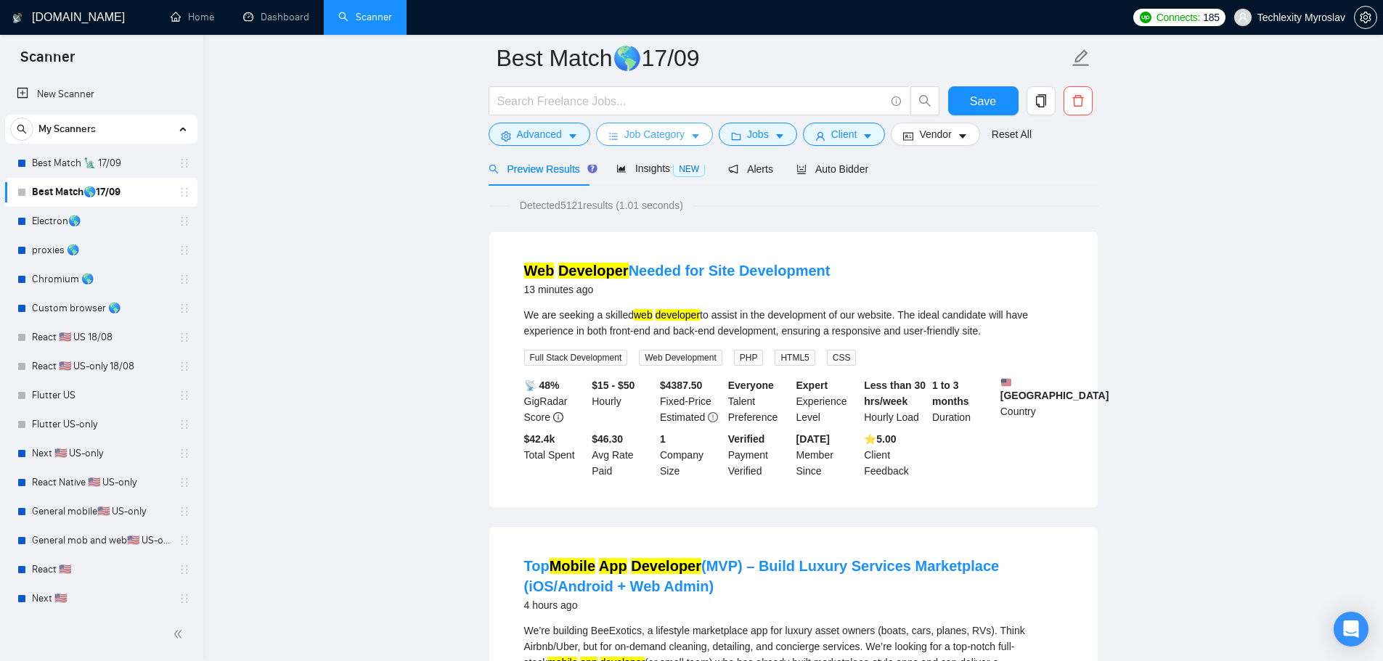
click at [624, 134] on span "Job Category" at bounding box center [654, 134] width 60 height 16
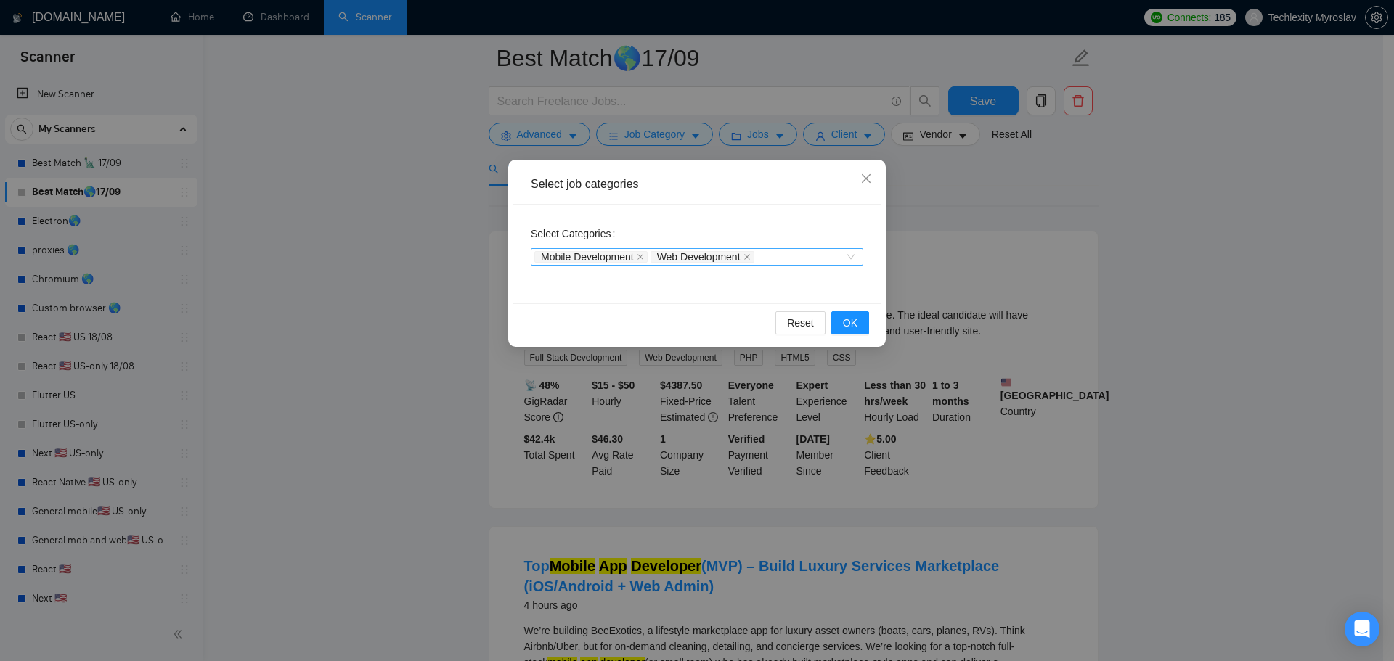
click at [846, 257] on div "Mobile Development Web Development" at bounding box center [697, 256] width 332 height 17
click at [844, 257] on div "Mobile Development Web Development" at bounding box center [689, 257] width 311 height 15
click at [852, 319] on span "OK" at bounding box center [850, 323] width 15 height 16
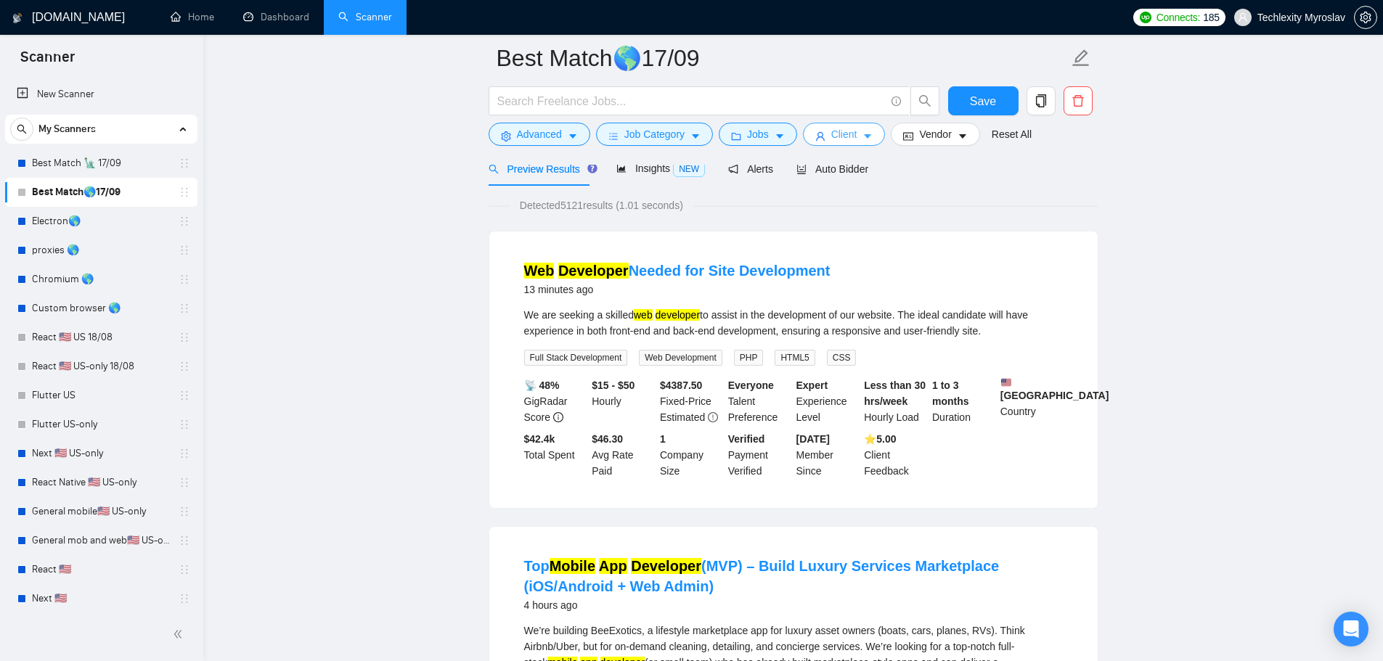
click at [842, 128] on span "Client" at bounding box center [844, 134] width 26 height 16
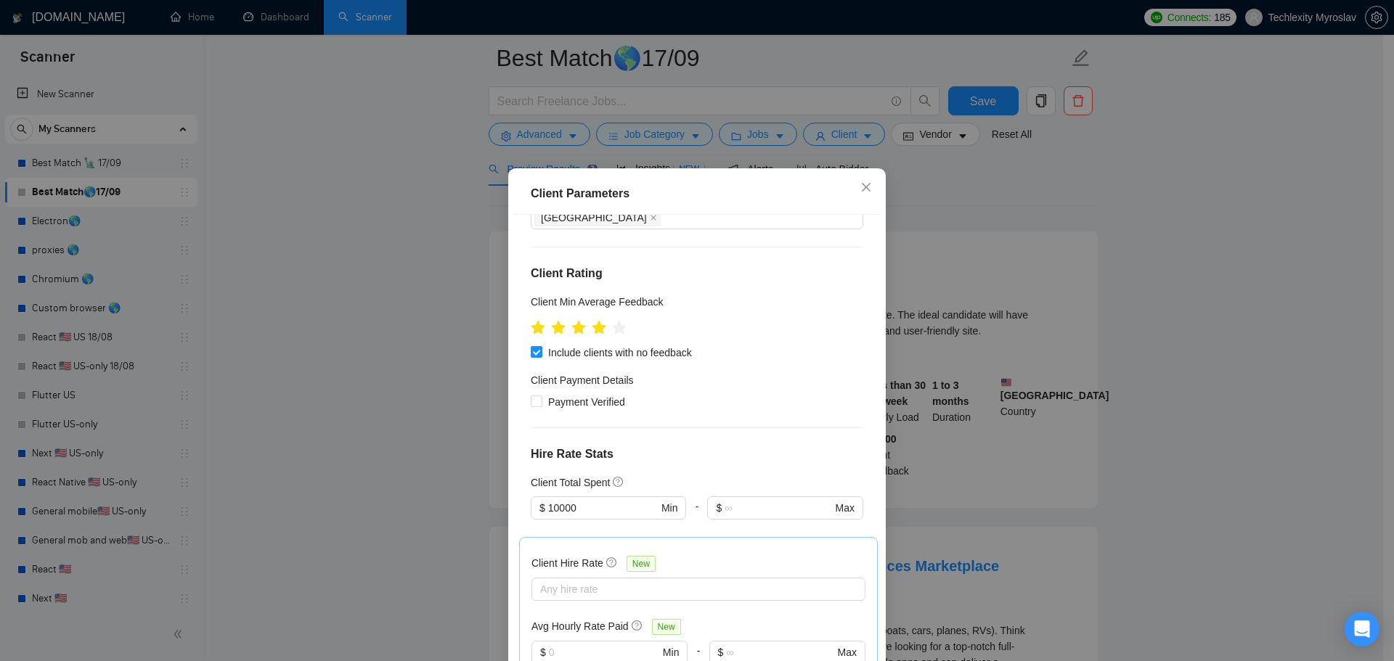
scroll to position [363, 0]
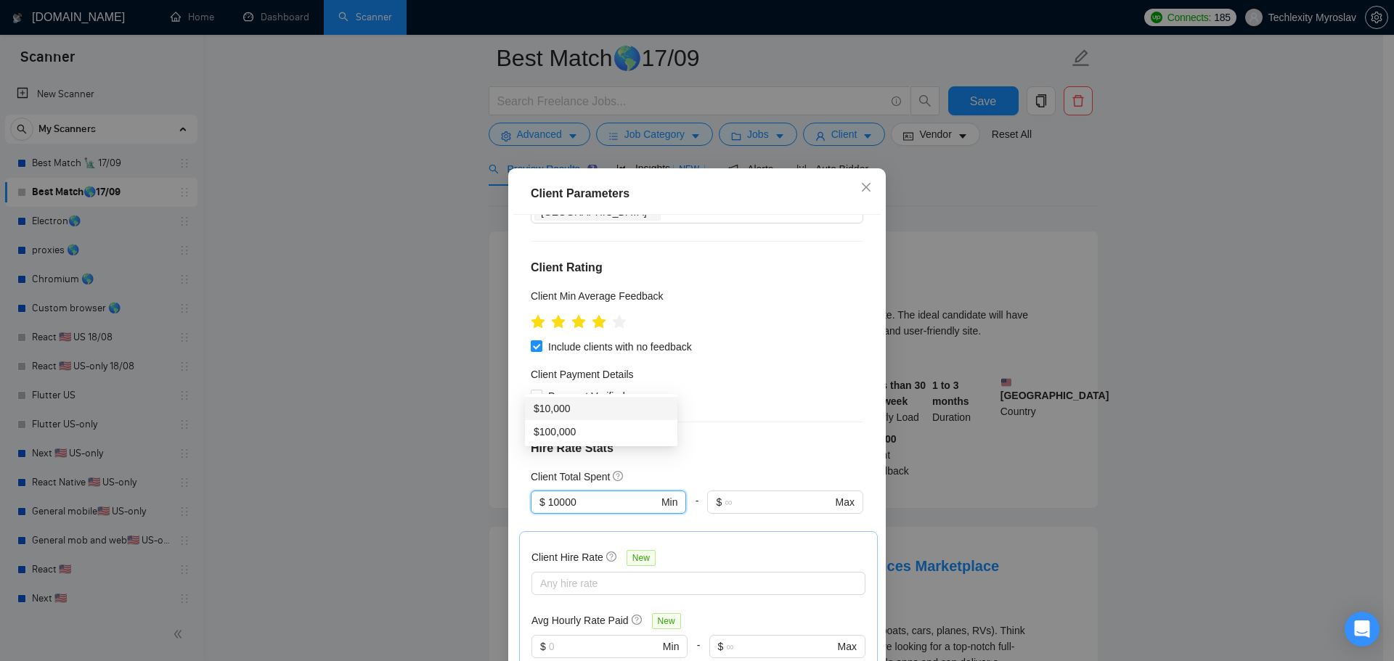
drag, startPoint x: 571, startPoint y: 381, endPoint x: 488, endPoint y: 372, distance: 83.2
click at [489, 372] on div "Client Parameters Client Location Include Client Countries Select Exclude Clien…" at bounding box center [697, 330] width 1394 height 661
type input "20000"
click at [681, 311] on div "Client Location Include Client Countries Select Exclude Client Countries India …" at bounding box center [696, 446] width 367 height 463
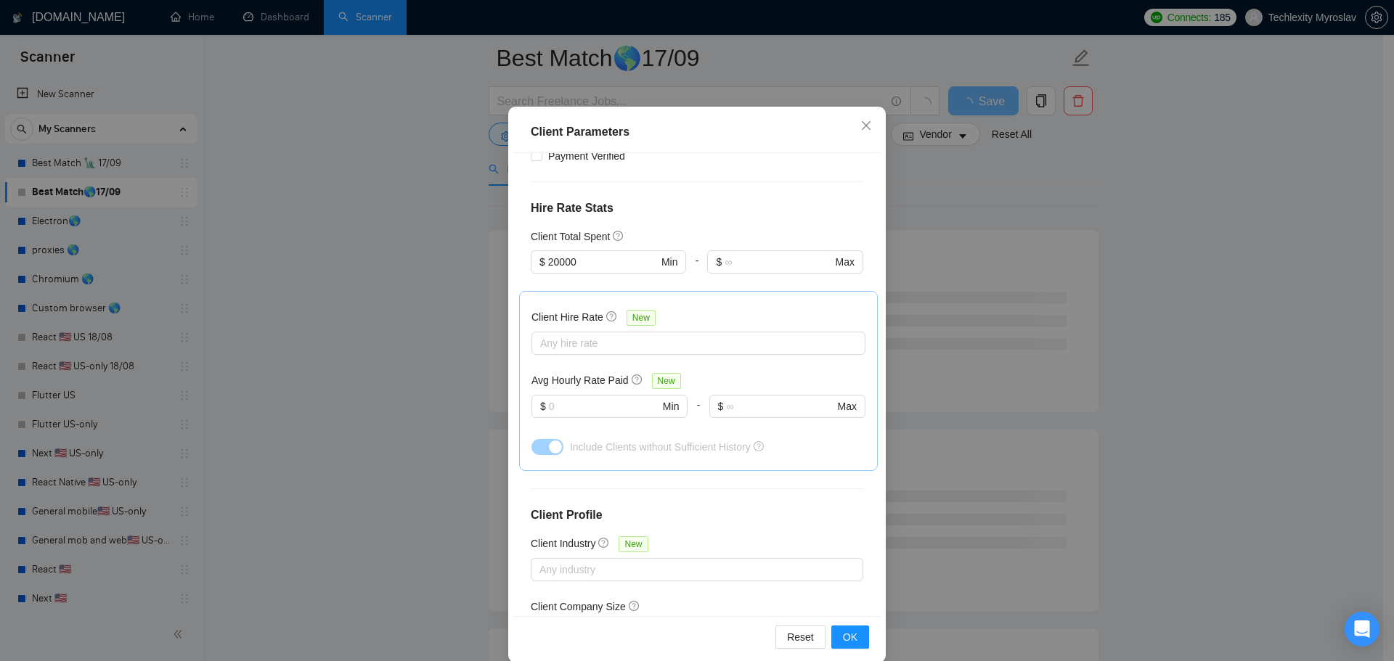
scroll to position [81, 0]
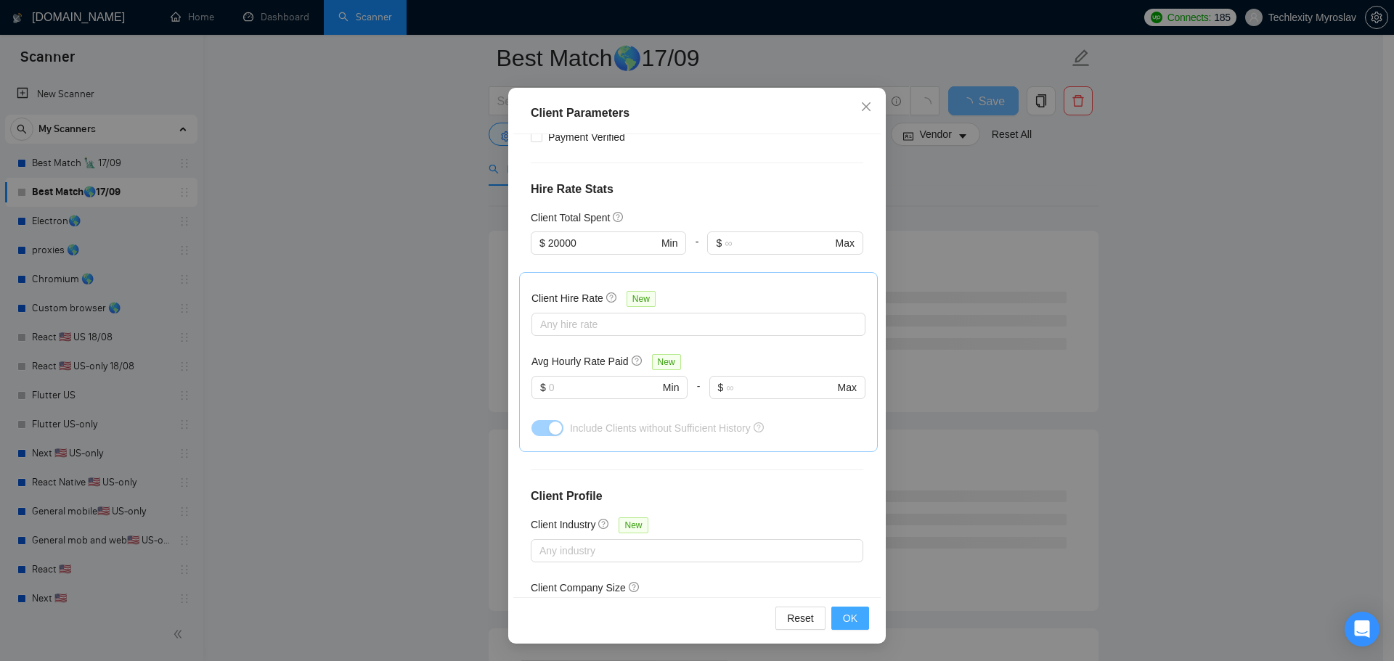
click at [836, 616] on button "OK" at bounding box center [850, 618] width 38 height 23
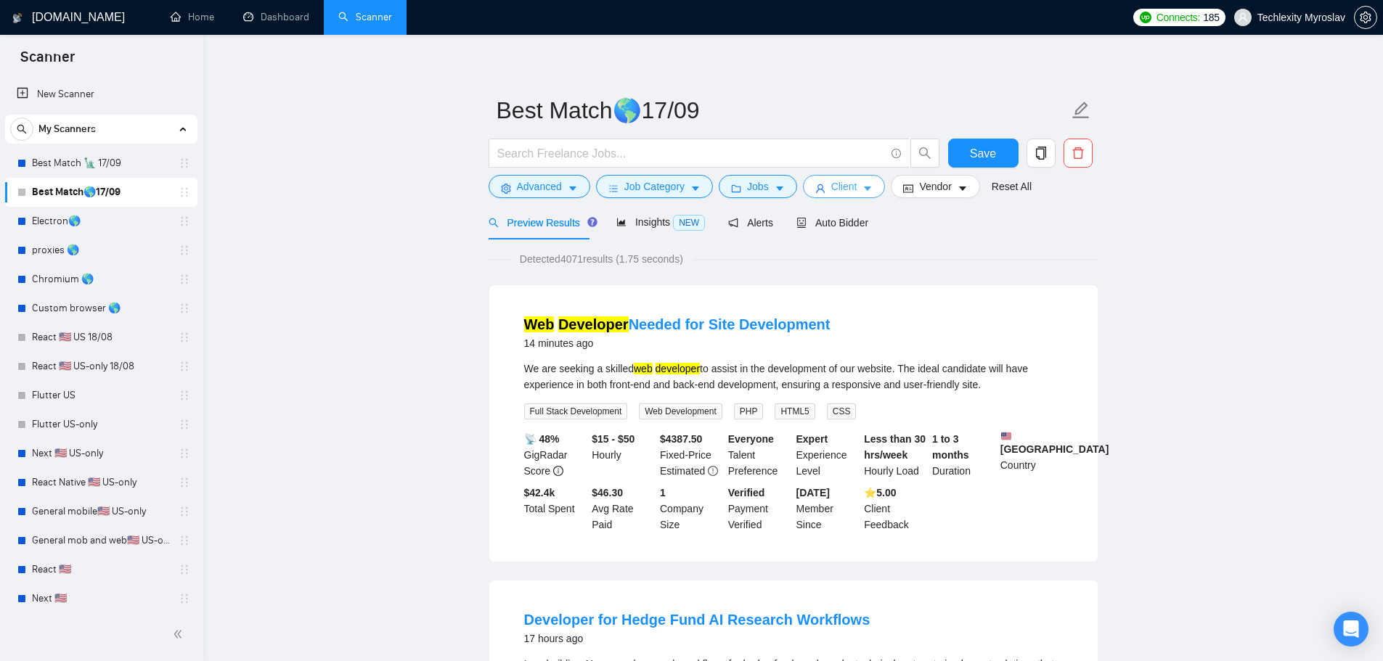
scroll to position [0, 0]
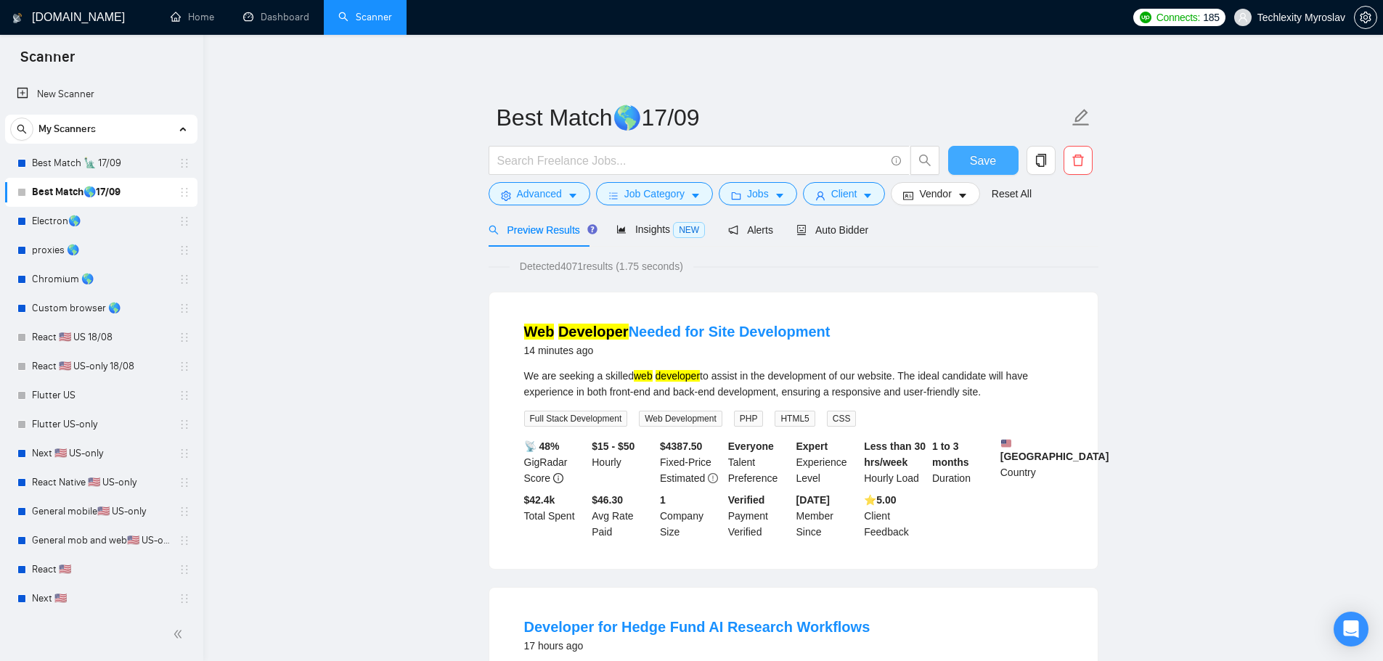
click at [988, 168] on span "Save" at bounding box center [983, 161] width 26 height 18
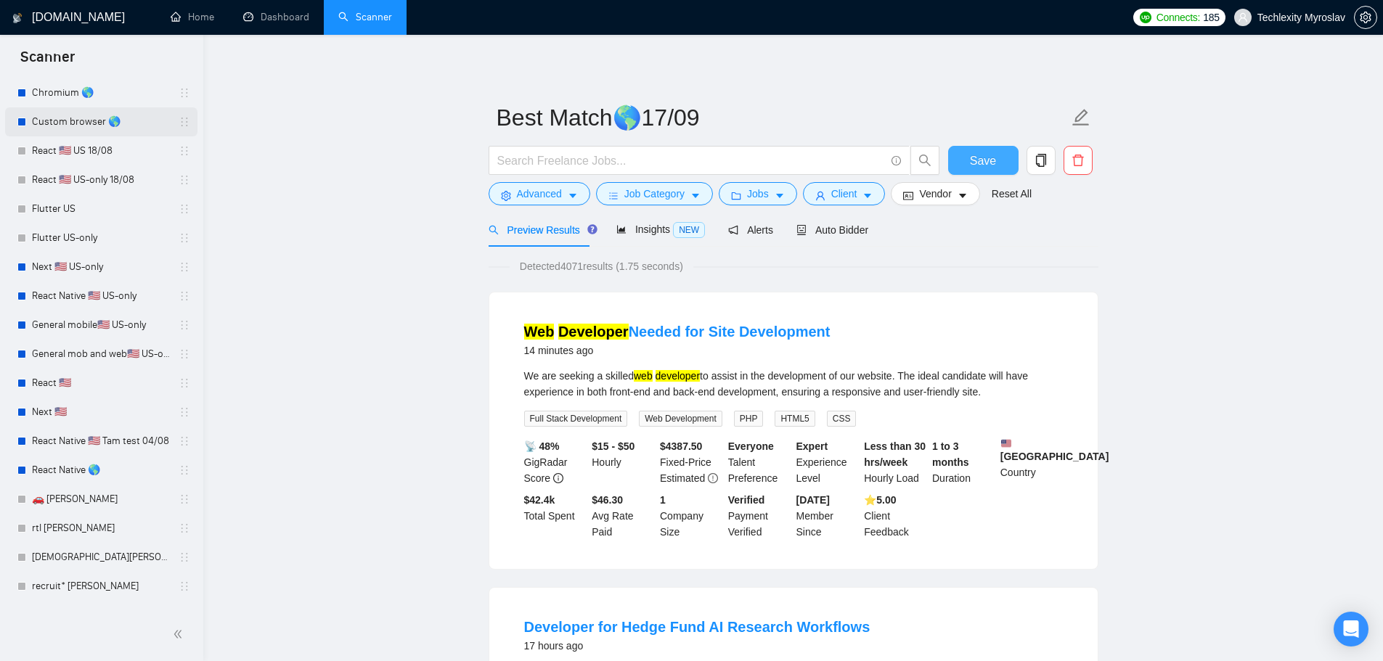
scroll to position [237, 0]
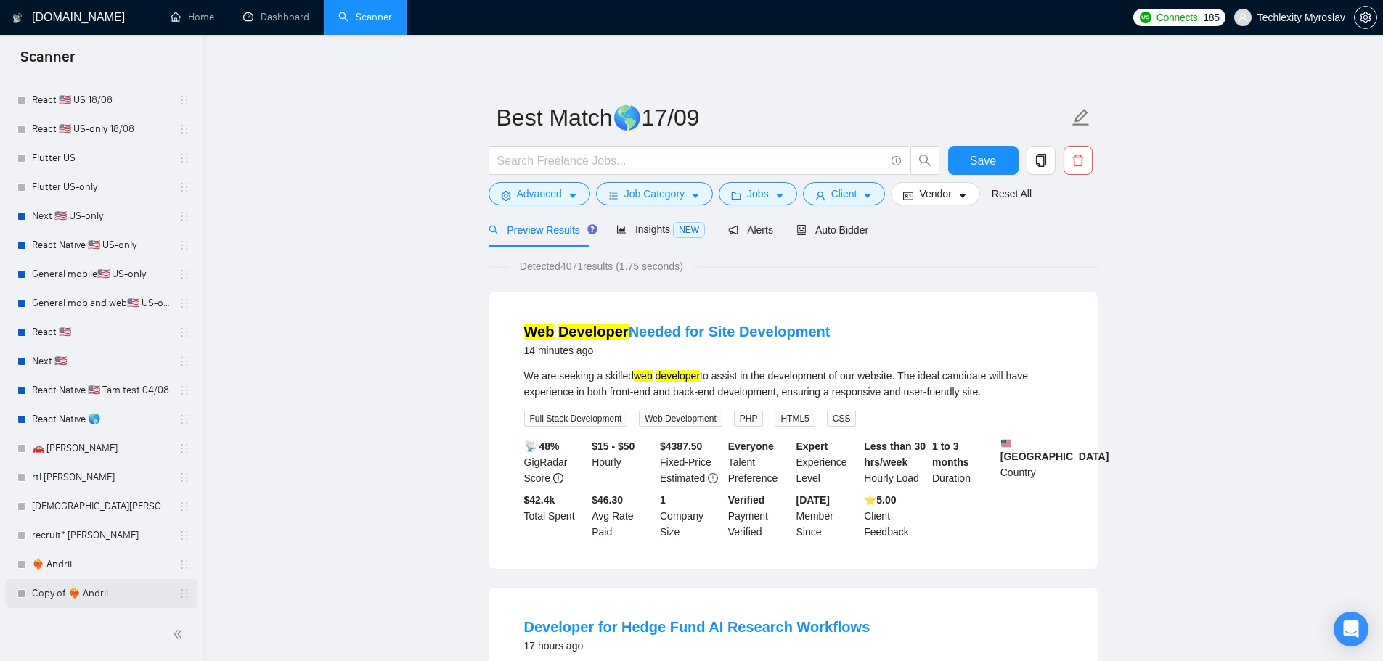
click at [109, 598] on link "Copy of ❤️‍🔥 Andrii" at bounding box center [101, 593] width 138 height 29
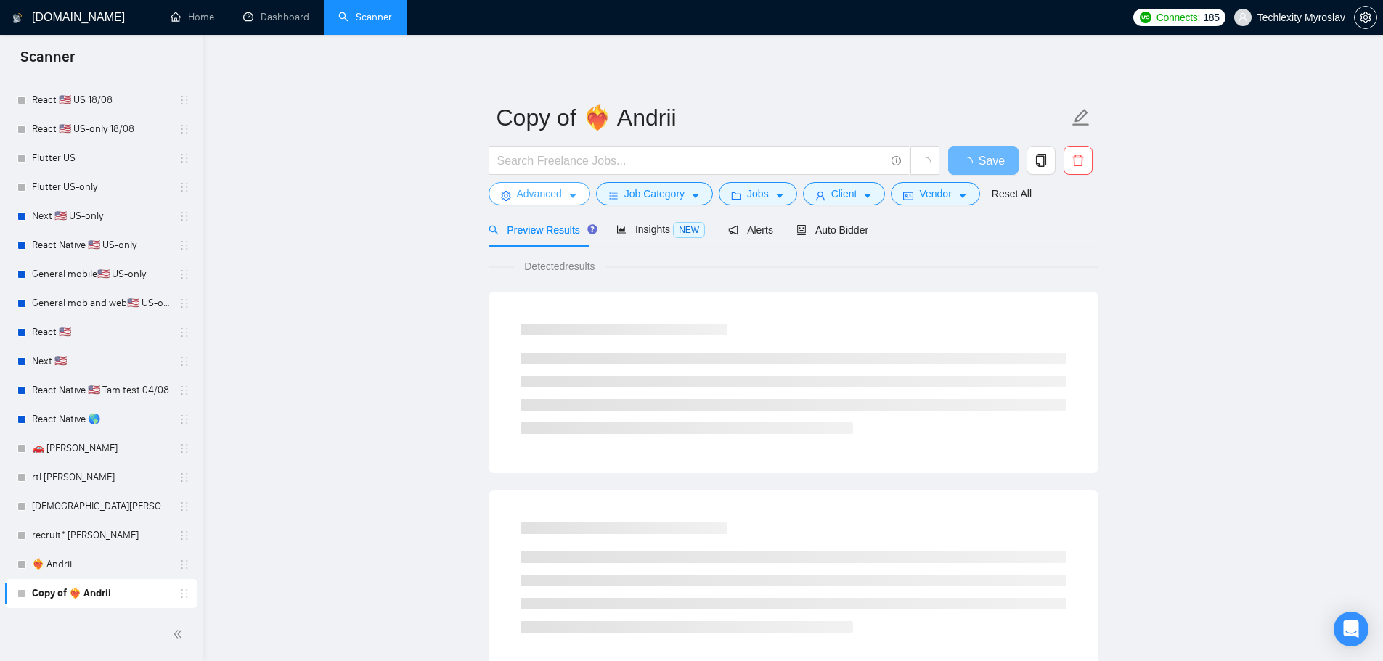
click at [557, 197] on span "Advanced" at bounding box center [539, 194] width 45 height 16
